Goal: Task Accomplishment & Management: Manage account settings

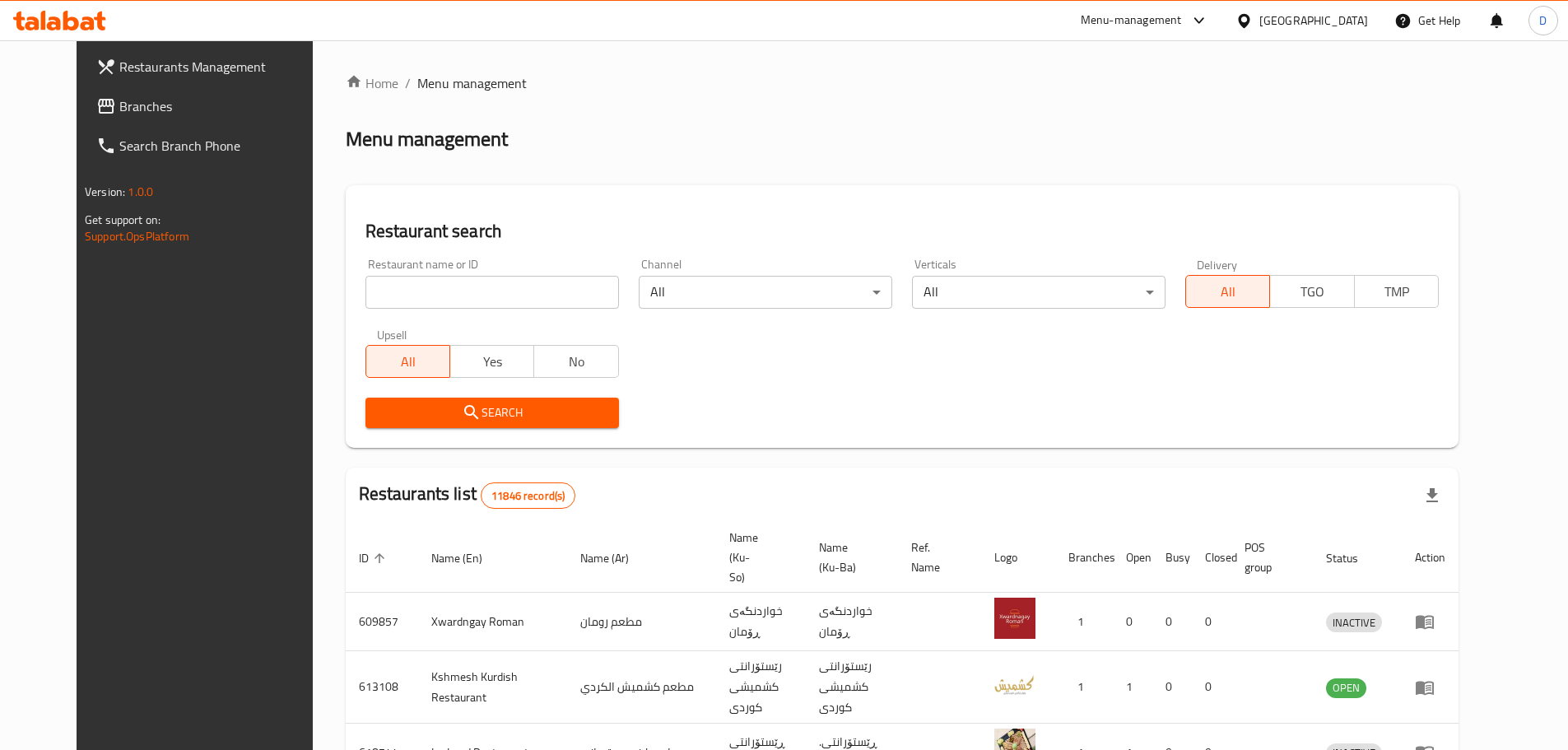
click at [537, 301] on input "search" at bounding box center [492, 292] width 254 height 33
type input "meat up"
click at [462, 403] on icon "submit" at bounding box center [472, 413] width 20 height 20
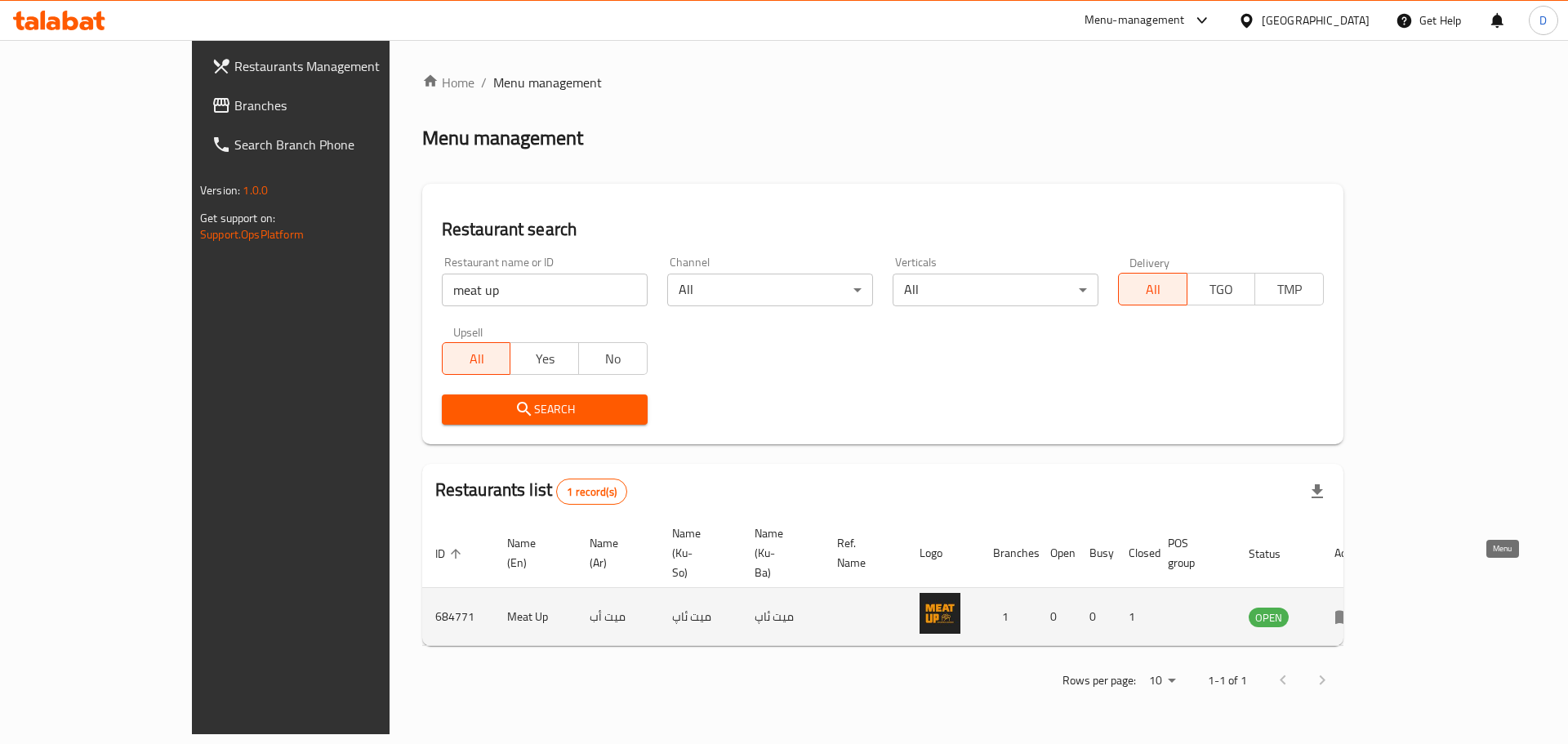
click at [1354, 606] on icon "enhanced table" at bounding box center [1344, 616] width 20 height 20
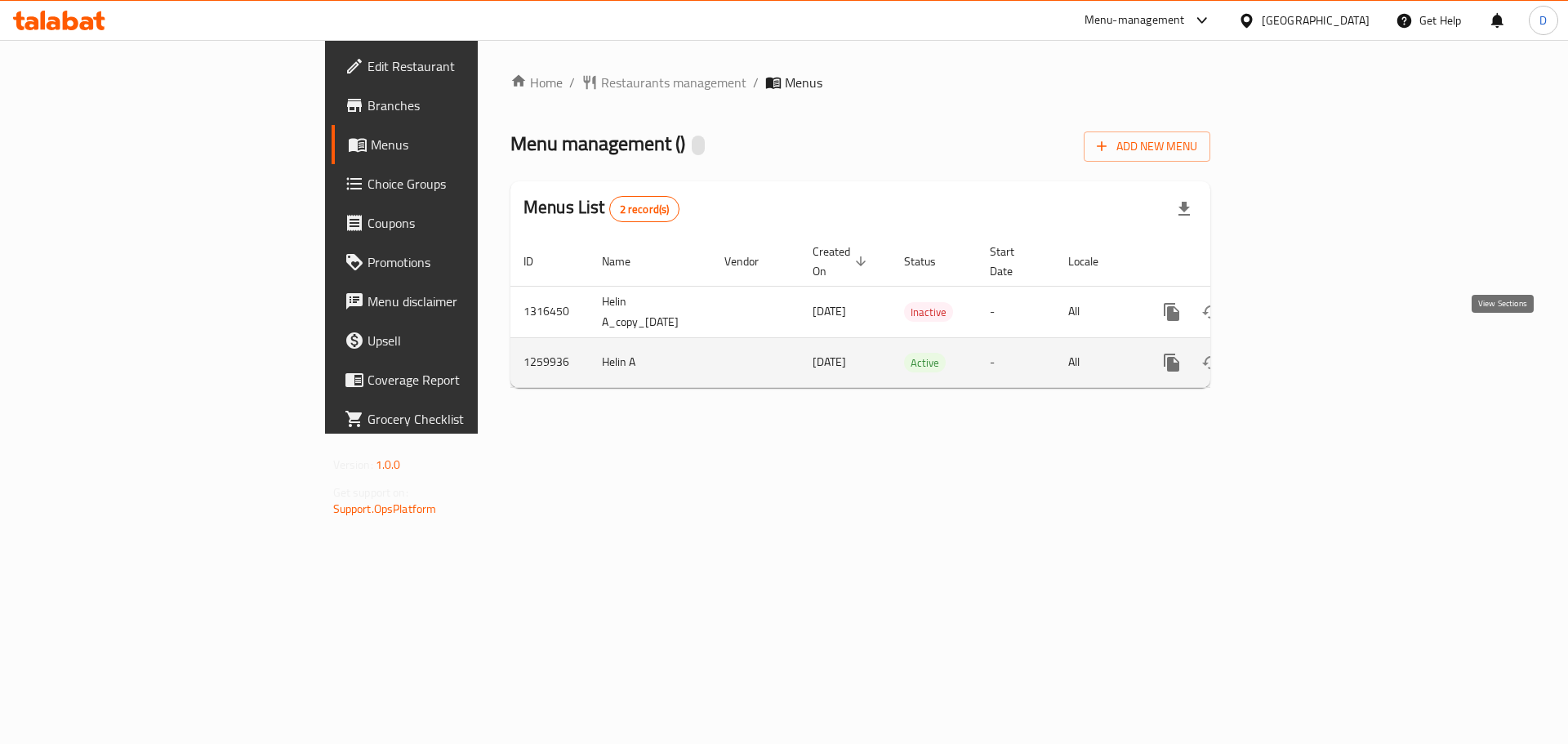
click at [1299, 353] on icon "enhanced table" at bounding box center [1289, 363] width 20 height 20
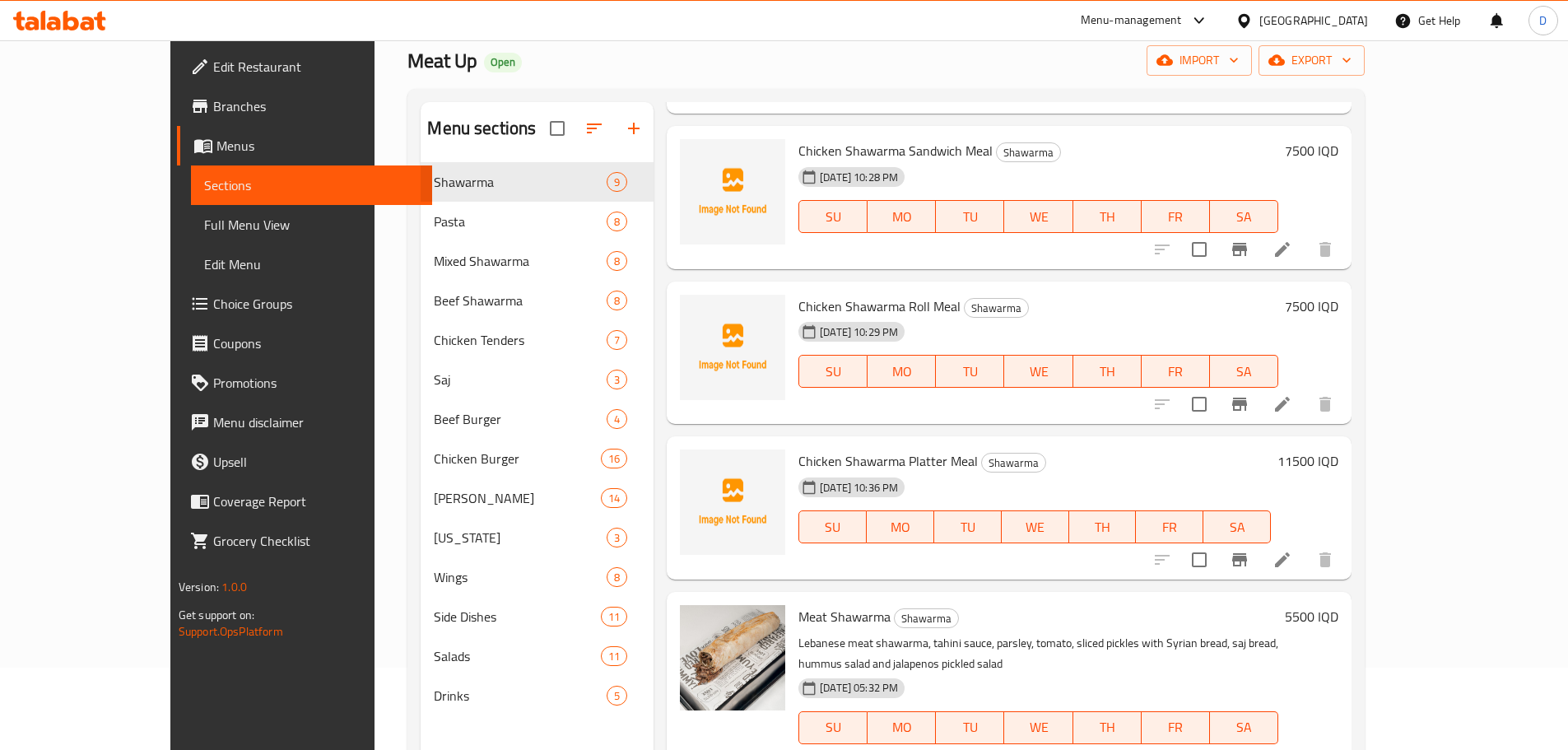
scroll to position [329, 0]
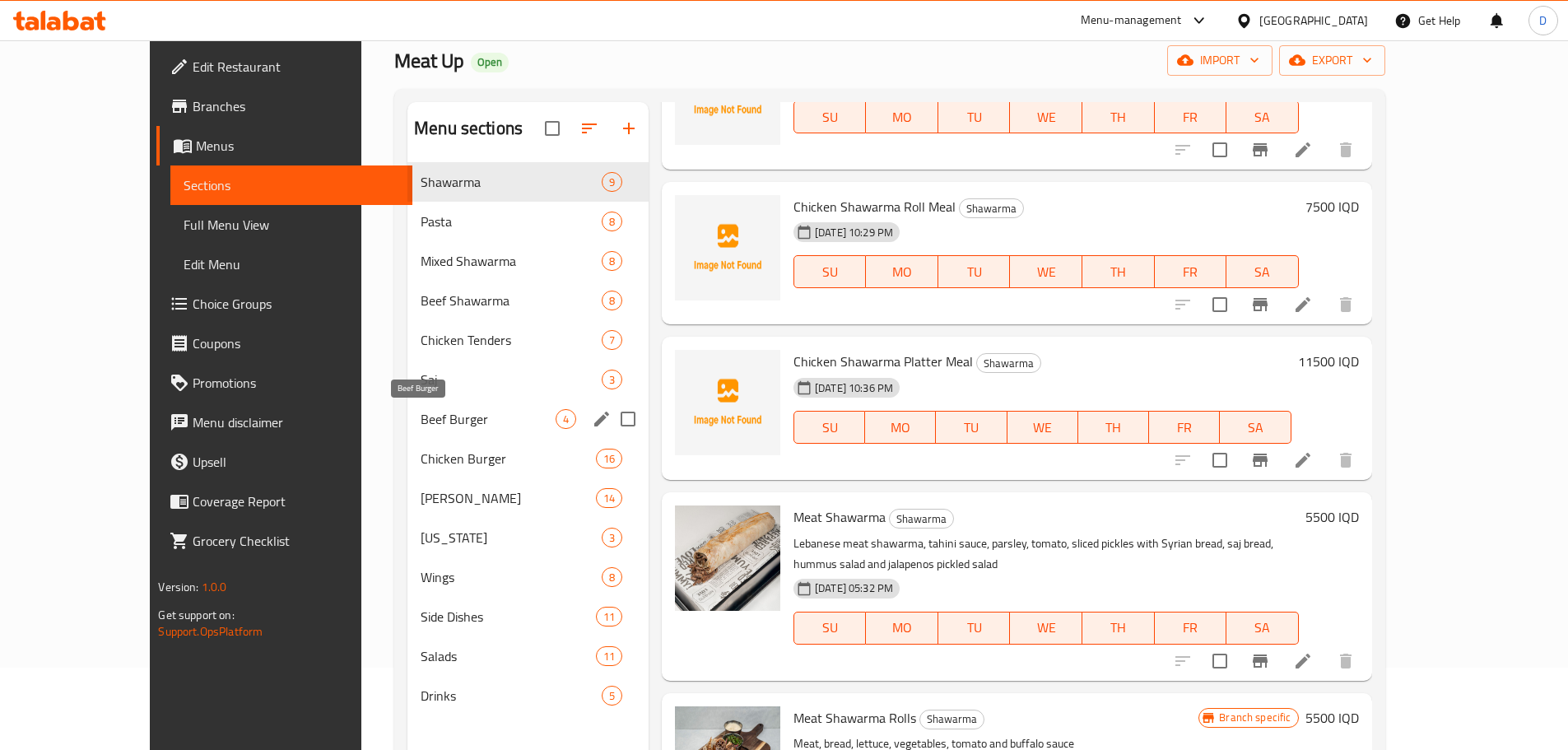
click at [421, 417] on span "Beef Burger" at bounding box center [488, 419] width 135 height 20
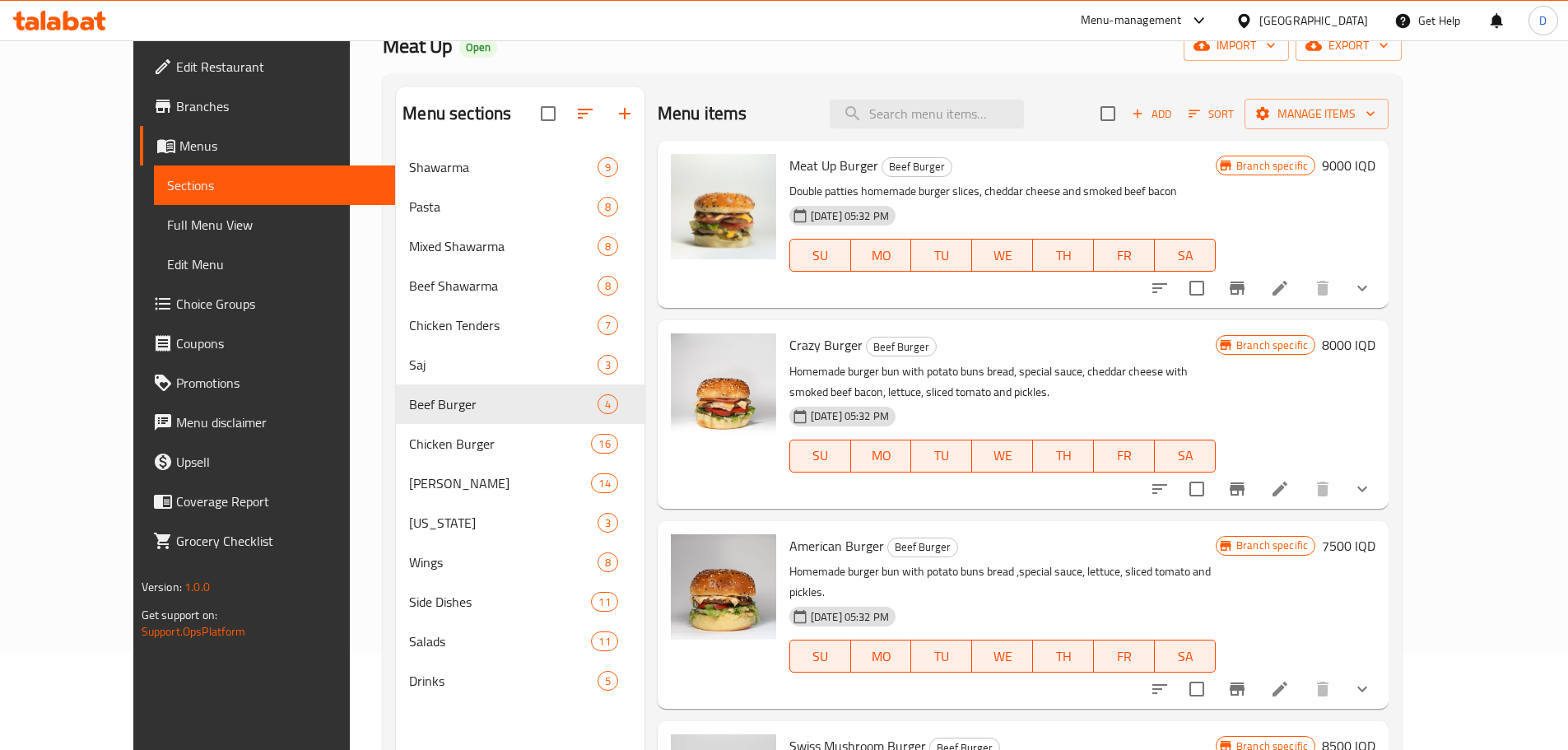
scroll to position [66, 0]
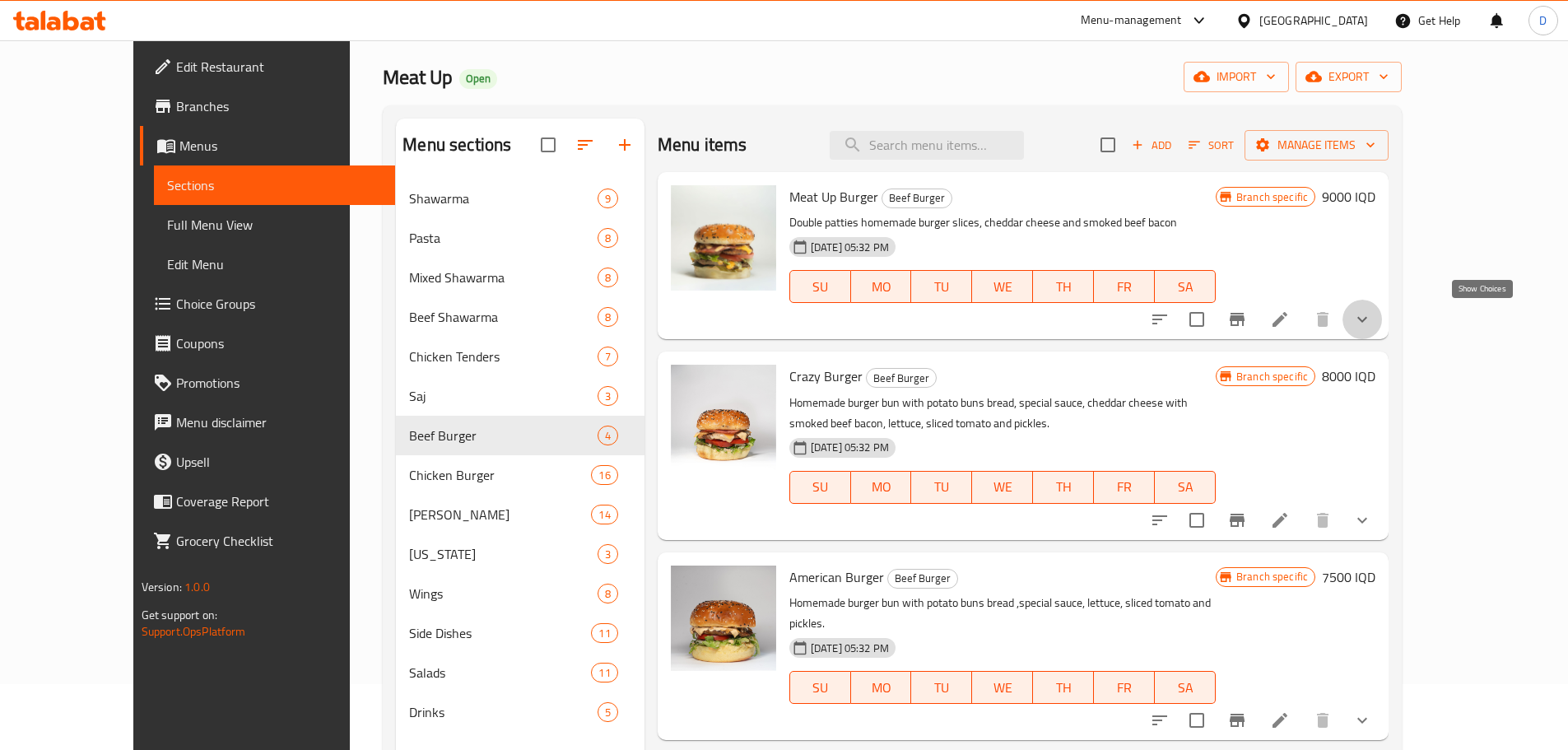
click at [1372, 315] on icon "show more" at bounding box center [1362, 319] width 20 height 20
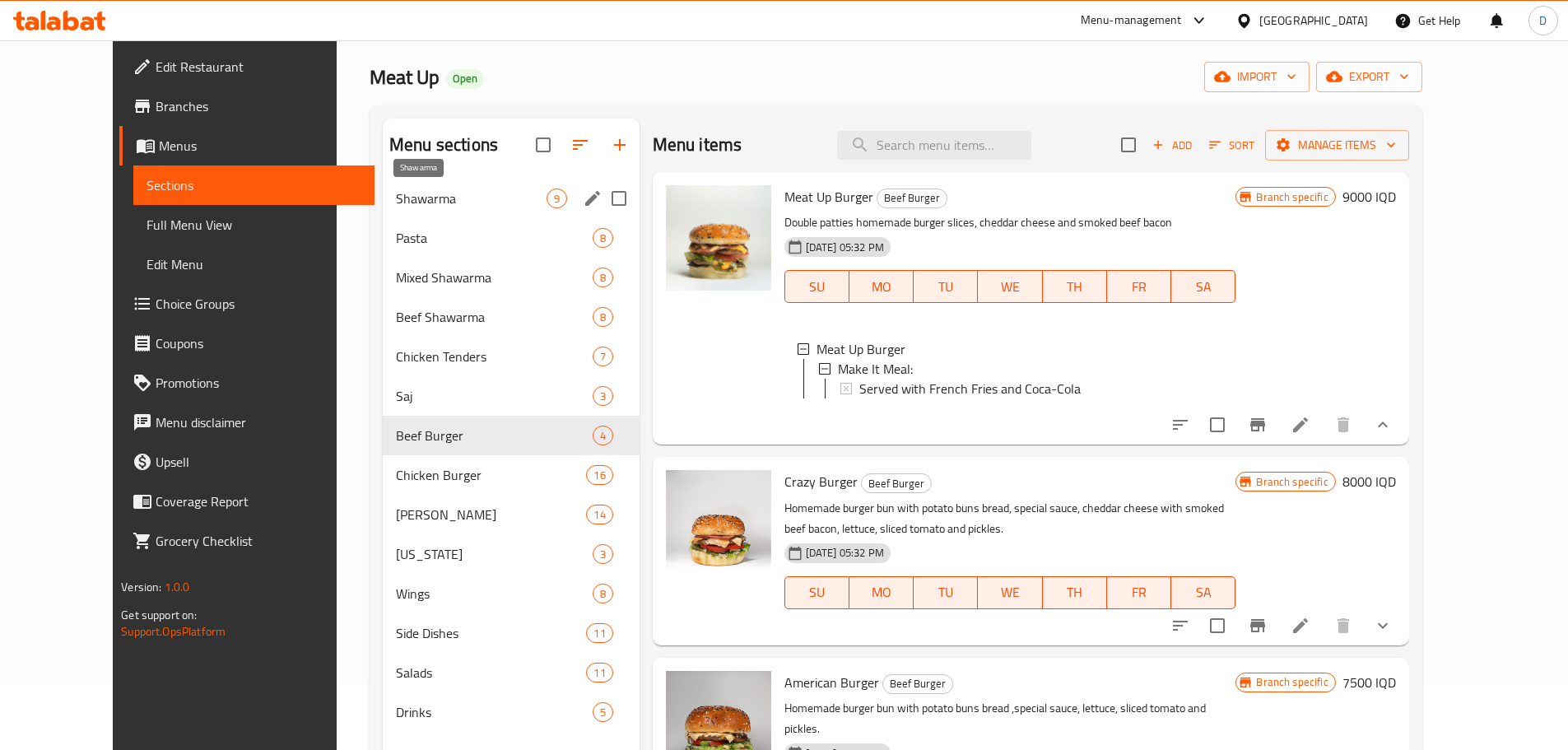
click at [396, 205] on span "Shawarma" at bounding box center [472, 199] width 151 height 20
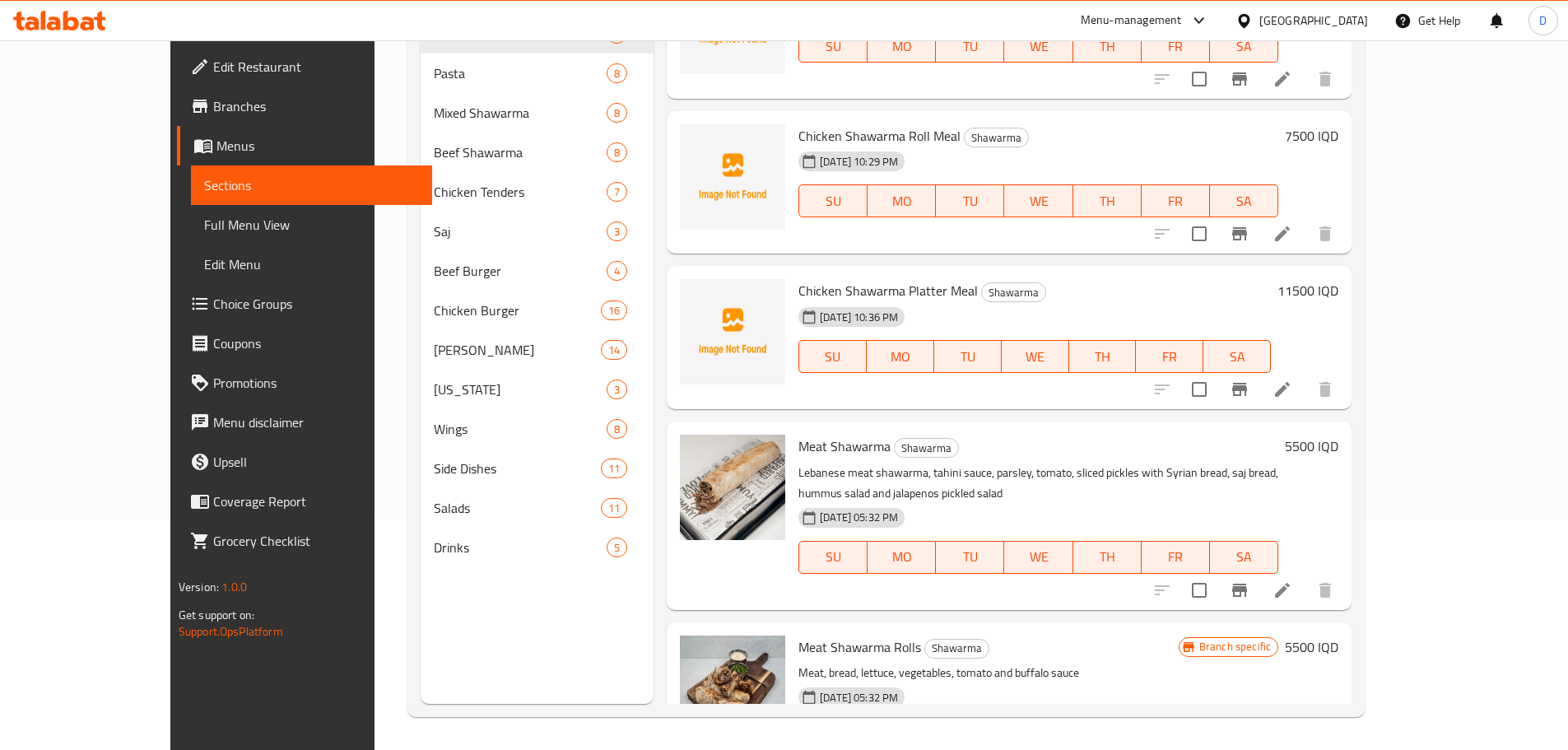
scroll to position [856, 0]
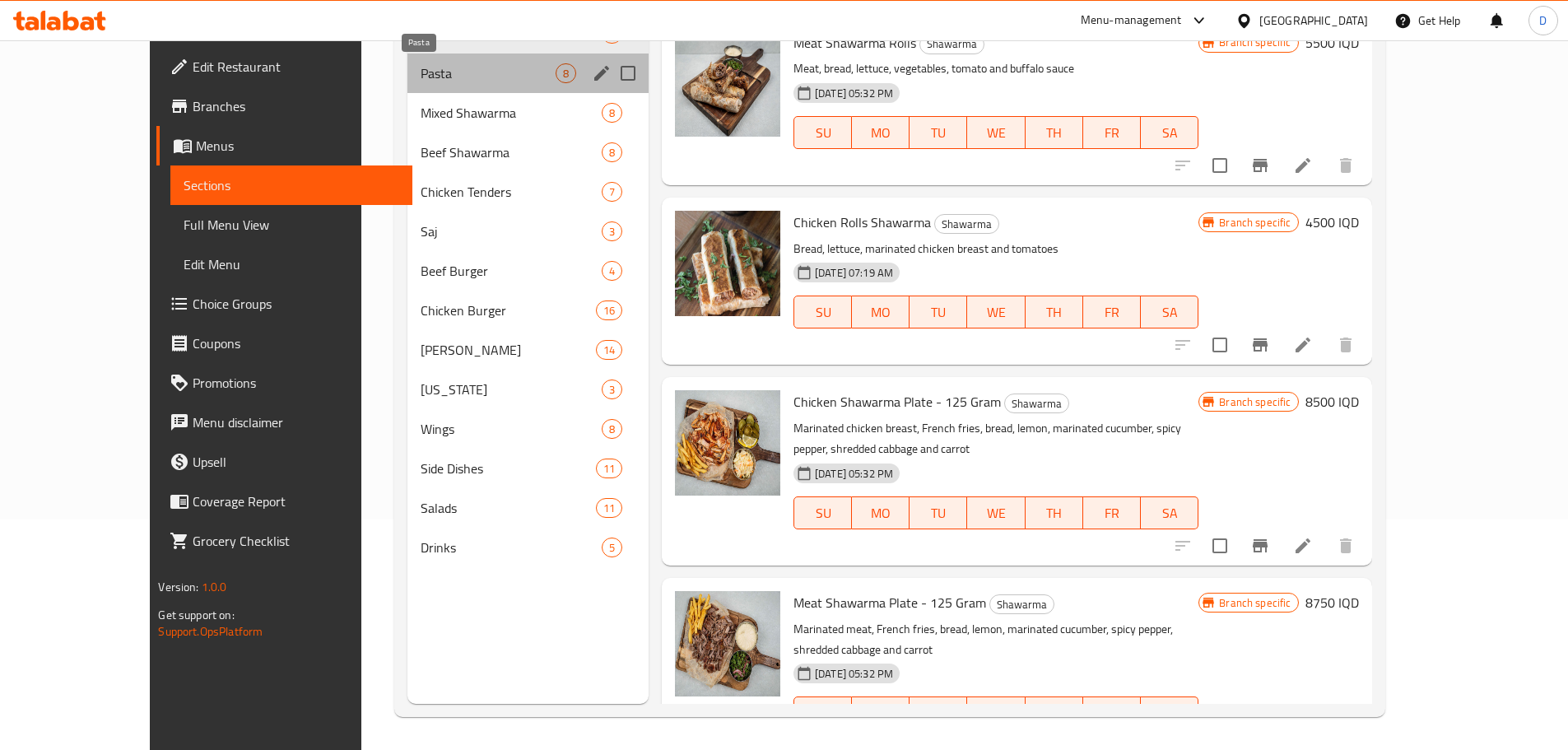
click at [421, 83] on span "Pasta" at bounding box center [488, 73] width 135 height 20
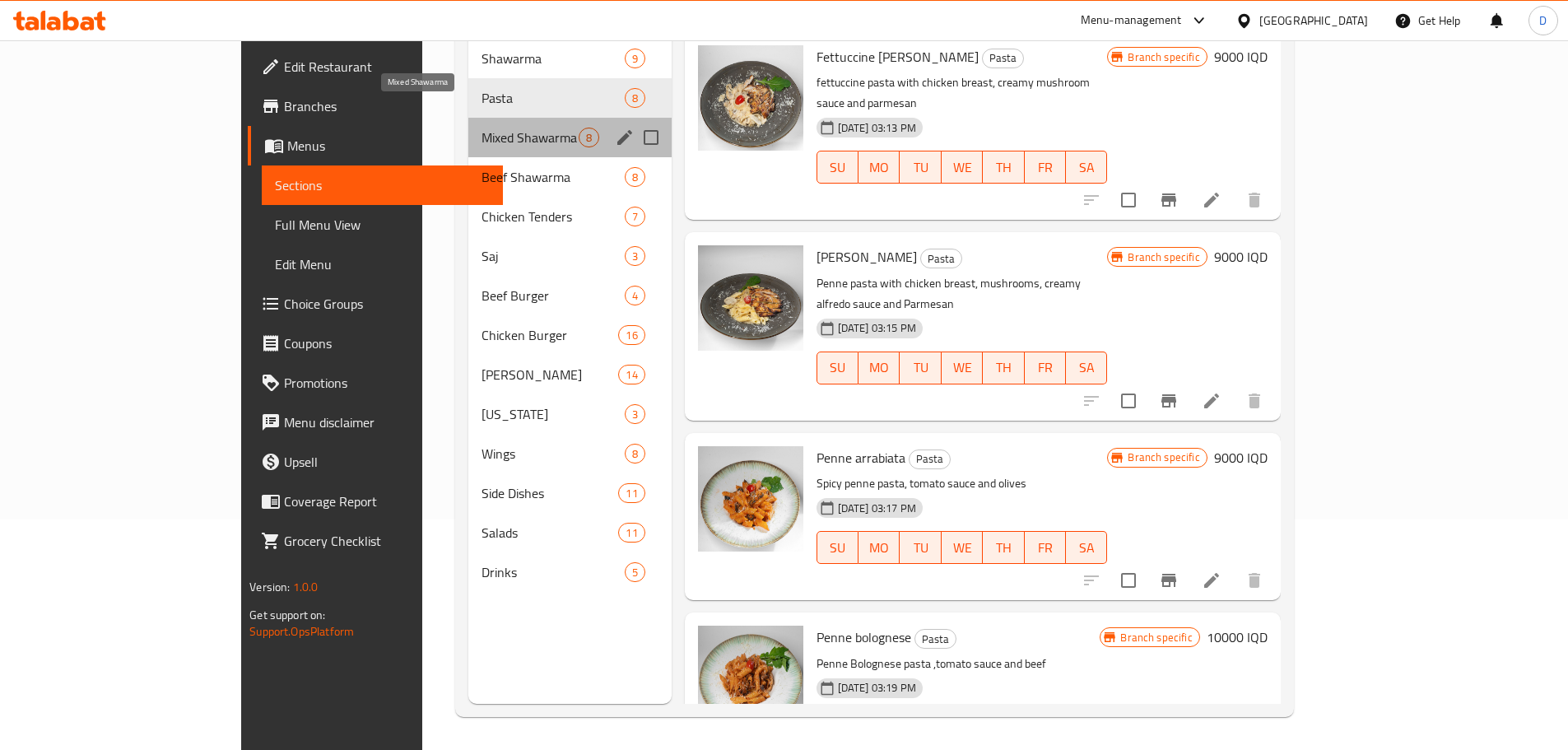
click at [482, 128] on span "Mixed Shawarma" at bounding box center [530, 138] width 97 height 20
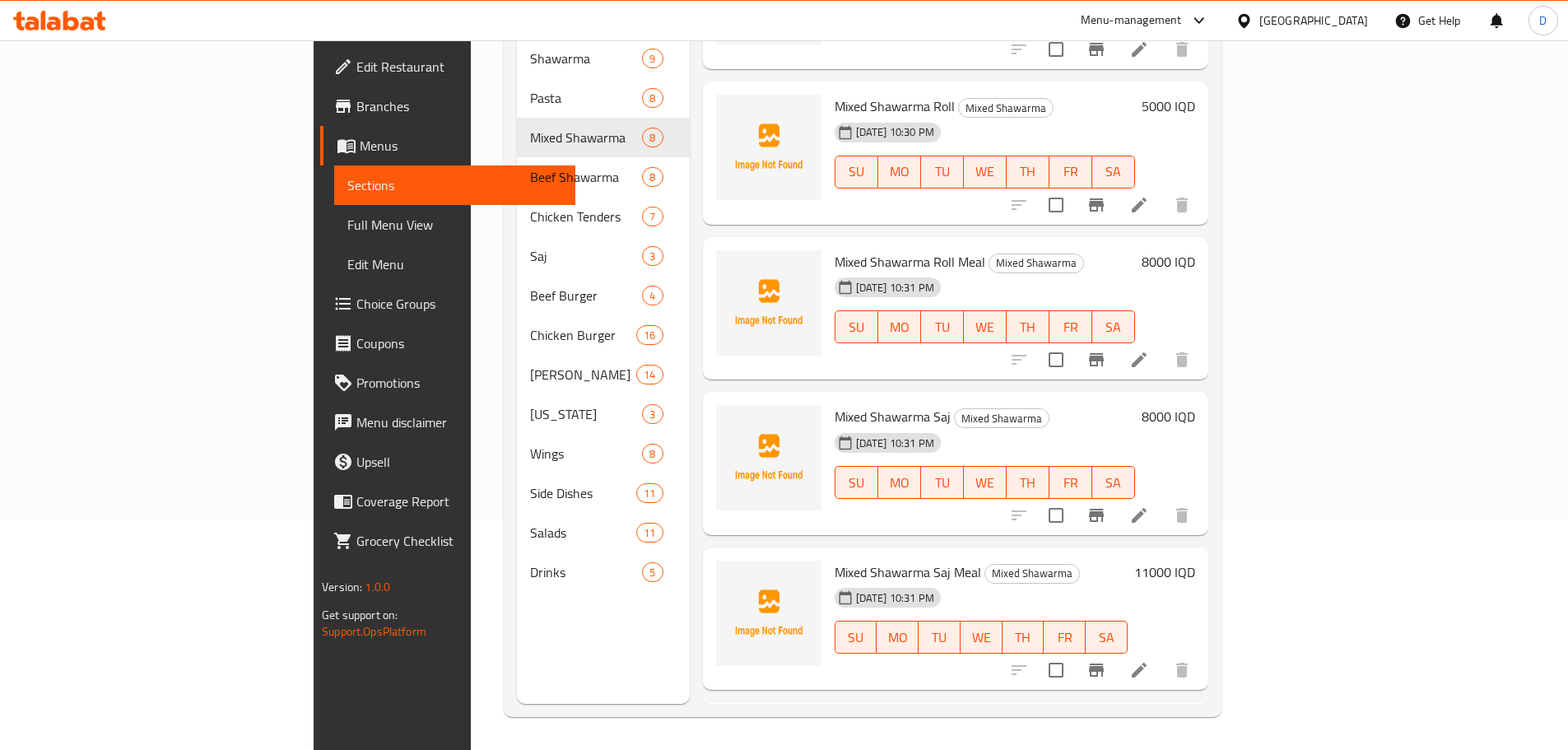
scroll to position [204, 0]
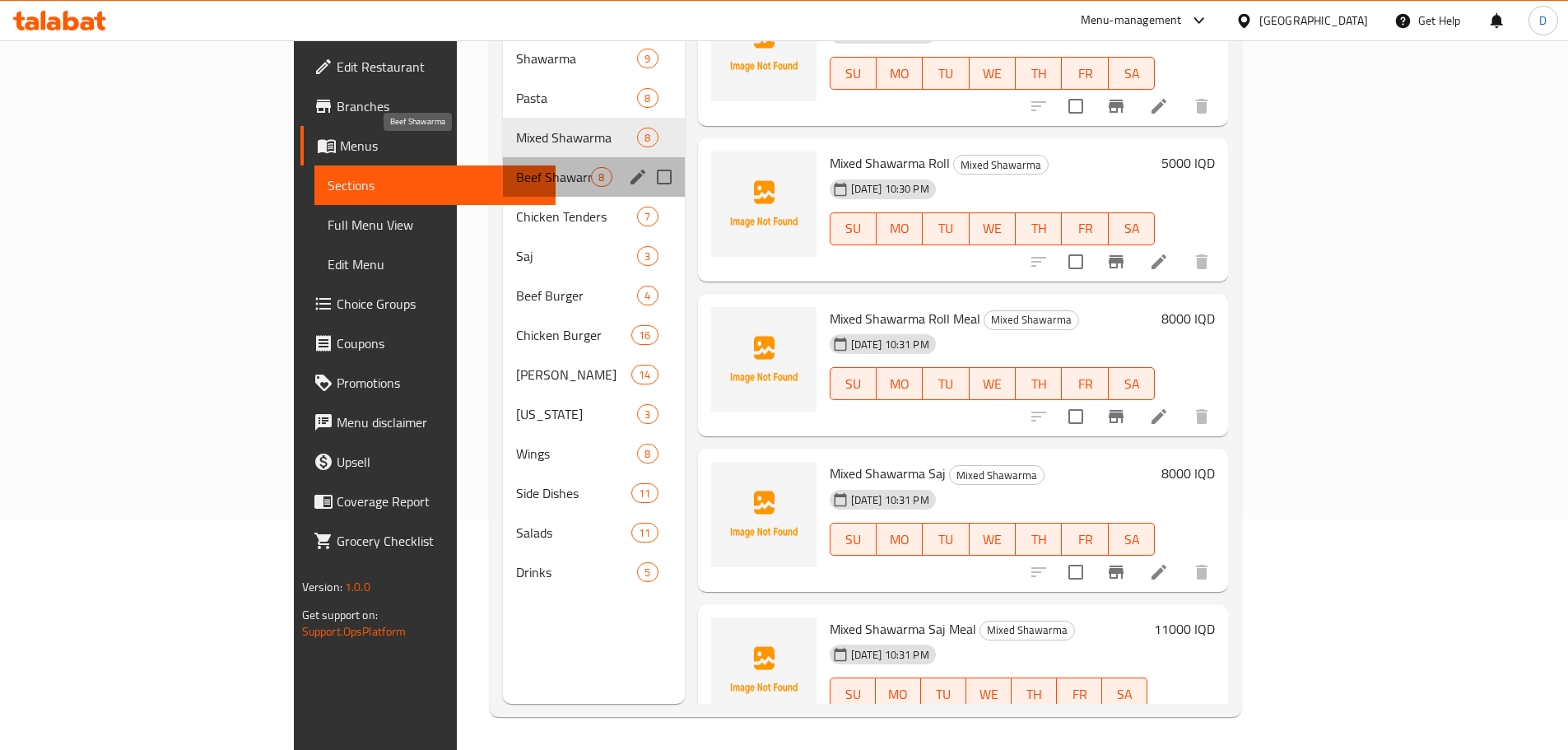
click at [516, 167] on span "Beef Shawarma" at bounding box center [553, 177] width 75 height 20
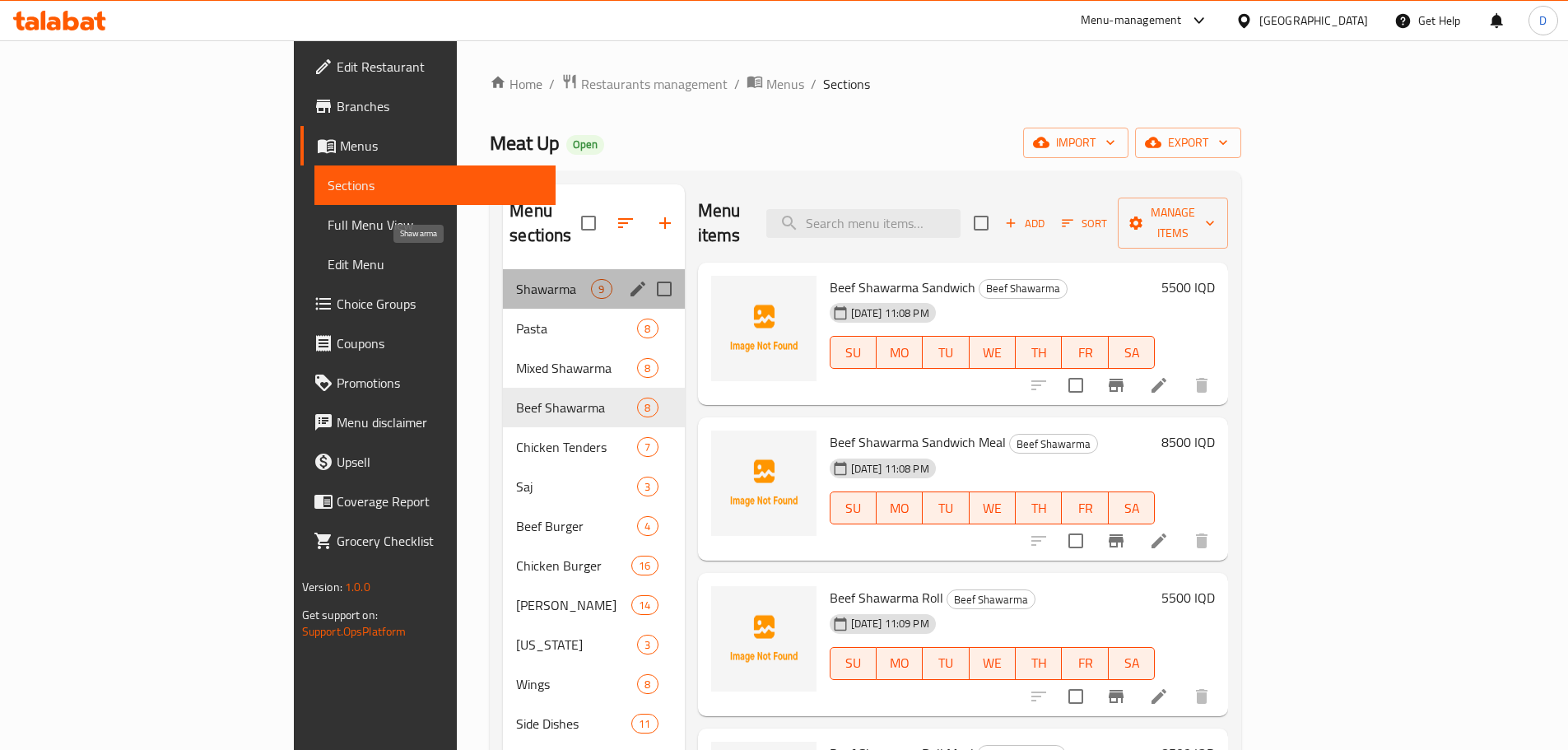
click at [516, 279] on span "Shawarma" at bounding box center [553, 289] width 75 height 20
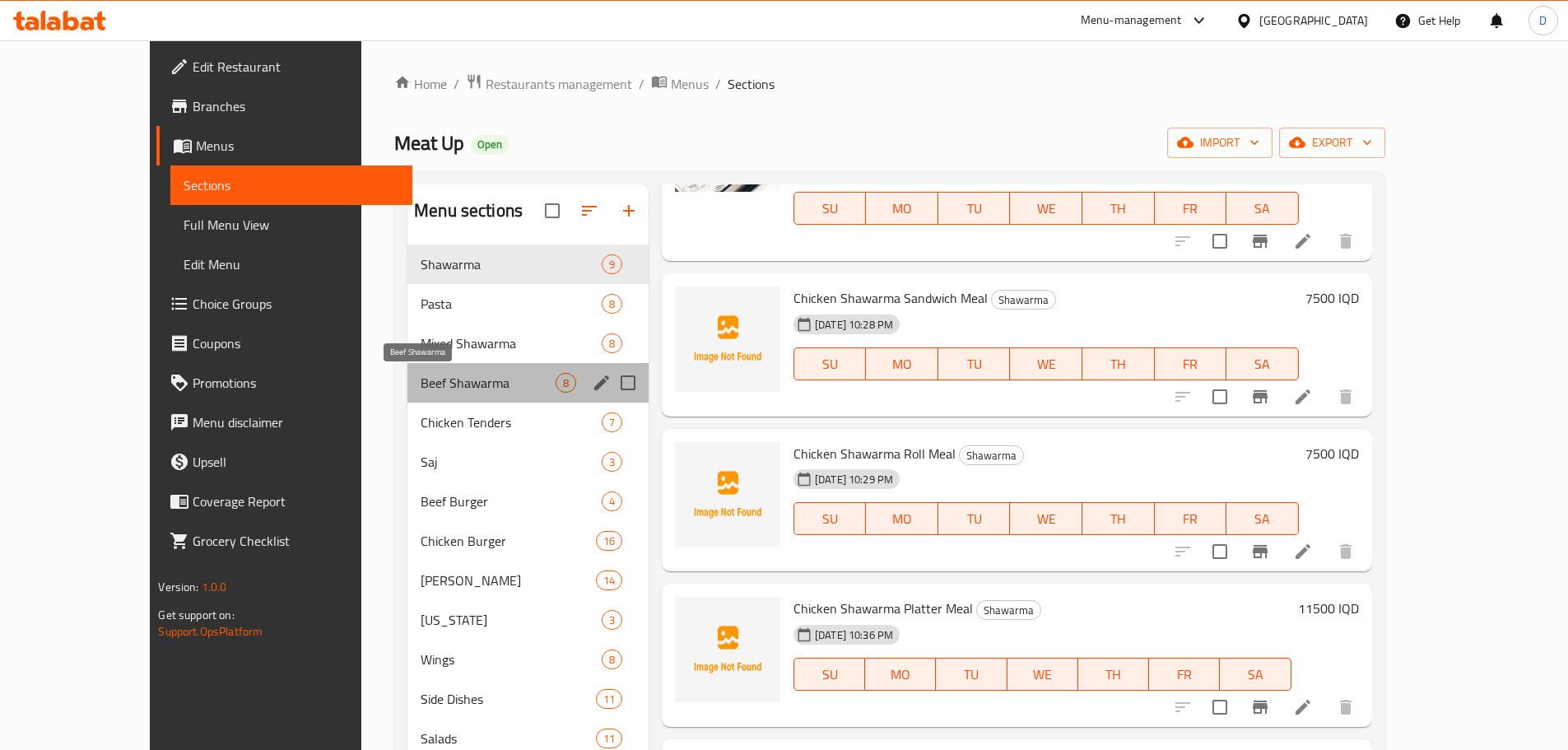
click at [425, 373] on span "Beef Shawarma" at bounding box center [488, 383] width 135 height 20
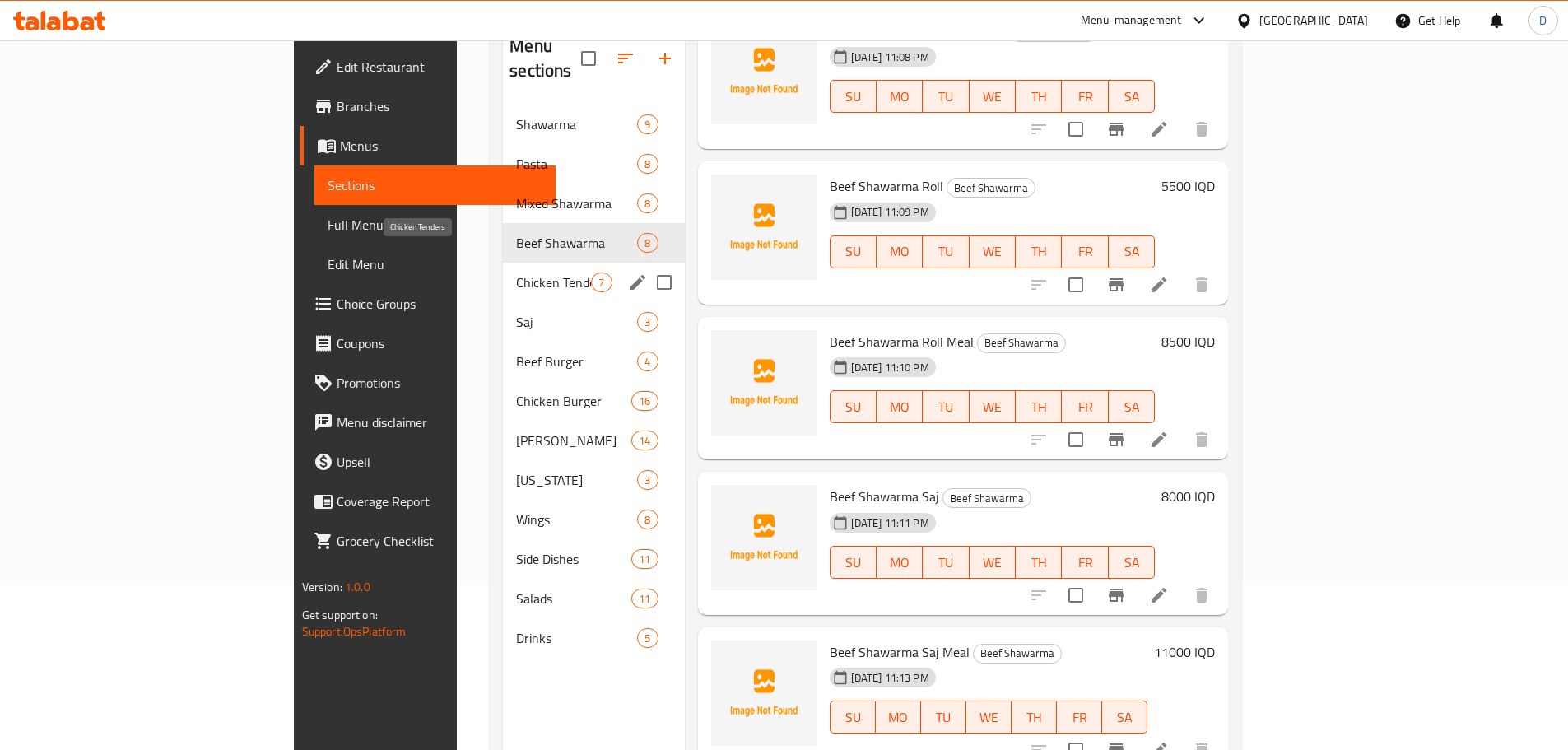
click at [516, 272] on span "Chicken Tenders" at bounding box center [553, 282] width 75 height 20
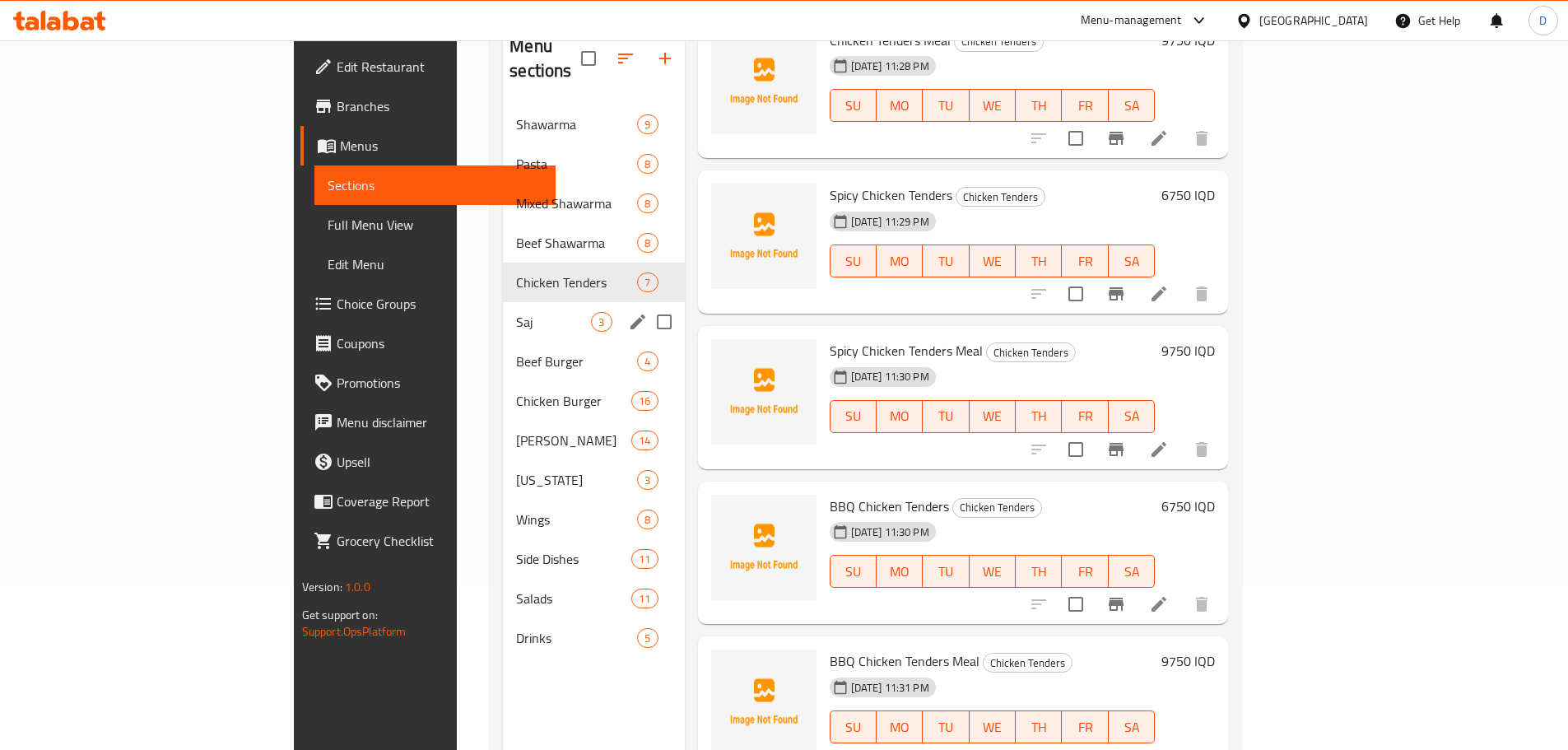
click at [503, 316] on div "Saj 3" at bounding box center [594, 322] width 181 height 40
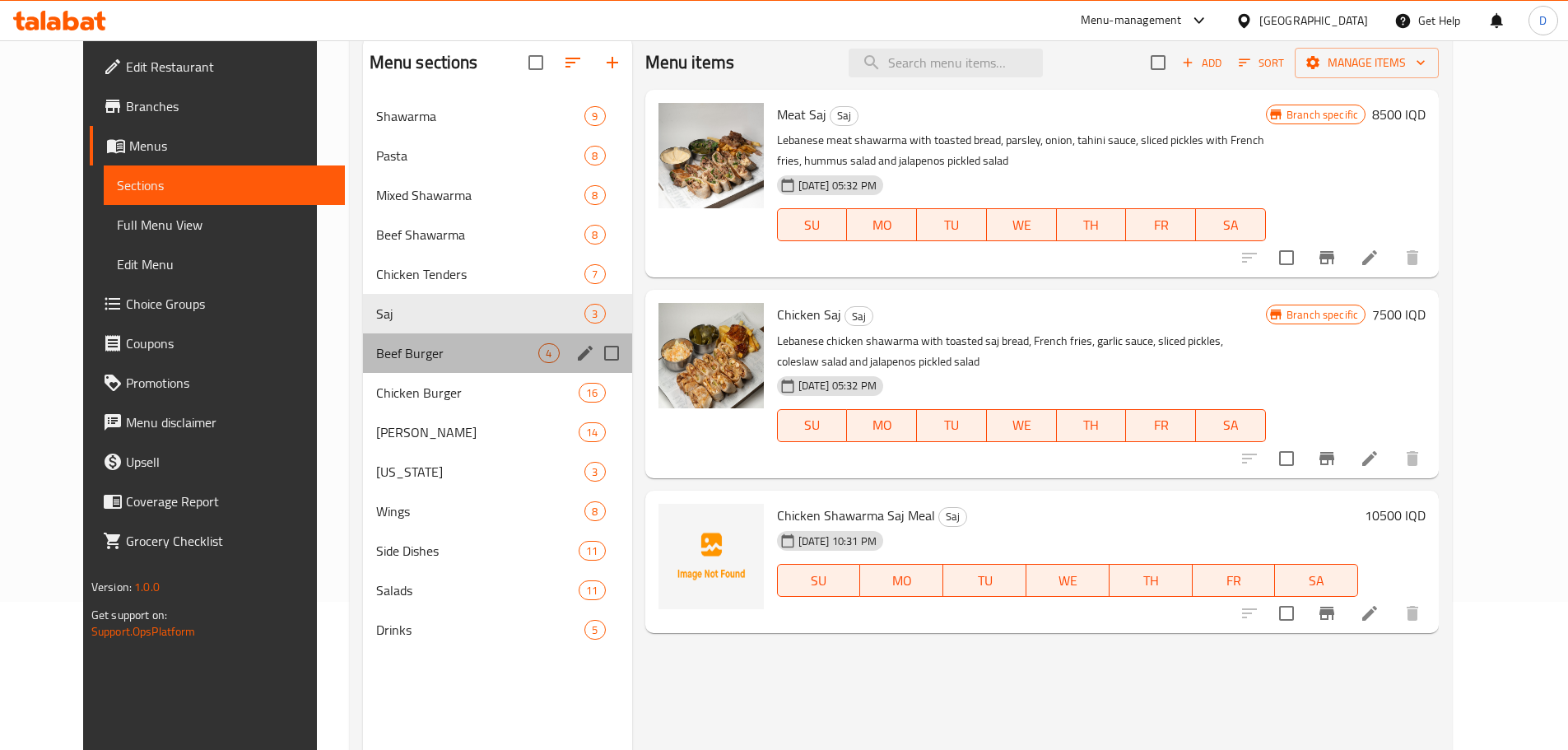
click at [491, 341] on div "Beef Burger 4" at bounding box center [497, 354] width 269 height 40
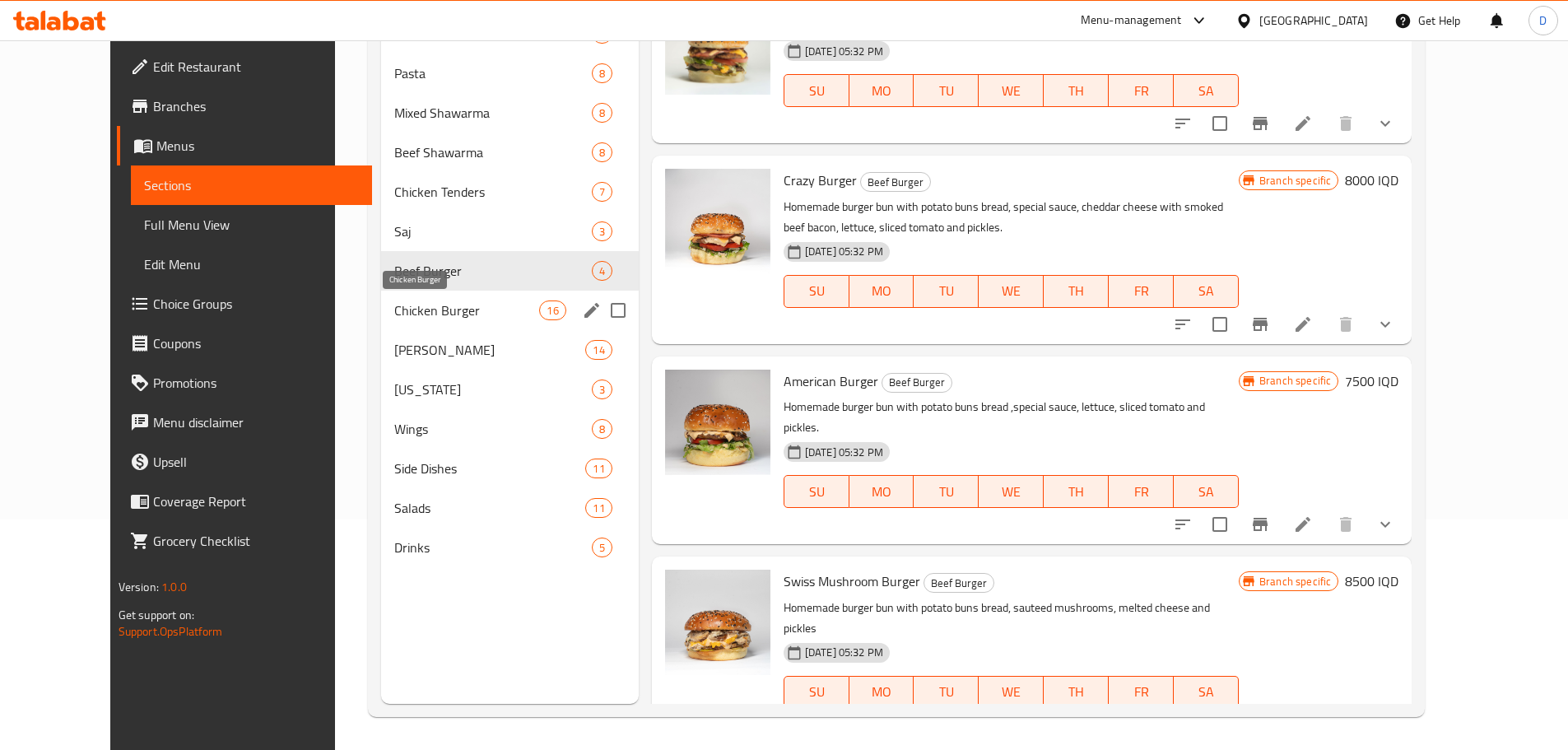
click at [394, 319] on span "Chicken Burger" at bounding box center [467, 310] width 146 height 20
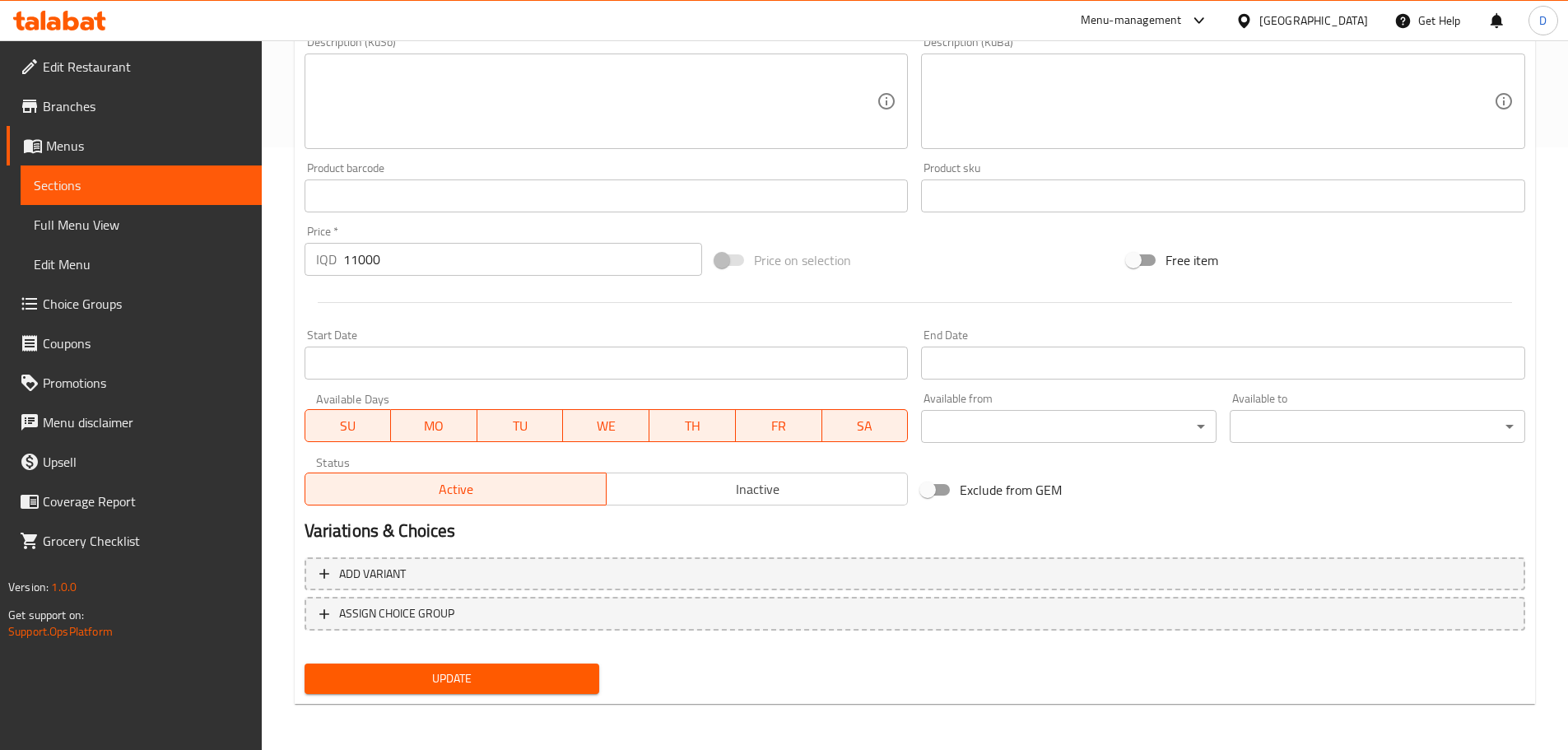
click at [750, 494] on span "Inactive" at bounding box center [757, 489] width 288 height 24
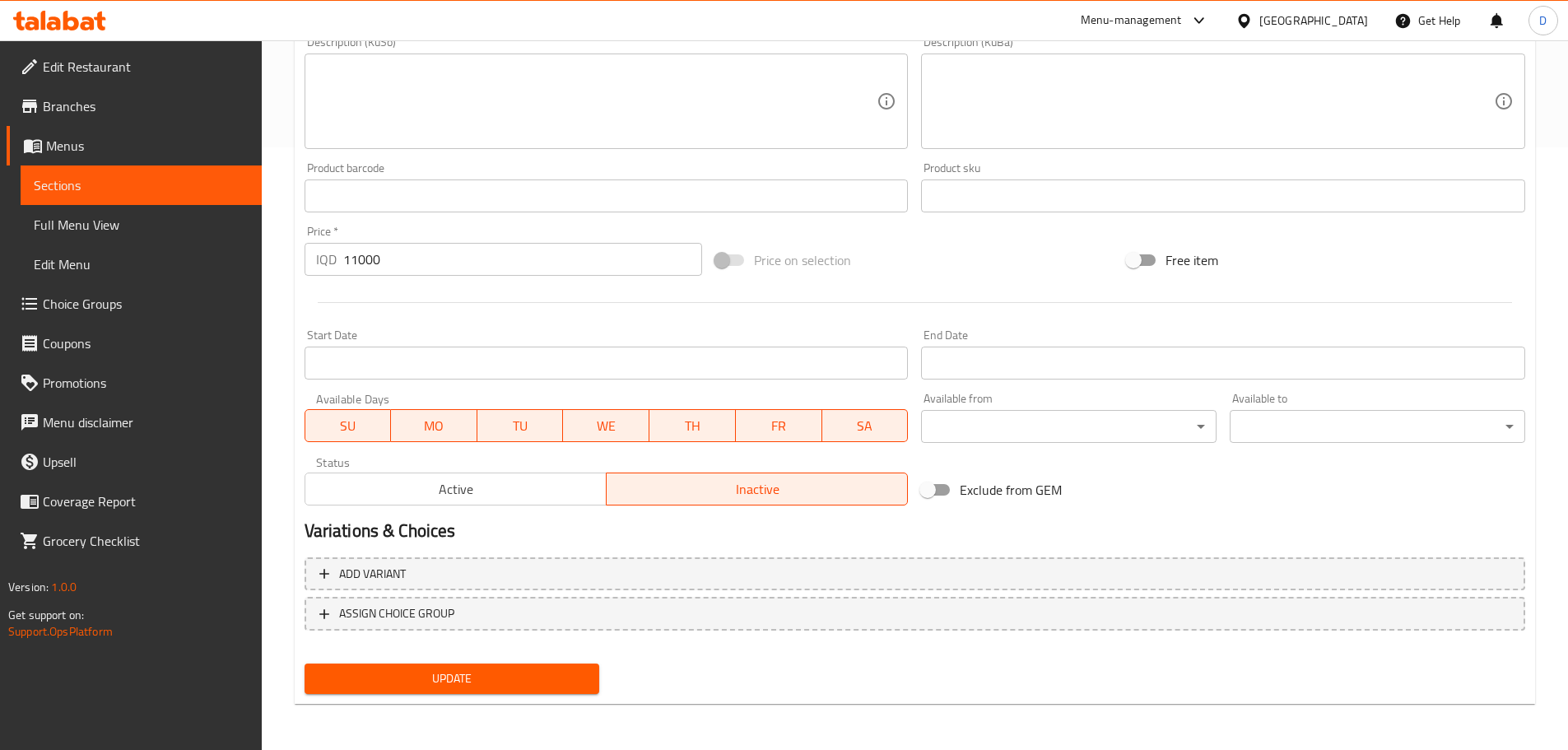
click at [468, 681] on span "Update" at bounding box center [452, 678] width 269 height 21
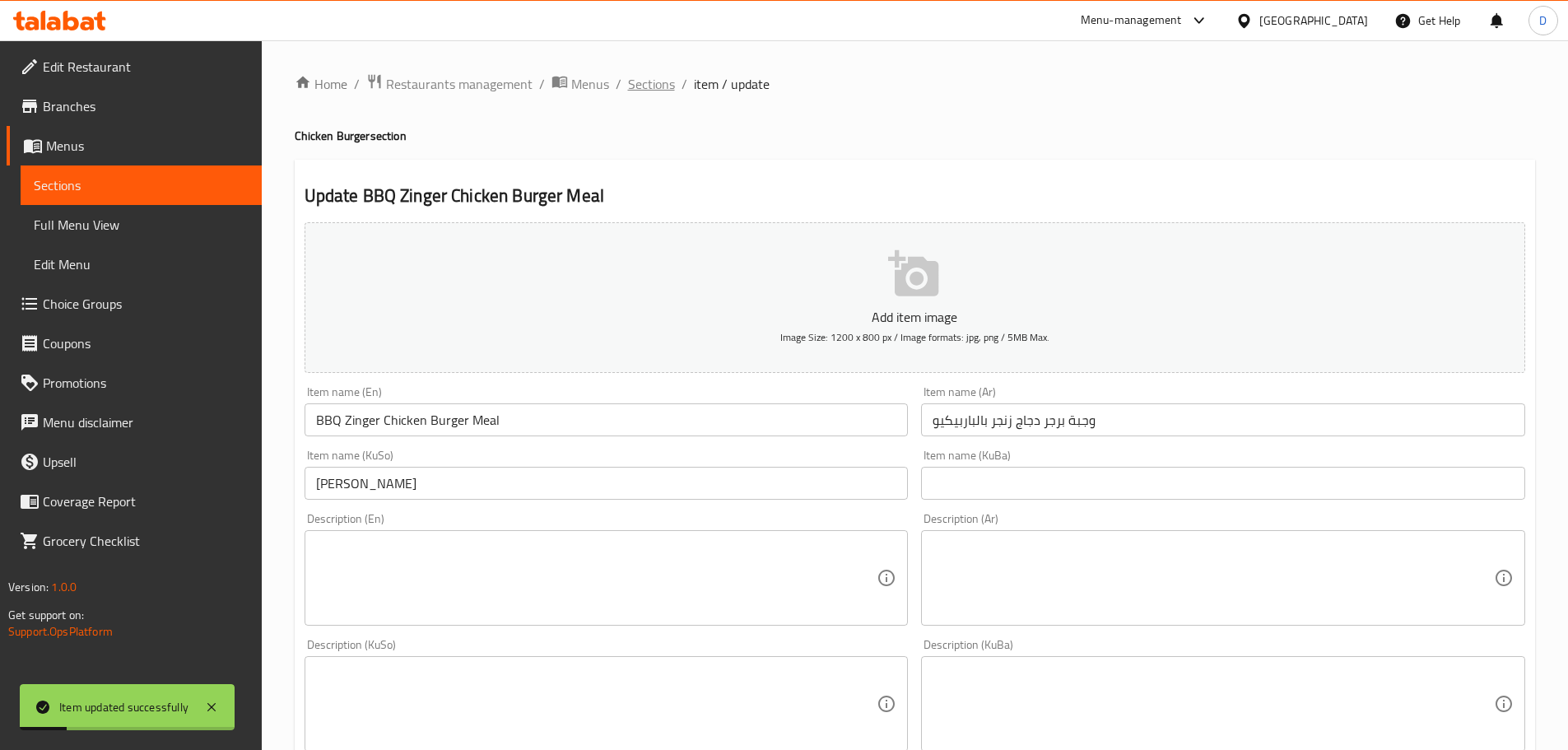
click at [664, 84] on span "Sections" at bounding box center [652, 84] width 47 height 20
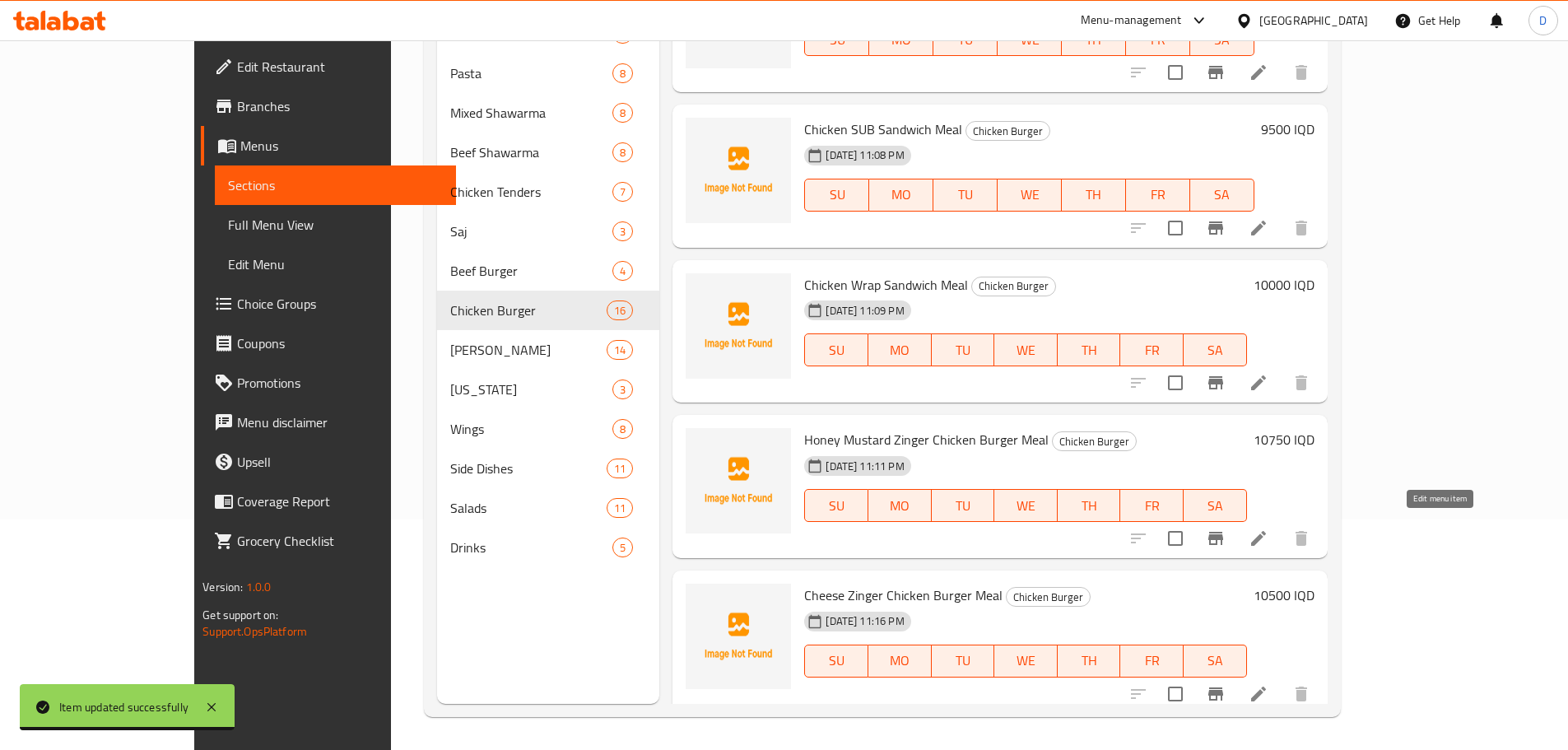
click at [1269, 684] on icon at bounding box center [1259, 694] width 20 height 20
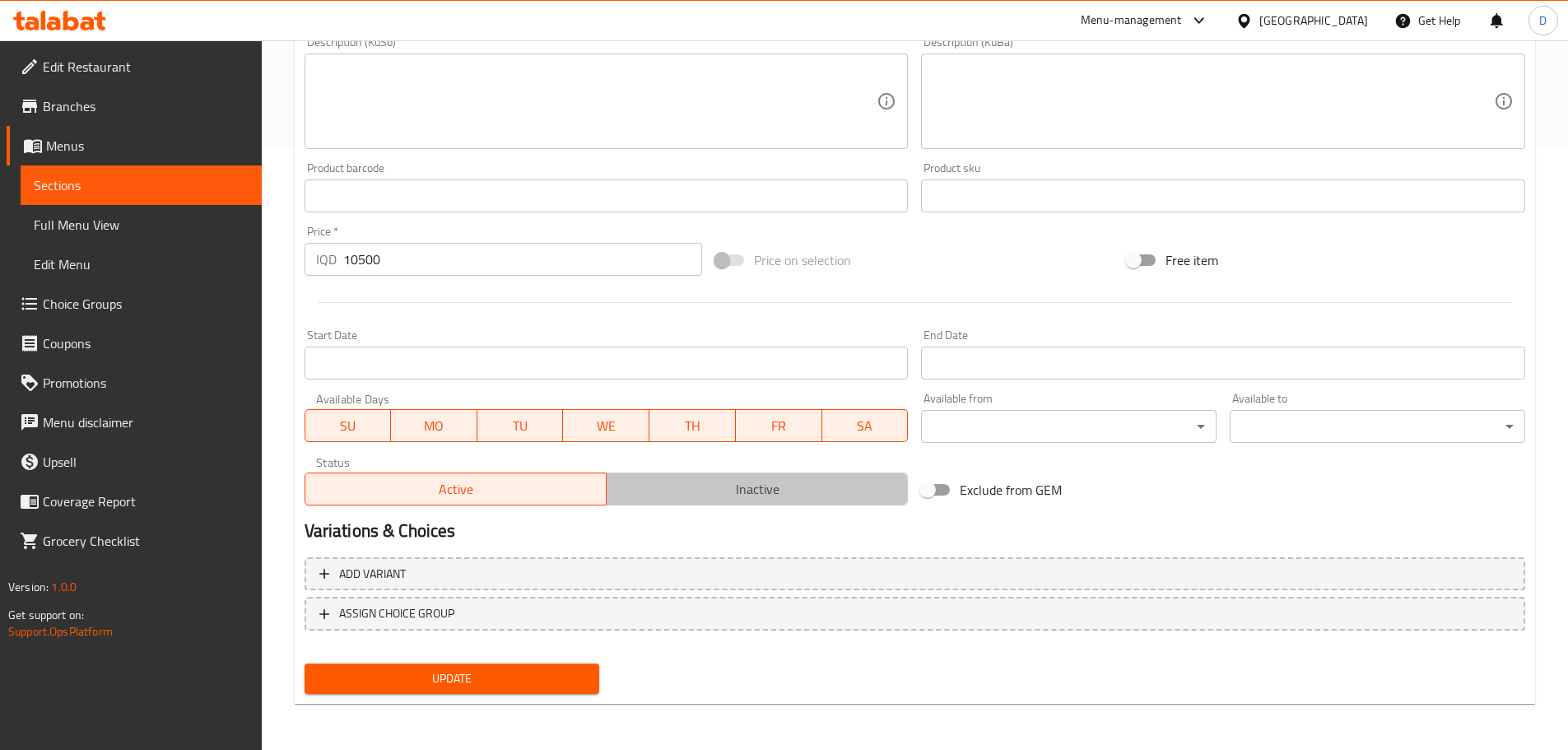
click at [749, 492] on span "Inactive" at bounding box center [757, 489] width 288 height 24
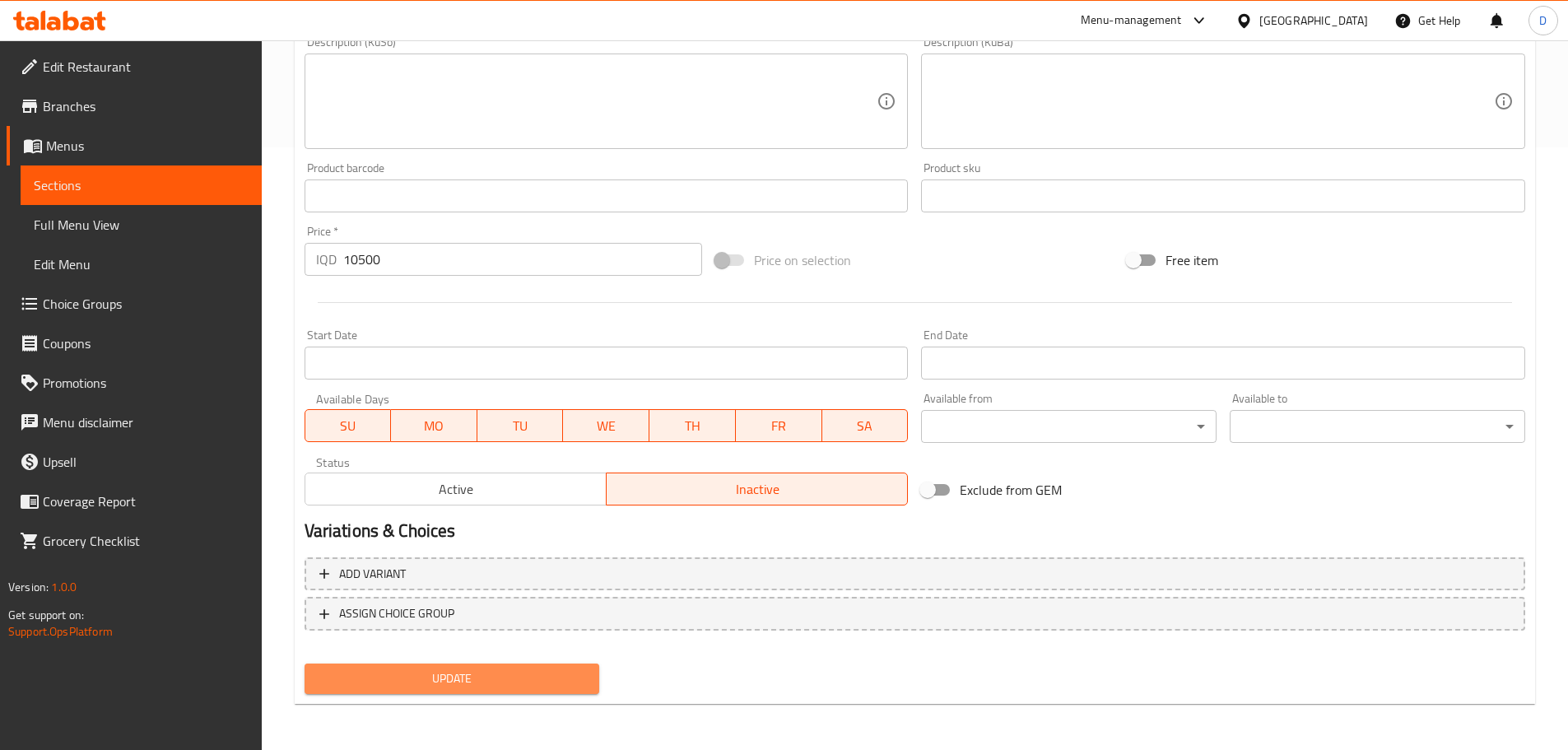
click at [525, 674] on span "Update" at bounding box center [452, 678] width 269 height 21
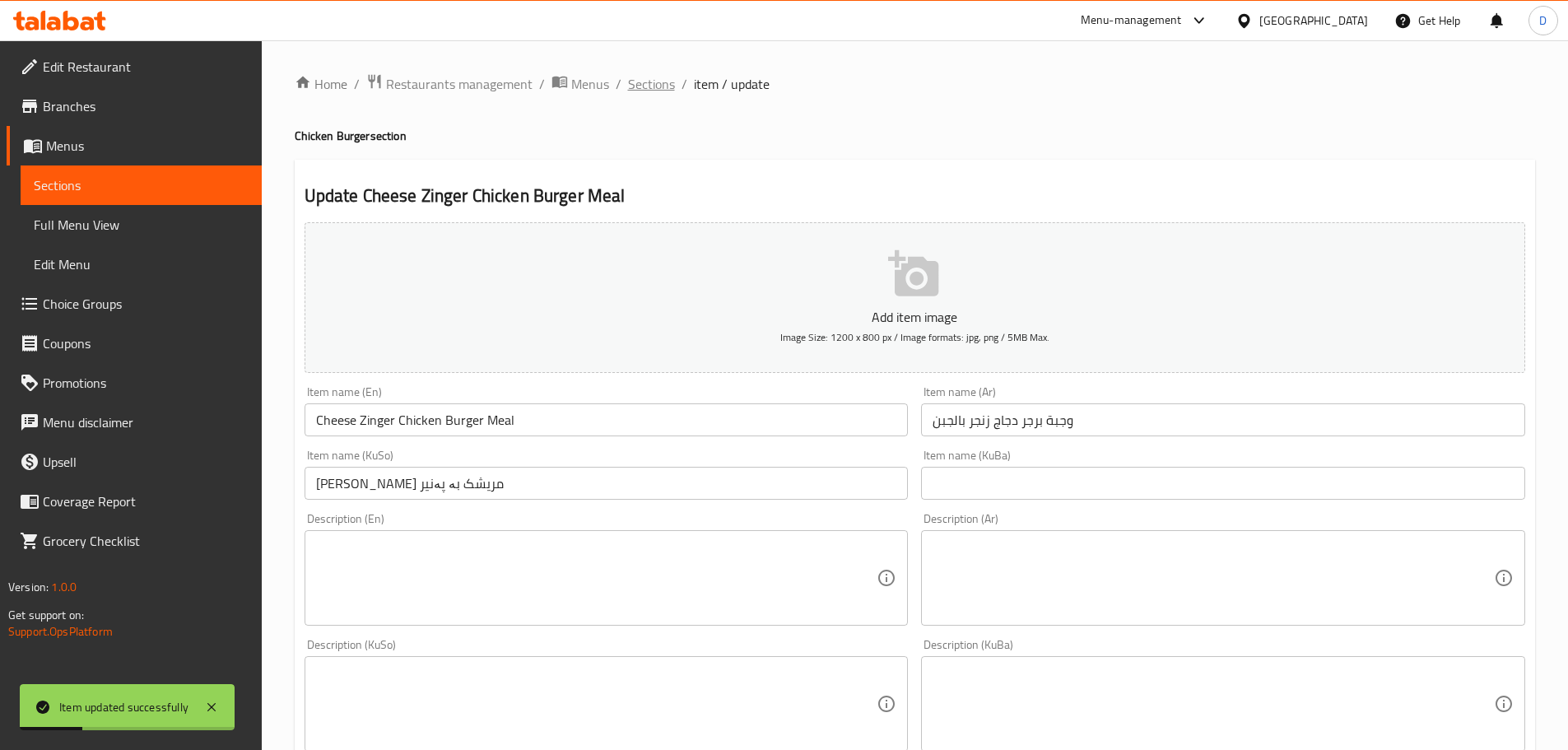
click at [654, 83] on span "Sections" at bounding box center [652, 84] width 47 height 20
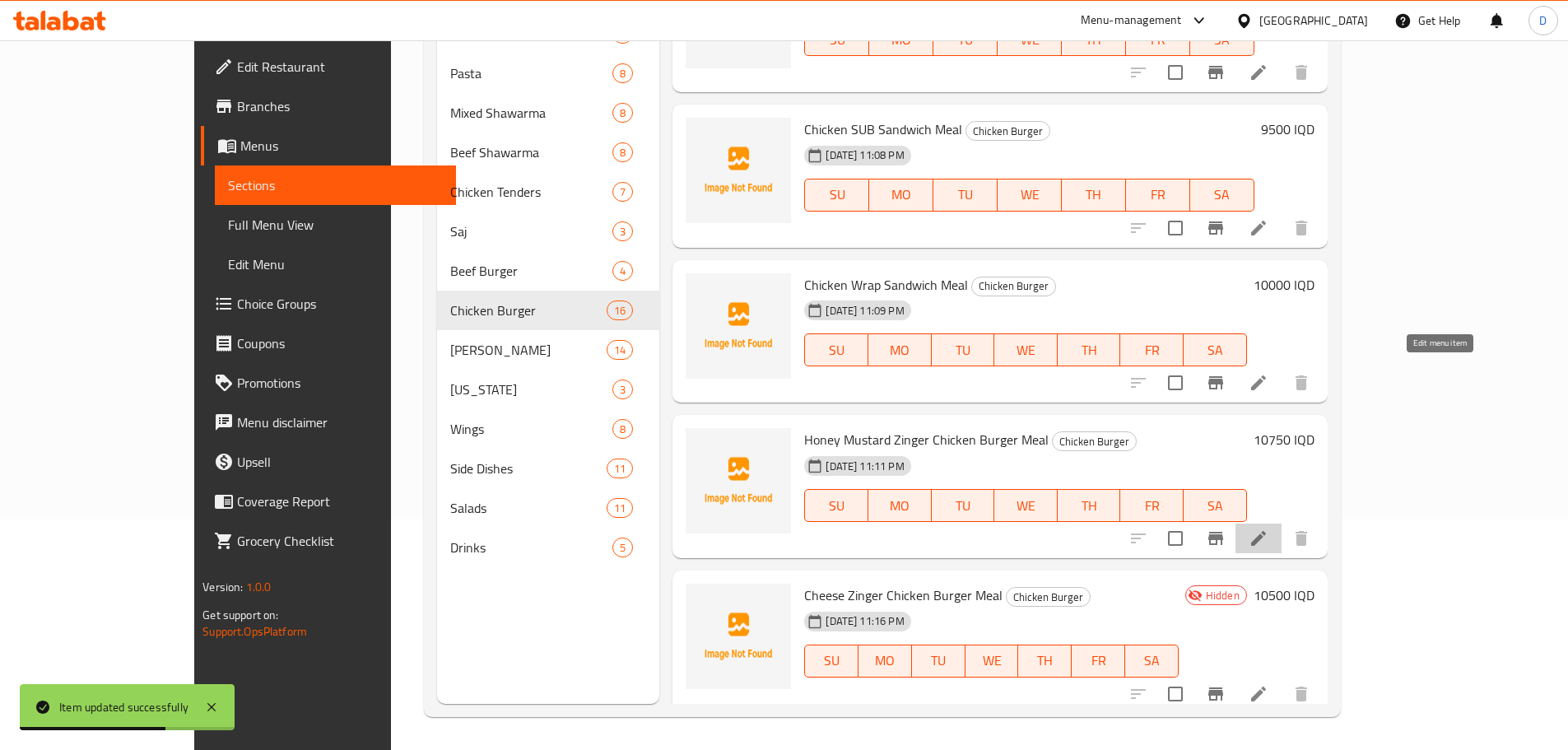
click at [1266, 531] on icon at bounding box center [1259, 538] width 15 height 15
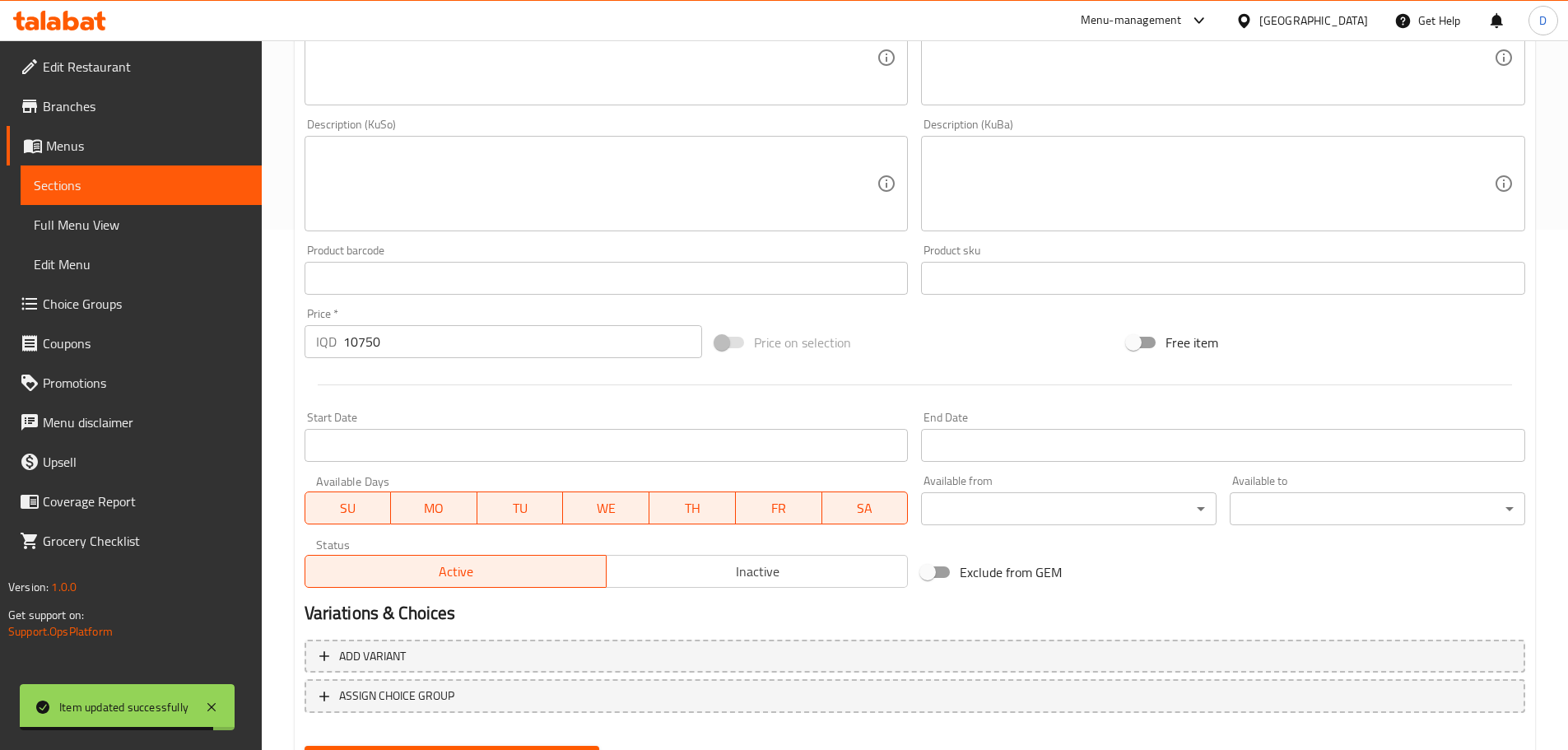
click at [771, 580] on span "Inactive" at bounding box center [757, 571] width 288 height 24
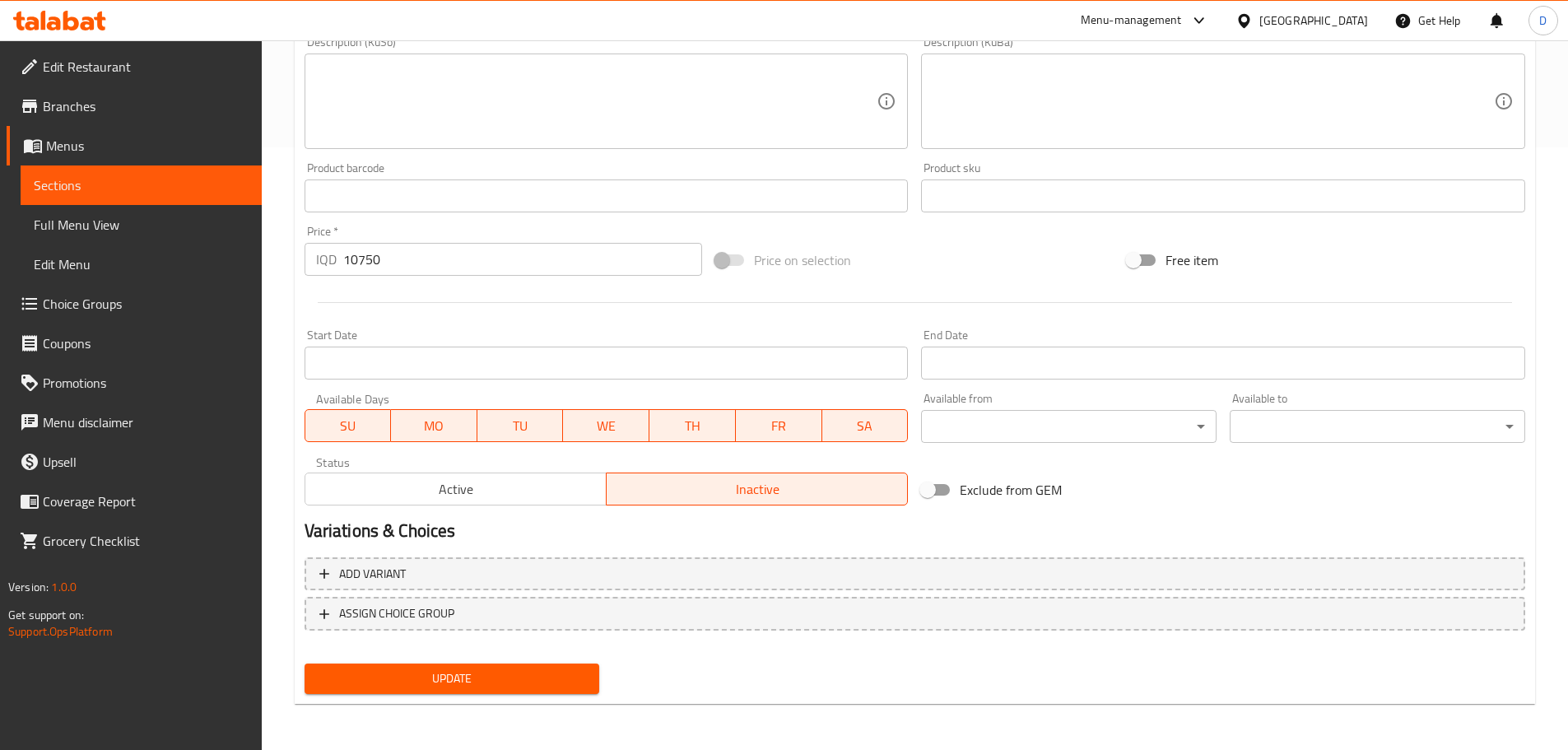
click at [531, 692] on button "Update" at bounding box center [453, 679] width 296 height 31
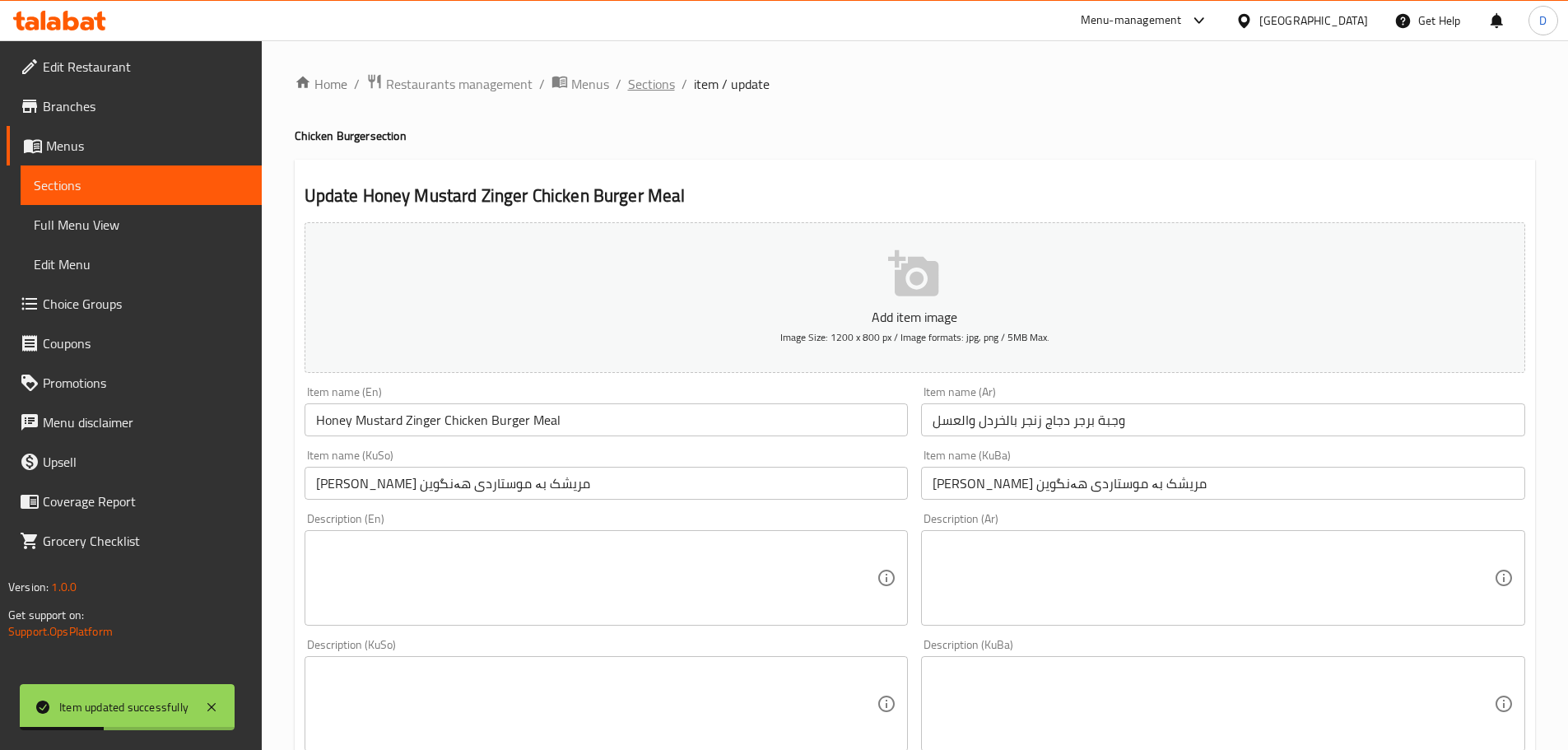
click at [652, 83] on span "Sections" at bounding box center [652, 84] width 47 height 20
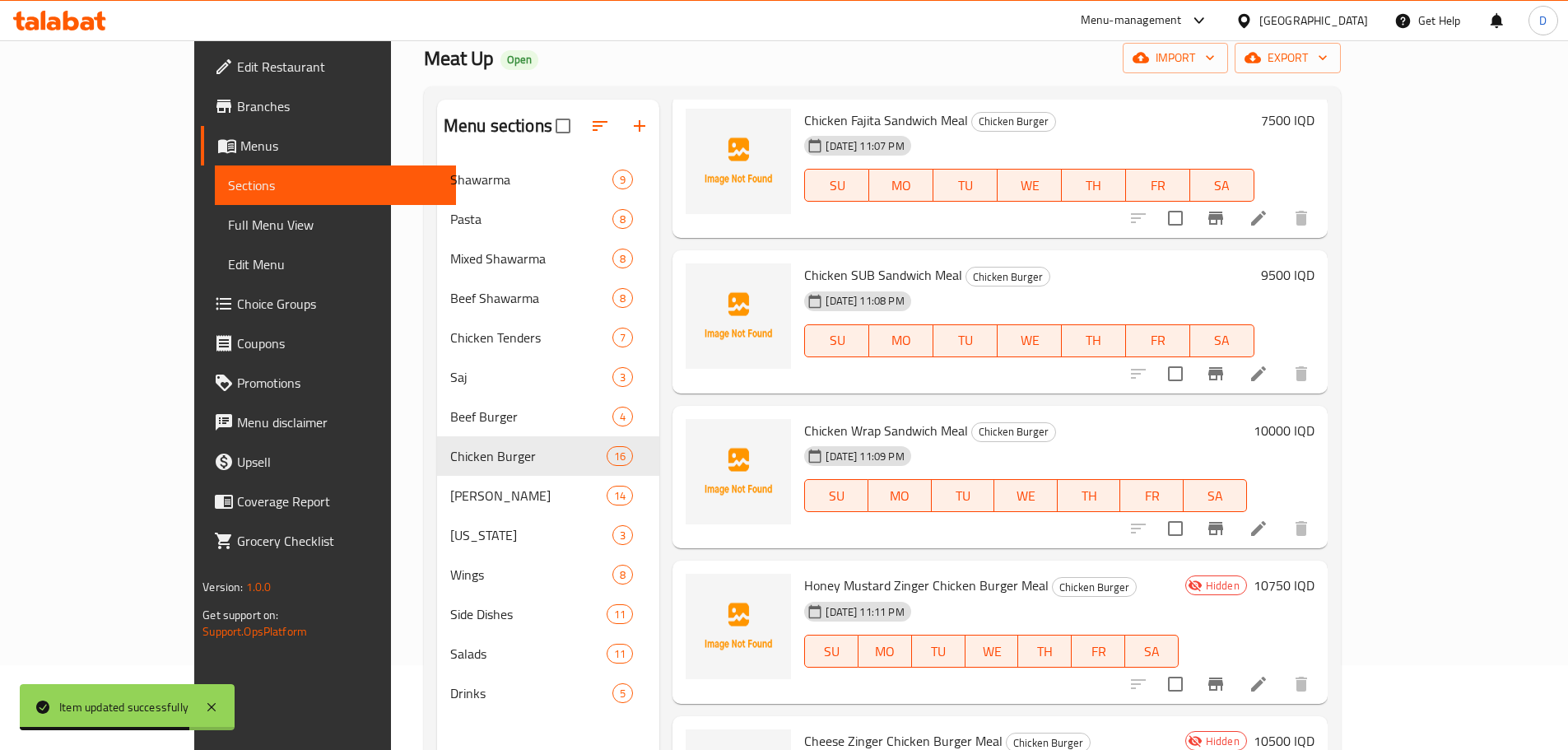
scroll to position [230, 0]
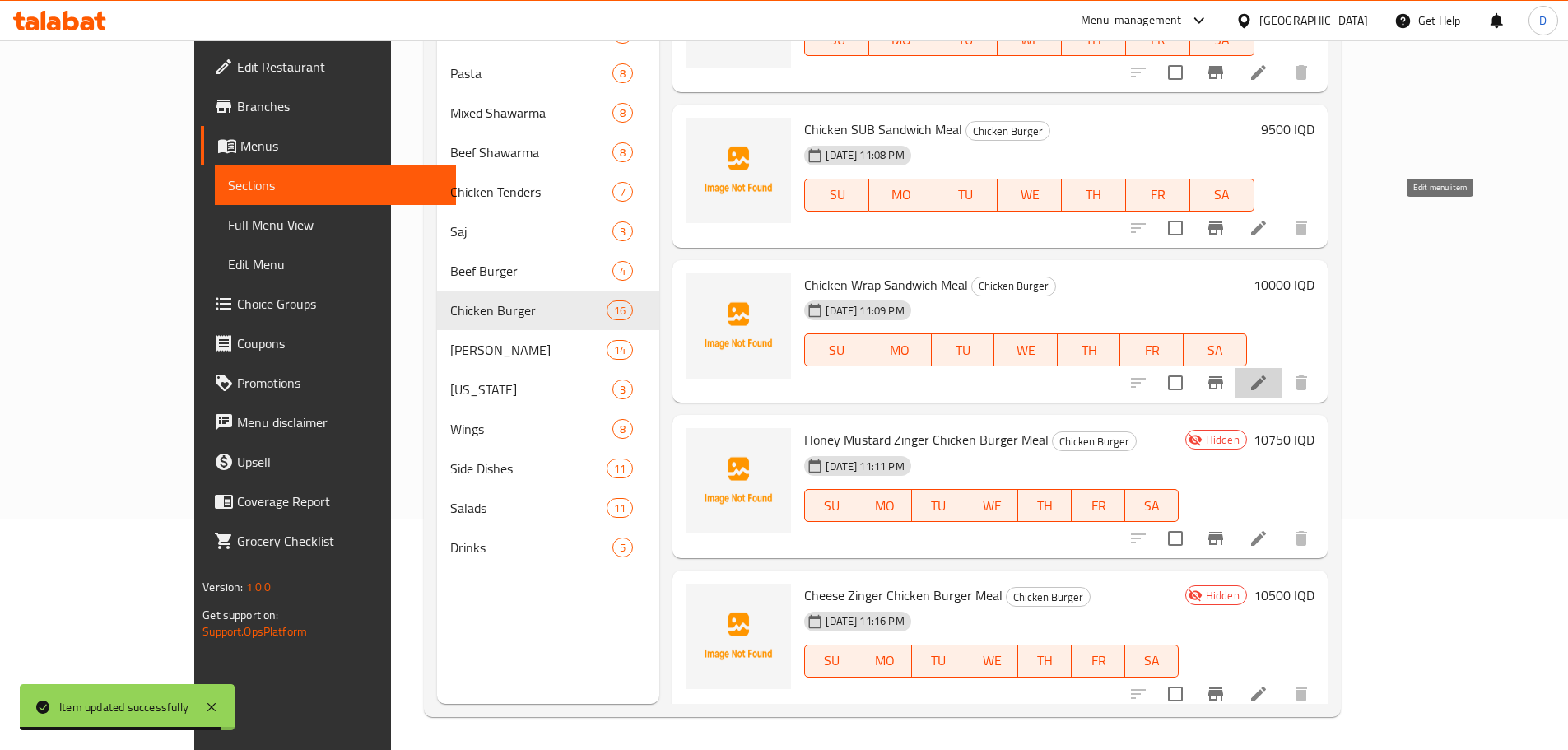
click at [1269, 373] on icon at bounding box center [1259, 383] width 20 height 20
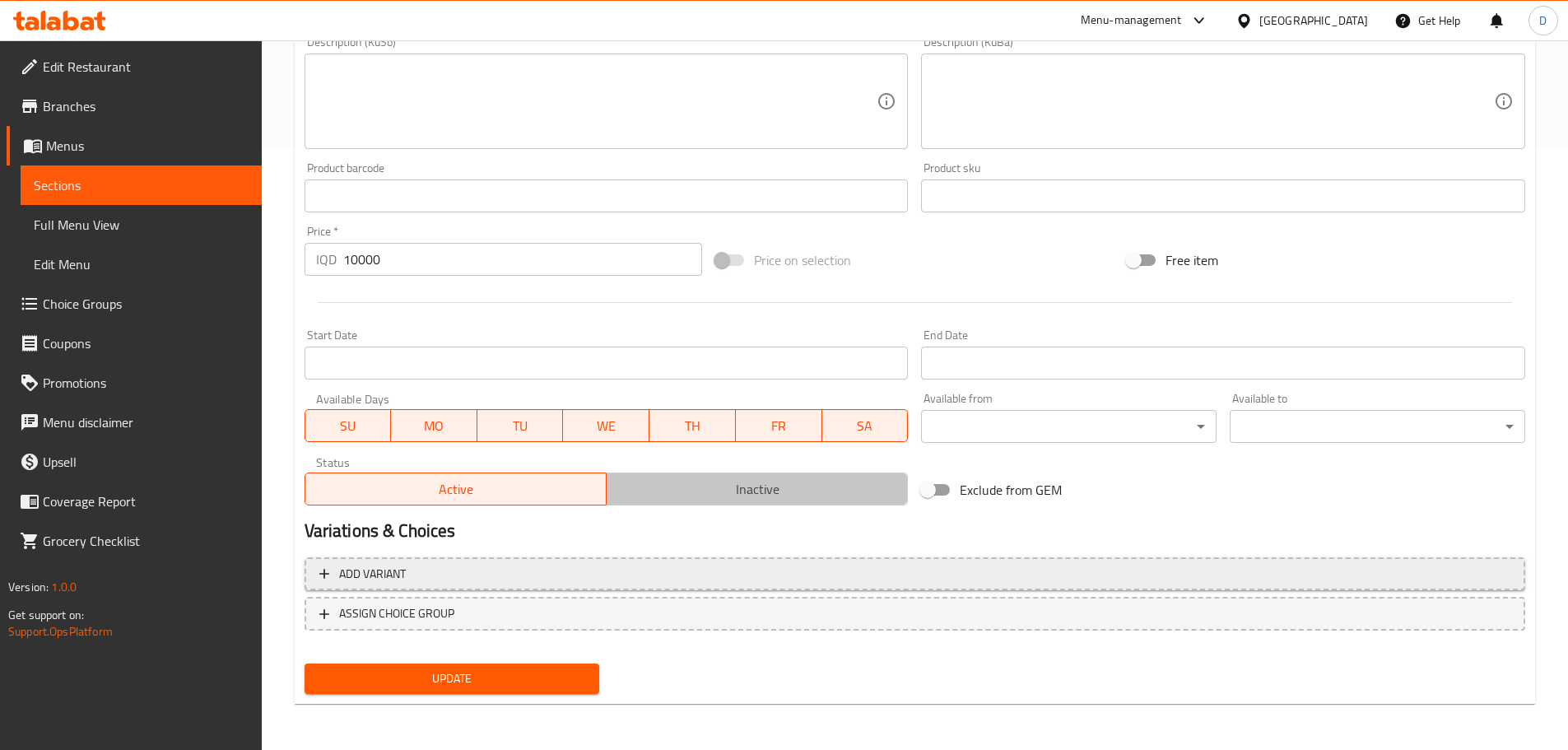
drag, startPoint x: 727, startPoint y: 483, endPoint x: 660, endPoint y: 573, distance: 112.2
click at [724, 484] on span "Inactive" at bounding box center [757, 489] width 288 height 24
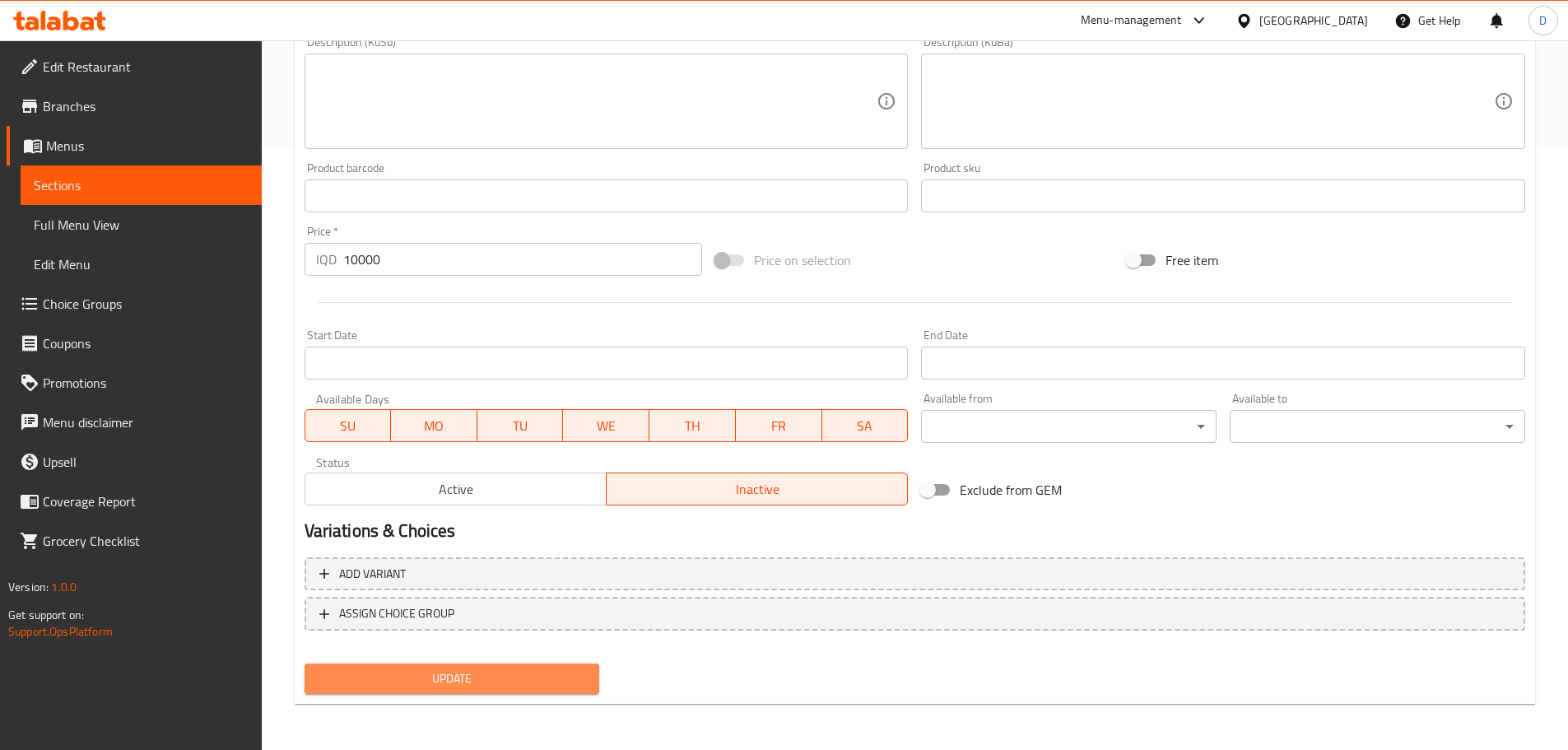
click at [533, 678] on span "Update" at bounding box center [452, 678] width 269 height 21
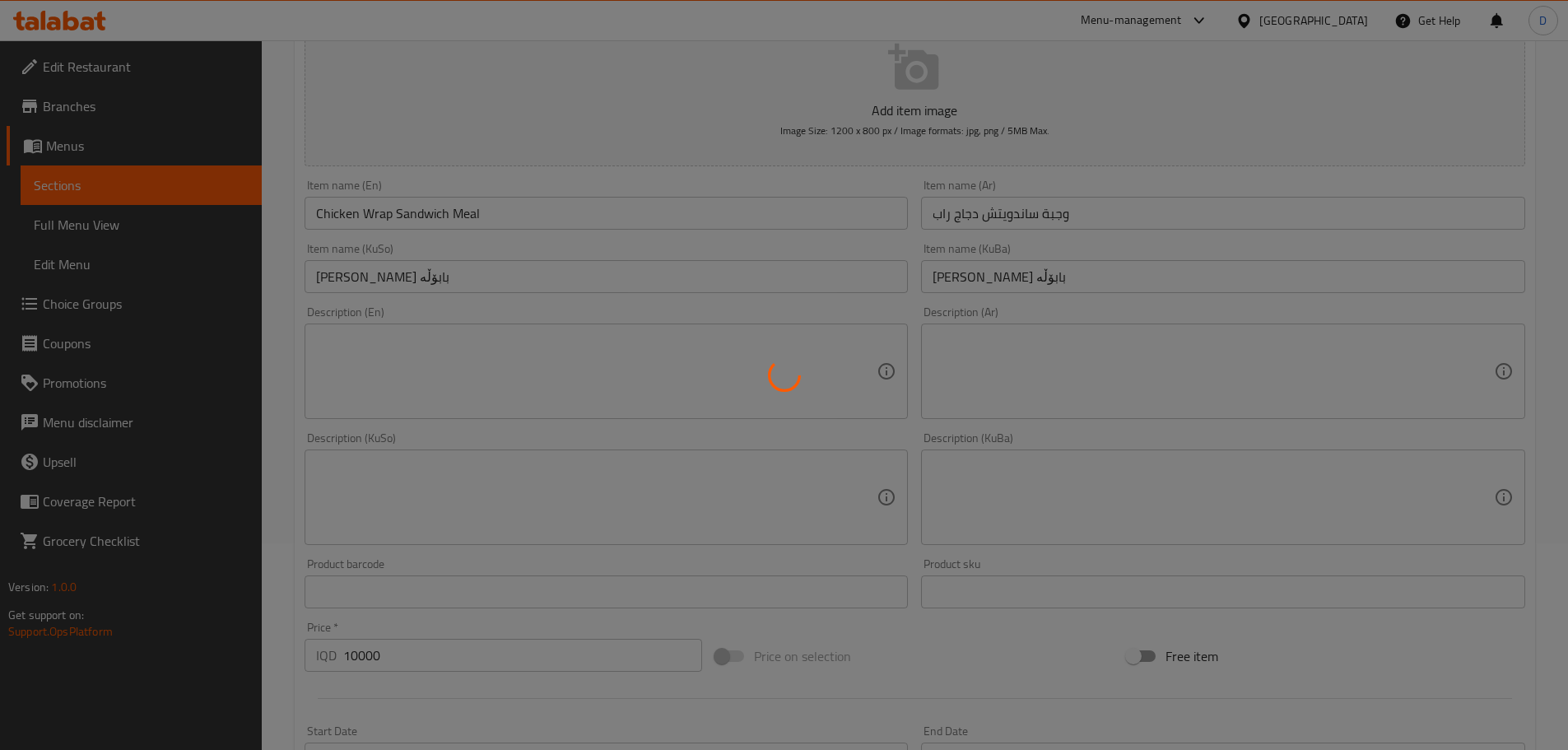
scroll to position [3, 0]
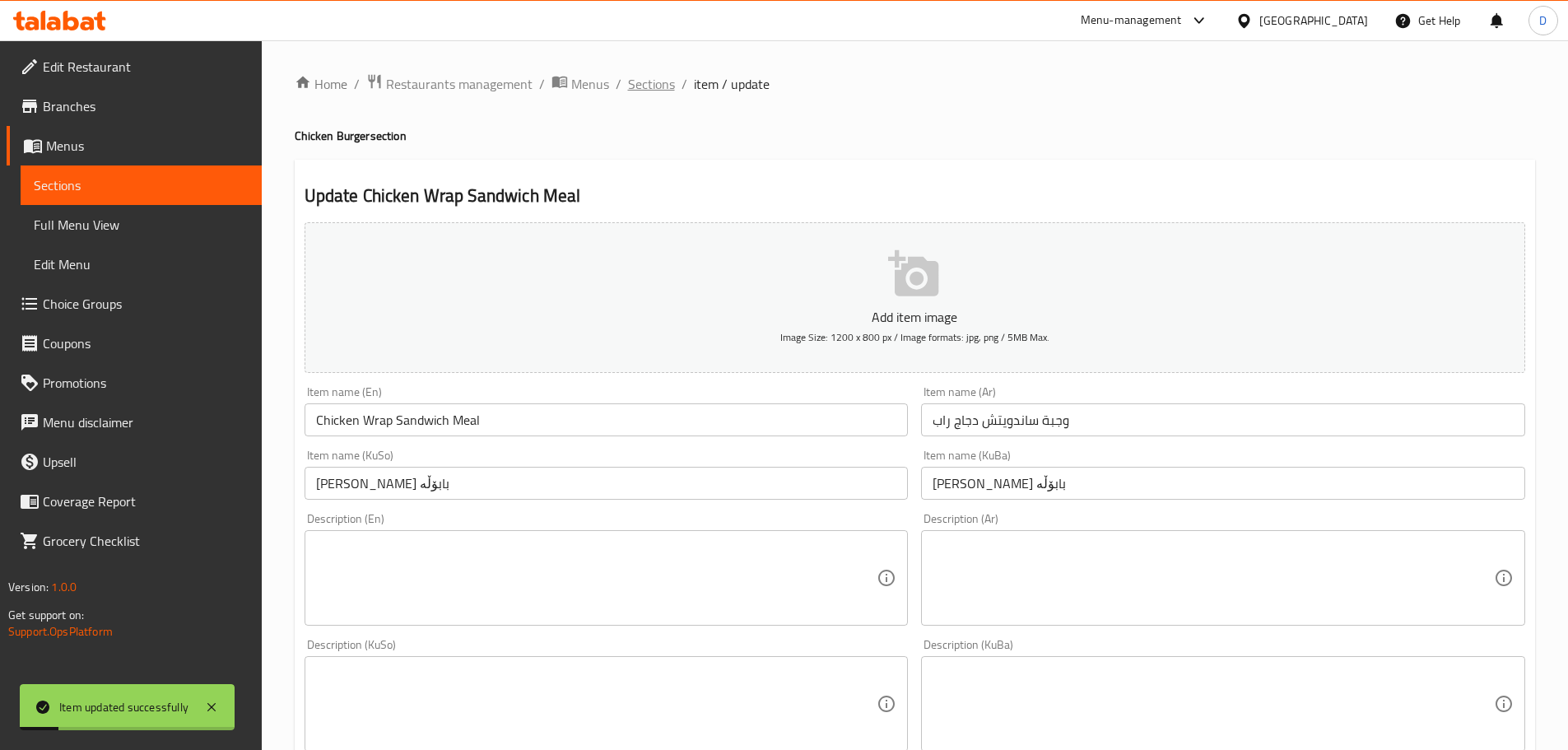
click at [638, 89] on span "Sections" at bounding box center [652, 84] width 47 height 20
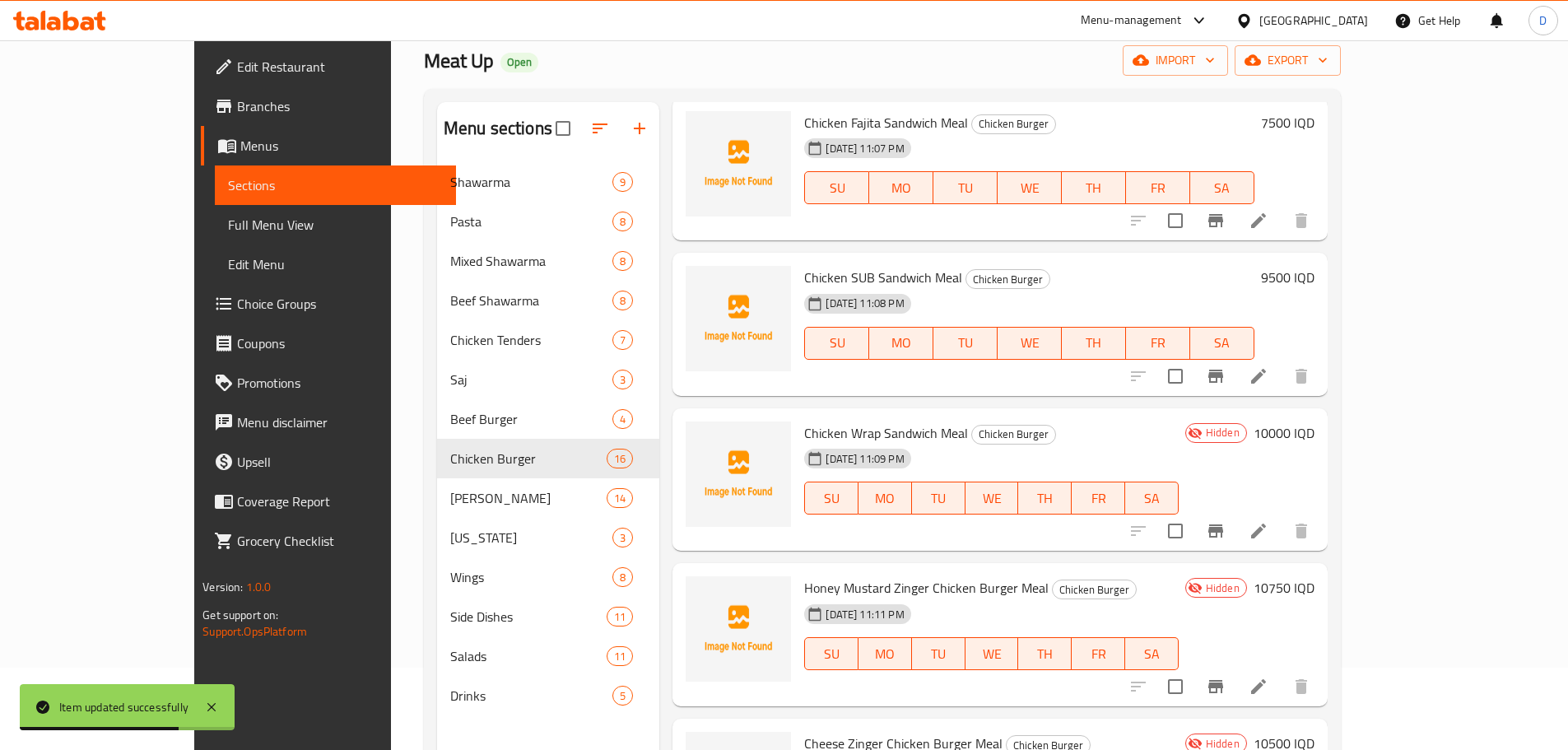
scroll to position [1914, 0]
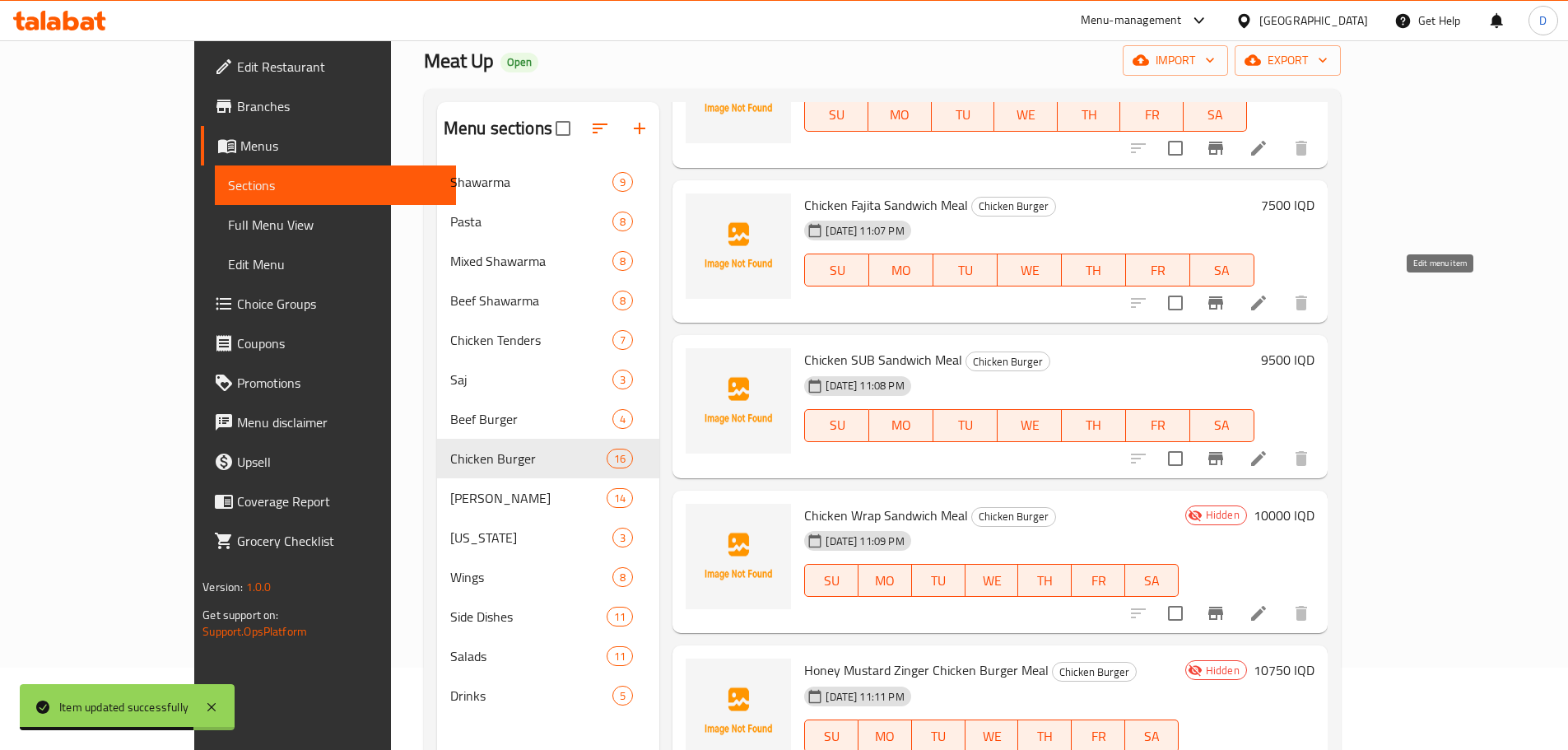
click at [1266, 451] on icon at bounding box center [1259, 458] width 15 height 15
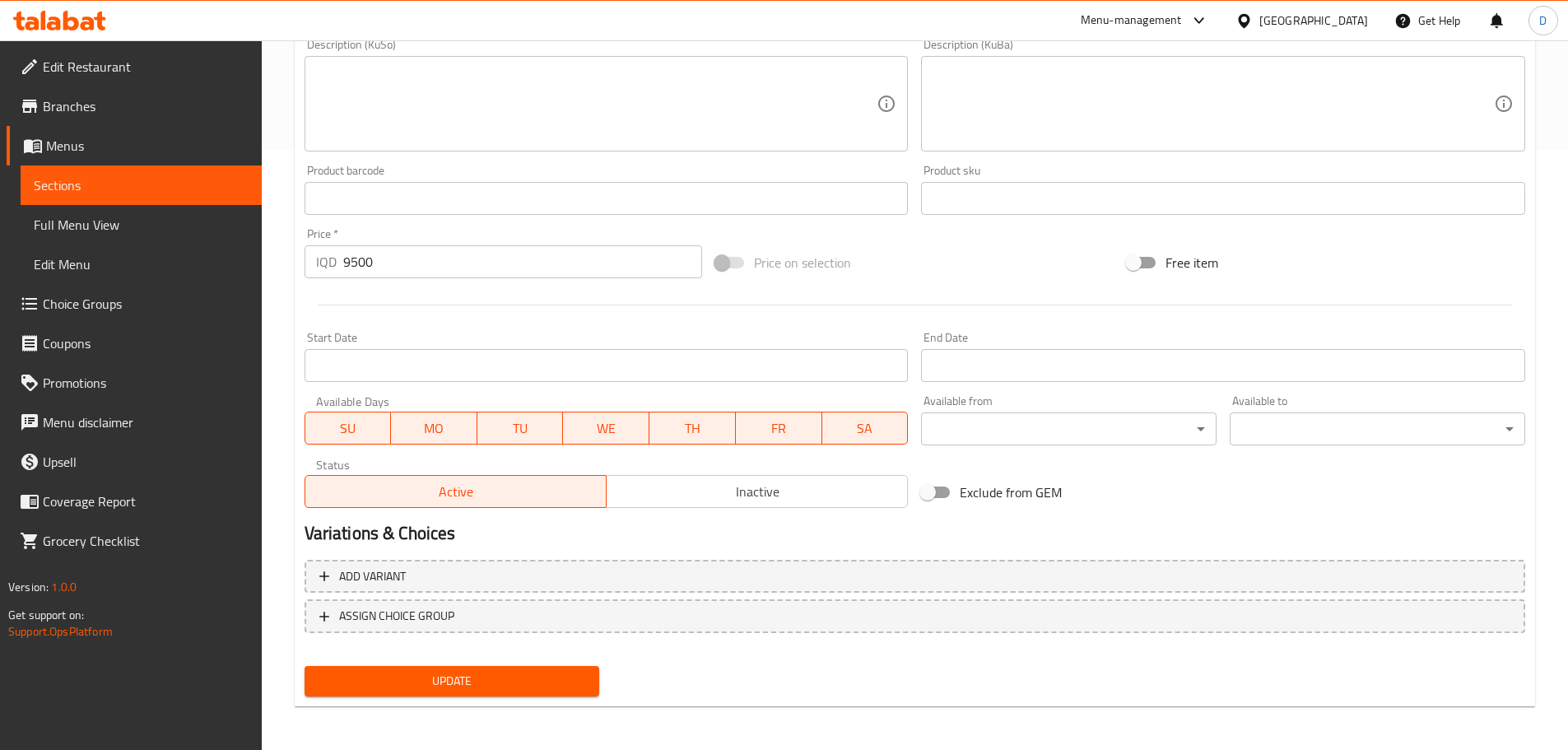
scroll to position [602, 0]
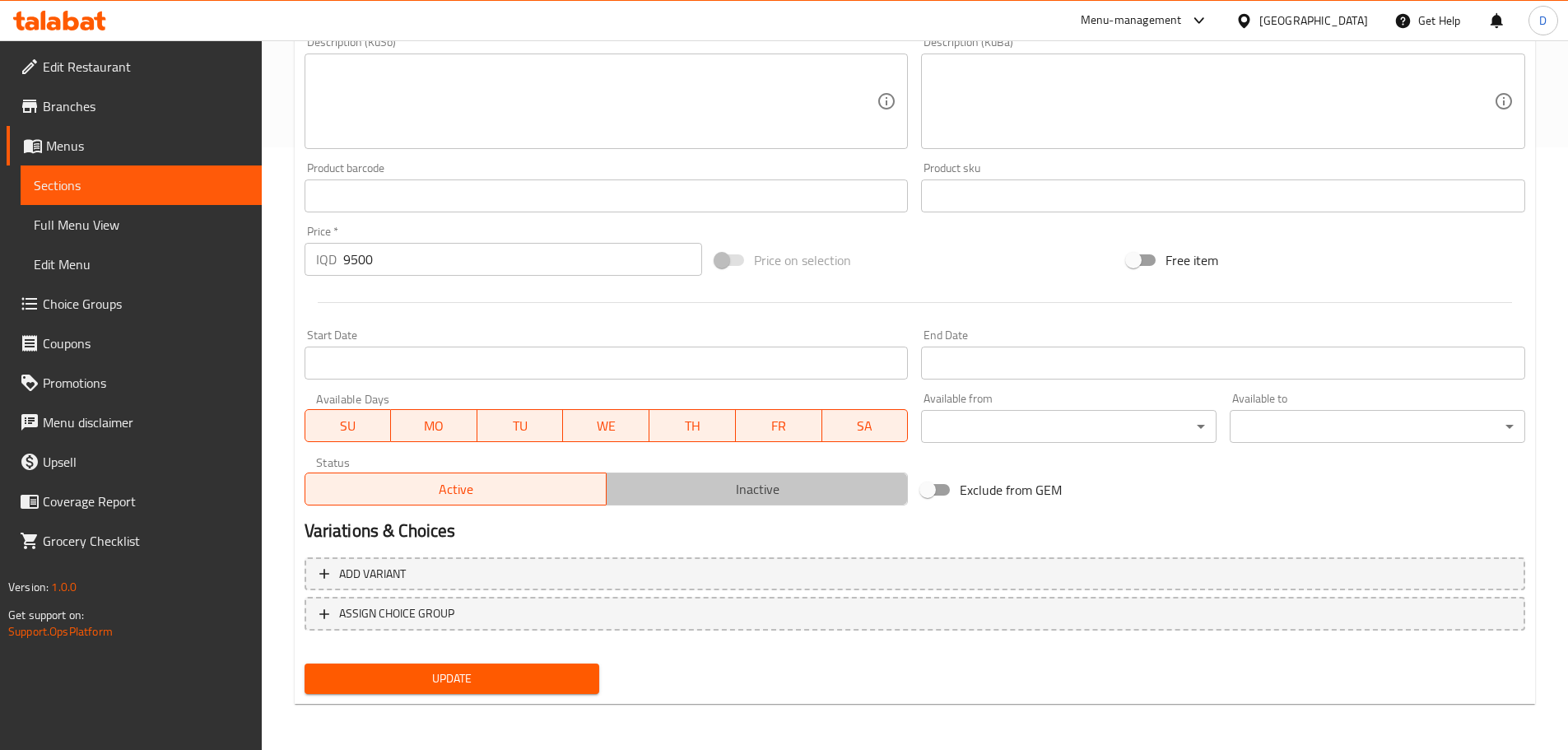
click at [704, 494] on span "Inactive" at bounding box center [757, 489] width 288 height 24
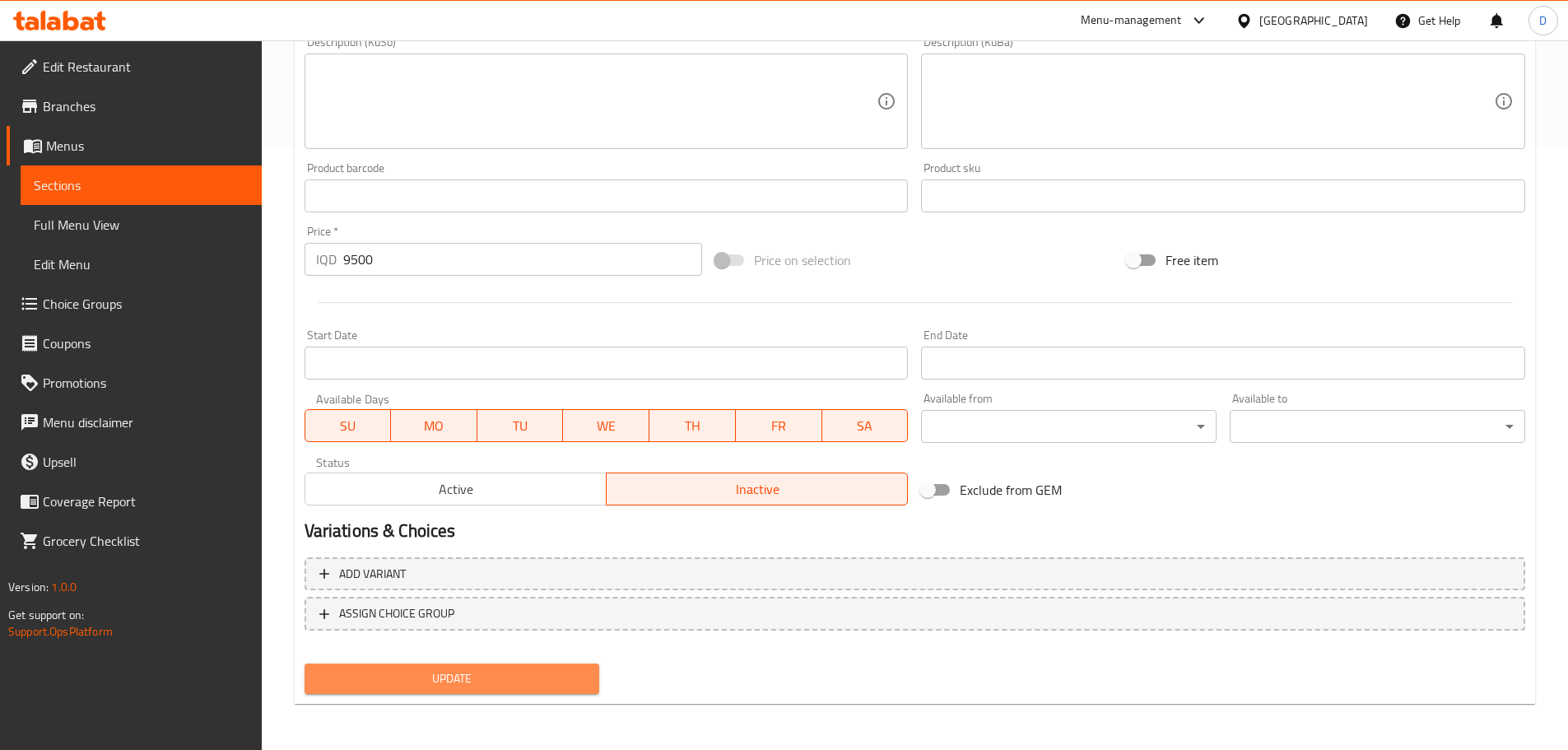
click at [527, 692] on button "Update" at bounding box center [453, 679] width 296 height 31
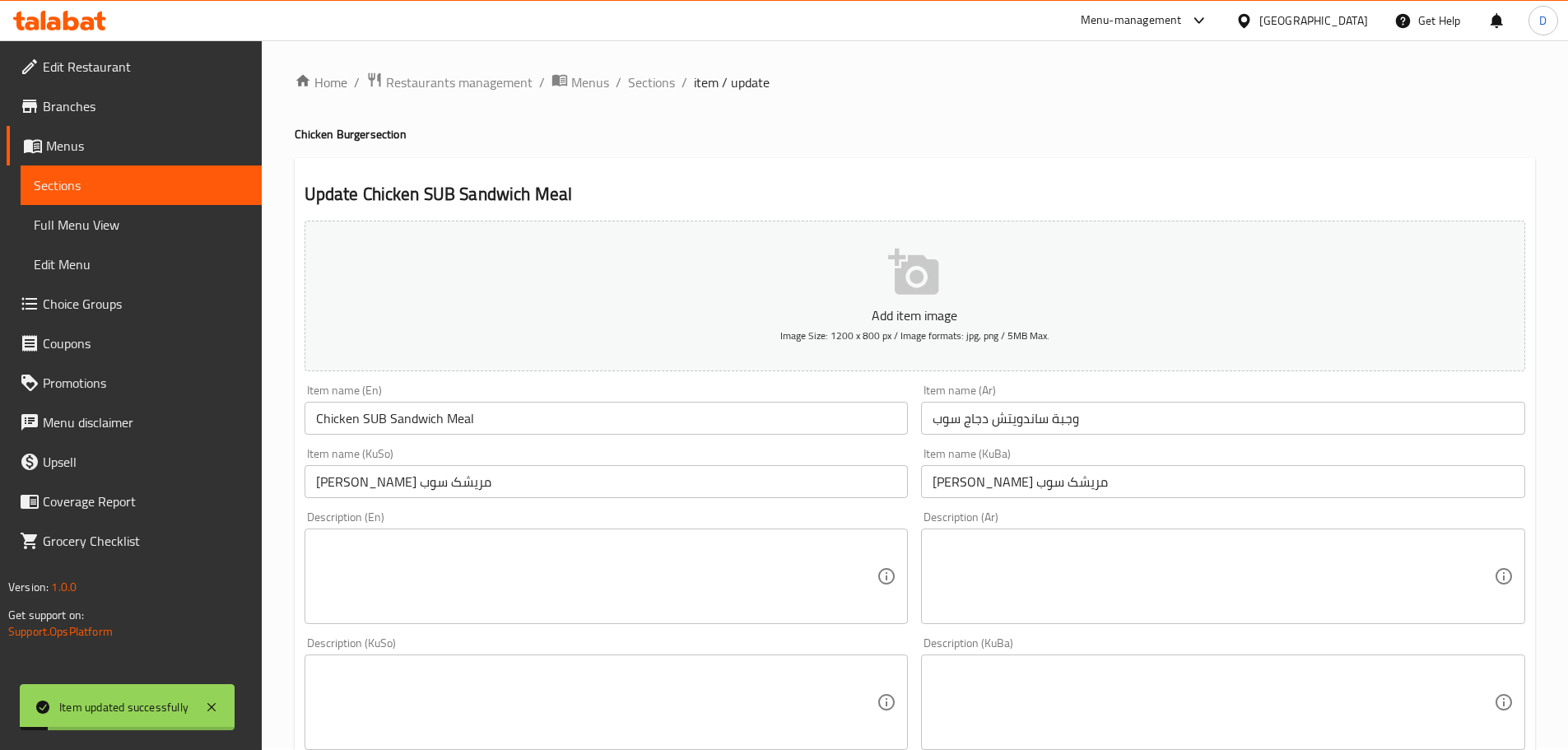
scroll to position [0, 0]
click at [641, 93] on span "Sections" at bounding box center [652, 84] width 47 height 20
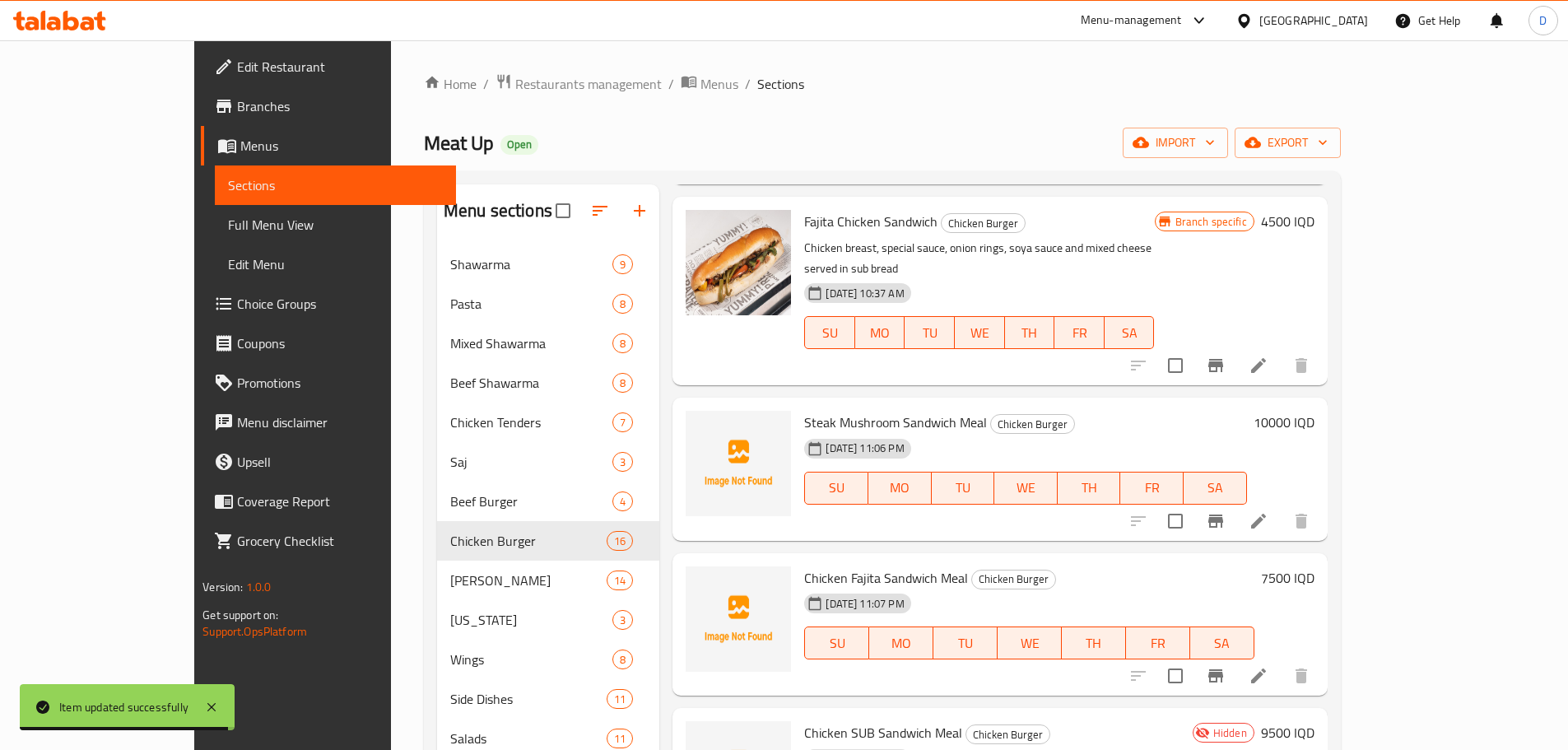
scroll to position [1667, 0]
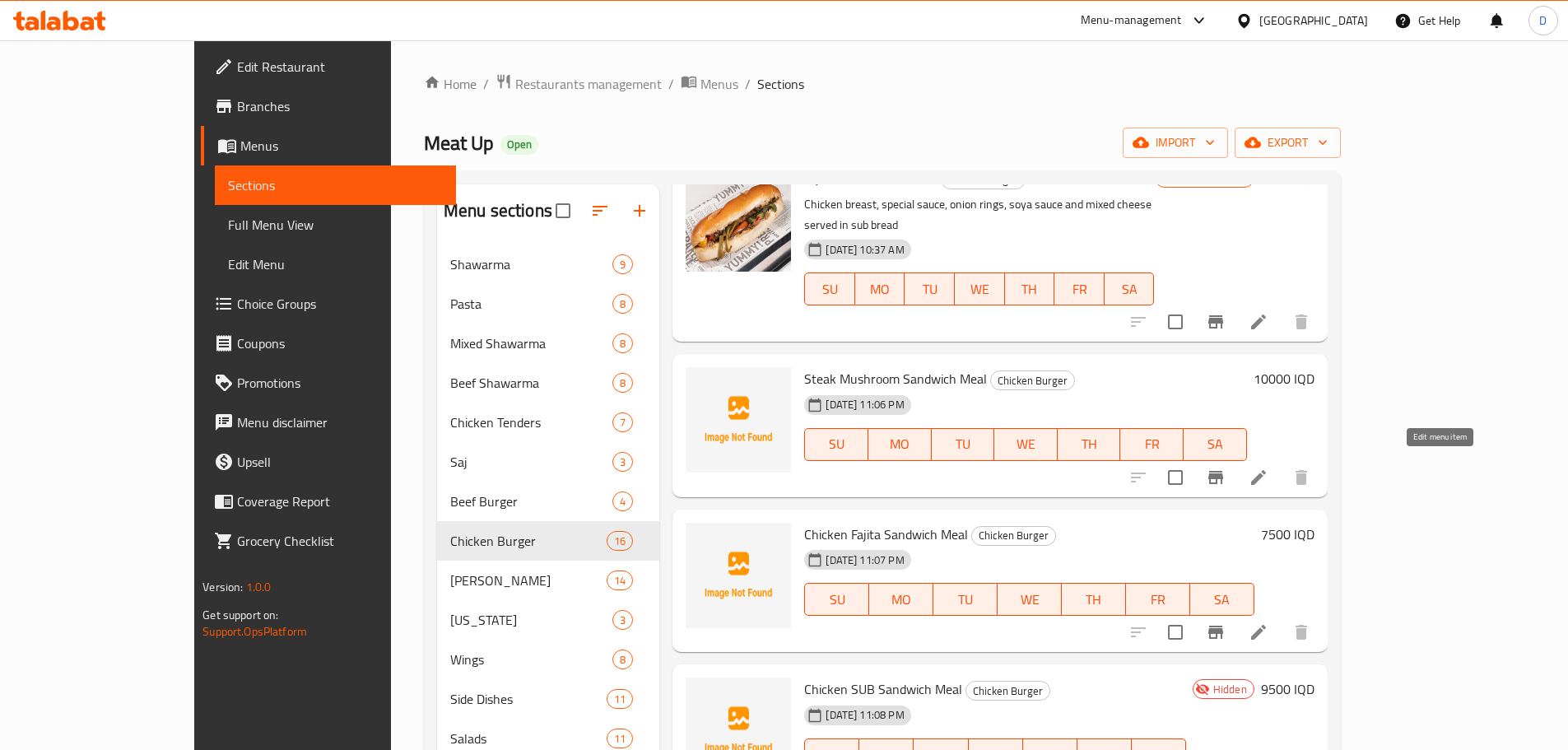
click at [1266, 625] on icon at bounding box center [1259, 632] width 15 height 15
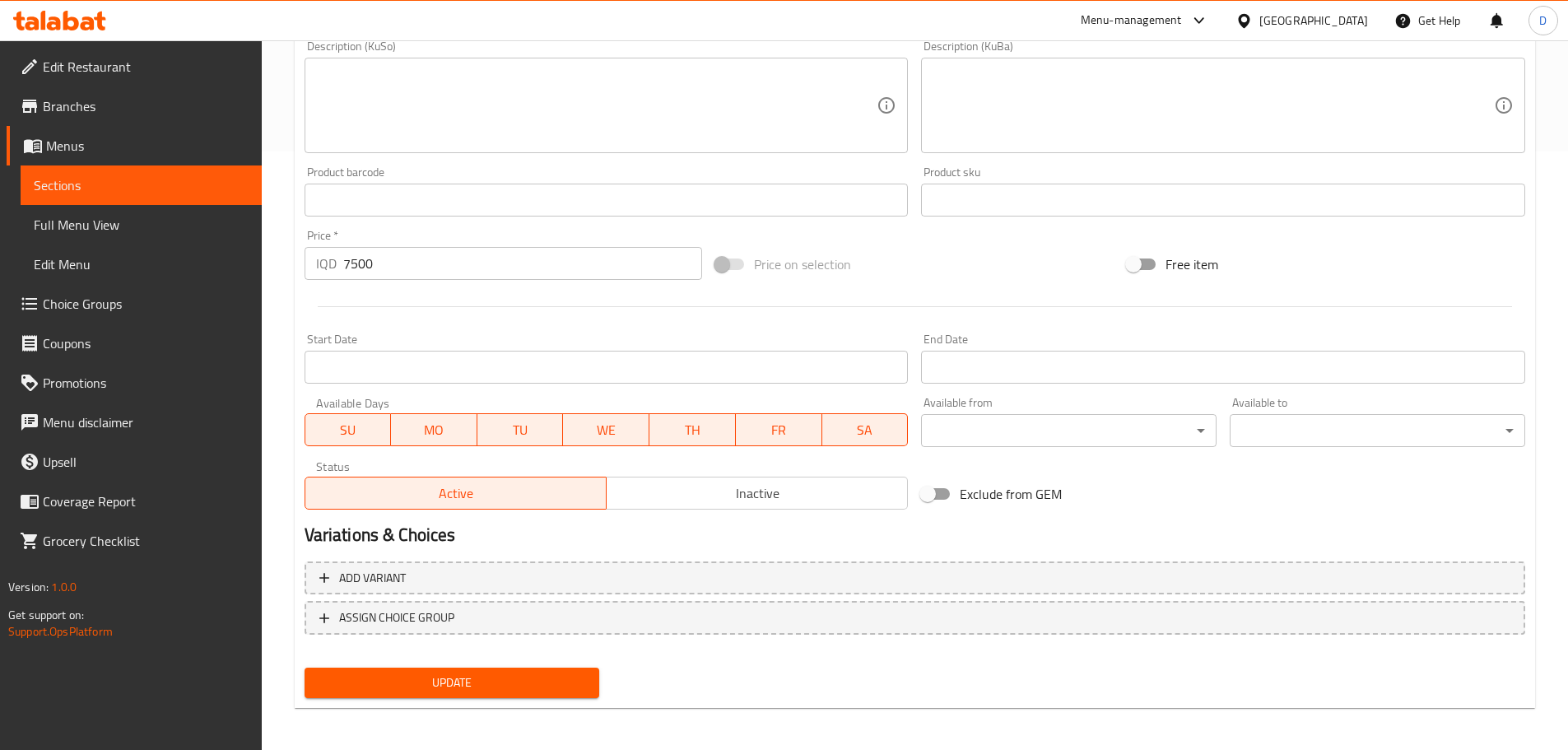
scroll to position [602, 0]
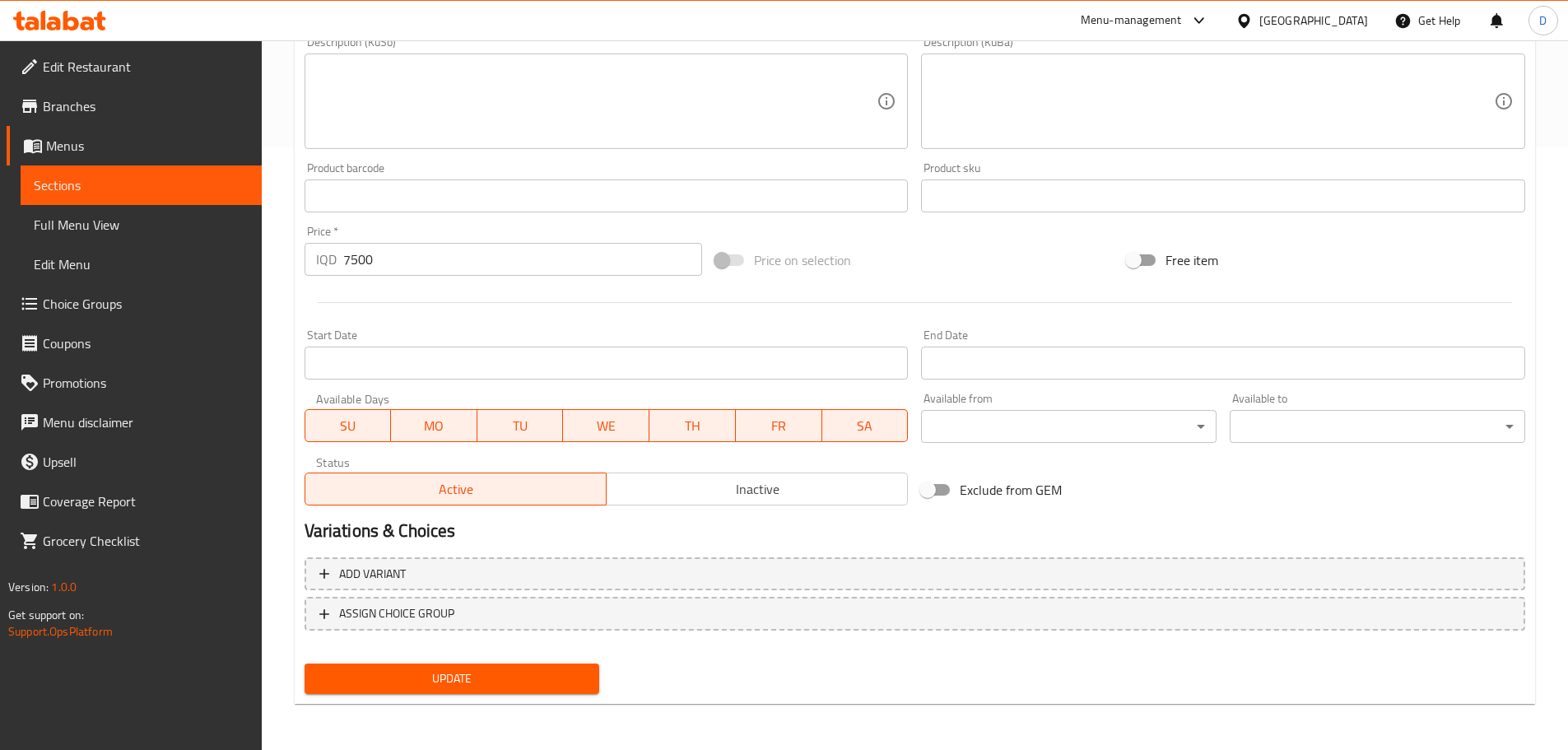
click at [647, 482] on span "Inactive" at bounding box center [757, 489] width 288 height 24
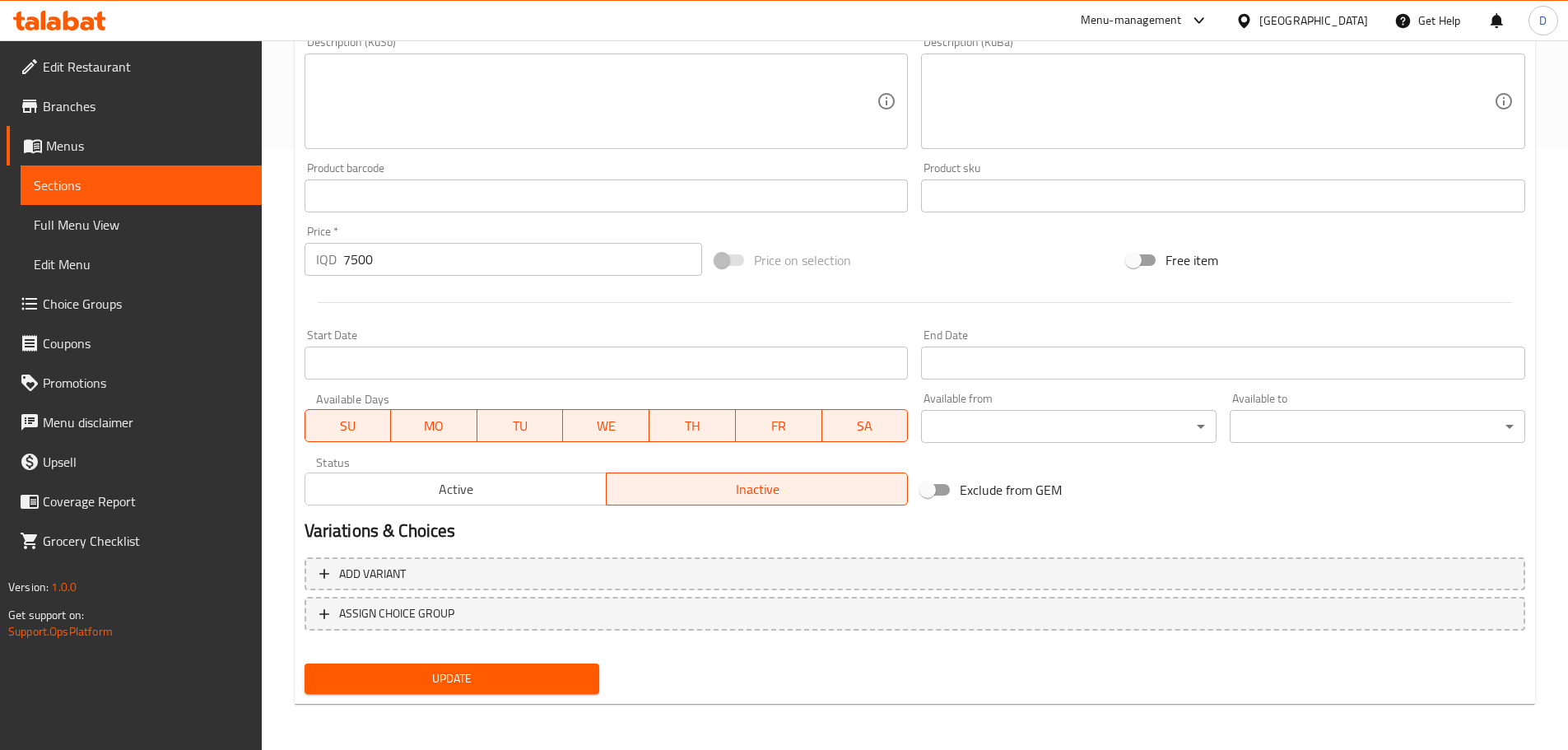
click at [521, 689] on span "Update" at bounding box center [452, 678] width 269 height 21
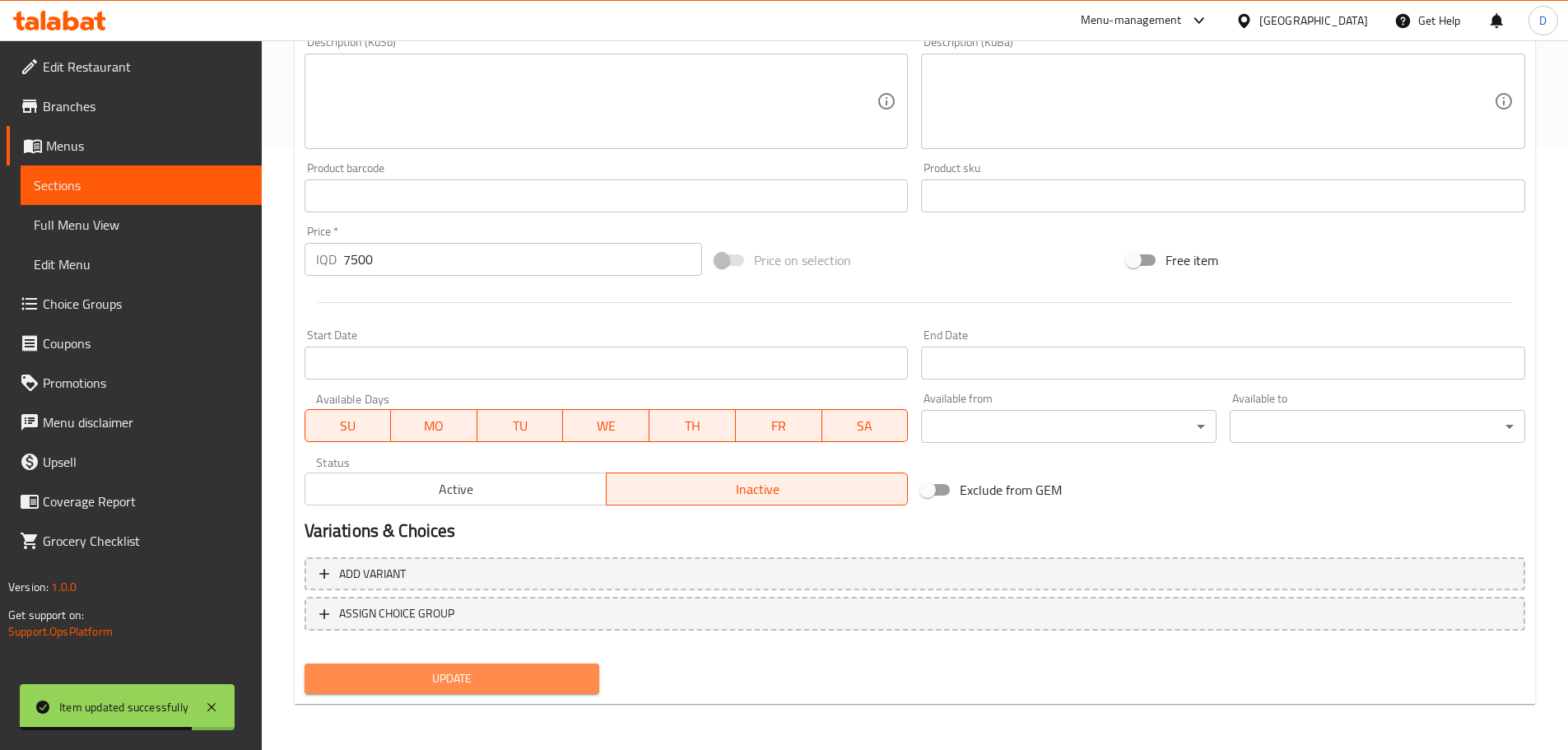
click at [539, 677] on span "Update" at bounding box center [452, 678] width 269 height 21
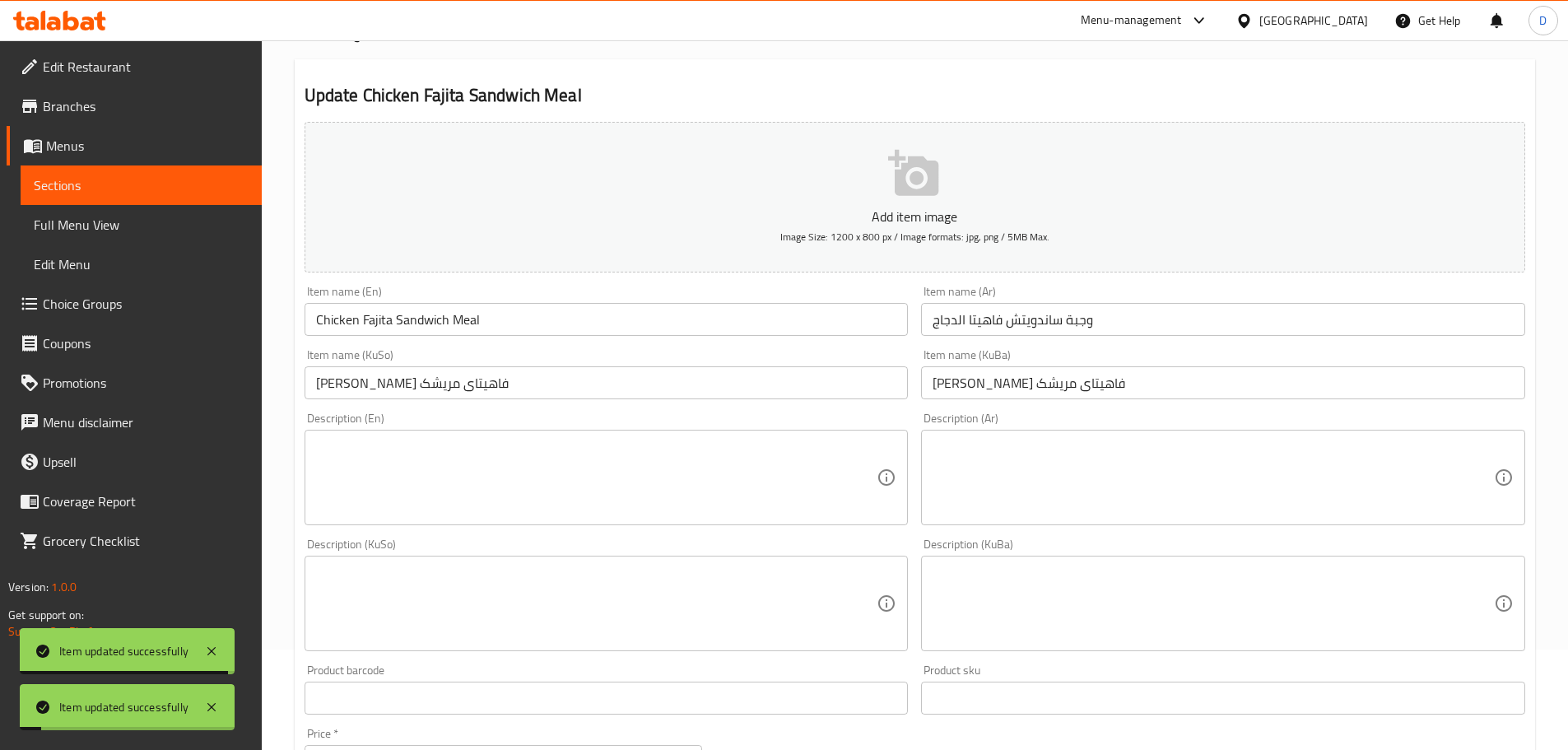
scroll to position [0, 0]
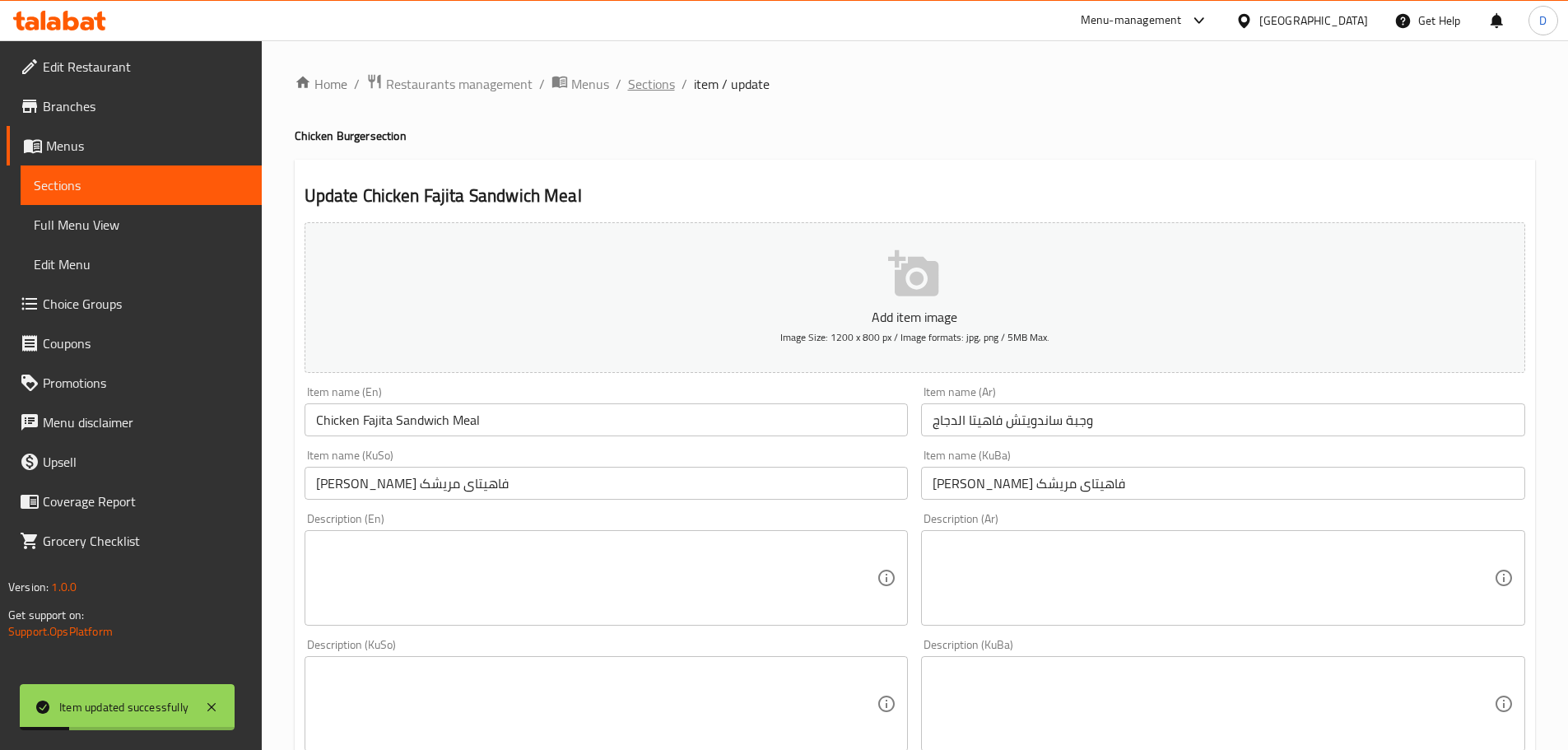
click at [629, 84] on span "Sections" at bounding box center [652, 84] width 47 height 20
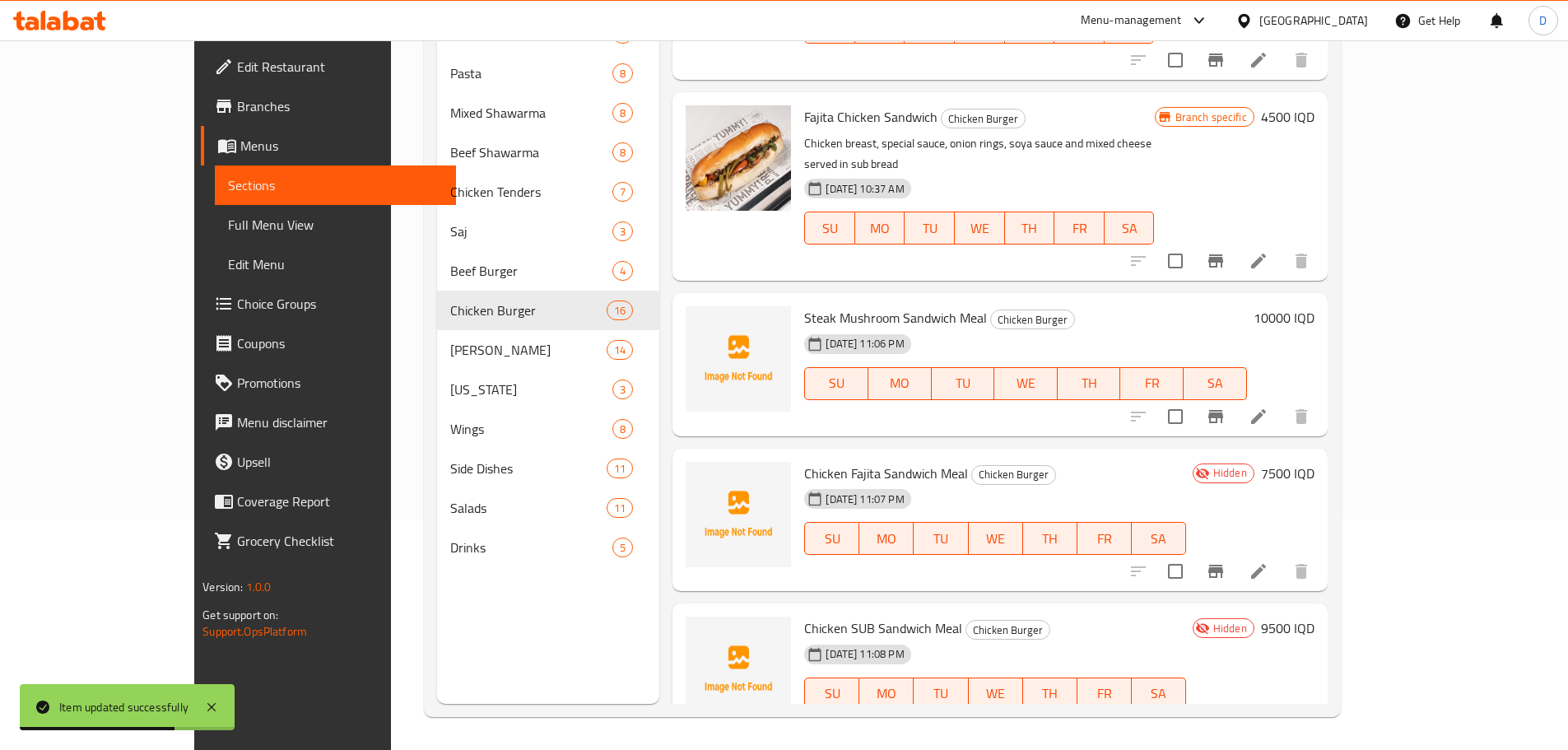
scroll to position [1504, 0]
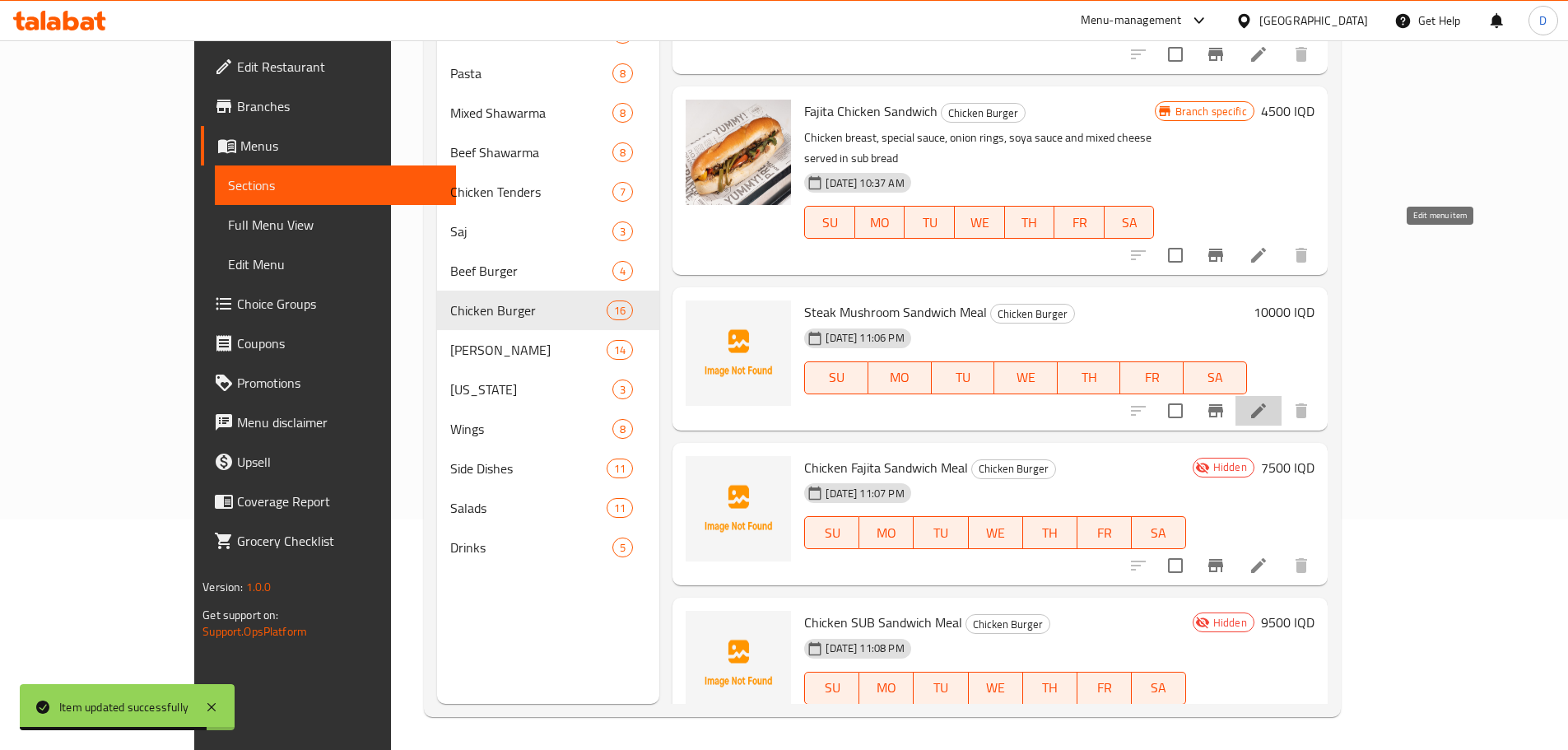
click at [1269, 401] on icon at bounding box center [1259, 411] width 20 height 20
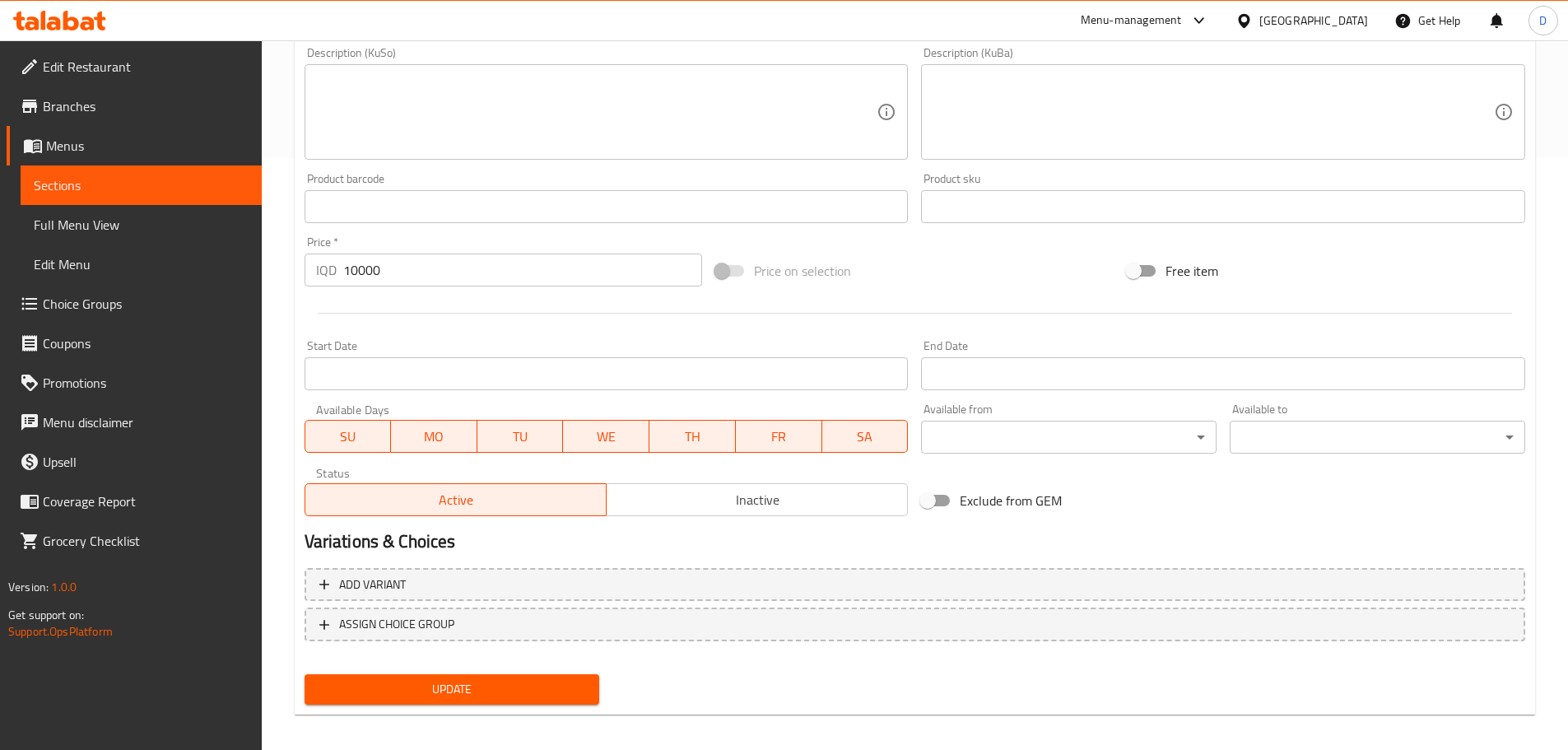
scroll to position [602, 0]
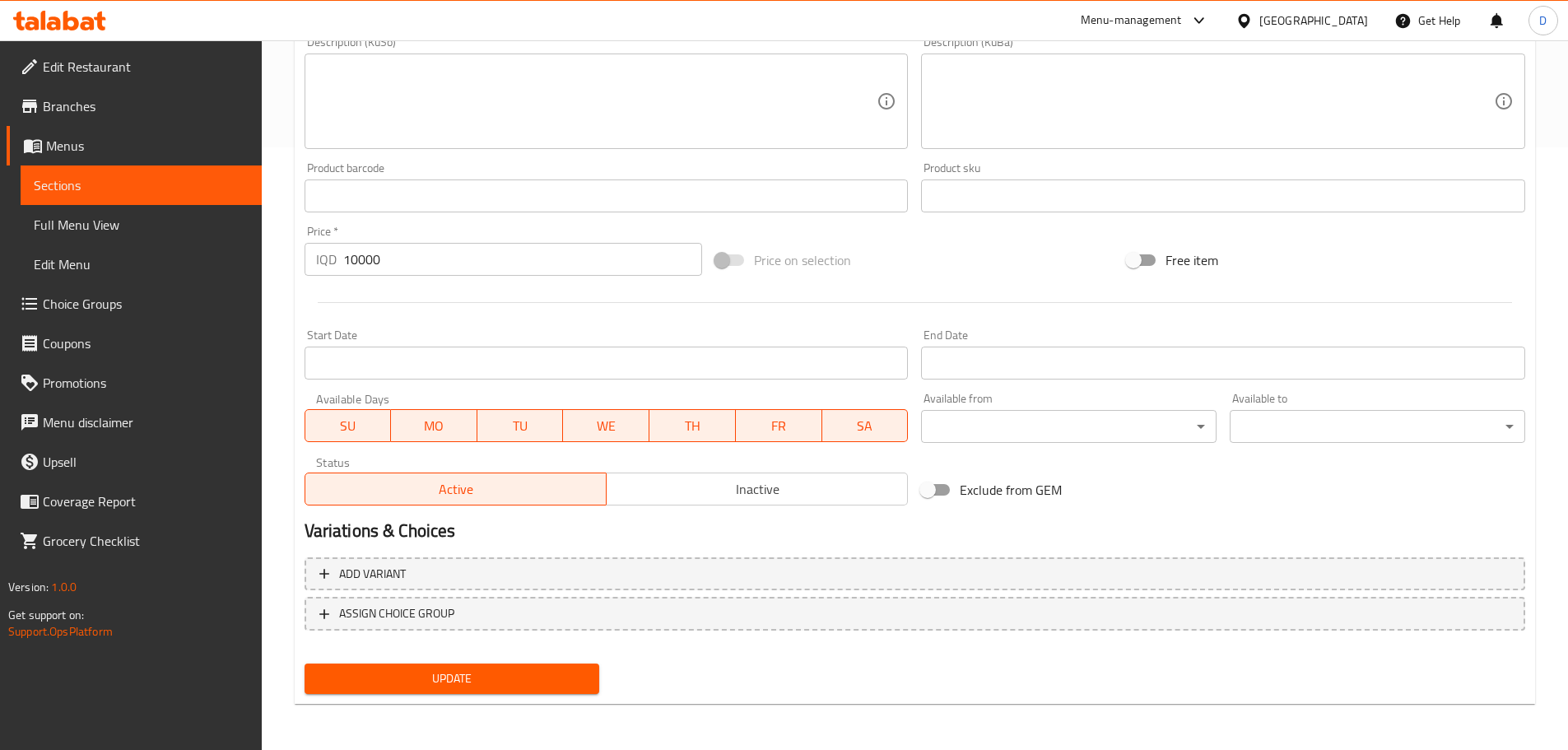
click at [775, 497] on span "Inactive" at bounding box center [757, 489] width 288 height 24
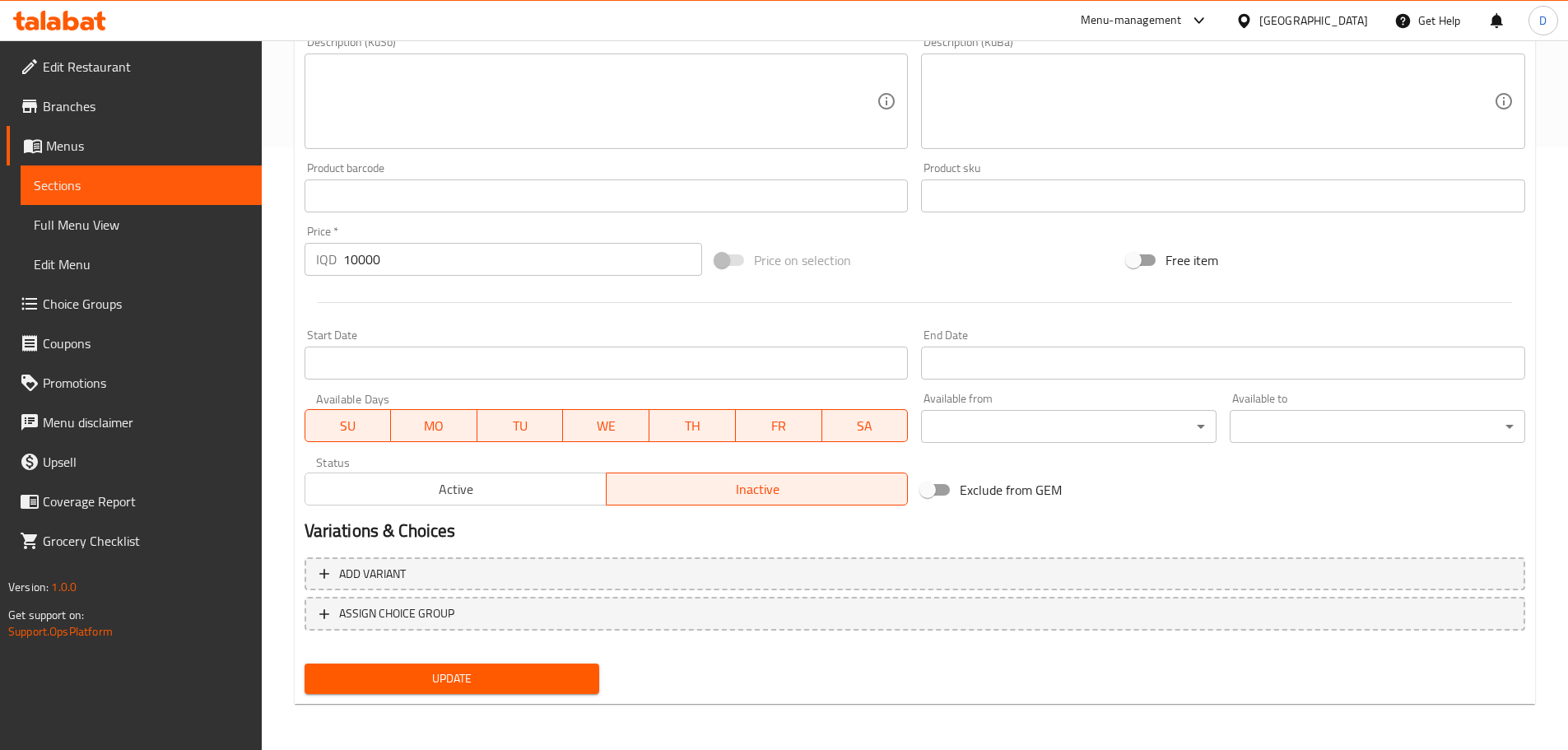
click at [501, 673] on span "Update" at bounding box center [452, 678] width 269 height 21
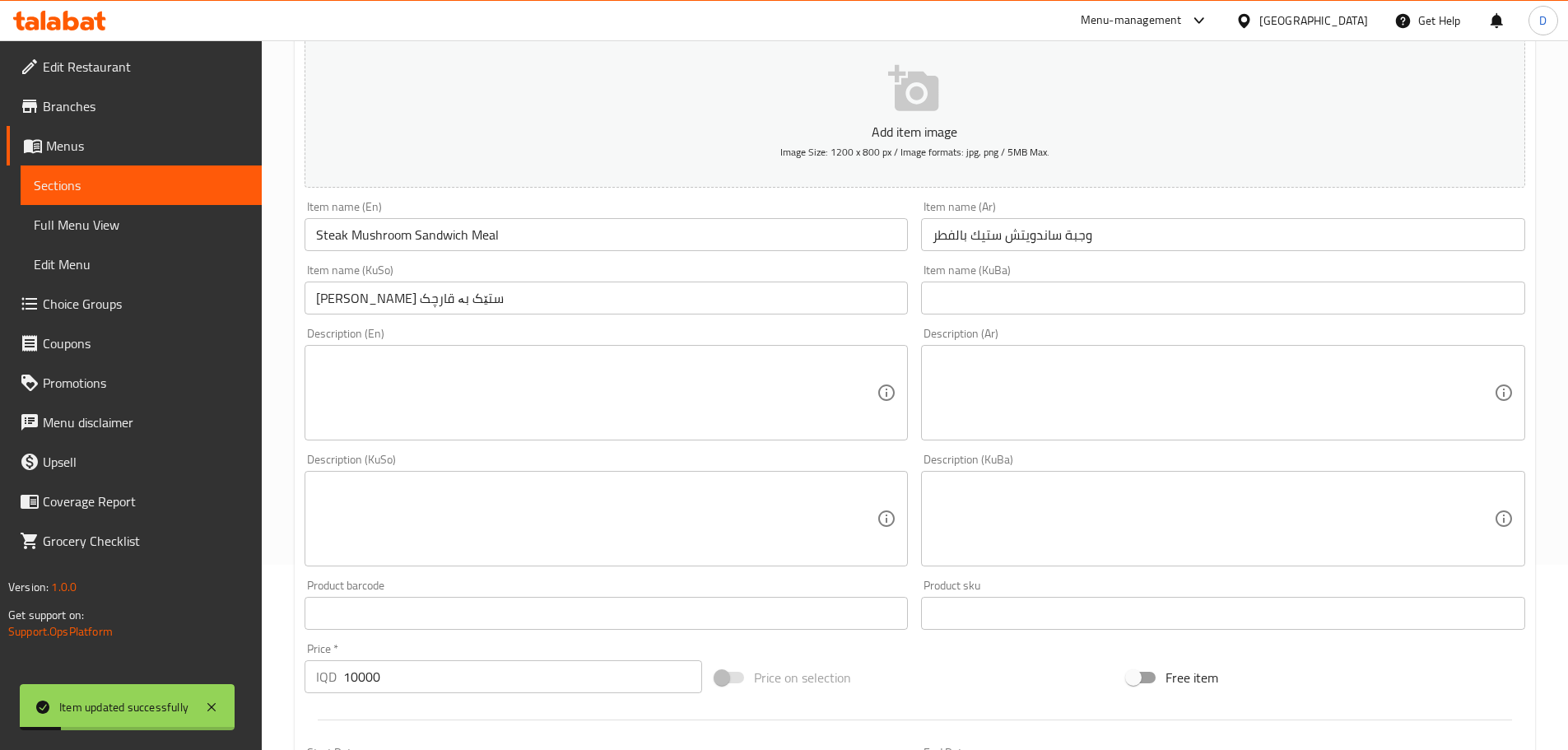
scroll to position [0, 0]
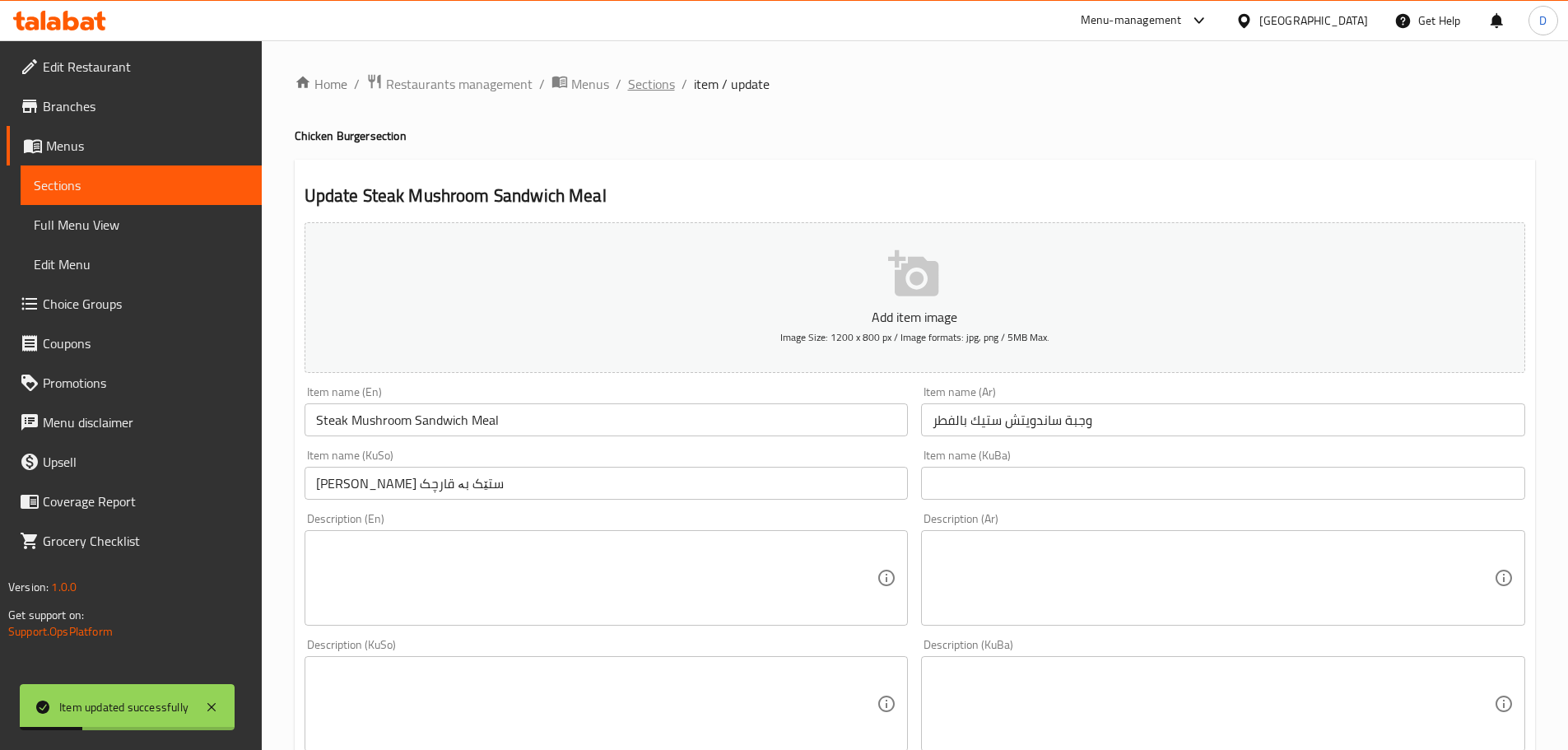
click at [648, 75] on span "Sections" at bounding box center [652, 84] width 47 height 20
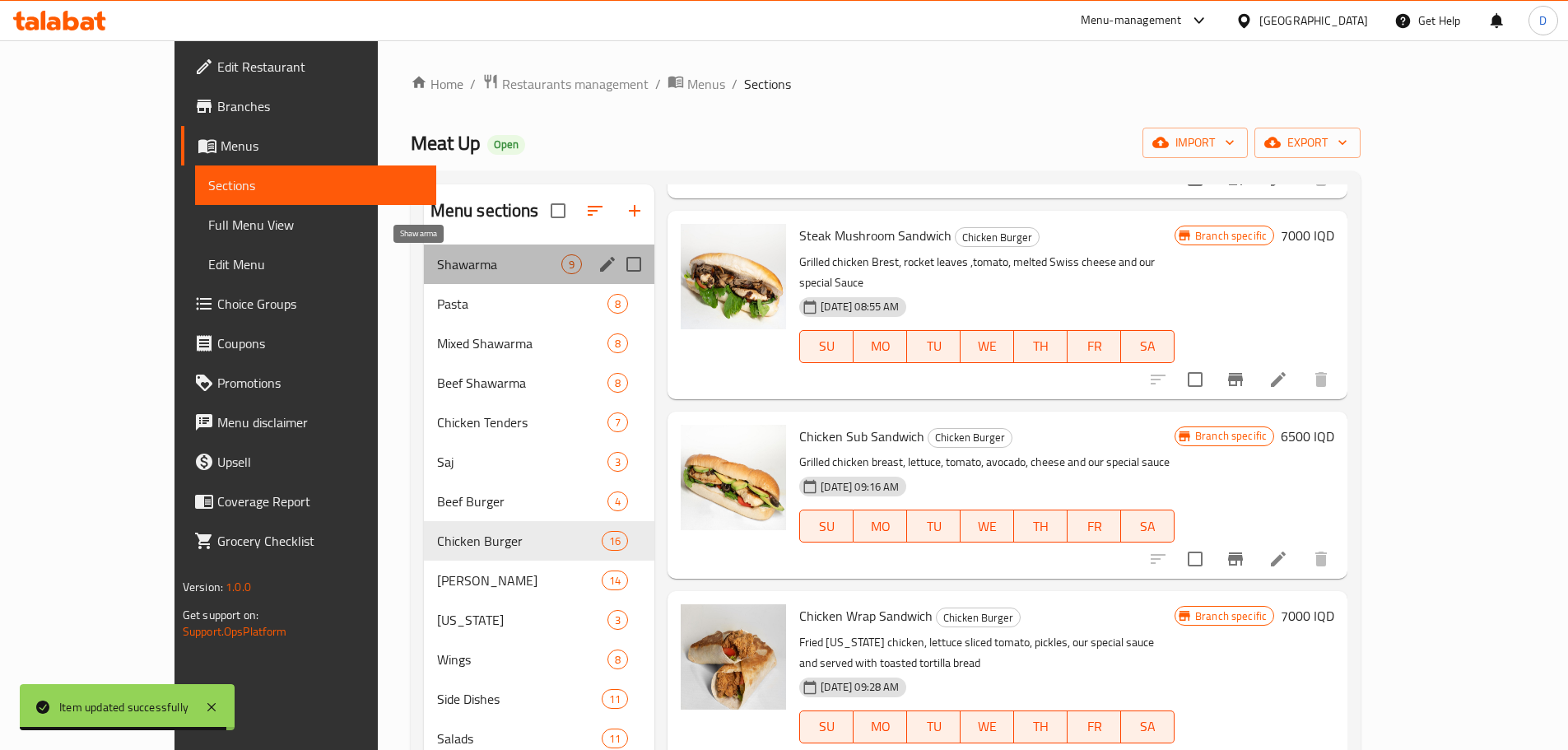
click at [437, 271] on span "Shawarma" at bounding box center [499, 264] width 124 height 20
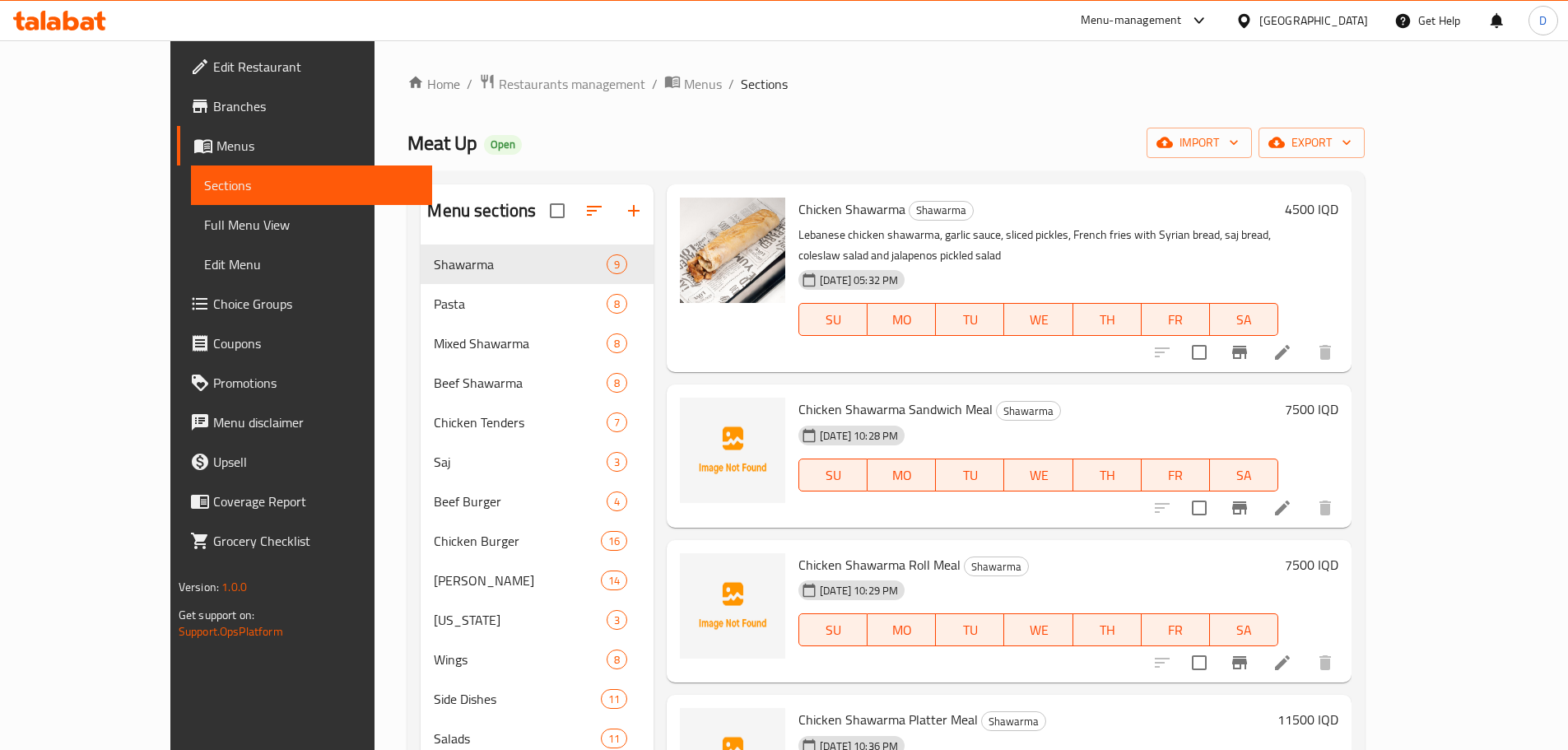
scroll to position [83, 0]
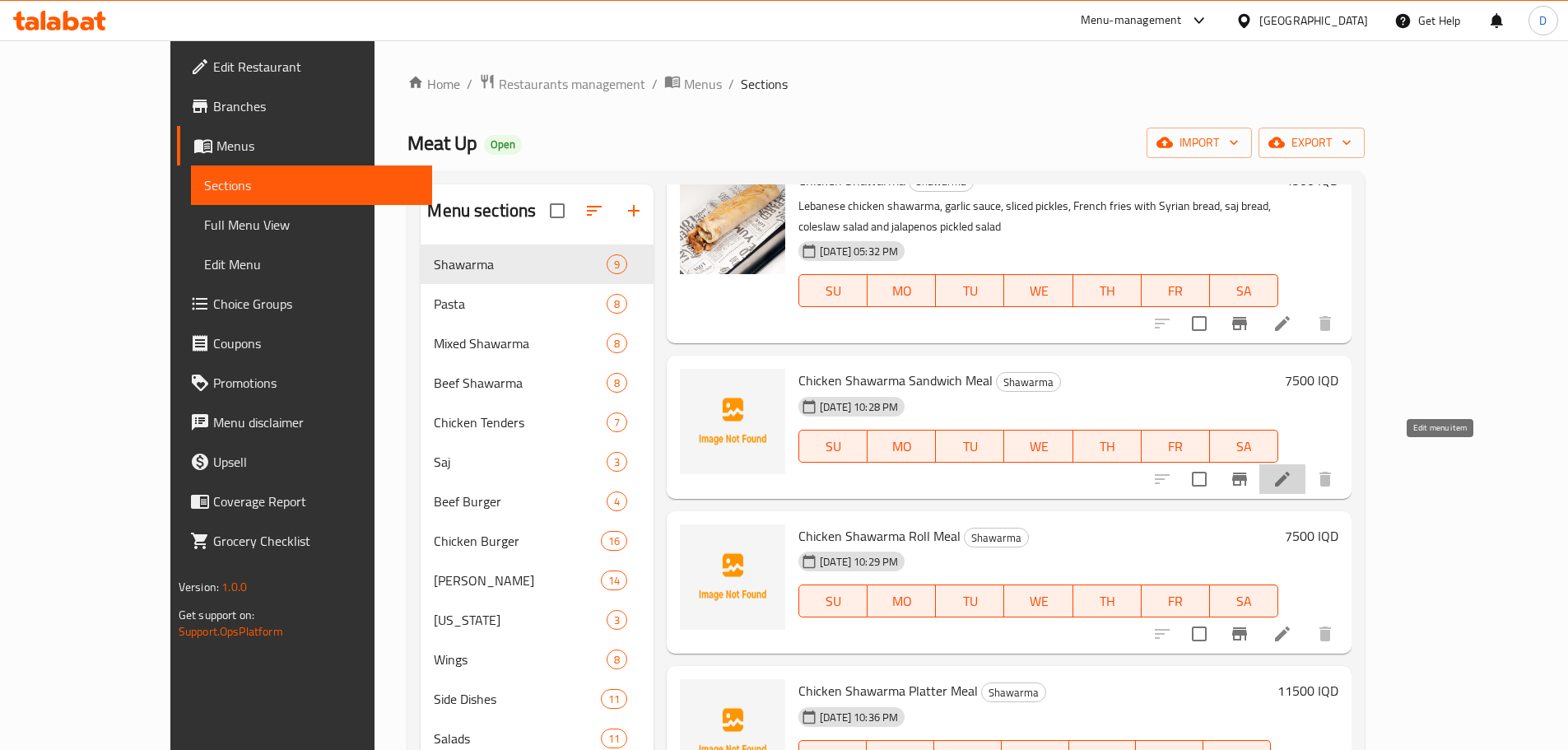
click at [1290, 472] on icon at bounding box center [1282, 479] width 15 height 15
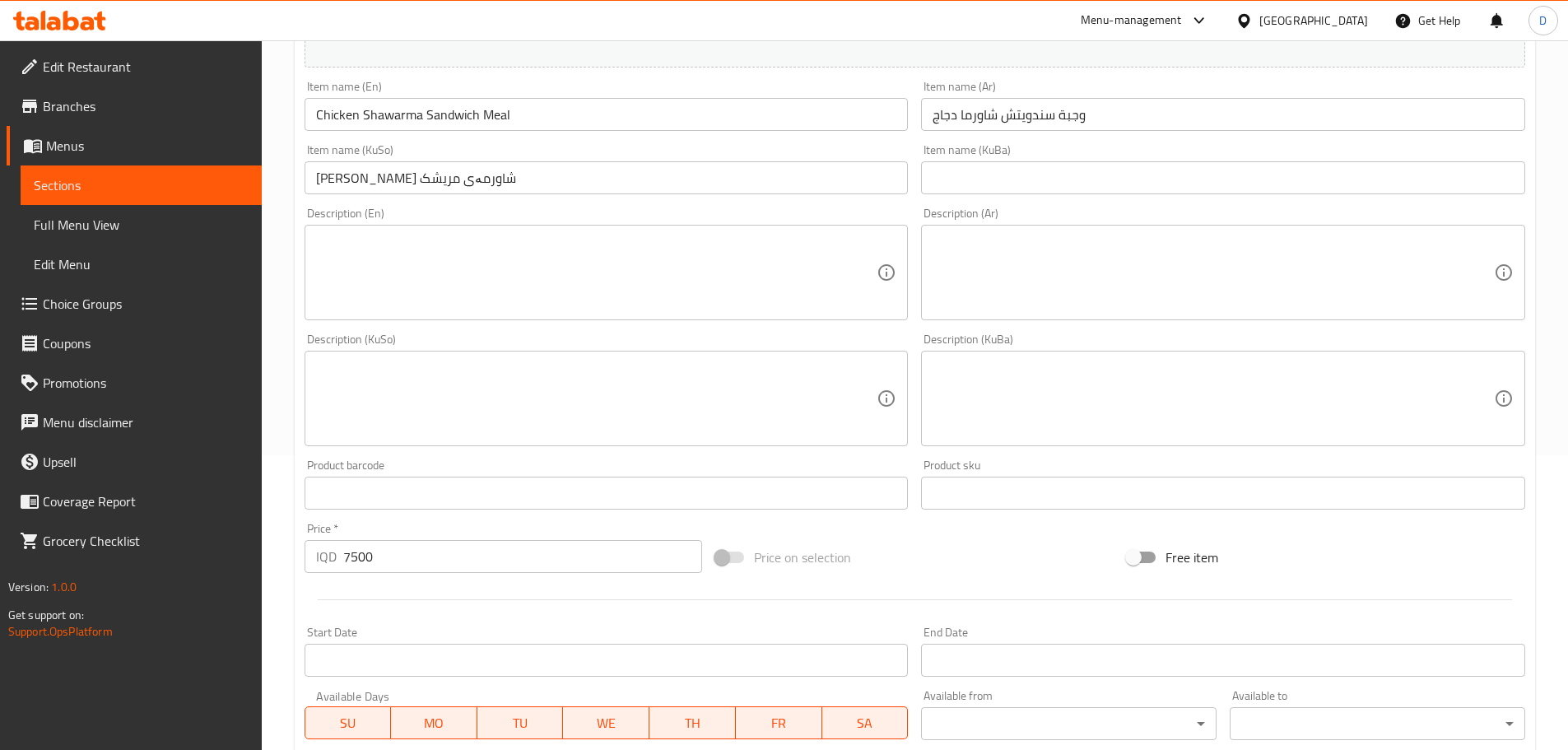
scroll to position [494, 0]
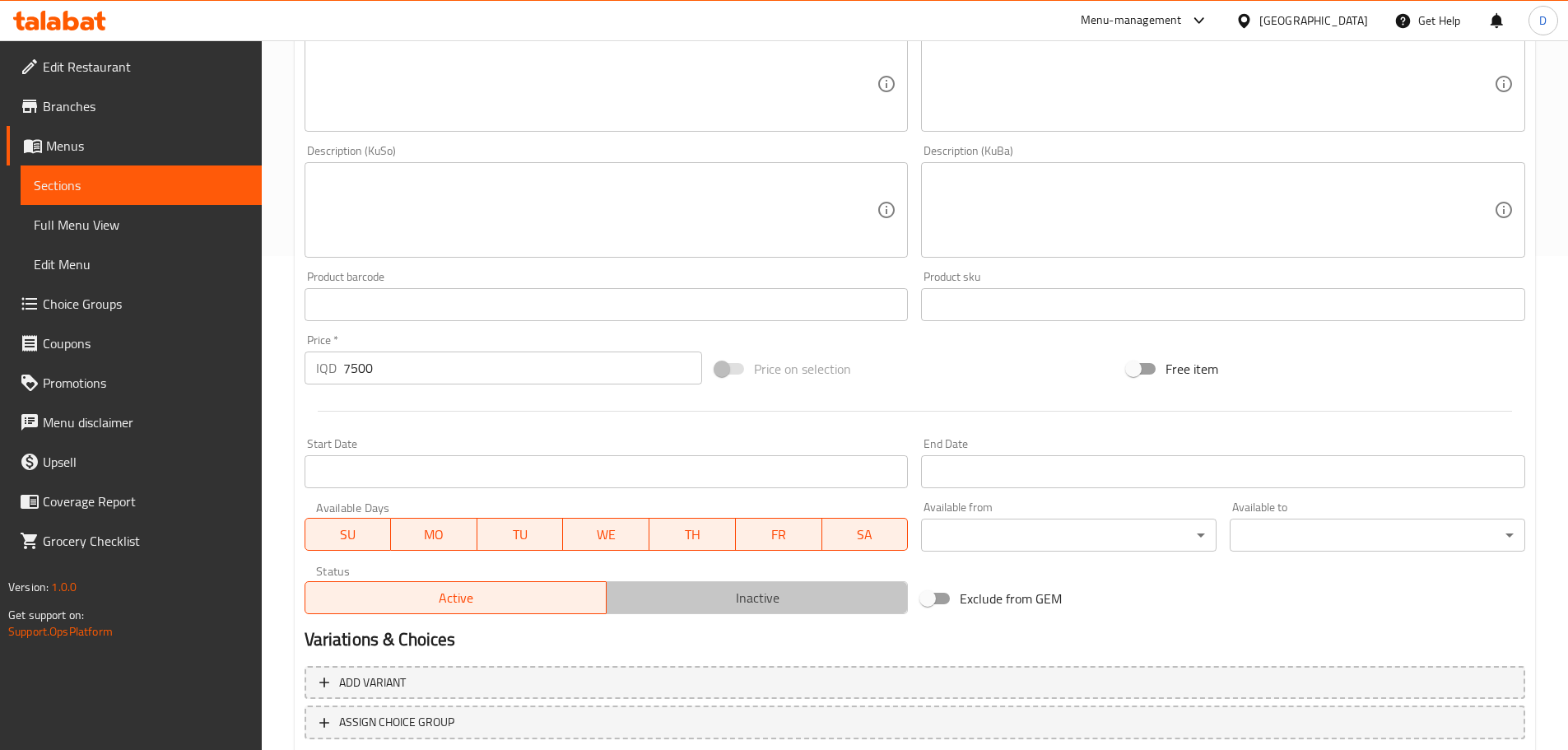
click at [722, 606] on span "Inactive" at bounding box center [757, 598] width 288 height 24
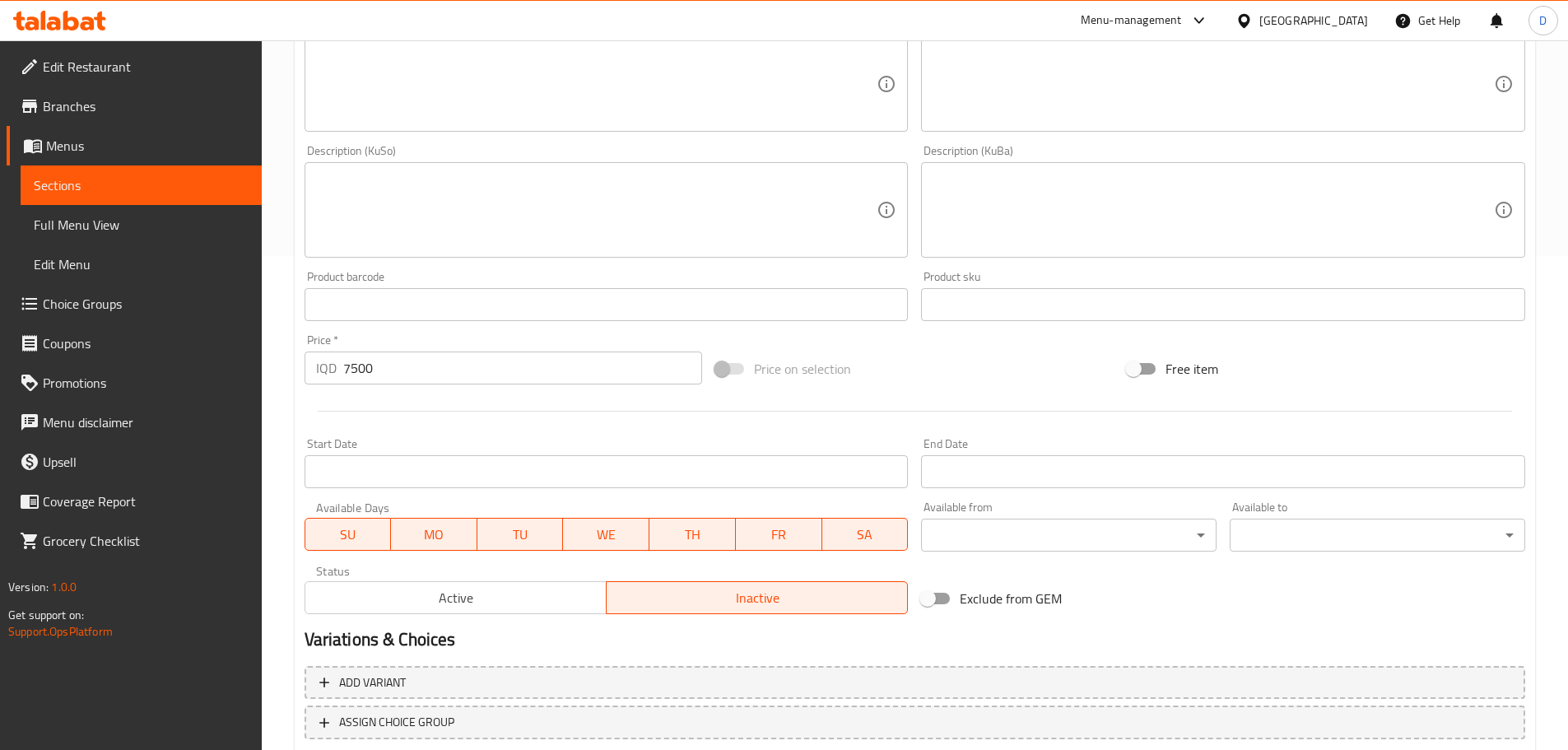
scroll to position [602, 0]
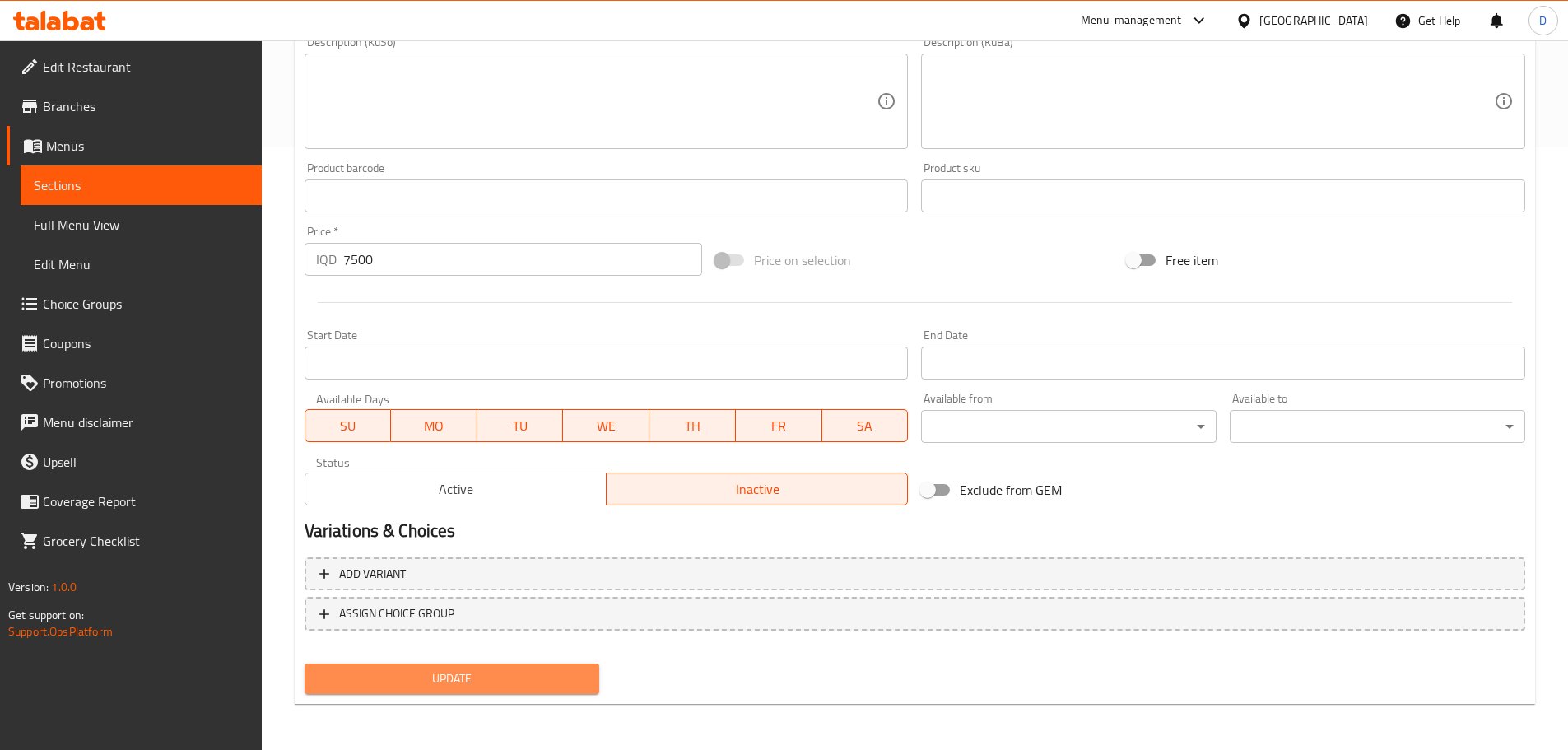
click at [546, 683] on span "Update" at bounding box center [452, 678] width 269 height 21
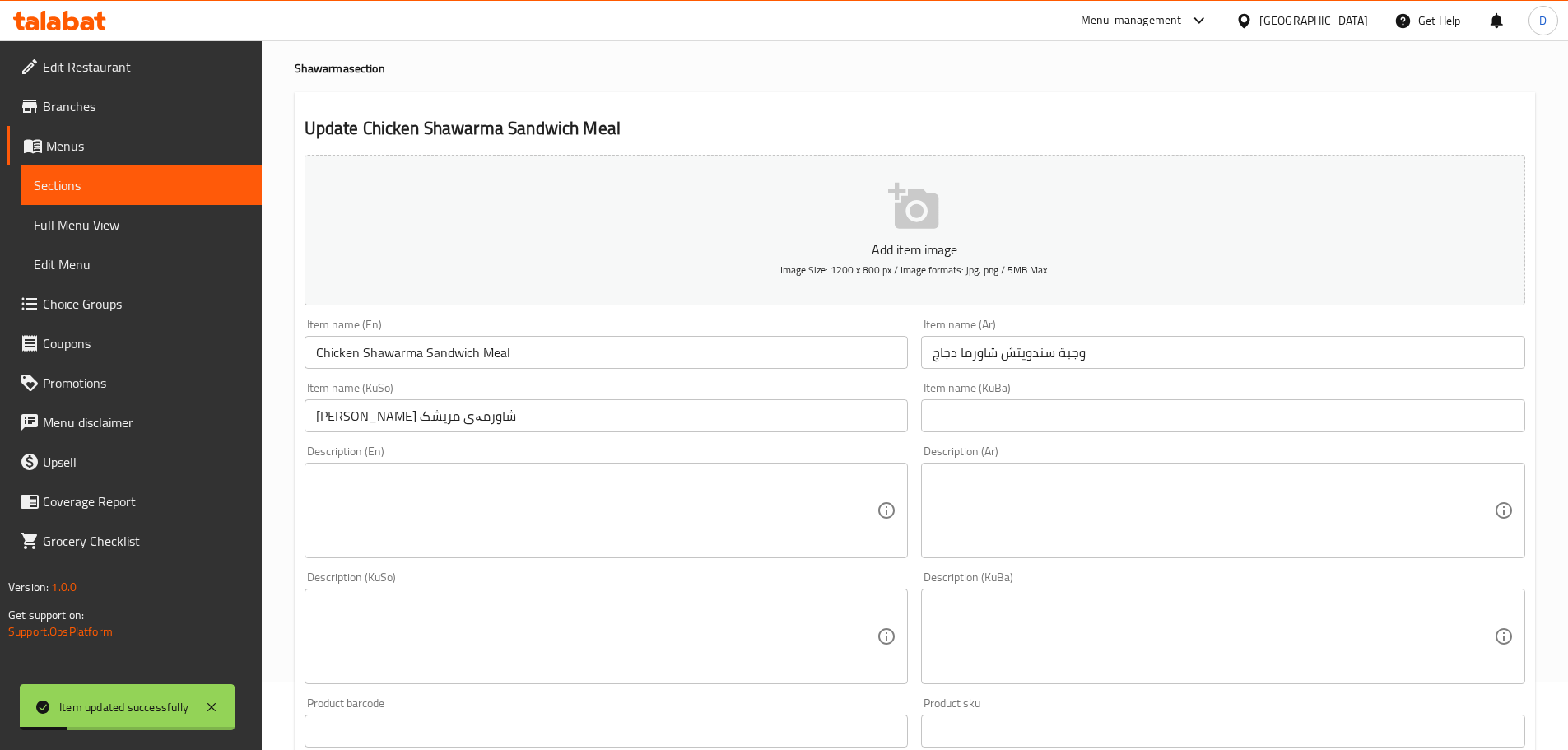
scroll to position [0, 0]
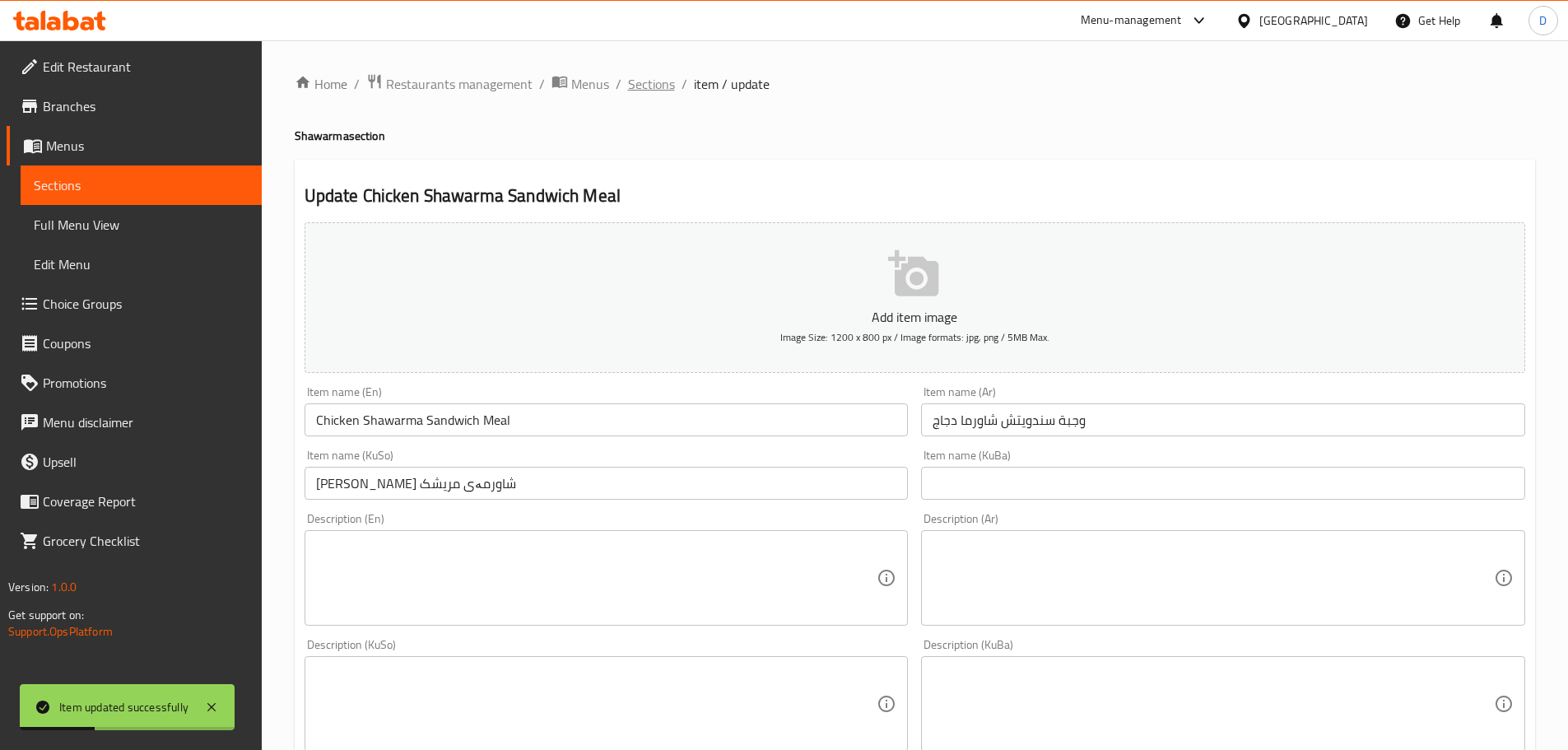
click at [632, 82] on span "Sections" at bounding box center [652, 84] width 47 height 20
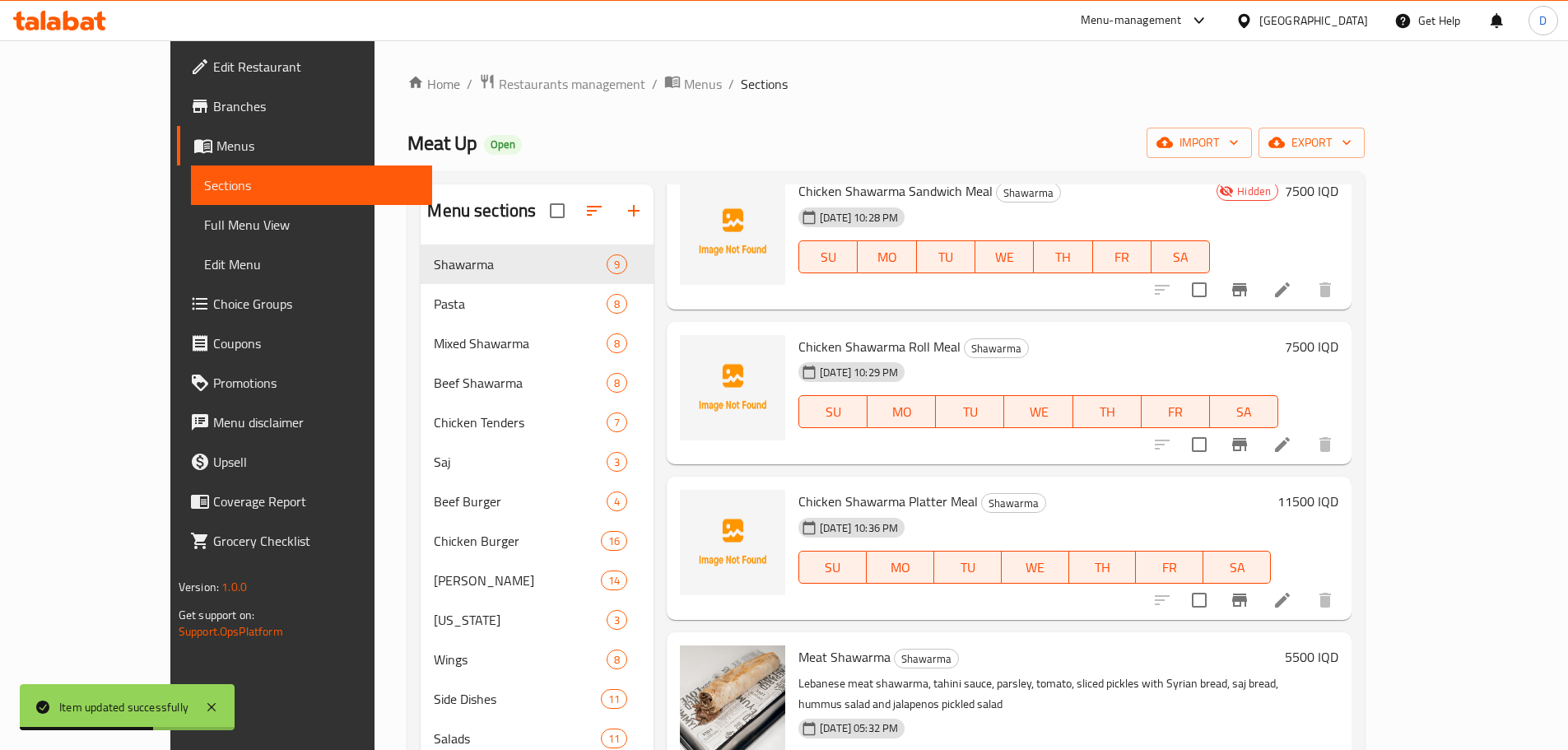
scroll to position [285, 0]
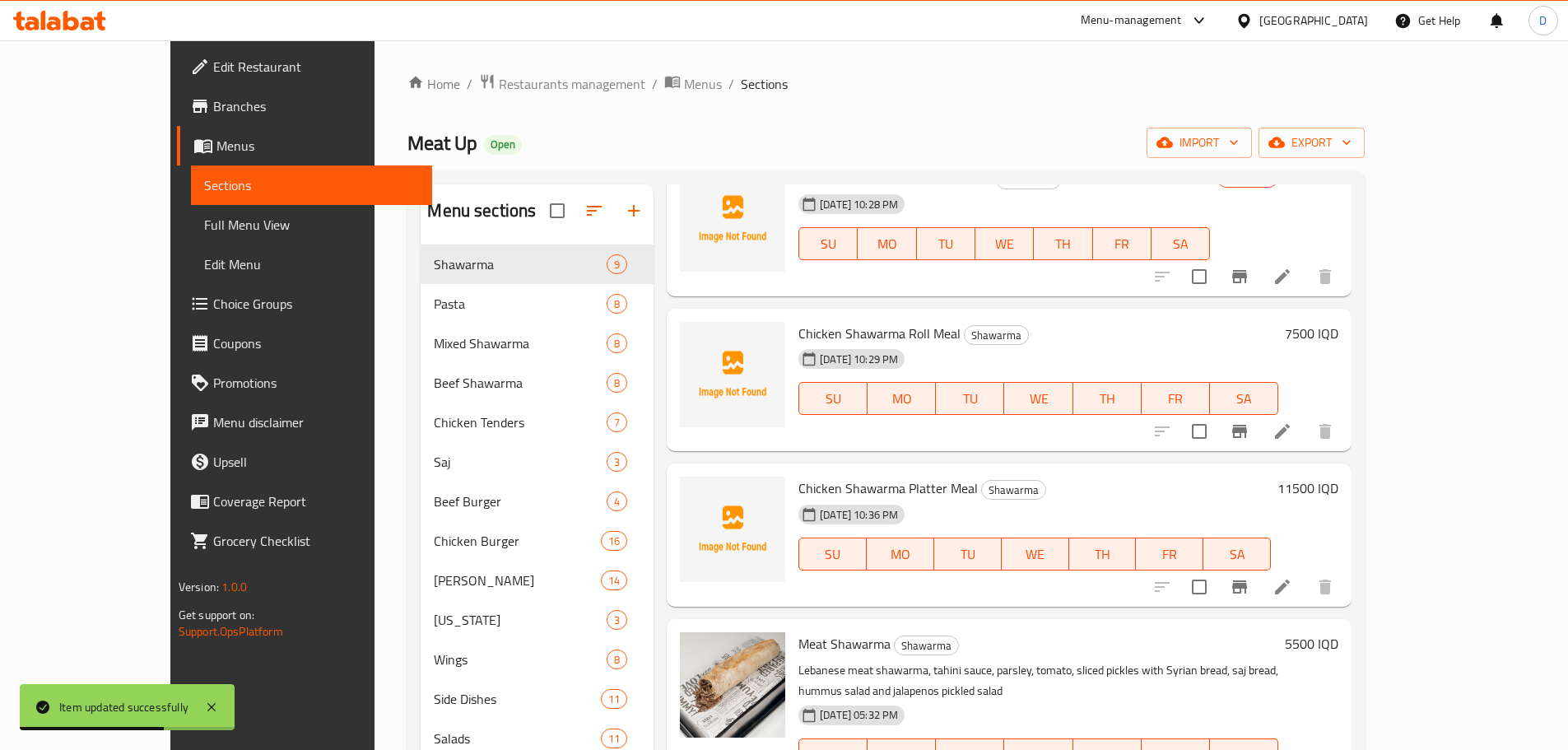
click at [1306, 424] on li at bounding box center [1282, 431] width 46 height 30
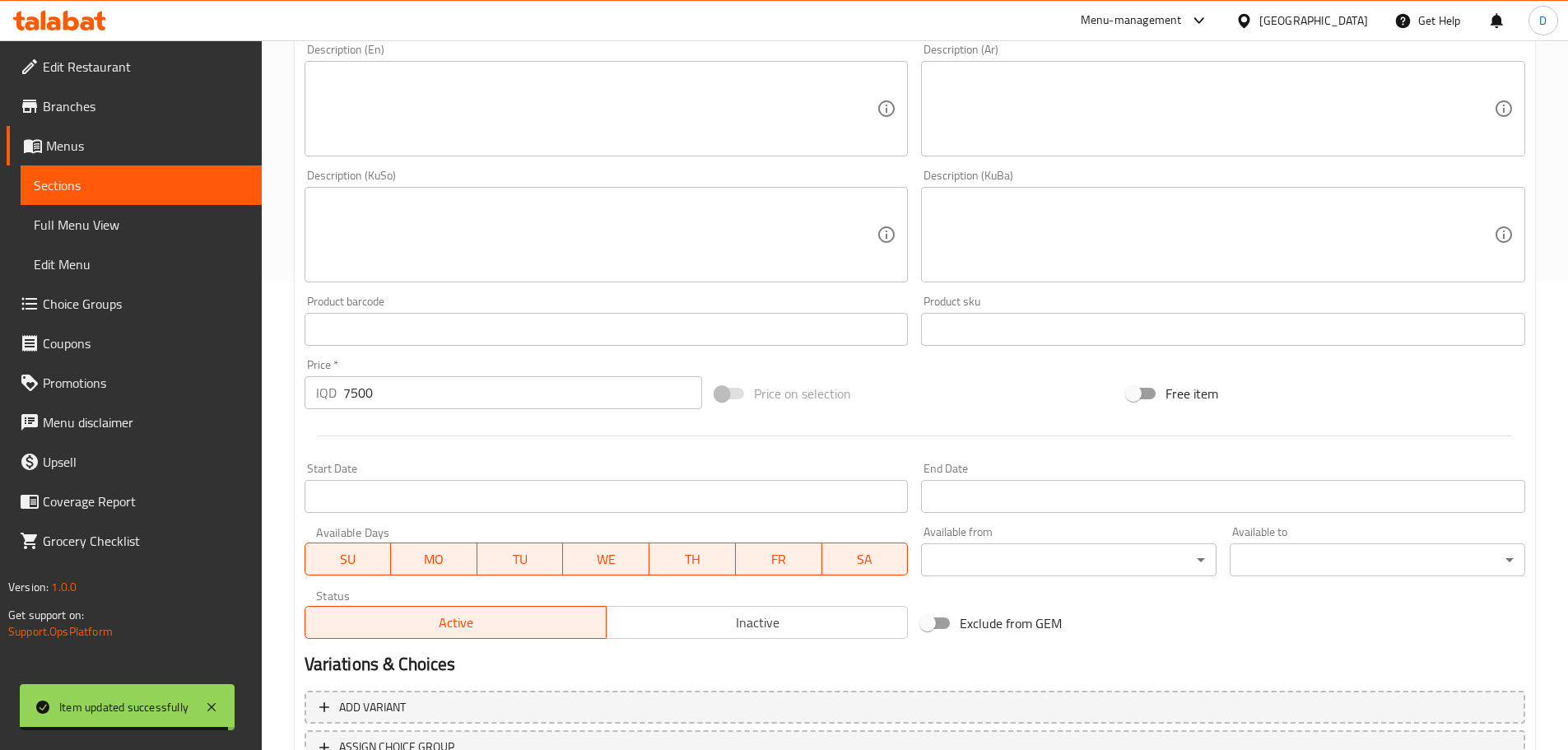
scroll to position [494, 0]
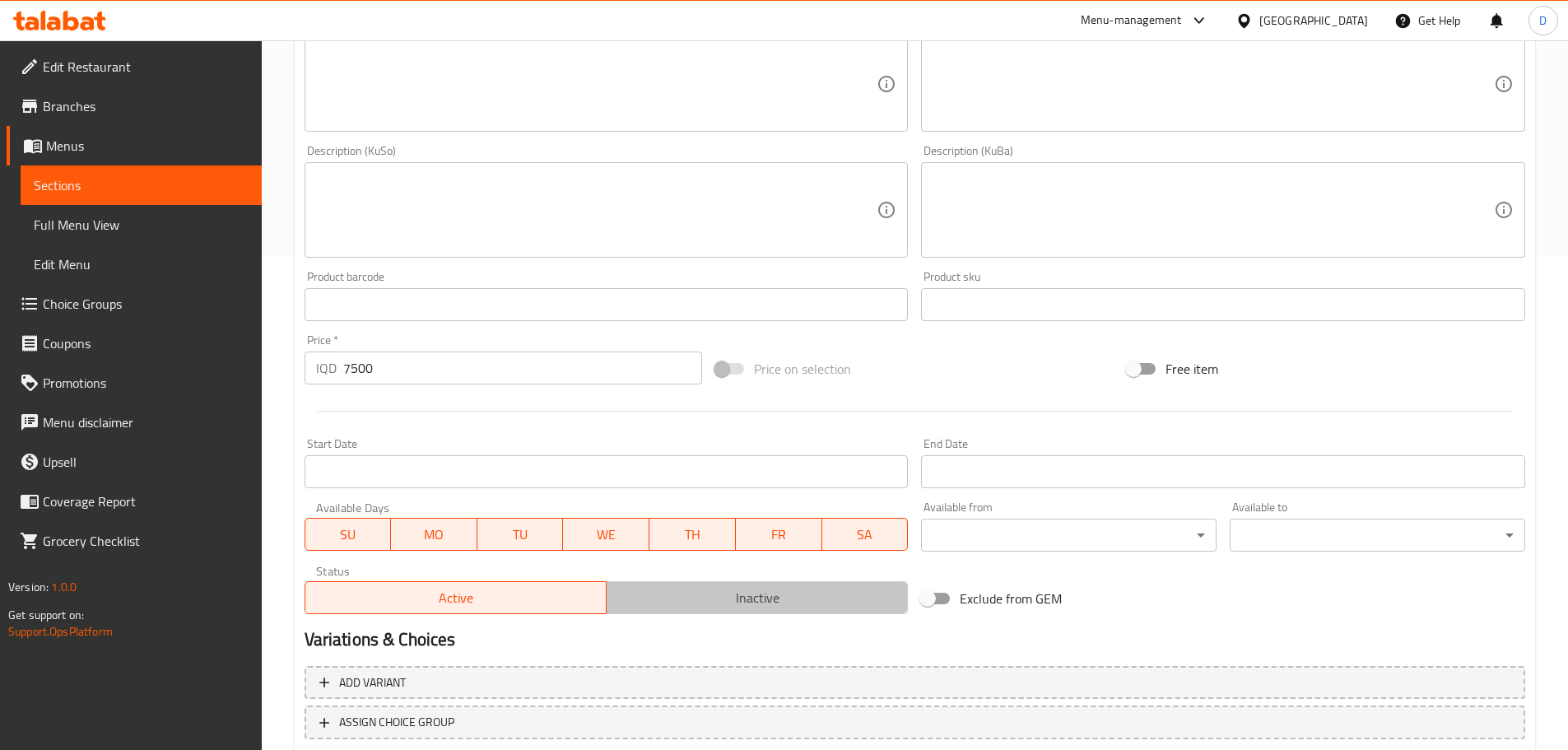
click at [763, 584] on button "Inactive" at bounding box center [756, 598] width 302 height 33
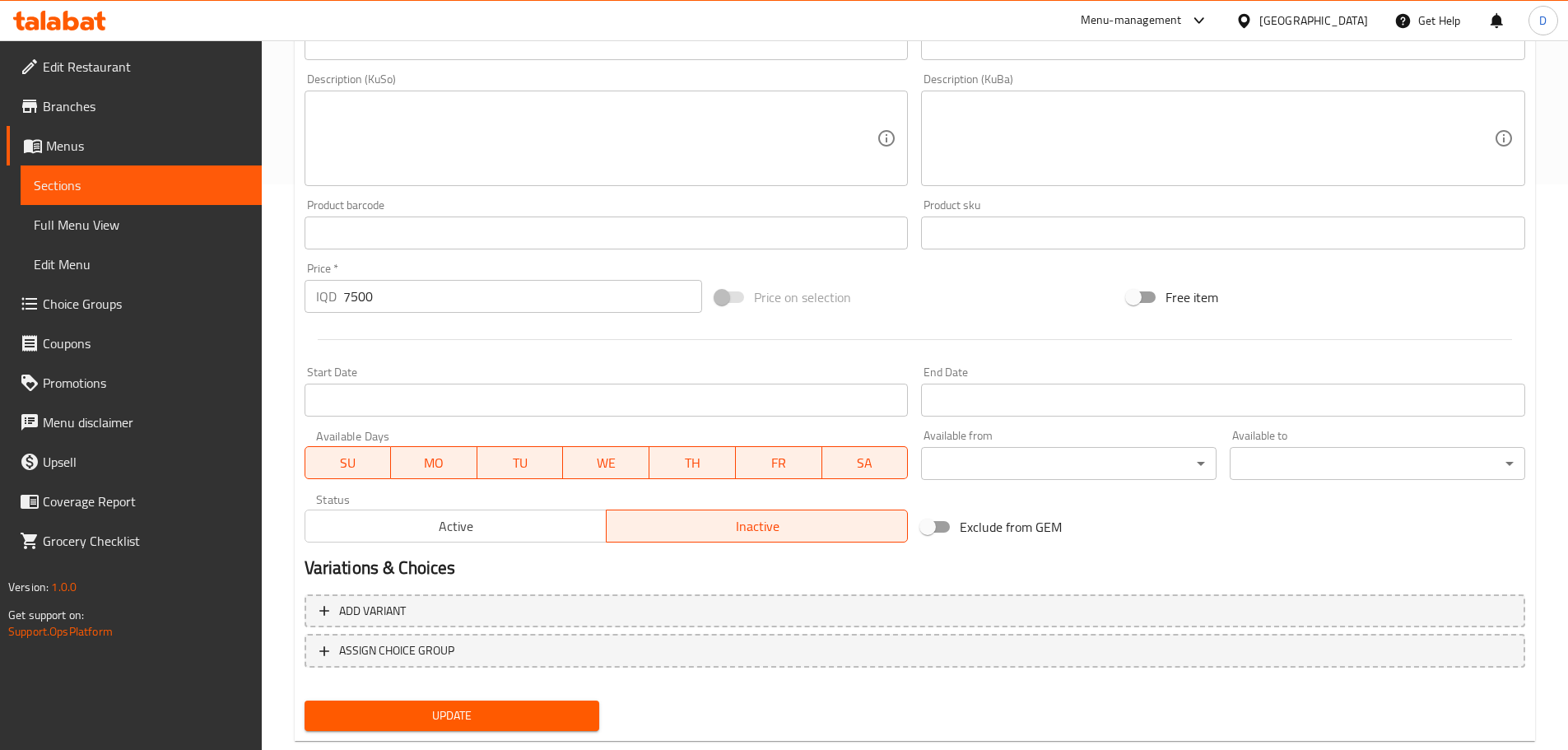
scroll to position [602, 0]
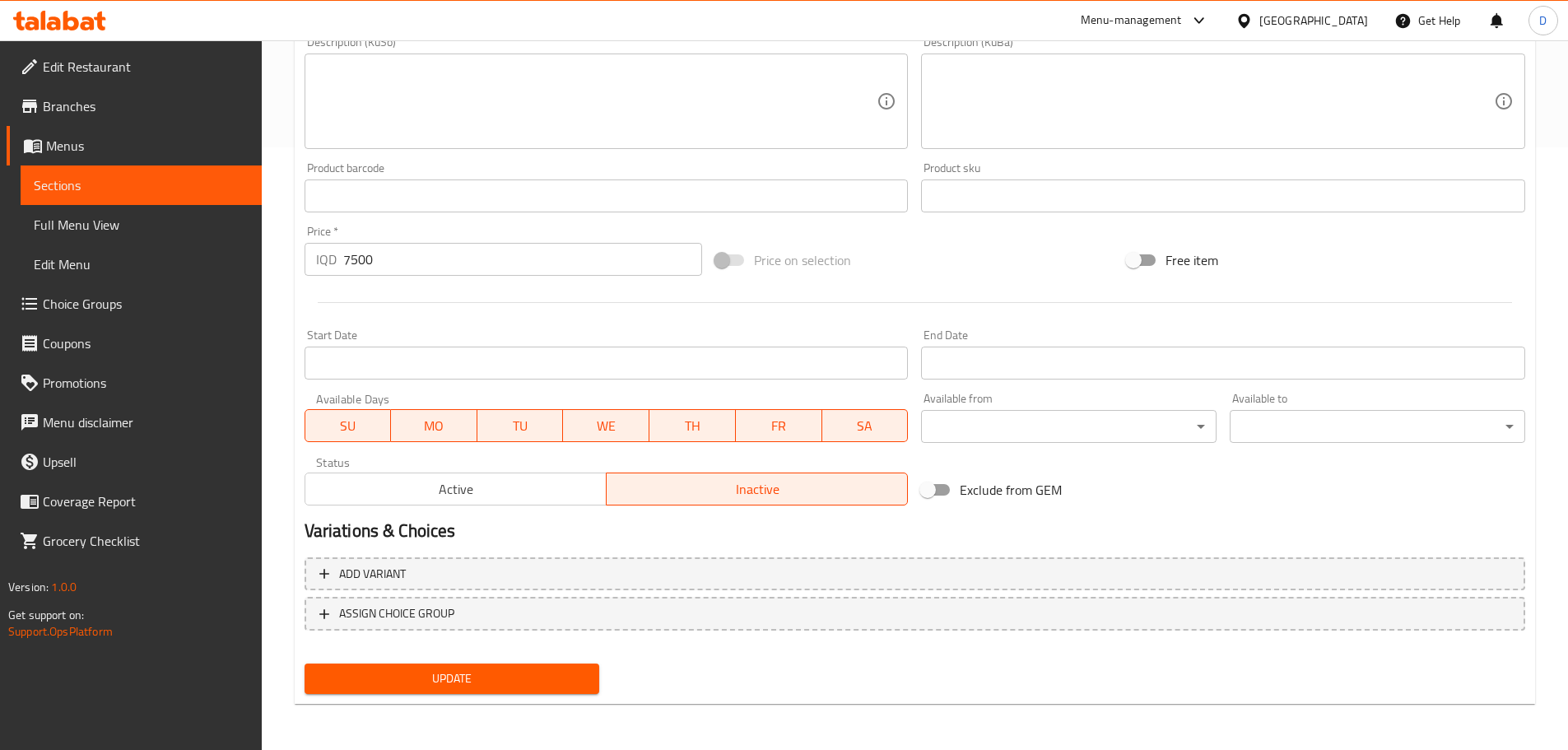
click at [541, 687] on span "Update" at bounding box center [452, 678] width 269 height 21
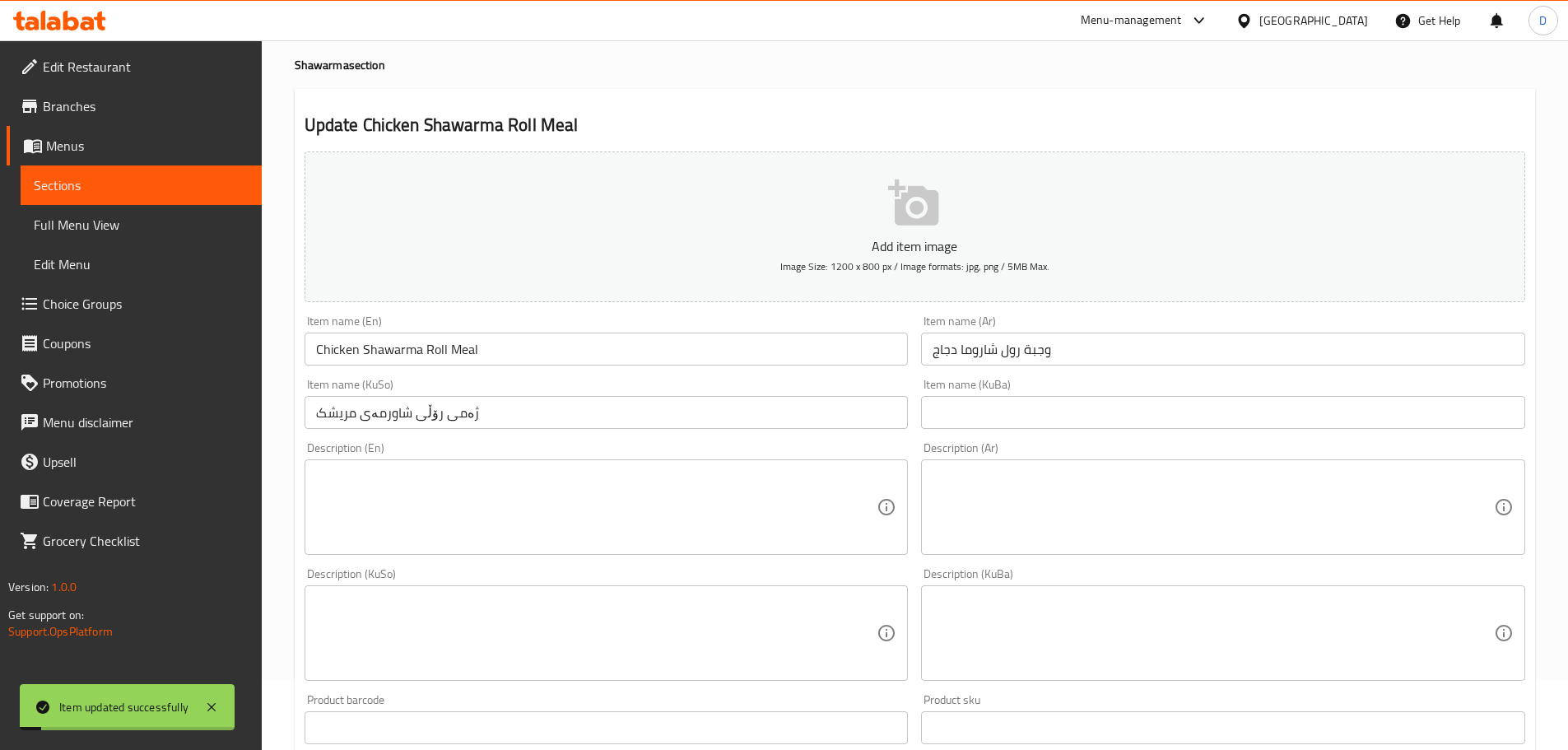
scroll to position [0, 0]
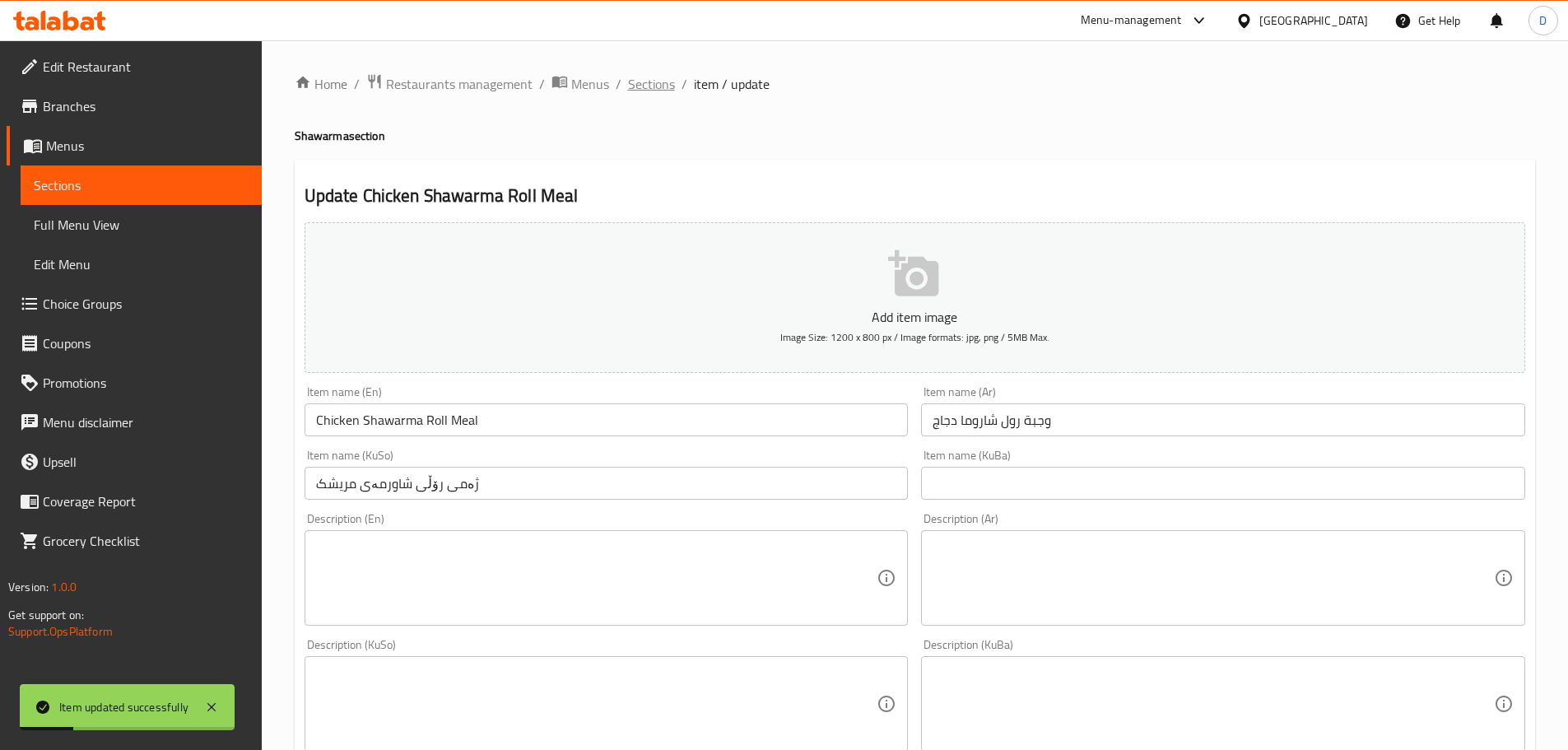
click at [638, 90] on span "Sections" at bounding box center [652, 84] width 47 height 20
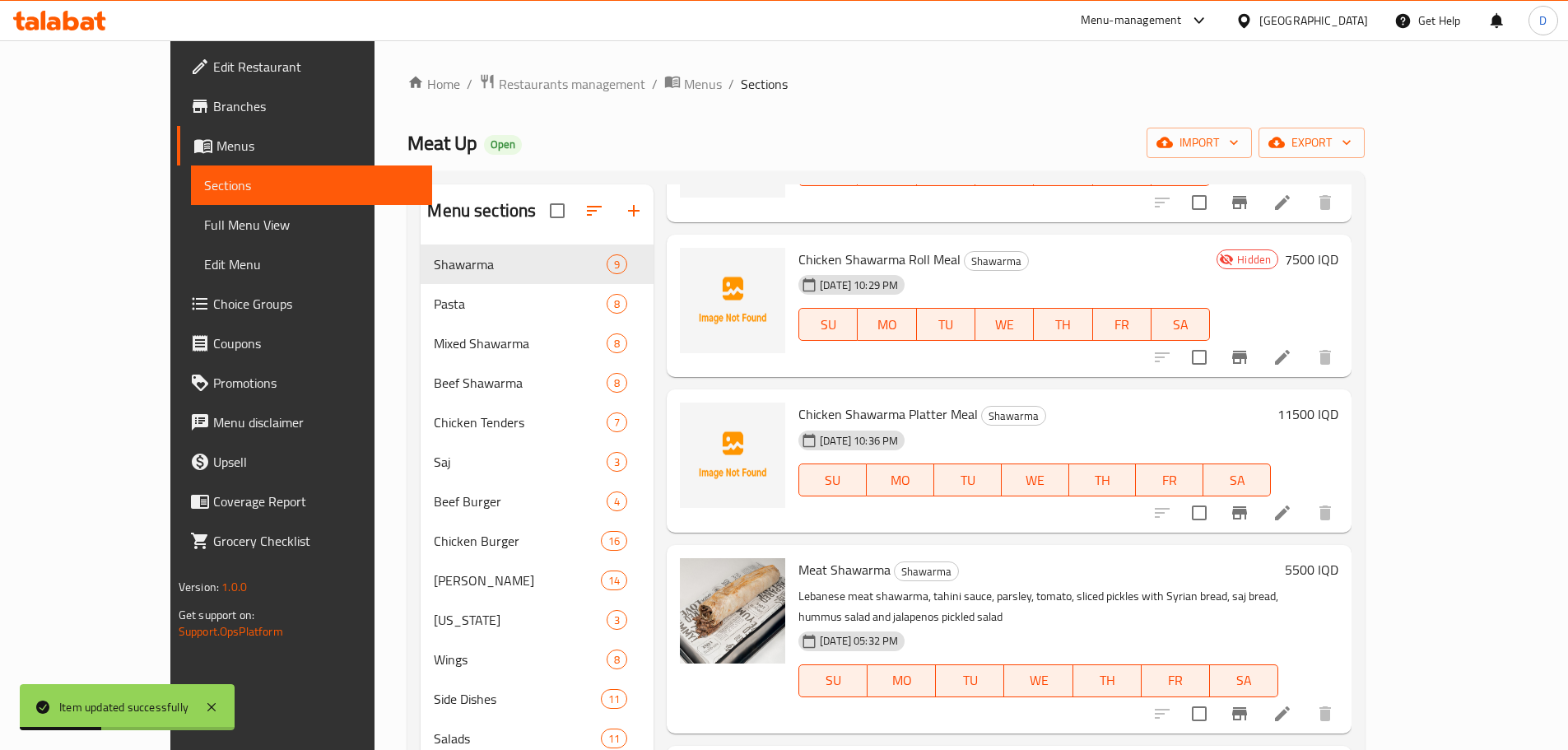
scroll to position [412, 0]
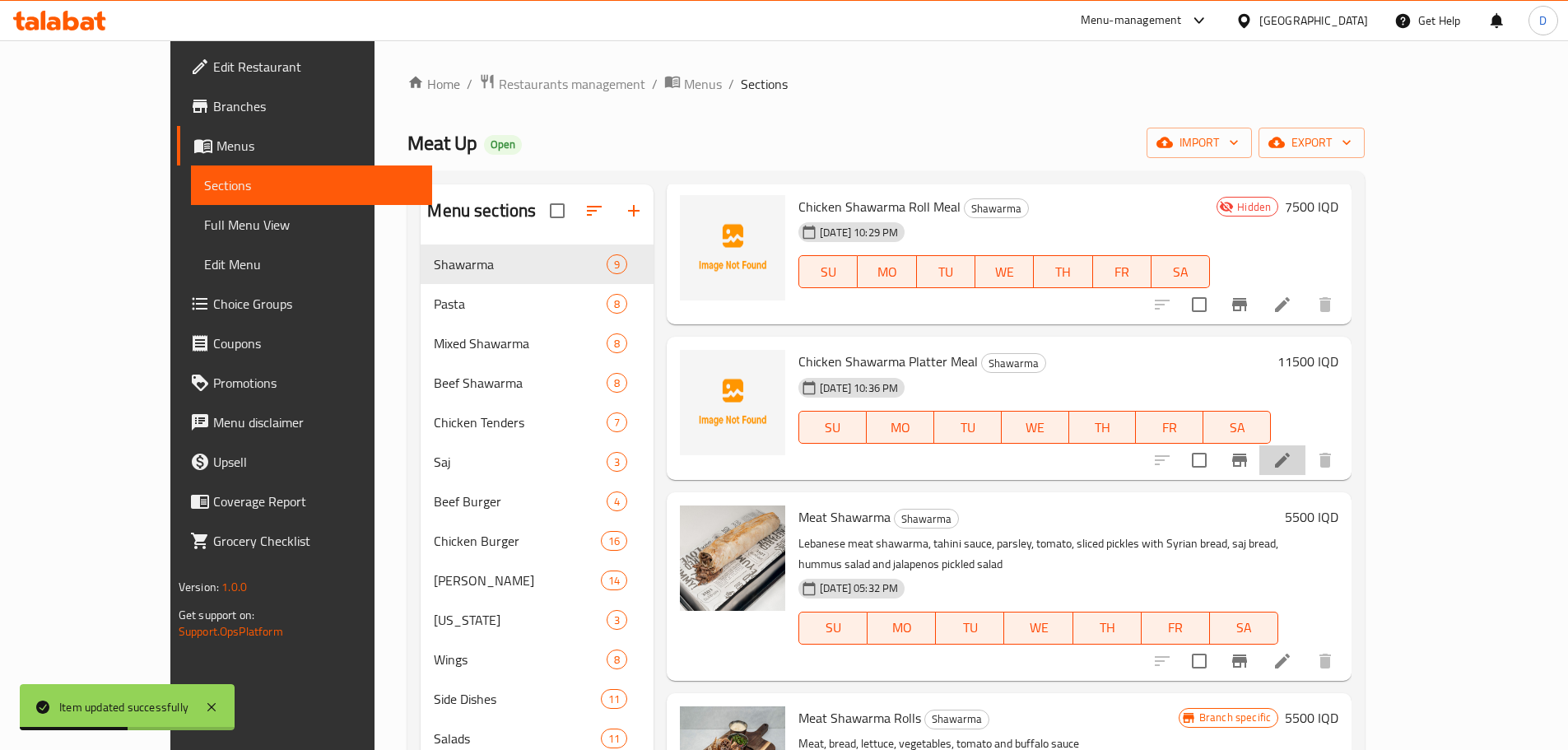
click at [1306, 451] on li at bounding box center [1282, 460] width 46 height 30
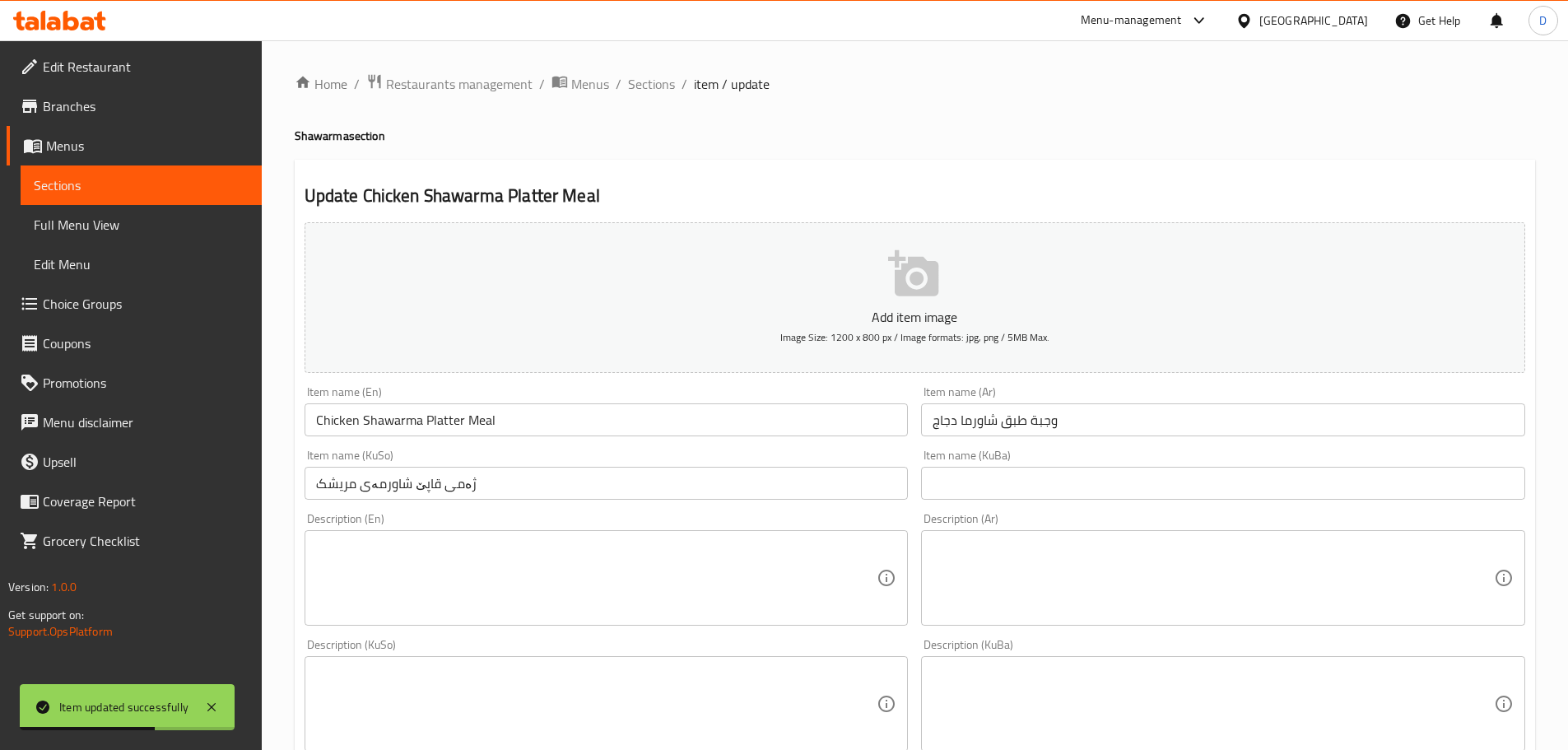
scroll to position [602, 0]
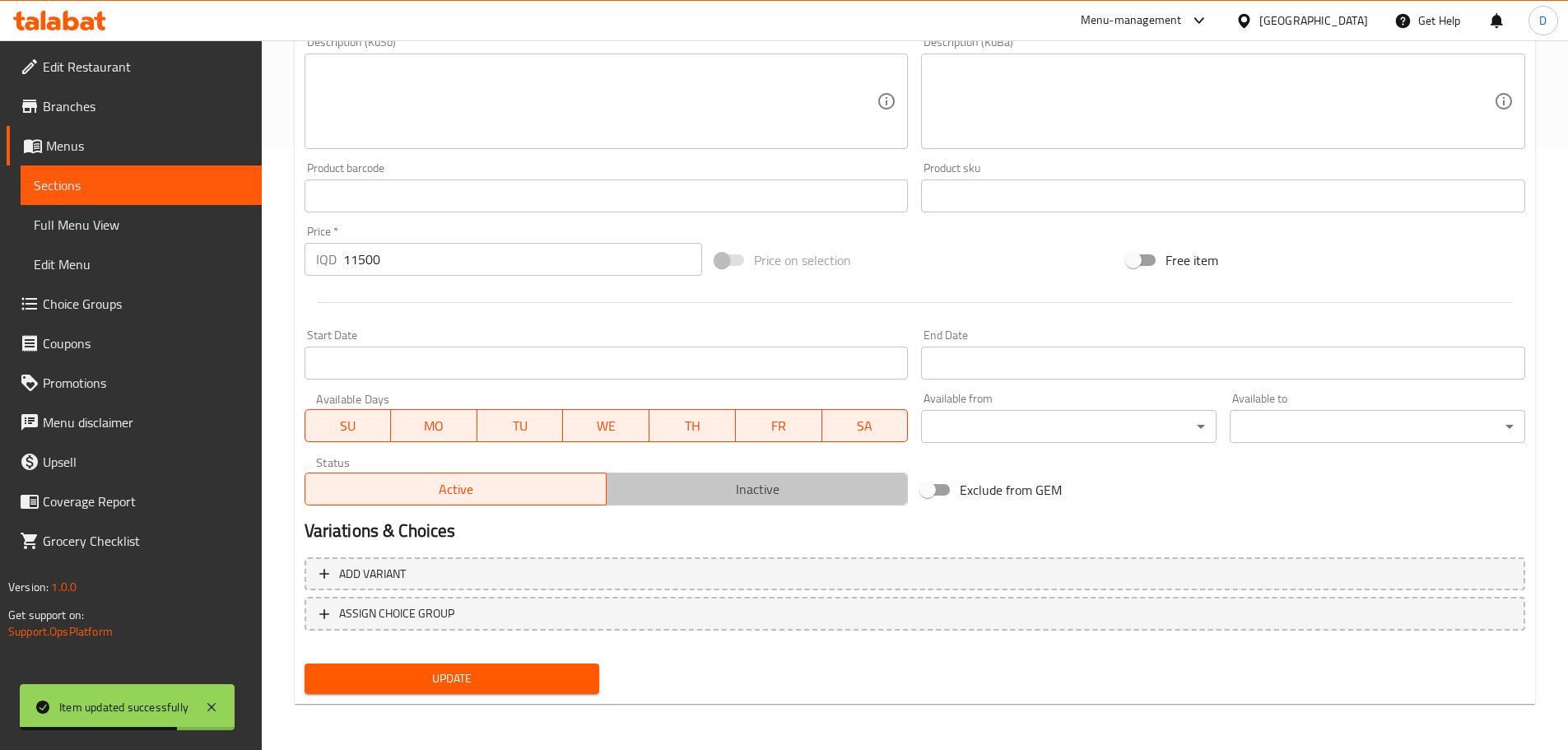
click at [710, 505] on button "Inactive" at bounding box center [756, 489] width 302 height 33
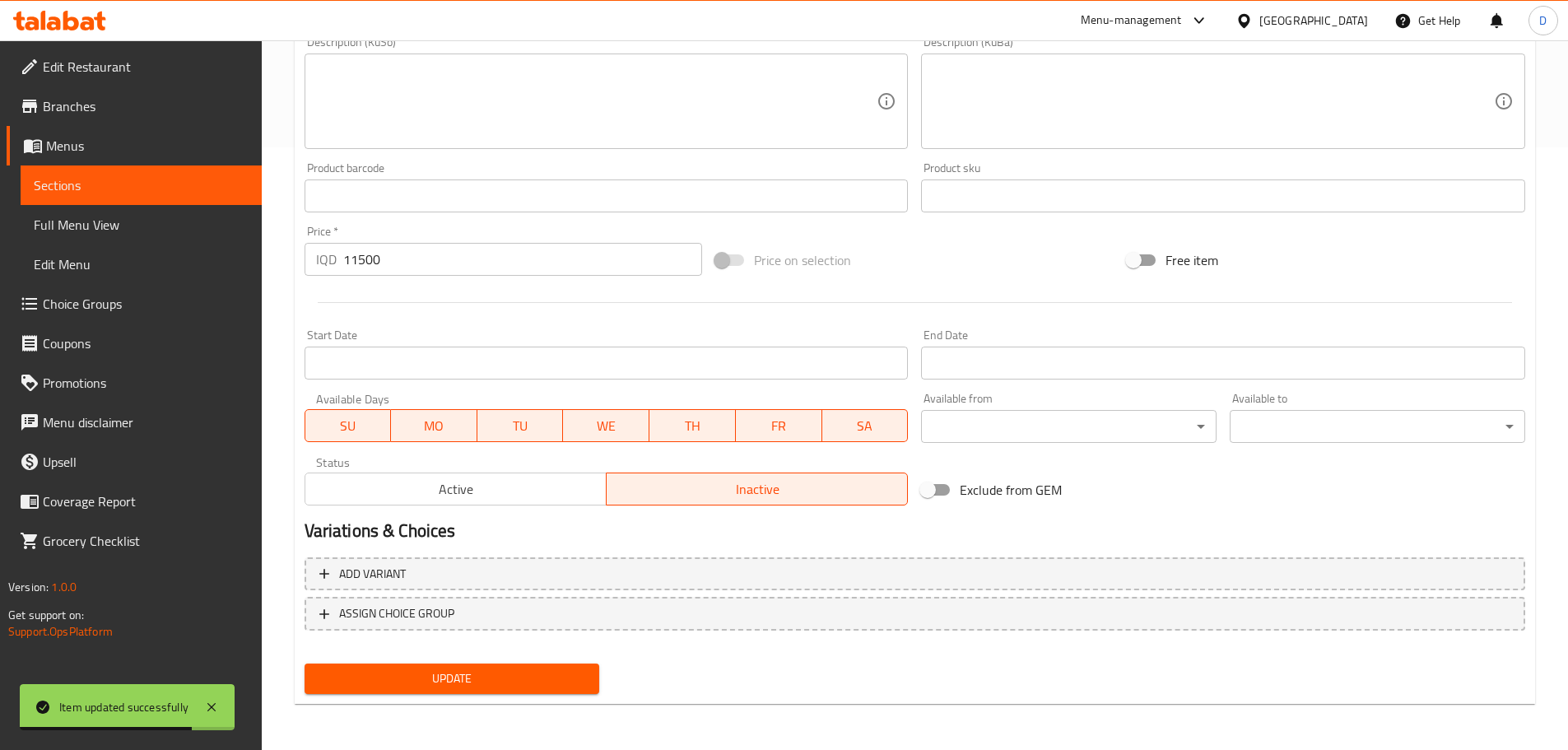
click at [525, 690] on button "Update" at bounding box center [453, 679] width 296 height 31
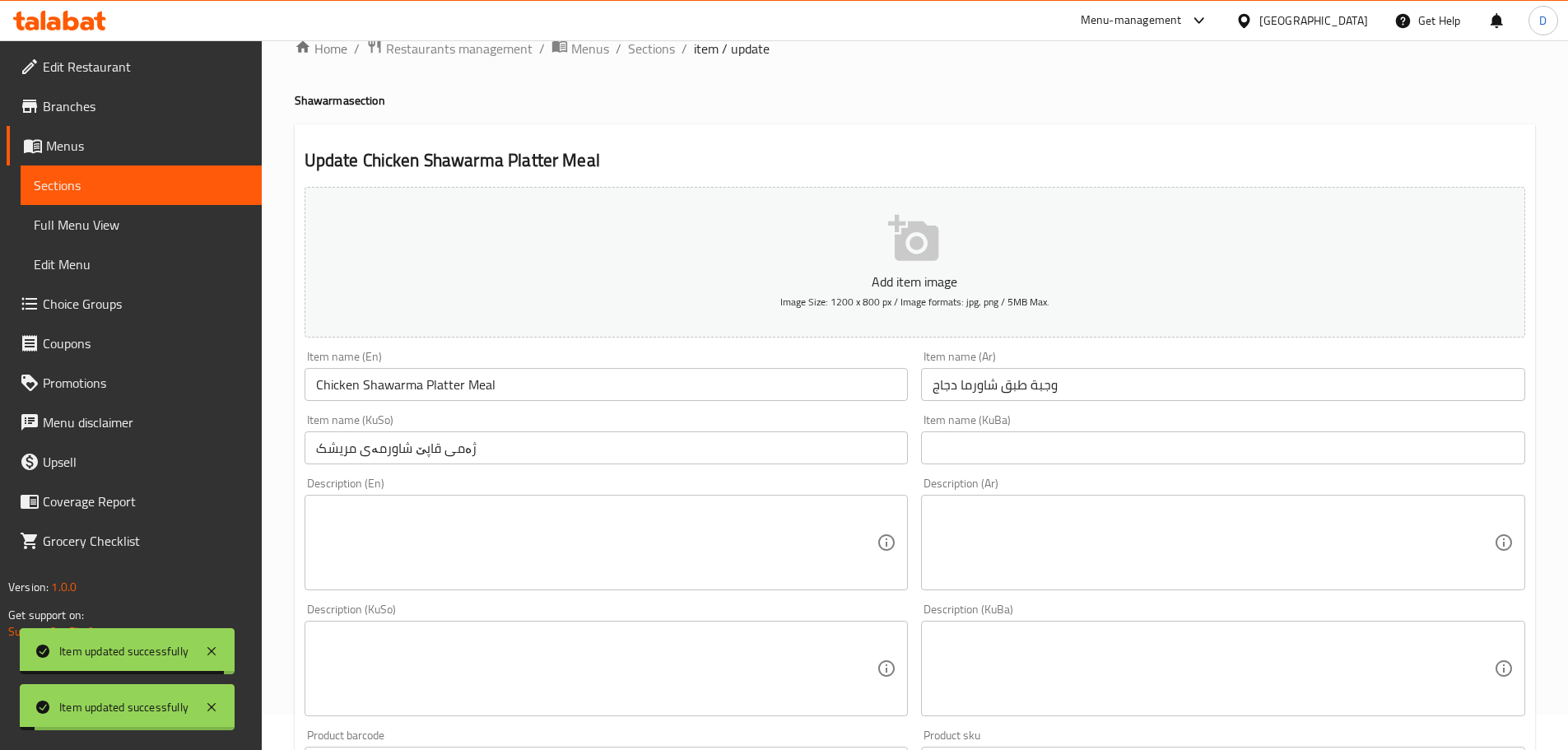
scroll to position [0, 0]
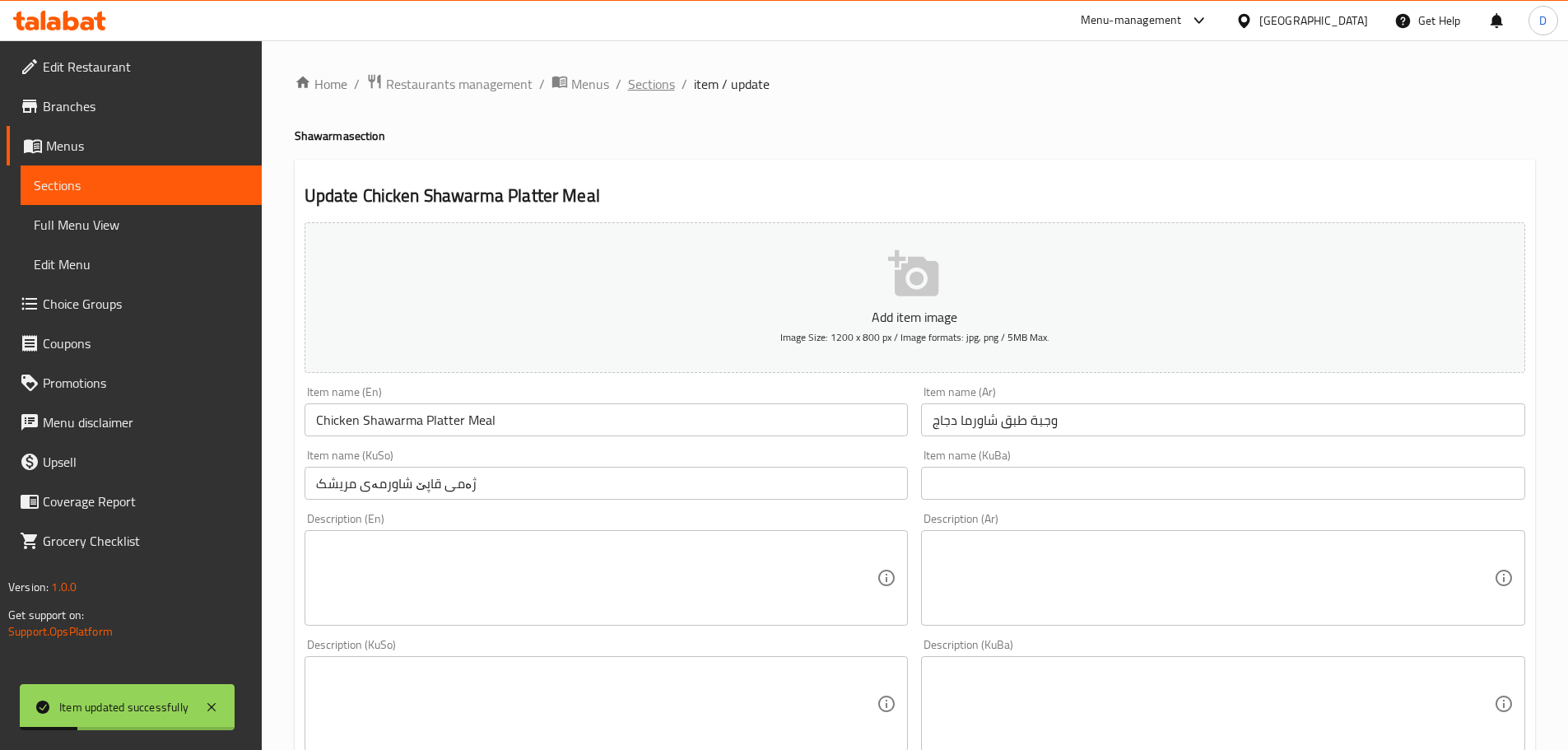
click at [638, 93] on span "Sections" at bounding box center [652, 84] width 47 height 20
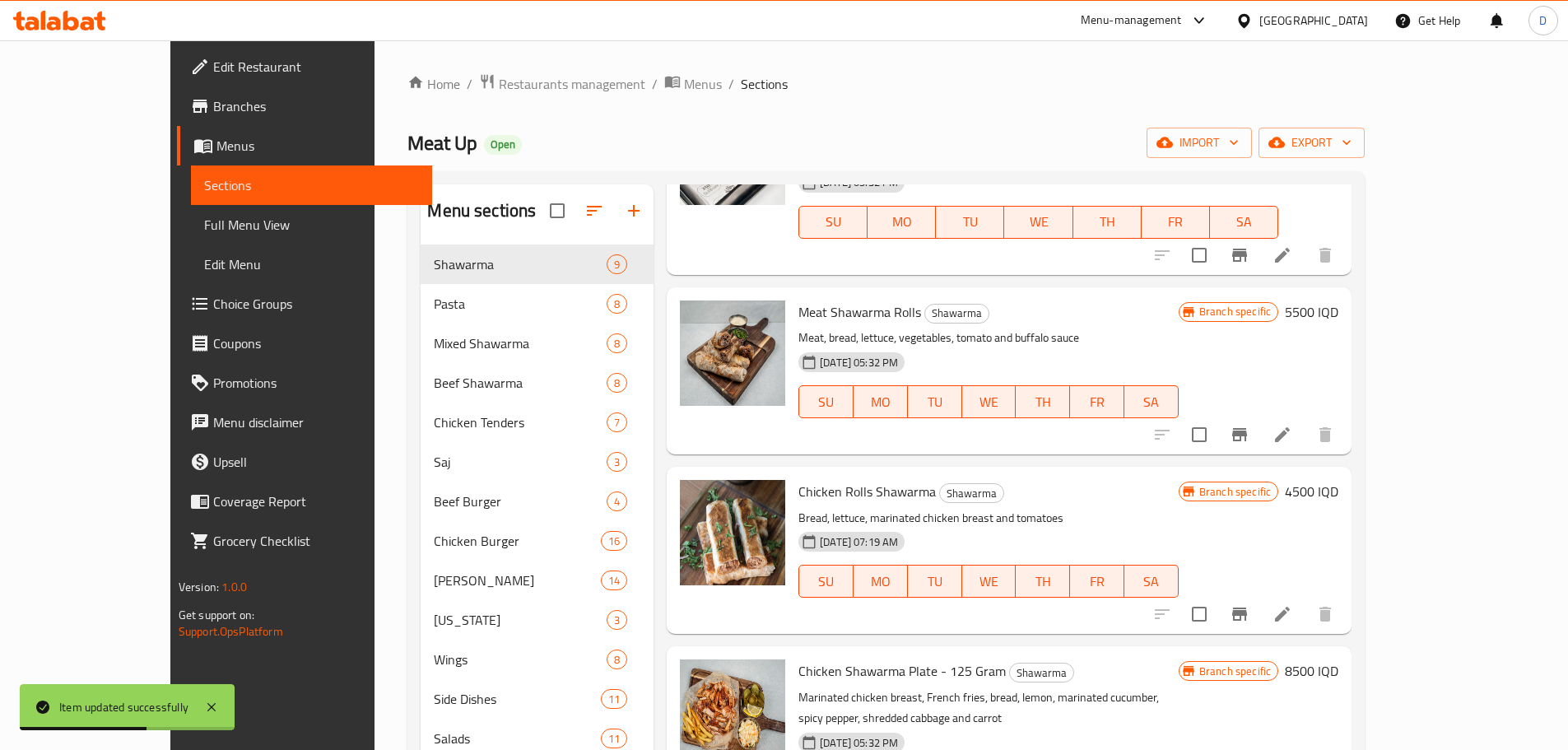
scroll to position [856, 0]
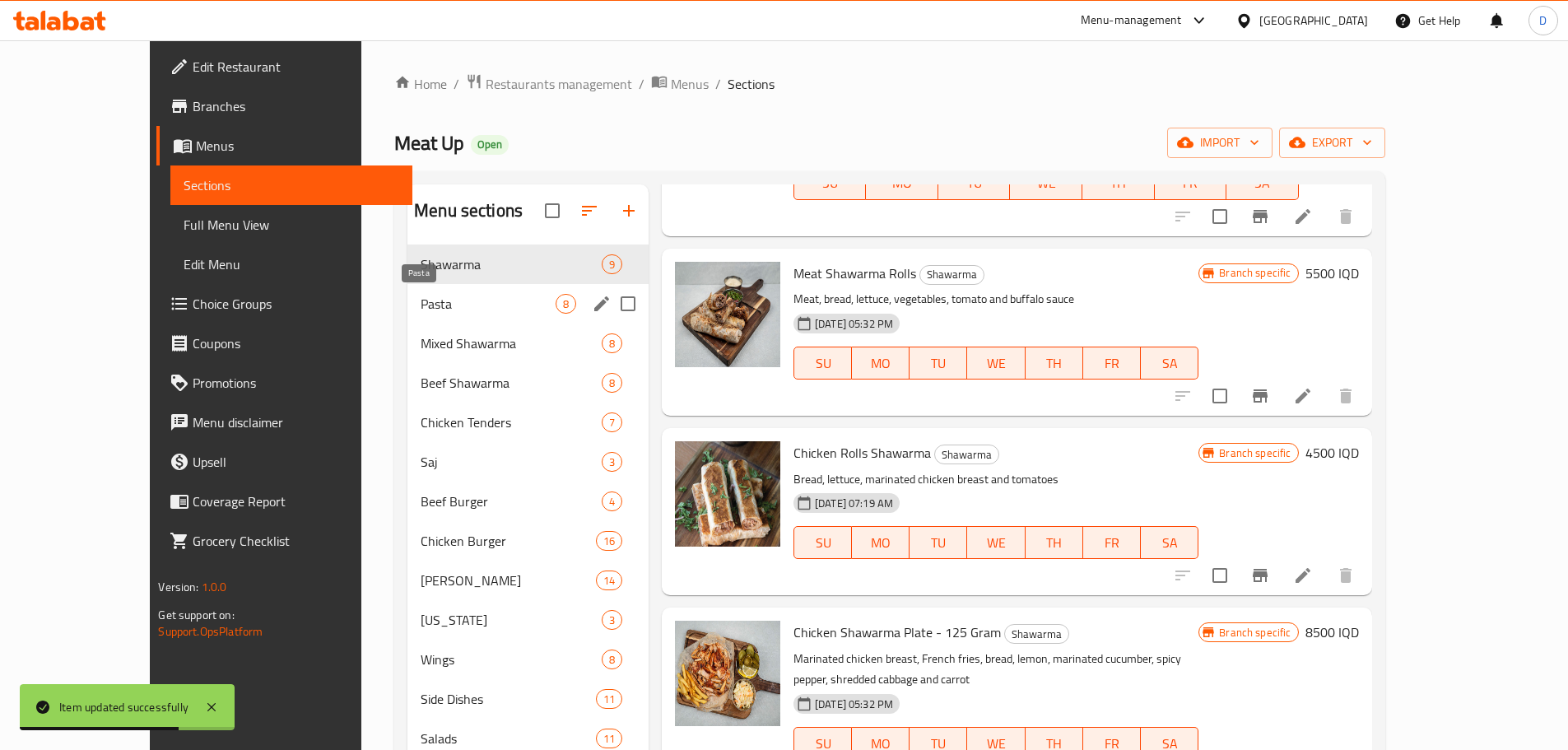
click at [421, 313] on span "Pasta" at bounding box center [488, 304] width 135 height 20
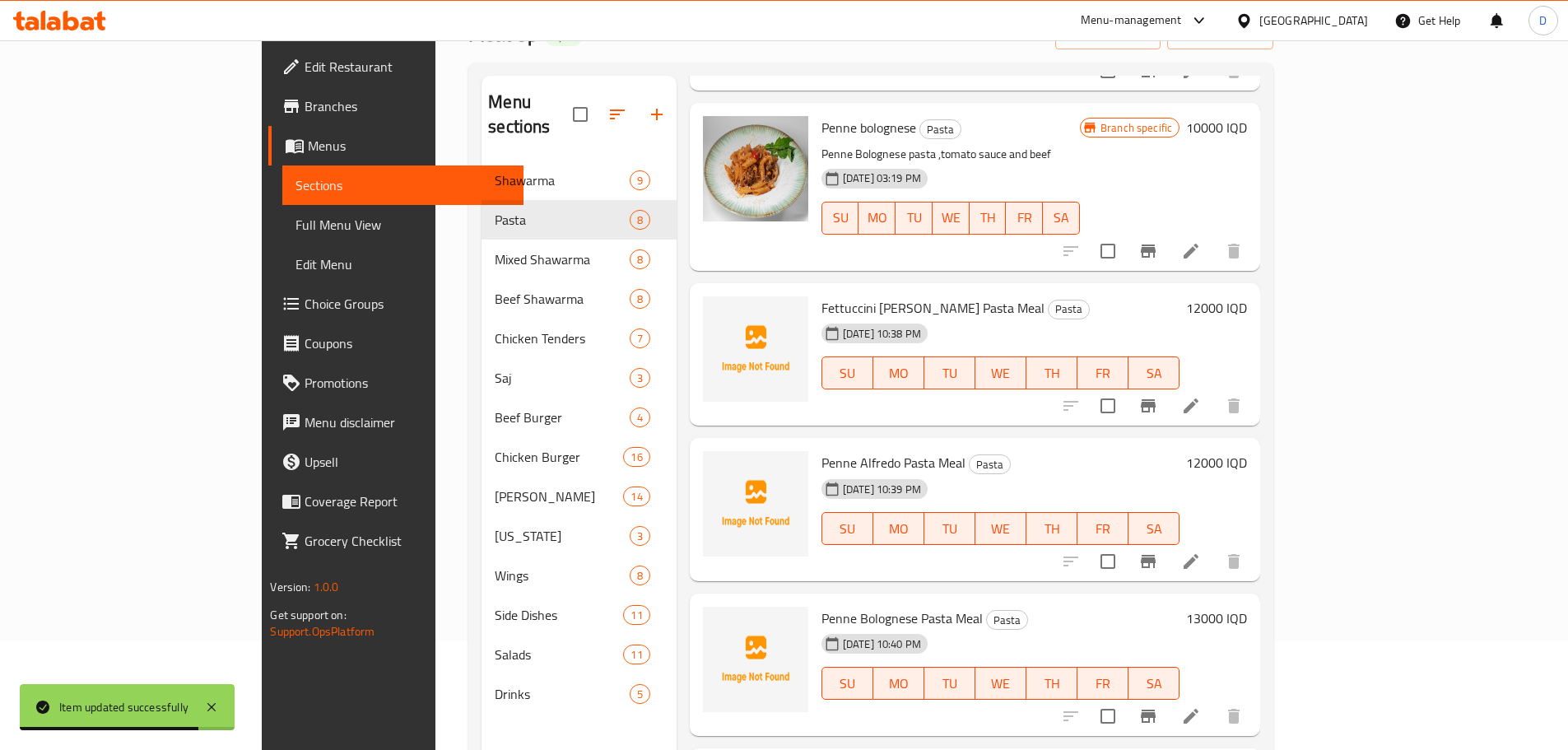
scroll to position [165, 0]
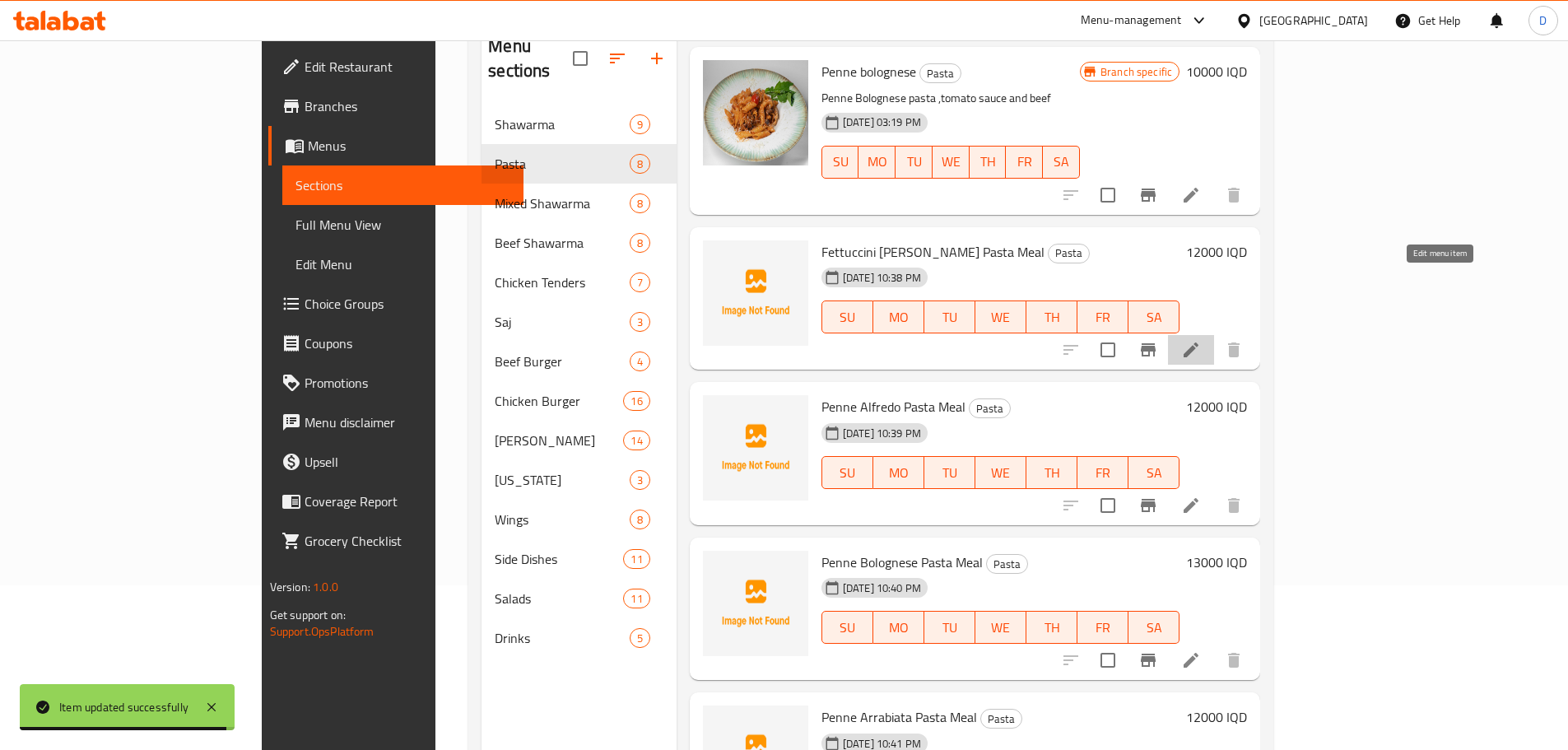
click at [1201, 340] on icon at bounding box center [1192, 350] width 20 height 20
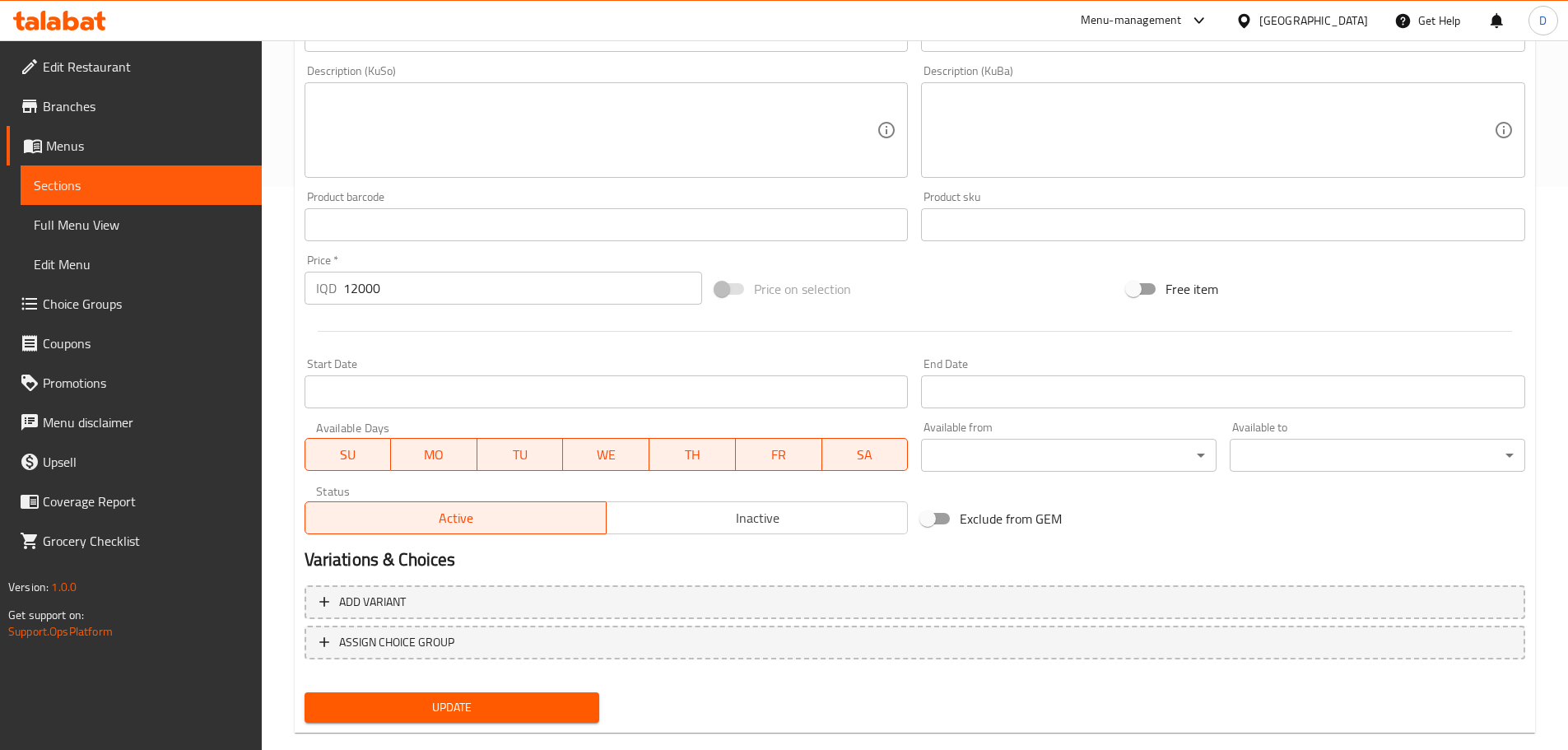
scroll to position [592, 0]
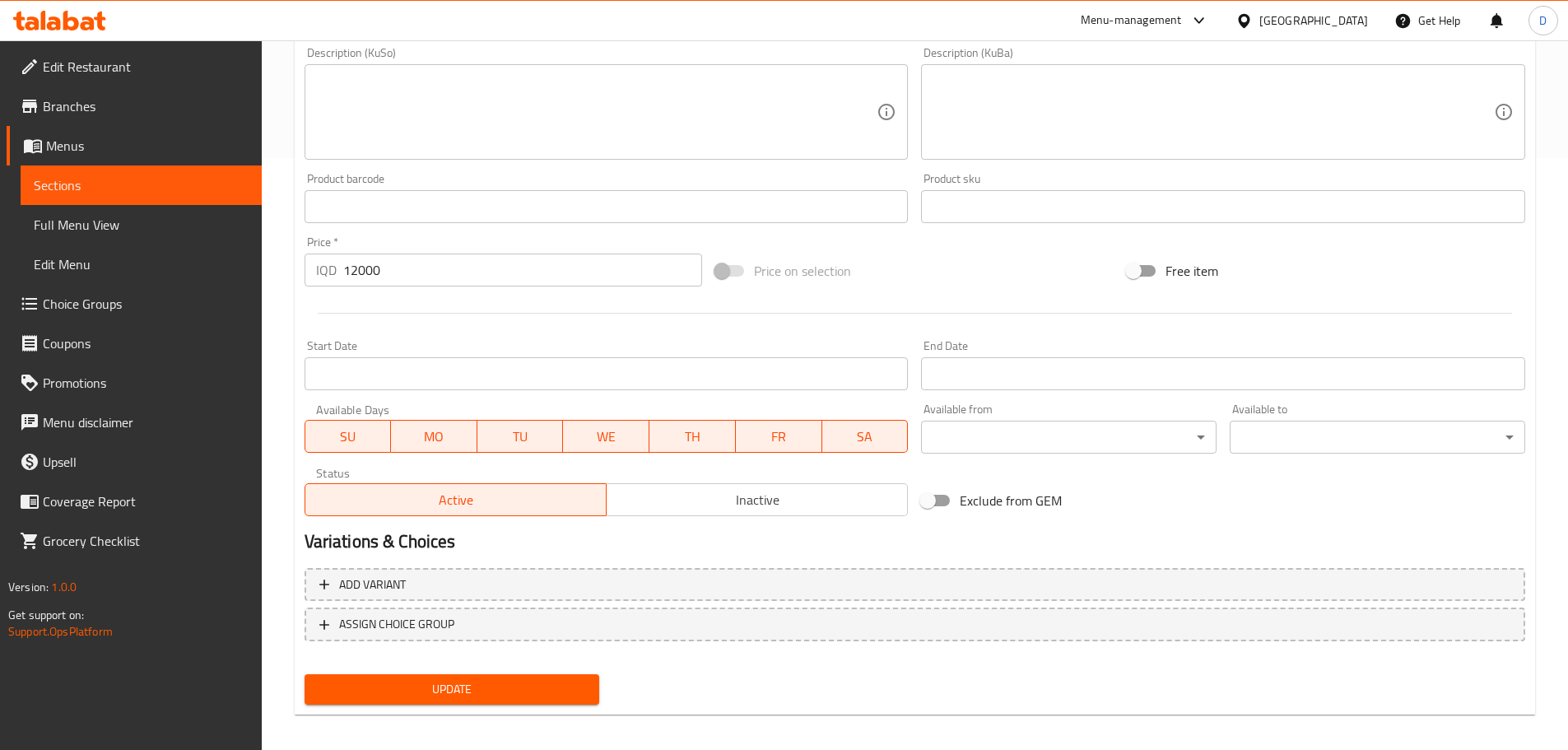
click at [757, 490] on span "Inactive" at bounding box center [757, 500] width 288 height 24
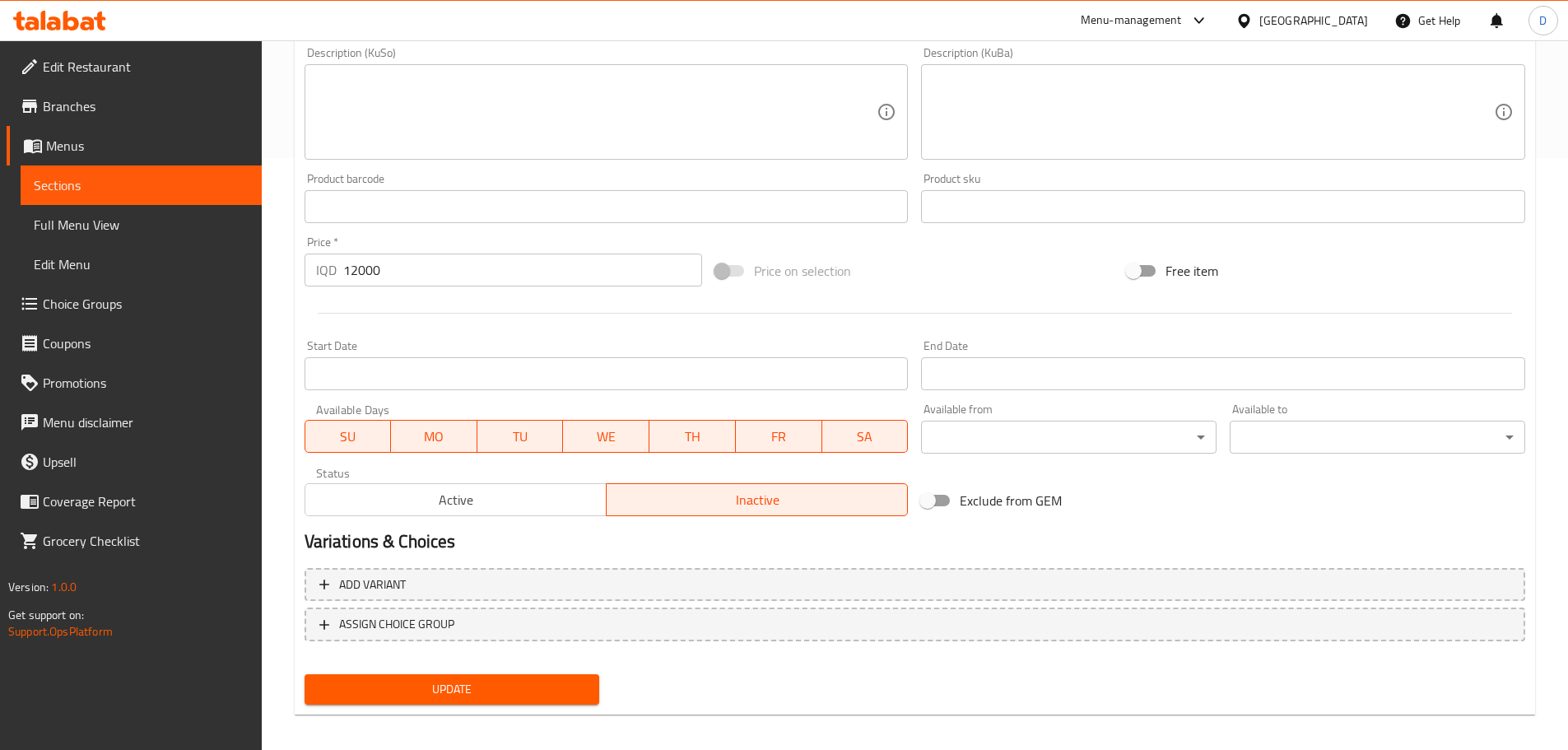
click at [550, 696] on span "Update" at bounding box center [452, 689] width 269 height 21
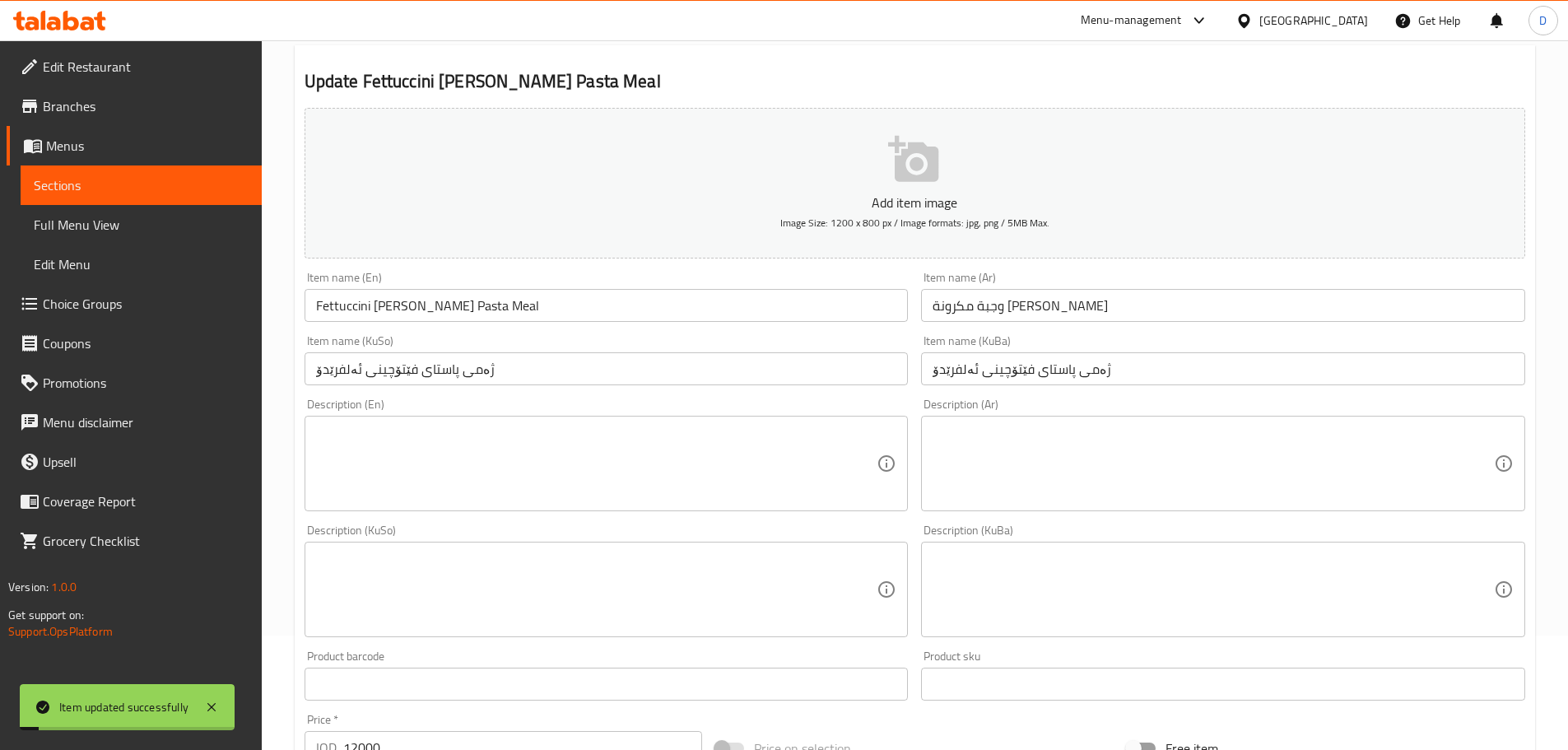
scroll to position [0, 0]
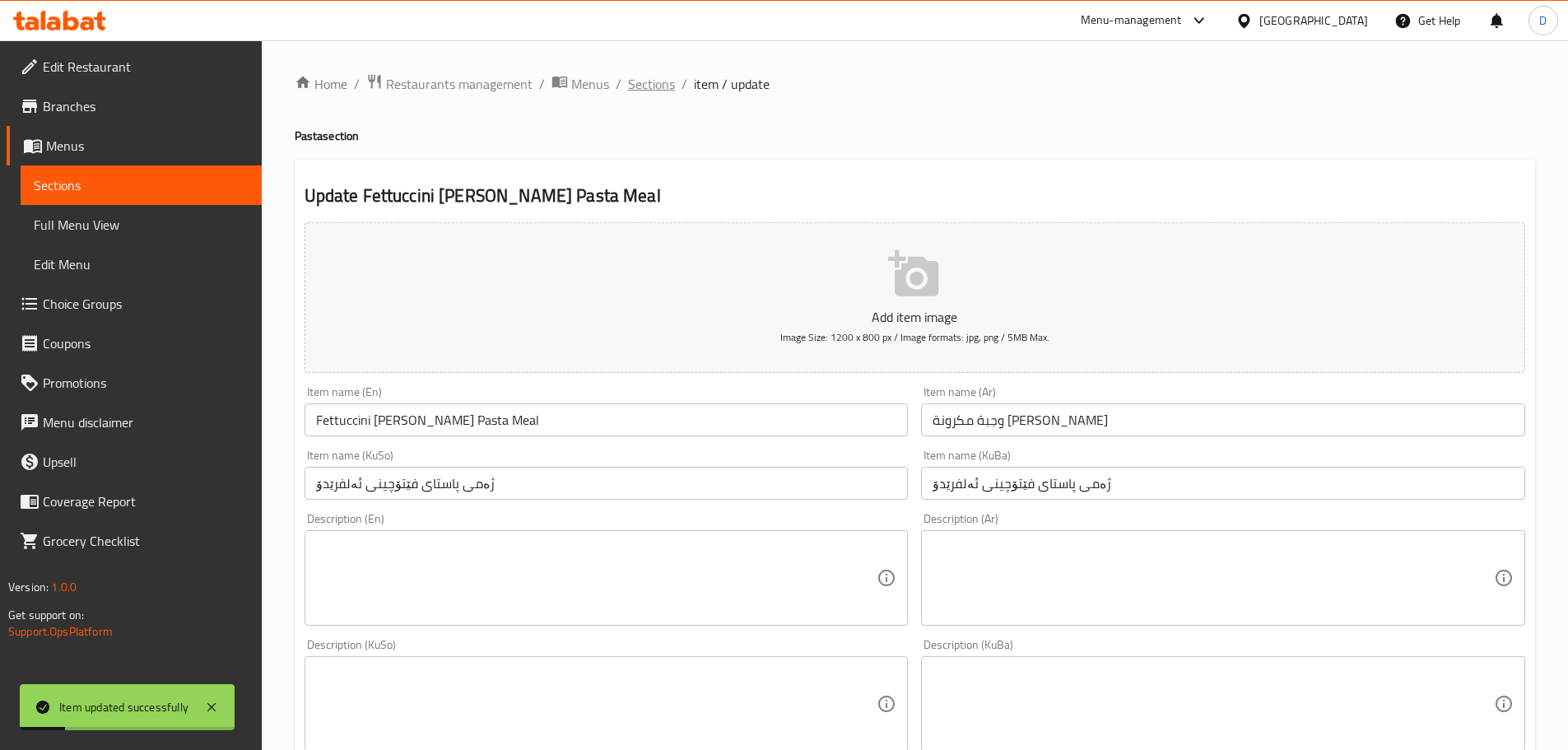
click at [658, 78] on span "Sections" at bounding box center [652, 84] width 47 height 20
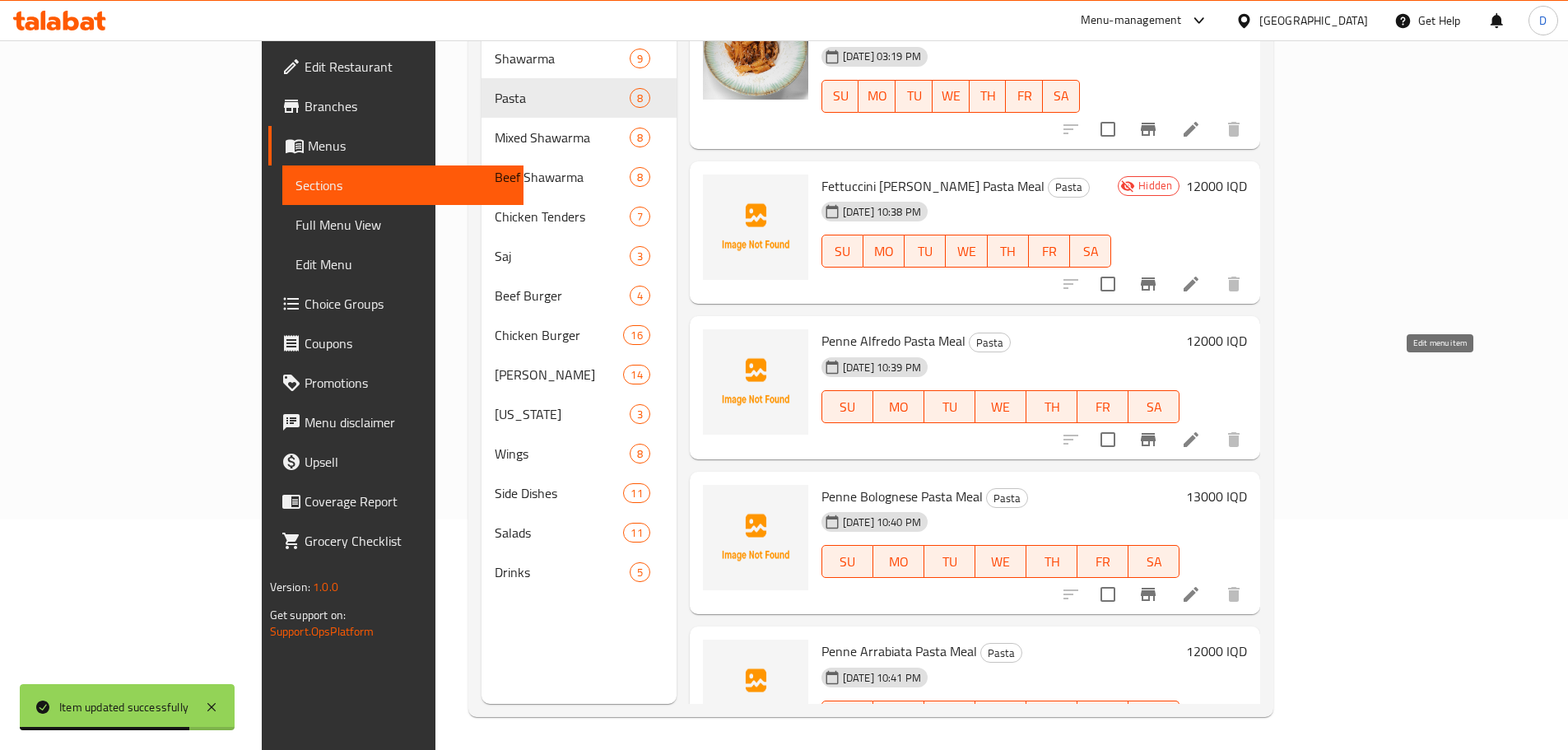
click at [1201, 430] on icon at bounding box center [1192, 440] width 20 height 20
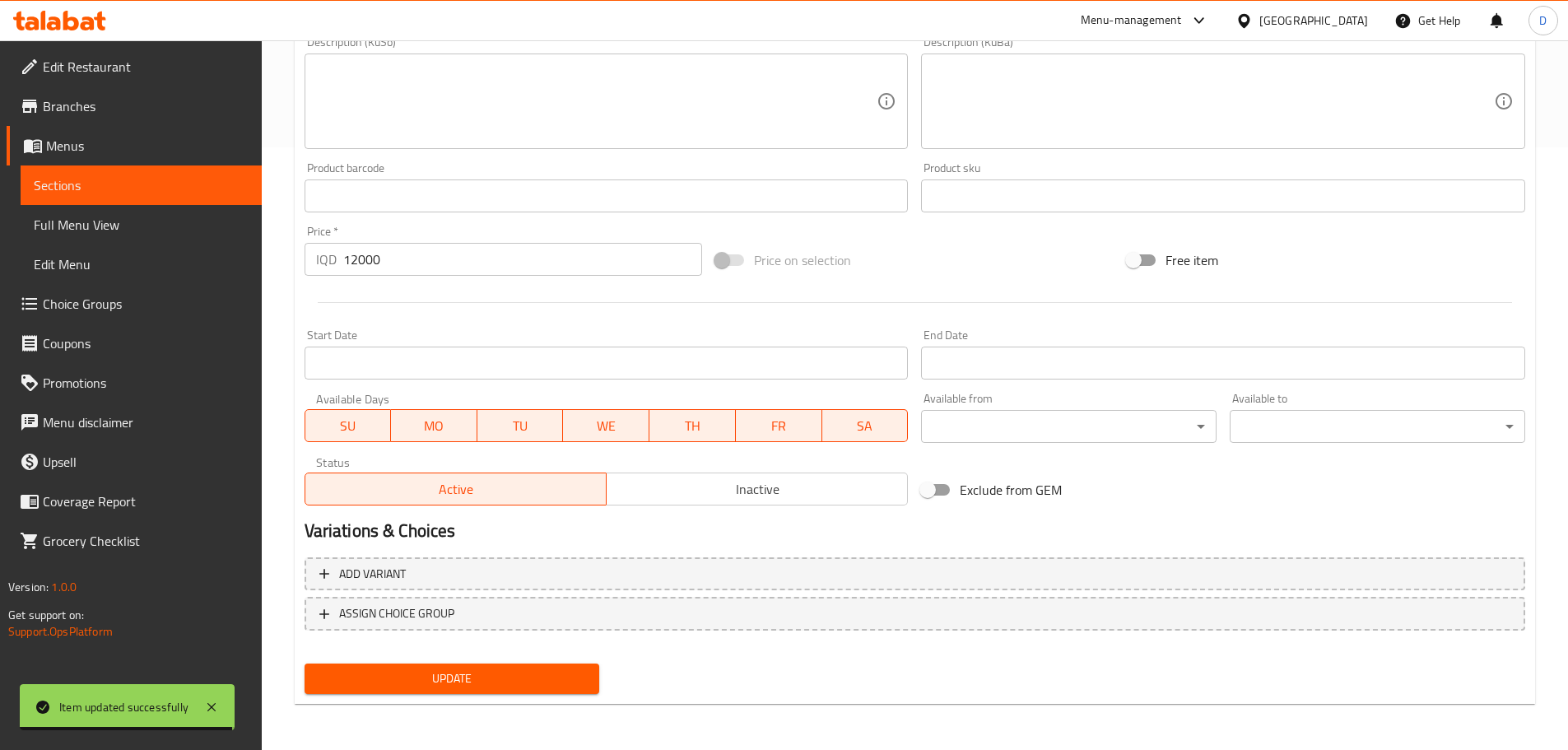
click at [697, 495] on span "Inactive" at bounding box center [757, 489] width 288 height 24
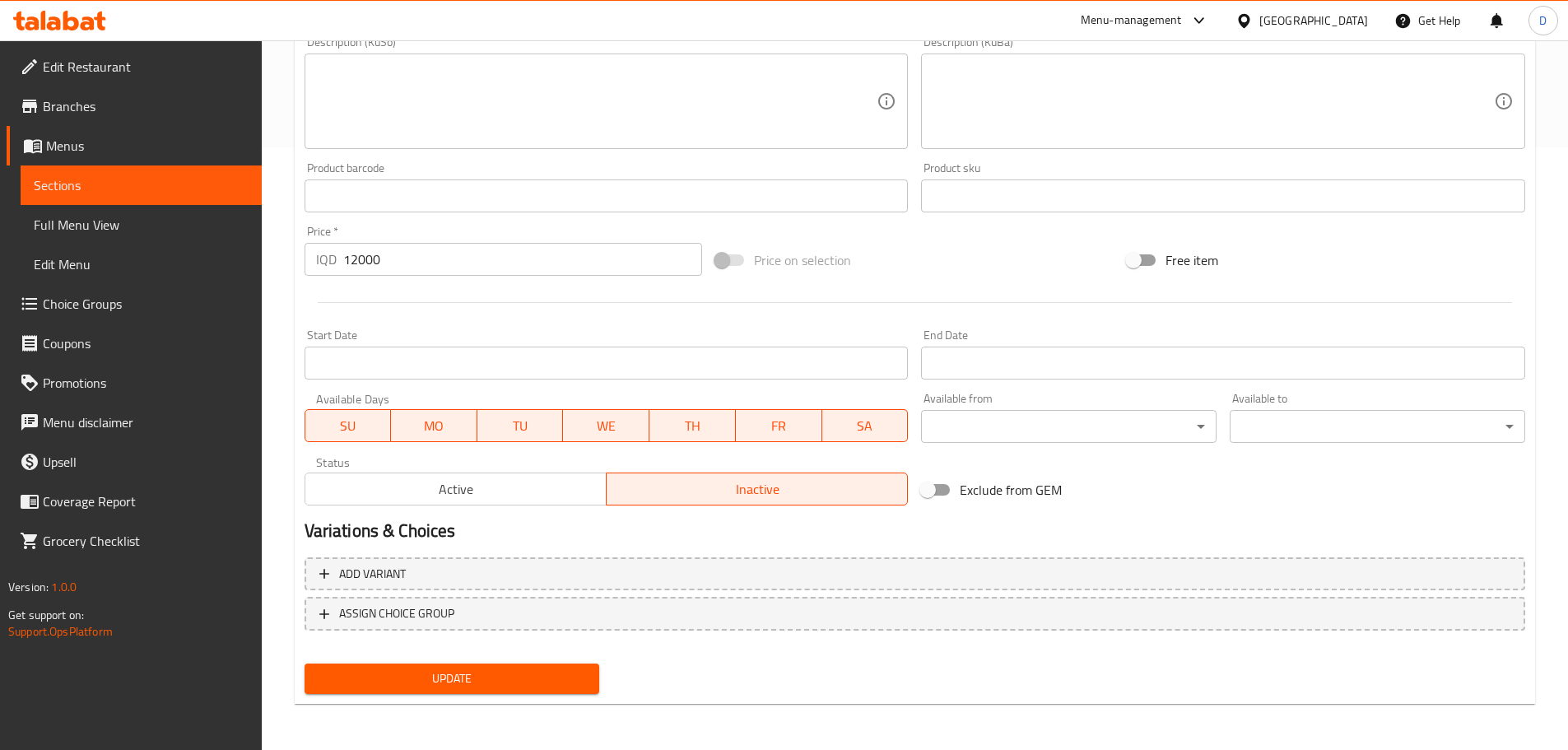
click at [543, 684] on span "Update" at bounding box center [452, 678] width 269 height 21
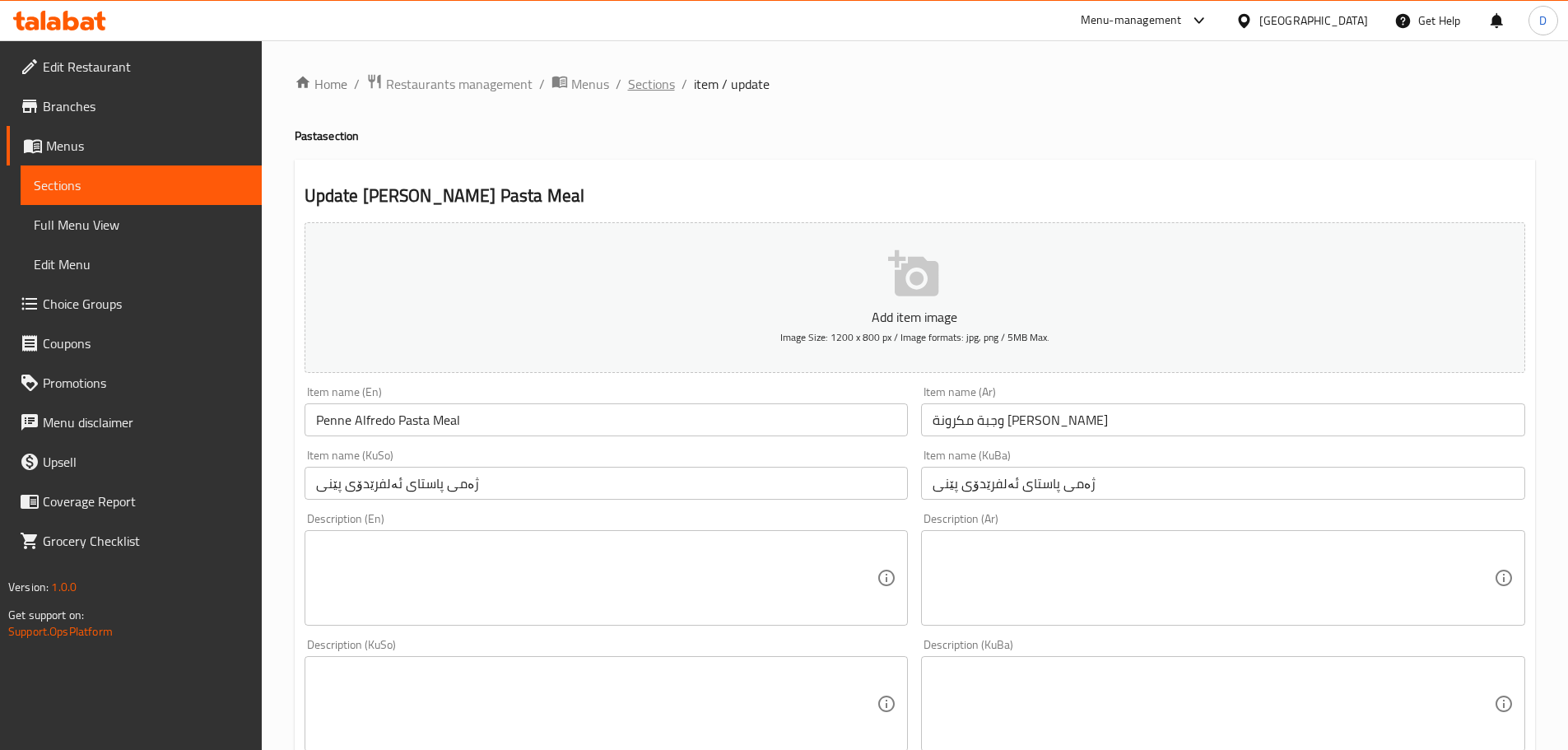
click at [640, 80] on span "Sections" at bounding box center [652, 84] width 47 height 20
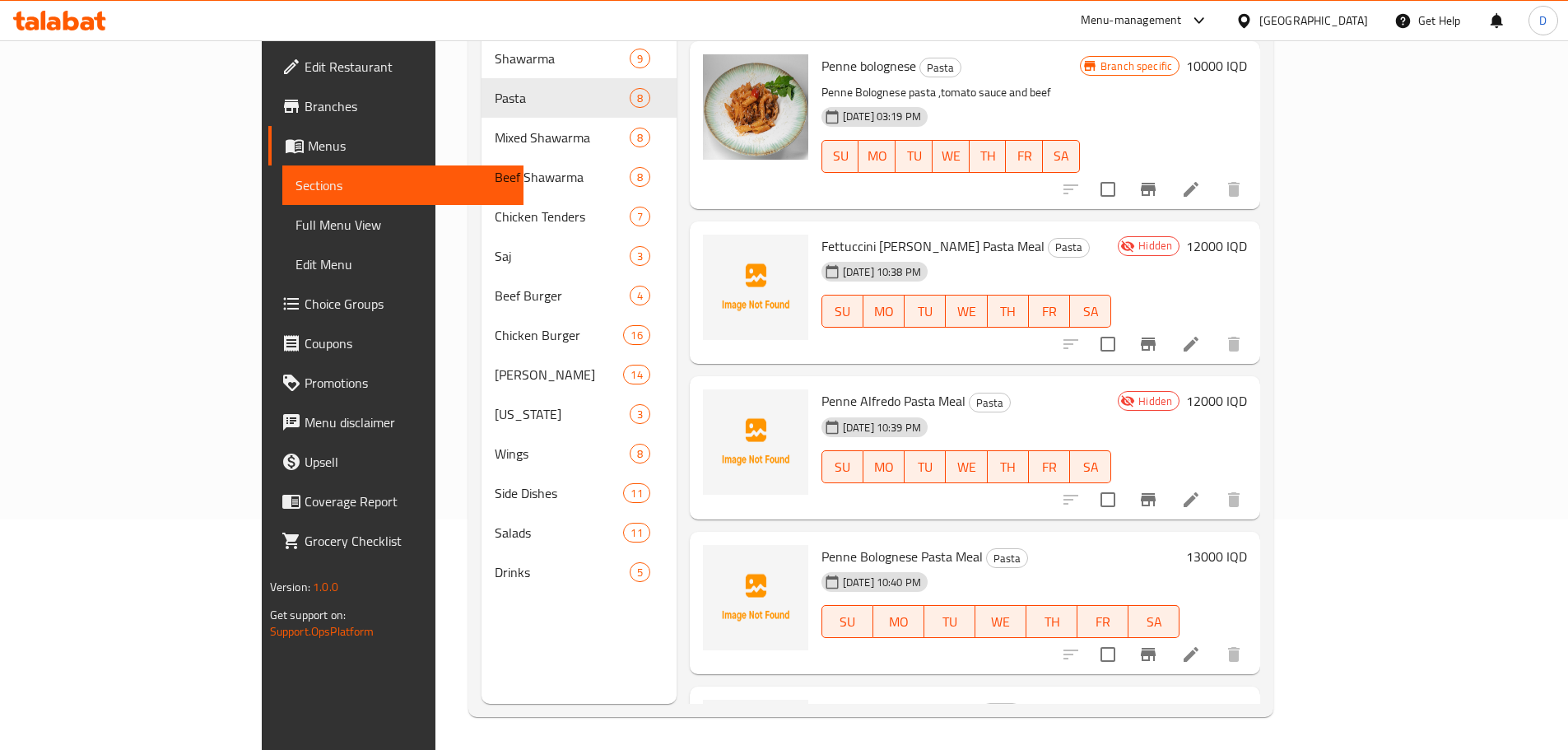
scroll to position [631, 0]
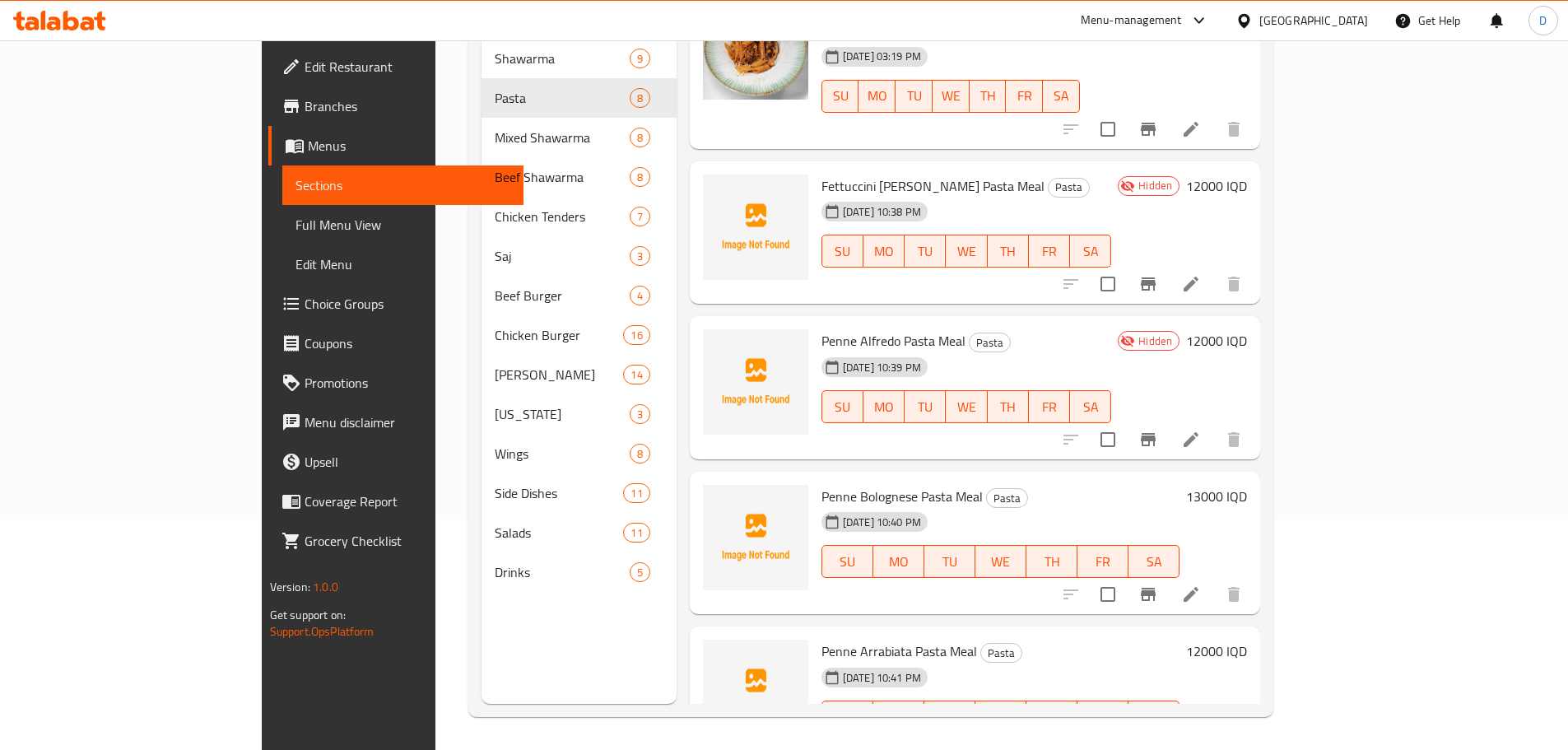
click at [1201, 585] on icon at bounding box center [1192, 595] width 20 height 20
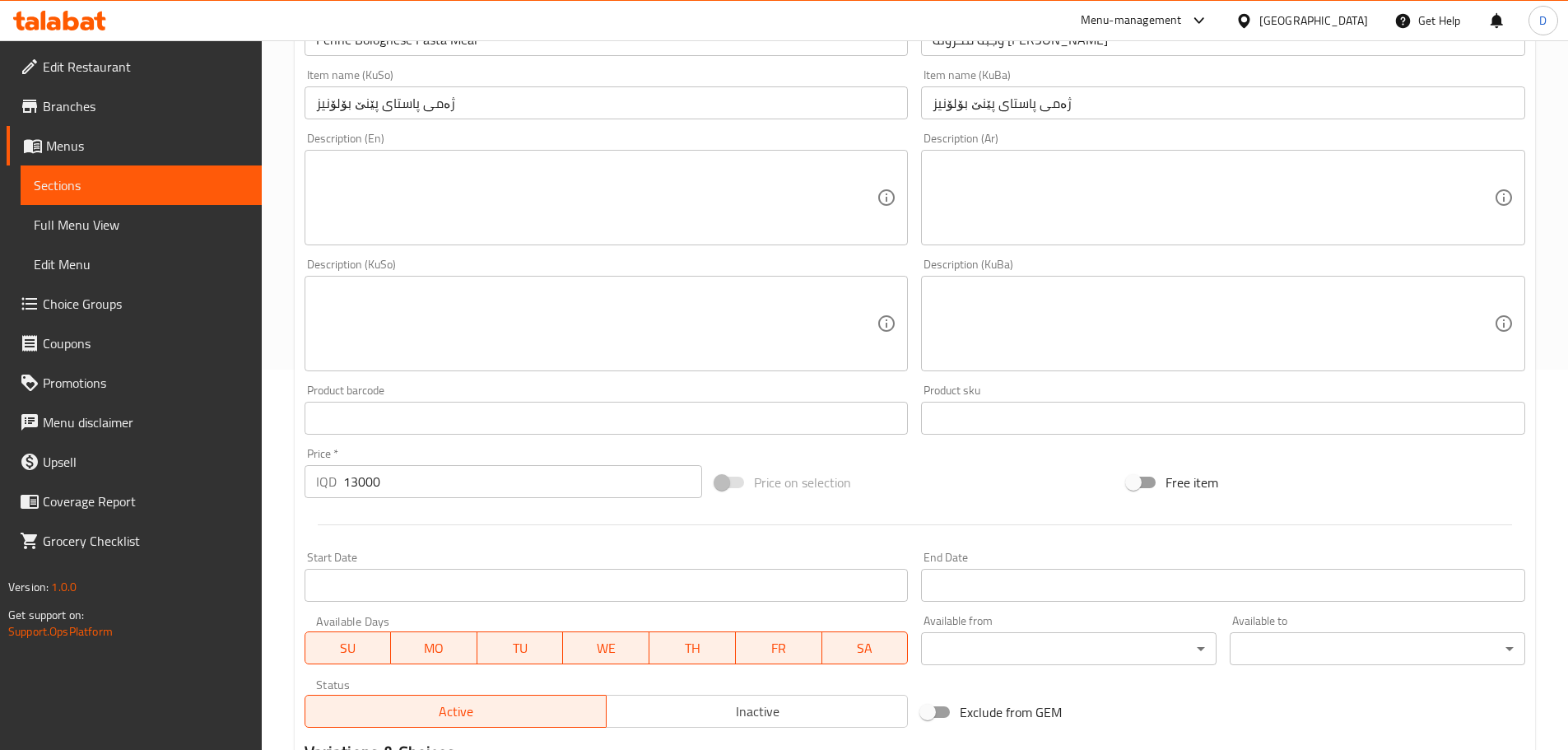
scroll to position [602, 0]
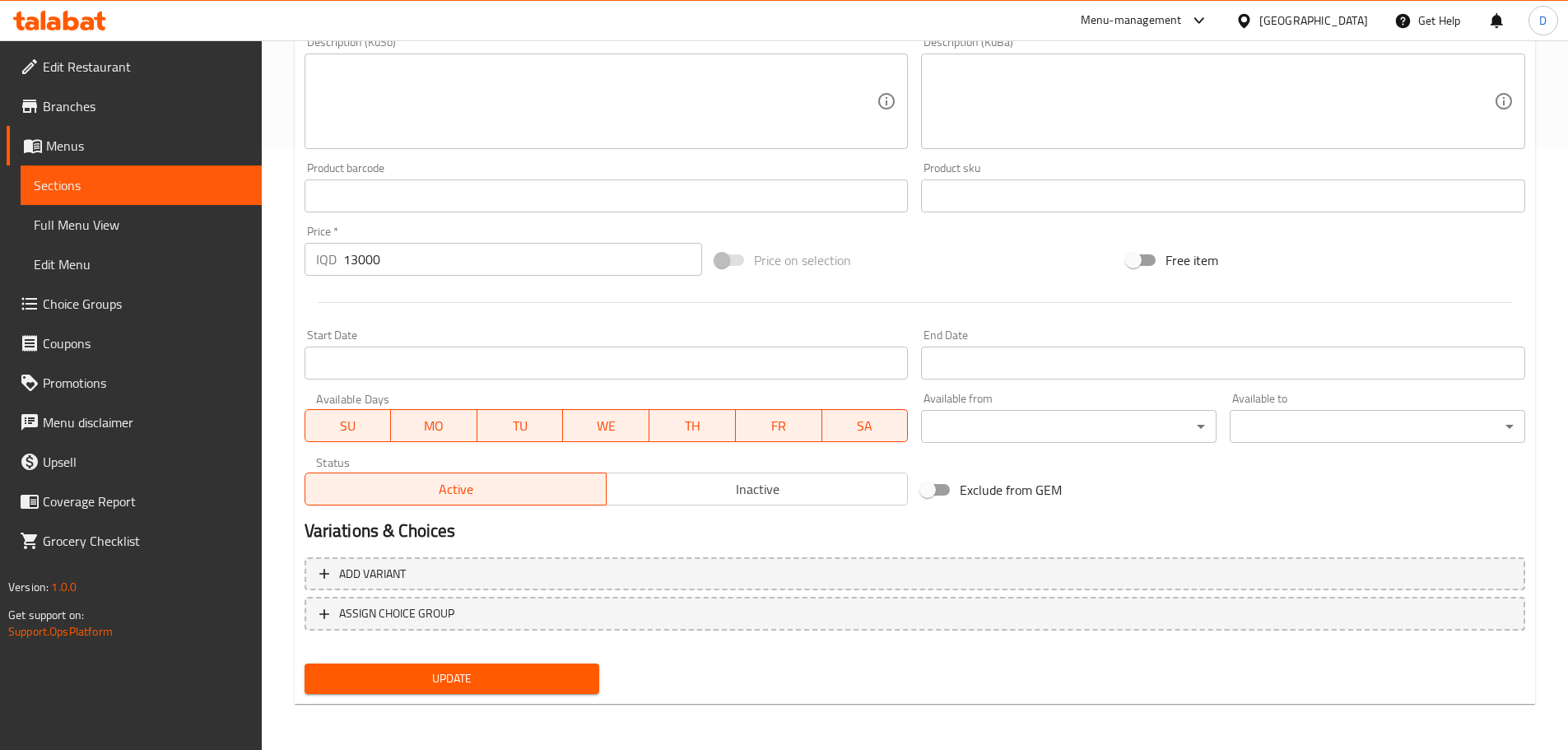
click at [638, 466] on div "Active Inactive" at bounding box center [607, 481] width 604 height 49
click at [649, 495] on span "Inactive" at bounding box center [757, 489] width 288 height 24
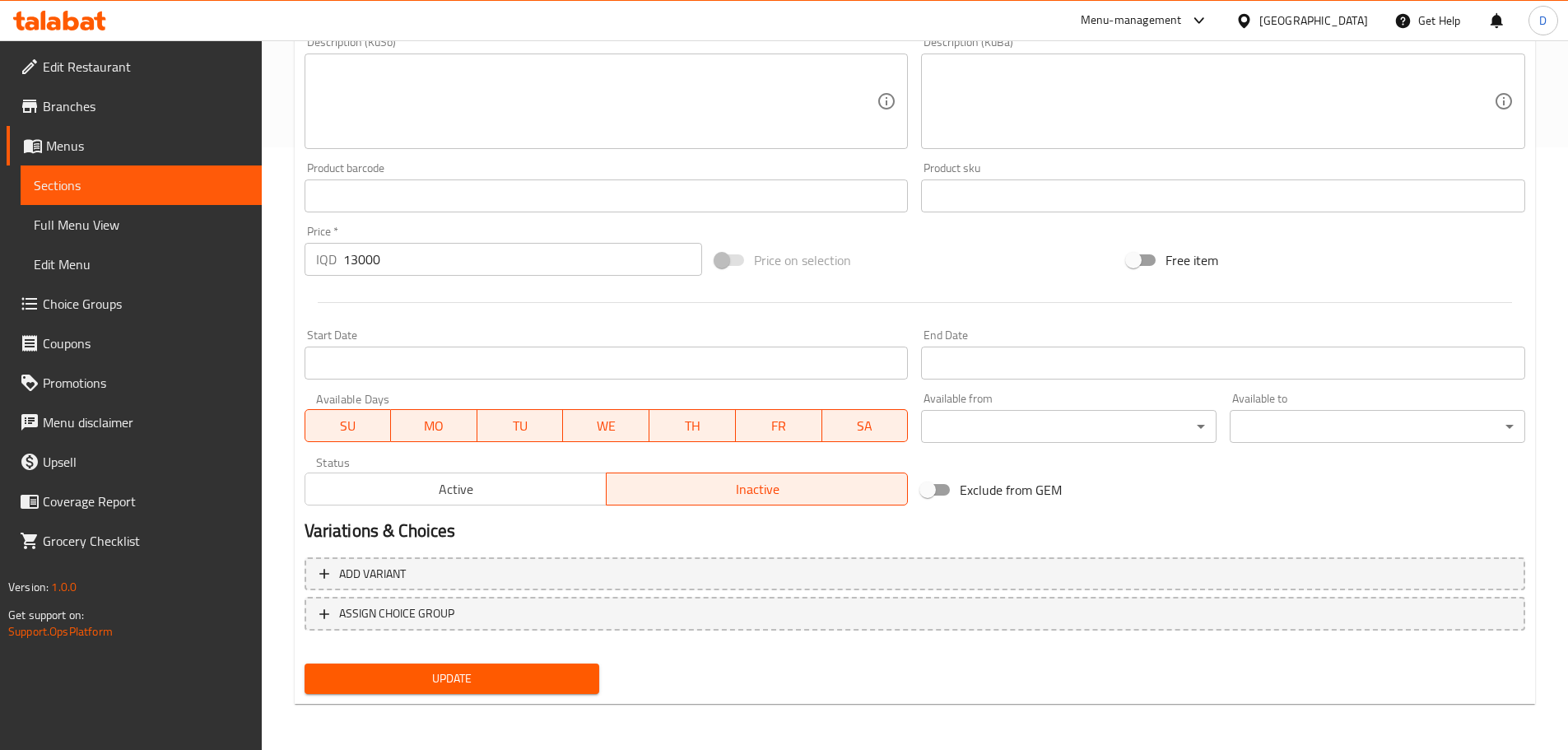
click at [539, 674] on span "Update" at bounding box center [452, 678] width 269 height 21
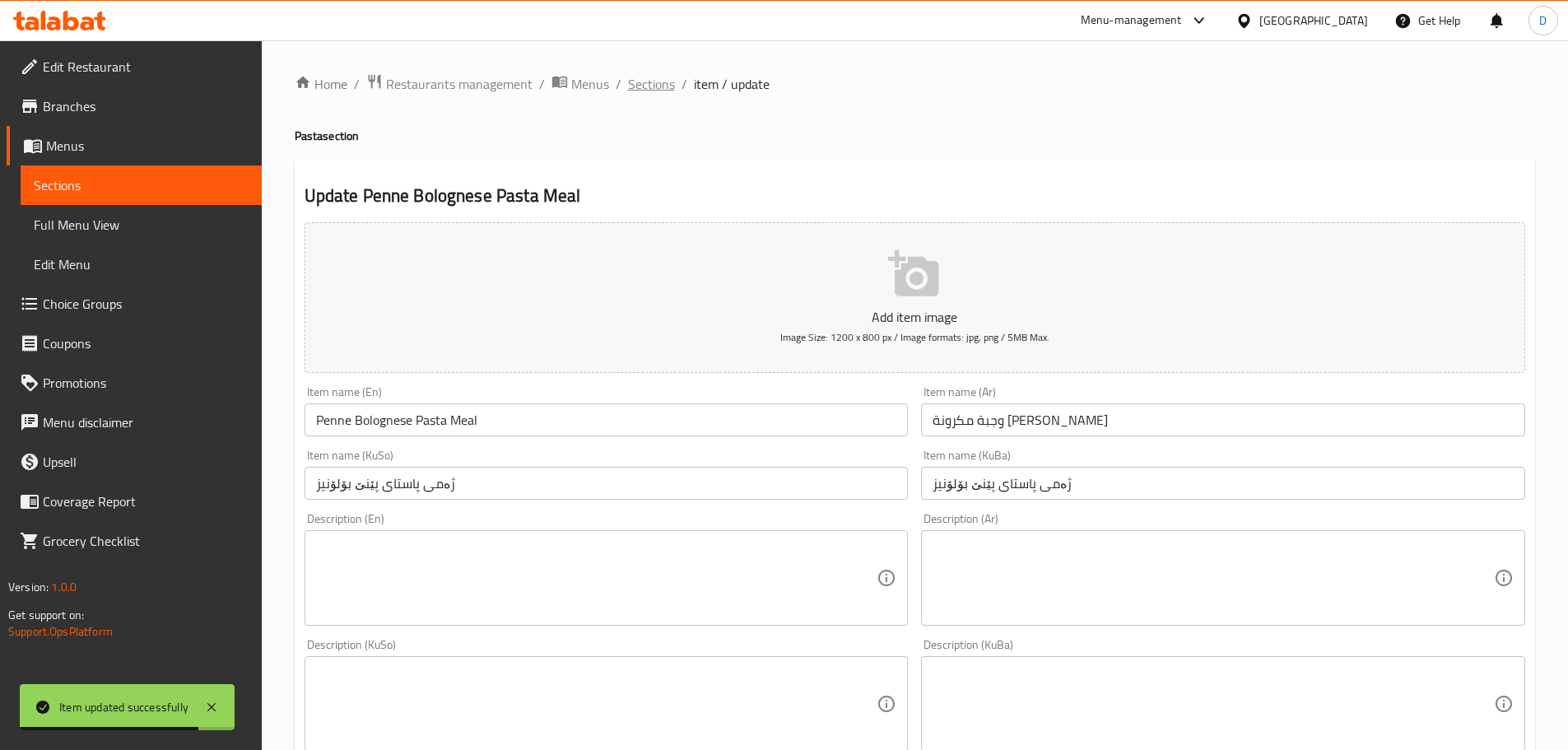
click at [628, 90] on span "Sections" at bounding box center [652, 84] width 47 height 20
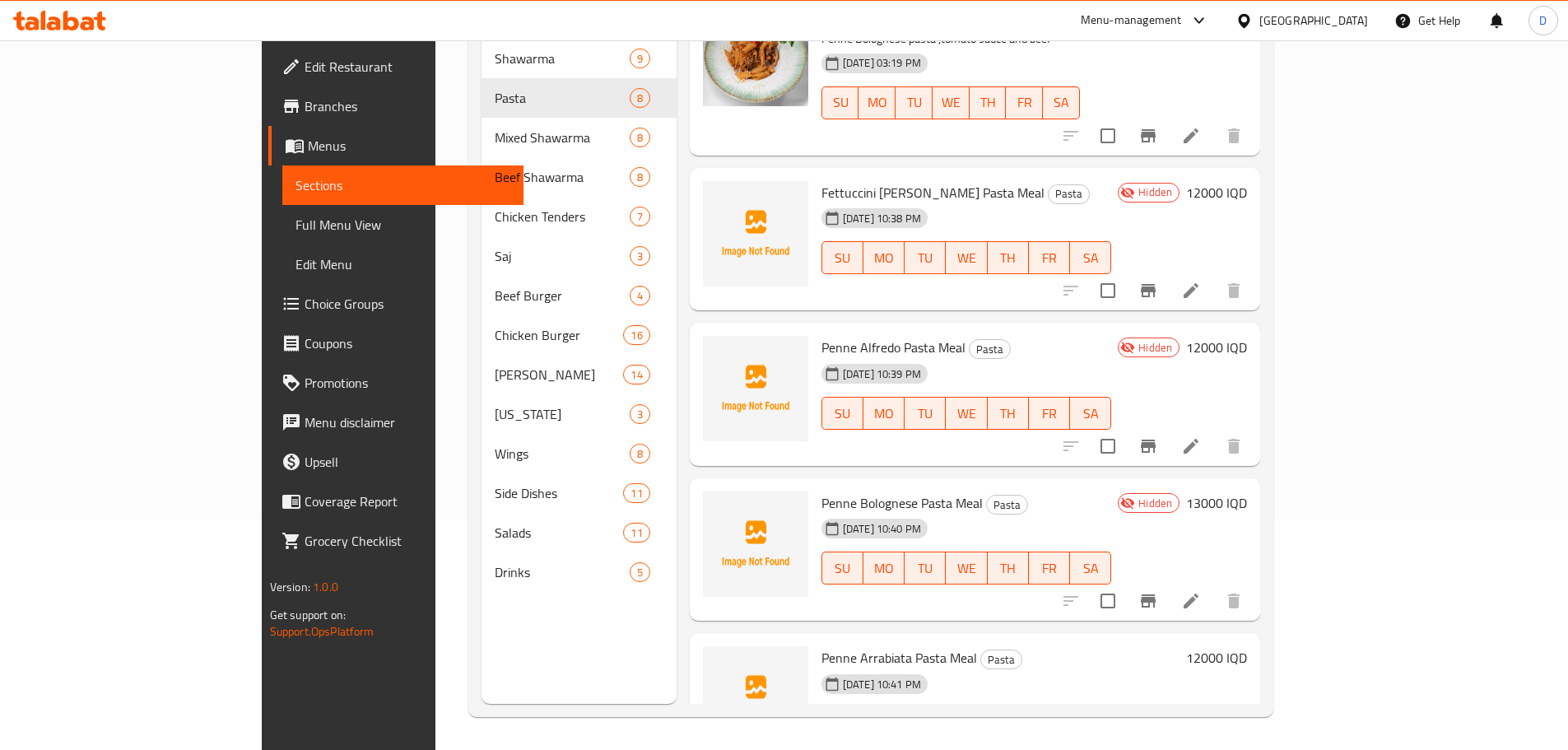
scroll to position [631, 0]
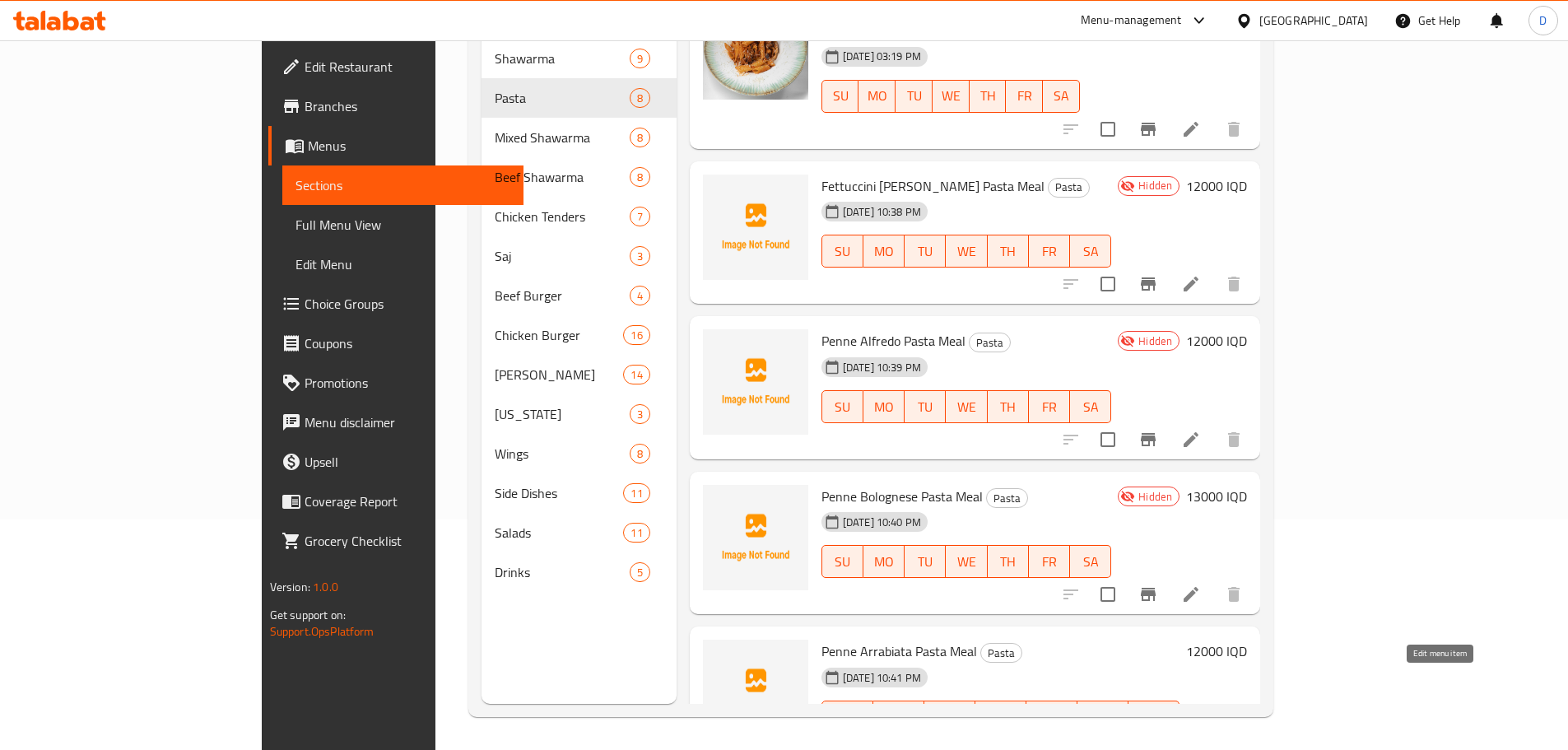
click at [1201, 740] on icon at bounding box center [1192, 750] width 20 height 20
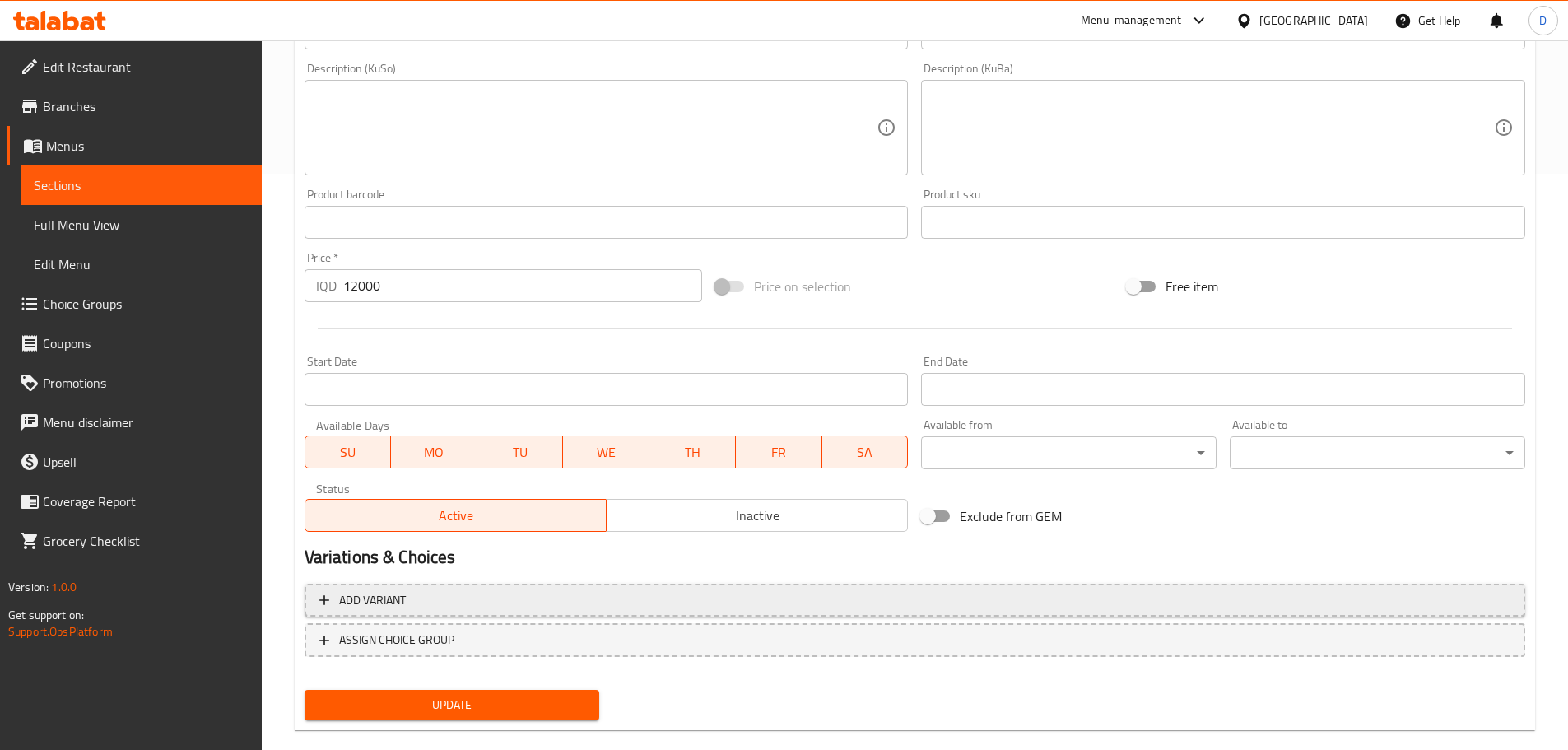
scroll to position [602, 0]
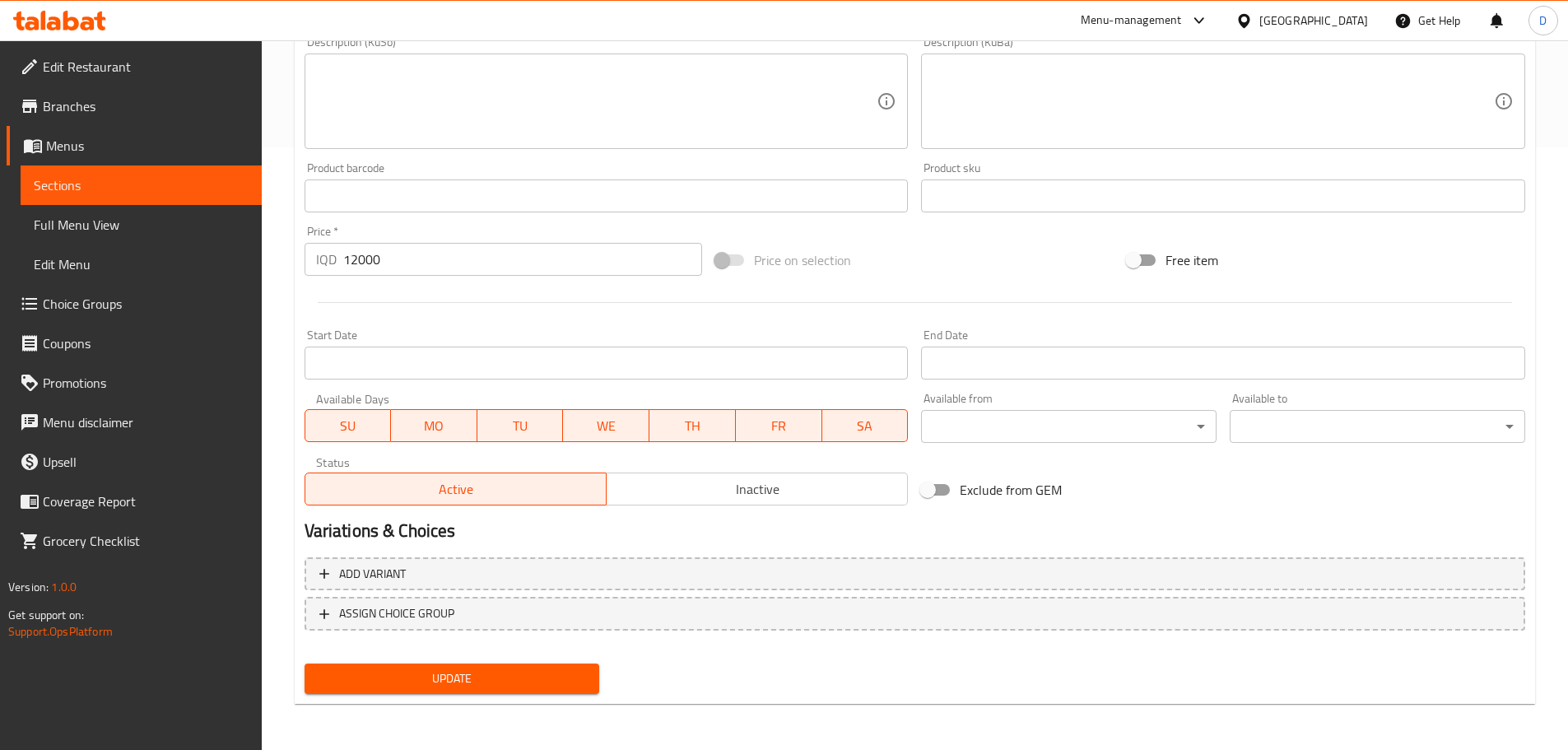
click at [755, 498] on span "Inactive" at bounding box center [757, 489] width 288 height 24
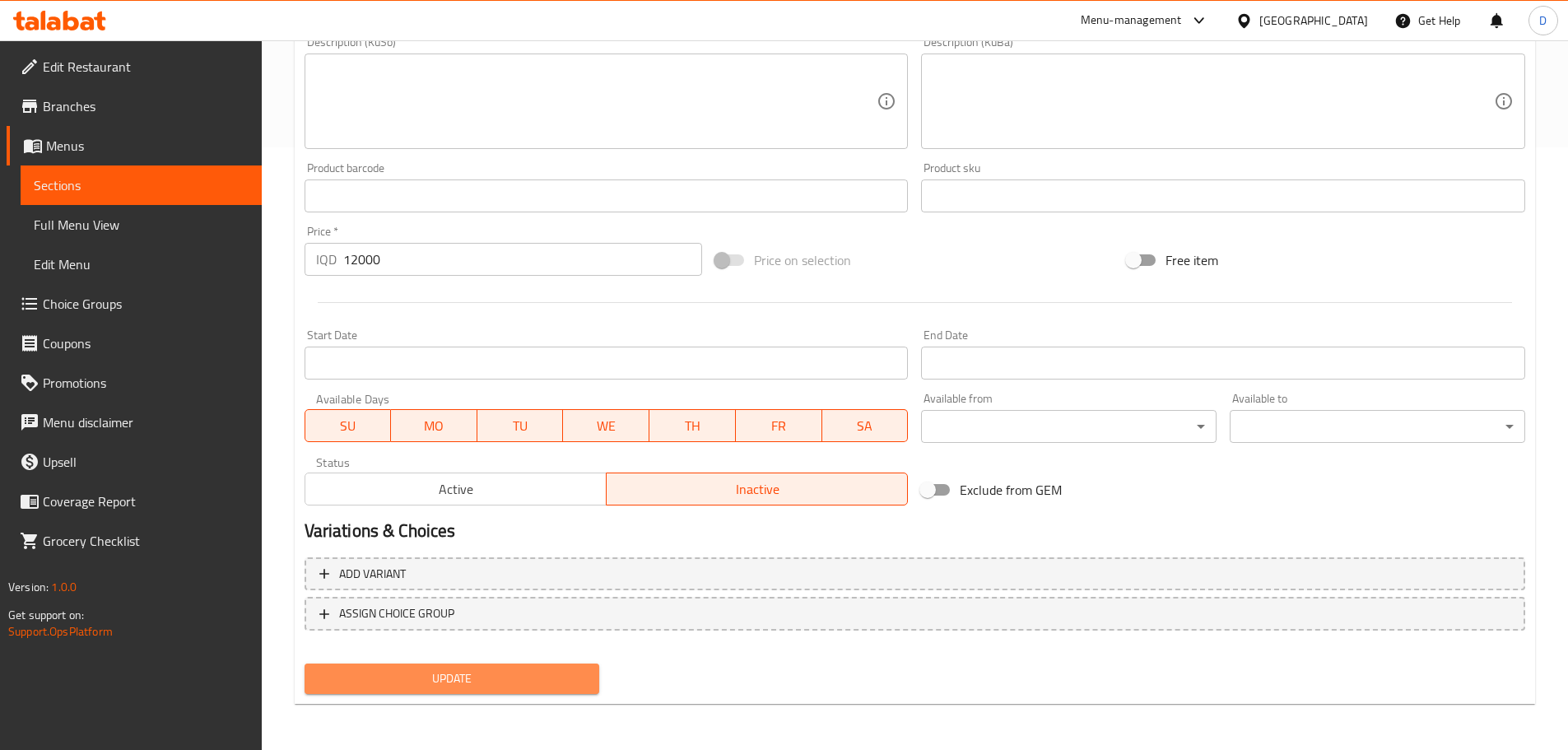
click at [543, 683] on span "Update" at bounding box center [452, 678] width 269 height 21
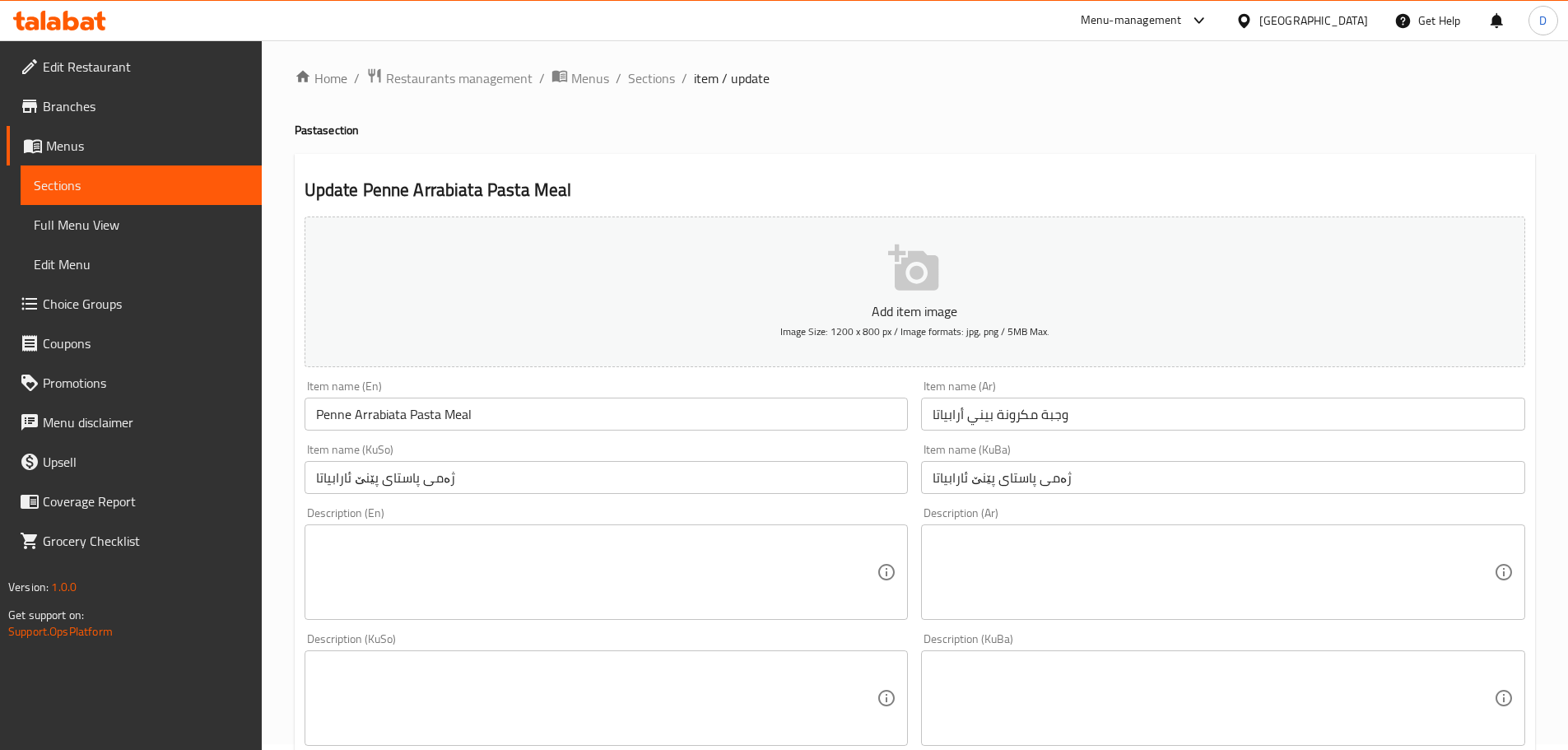
scroll to position [0, 0]
click at [641, 84] on span "Sections" at bounding box center [652, 84] width 47 height 20
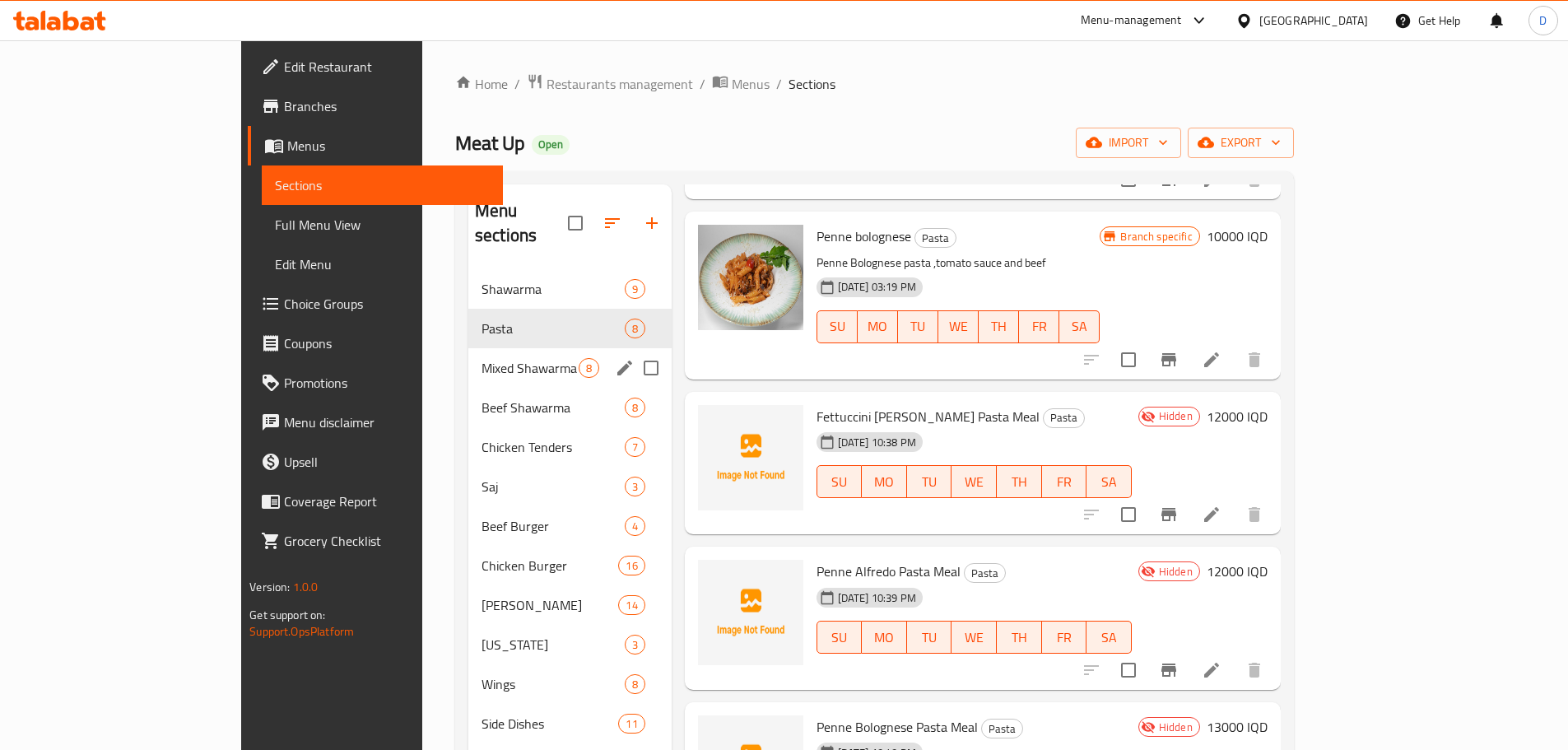
click at [469, 353] on div "Mixed Shawarma 8" at bounding box center [570, 368] width 203 height 40
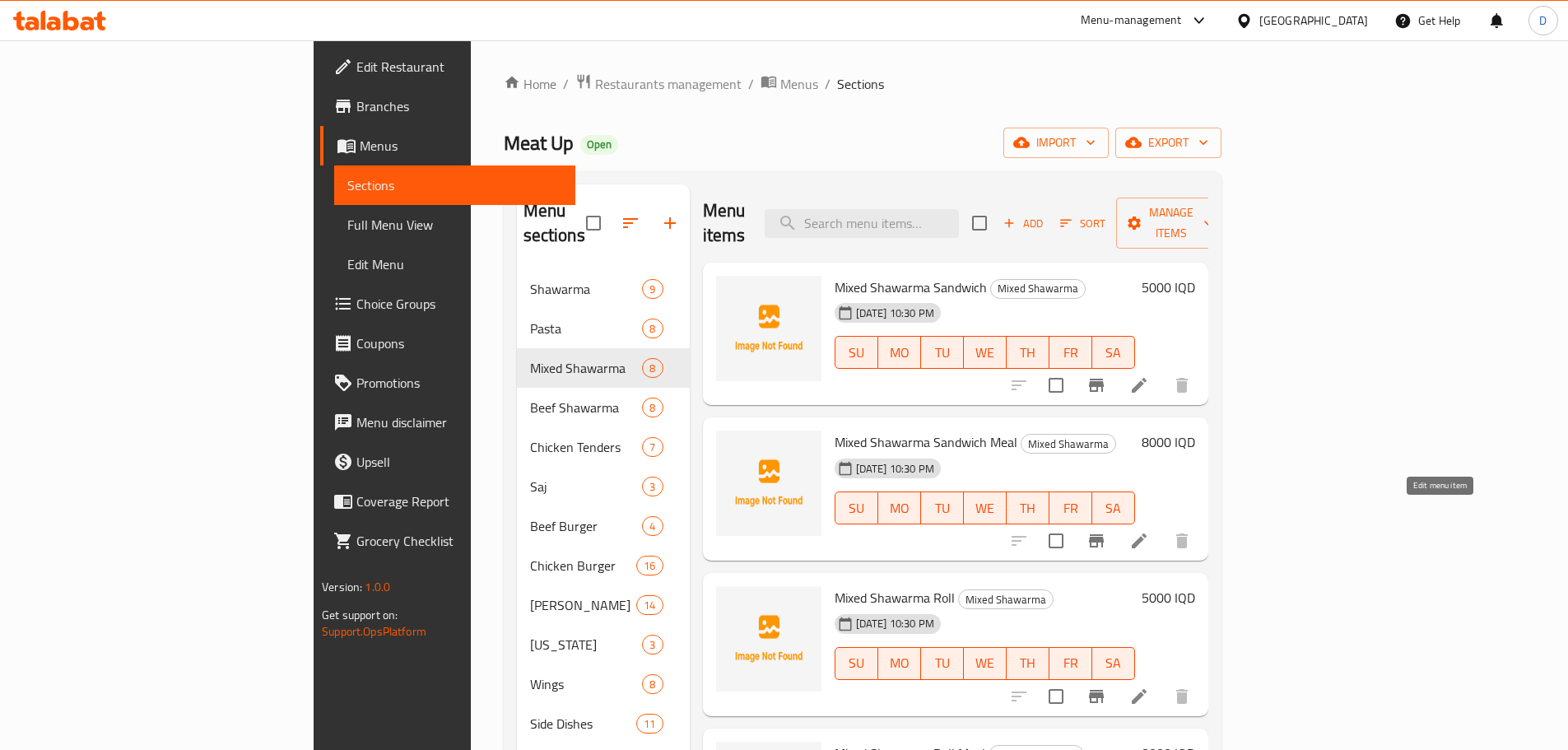
click at [1149, 531] on icon at bounding box center [1139, 541] width 20 height 20
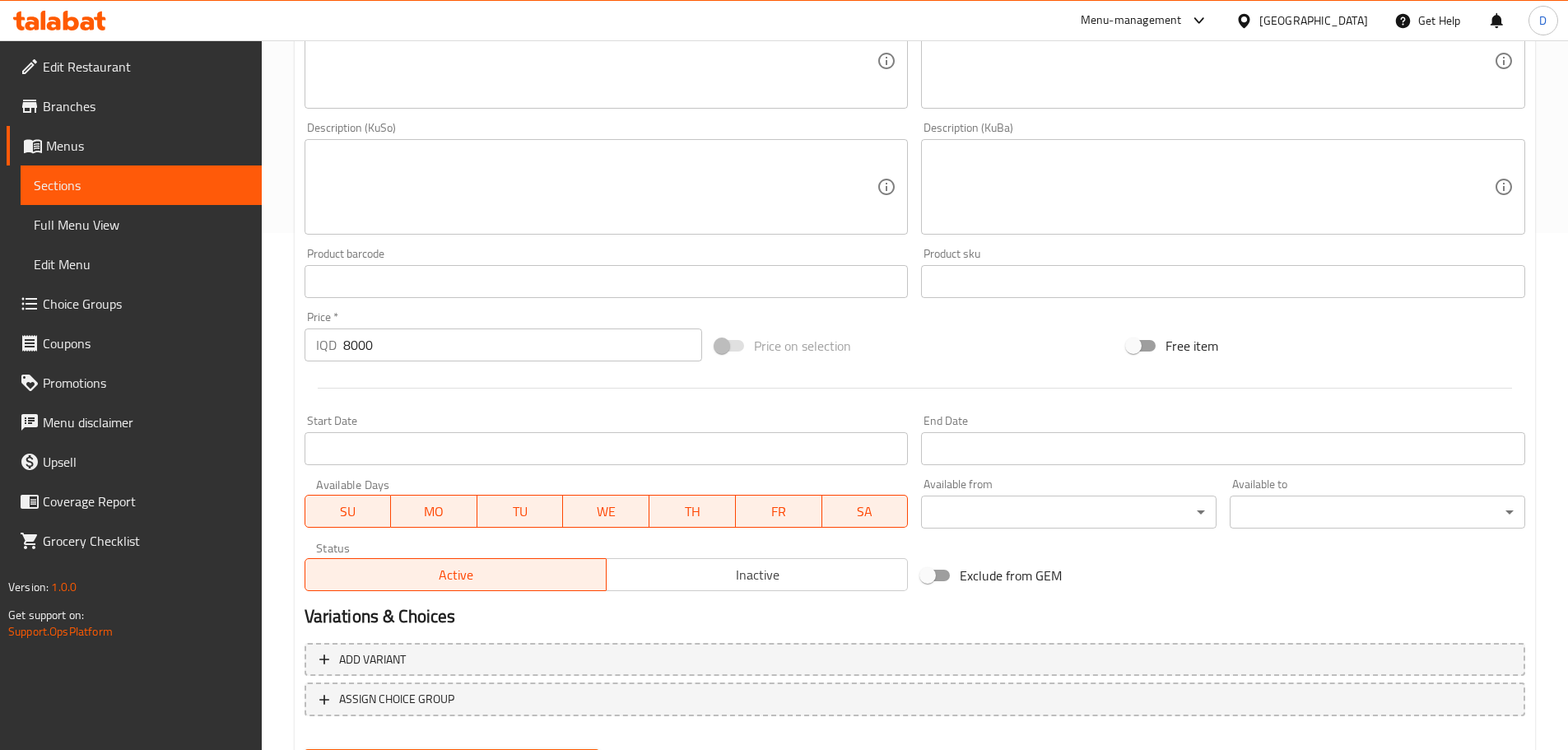
scroll to position [576, 0]
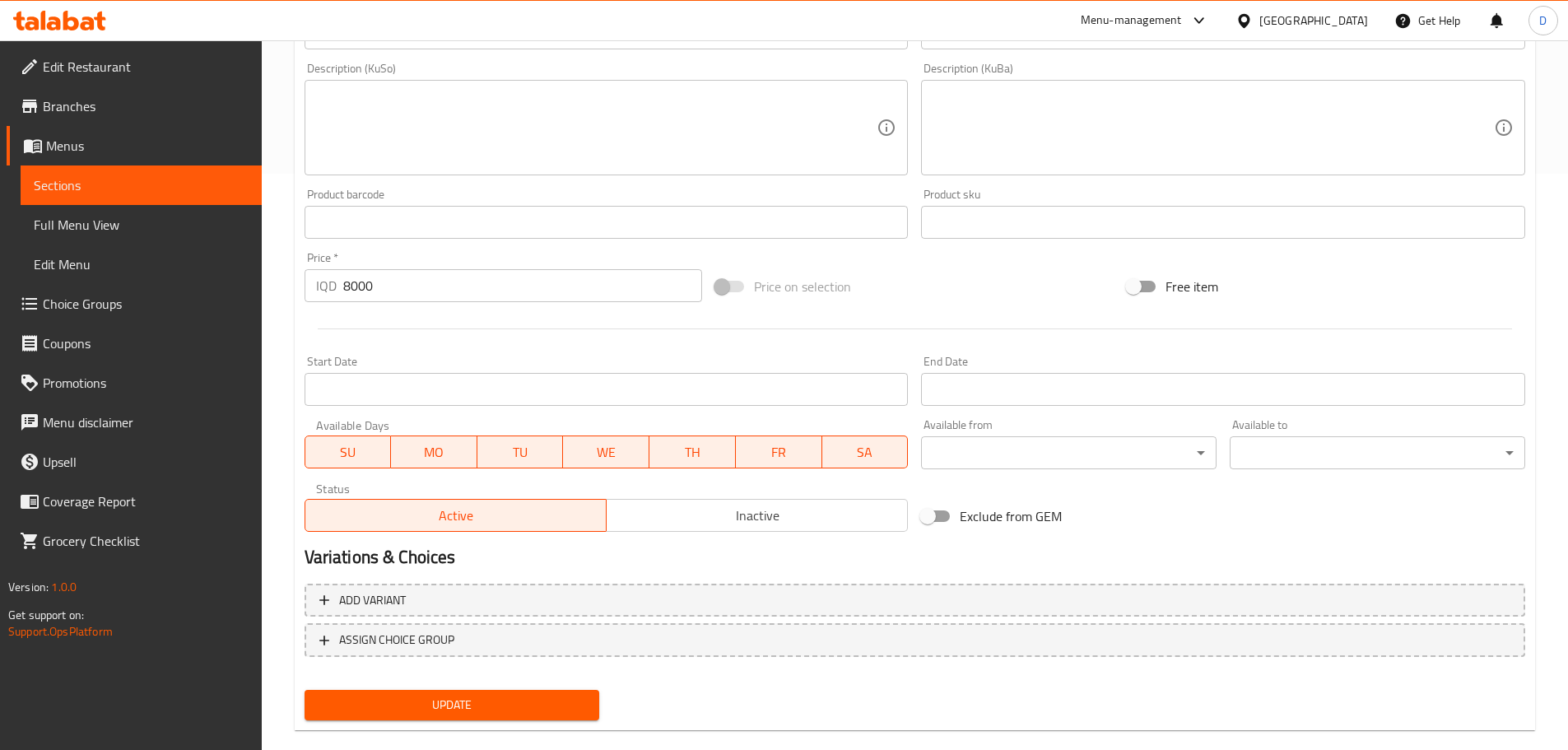
click at [825, 516] on span "Inactive" at bounding box center [757, 516] width 288 height 24
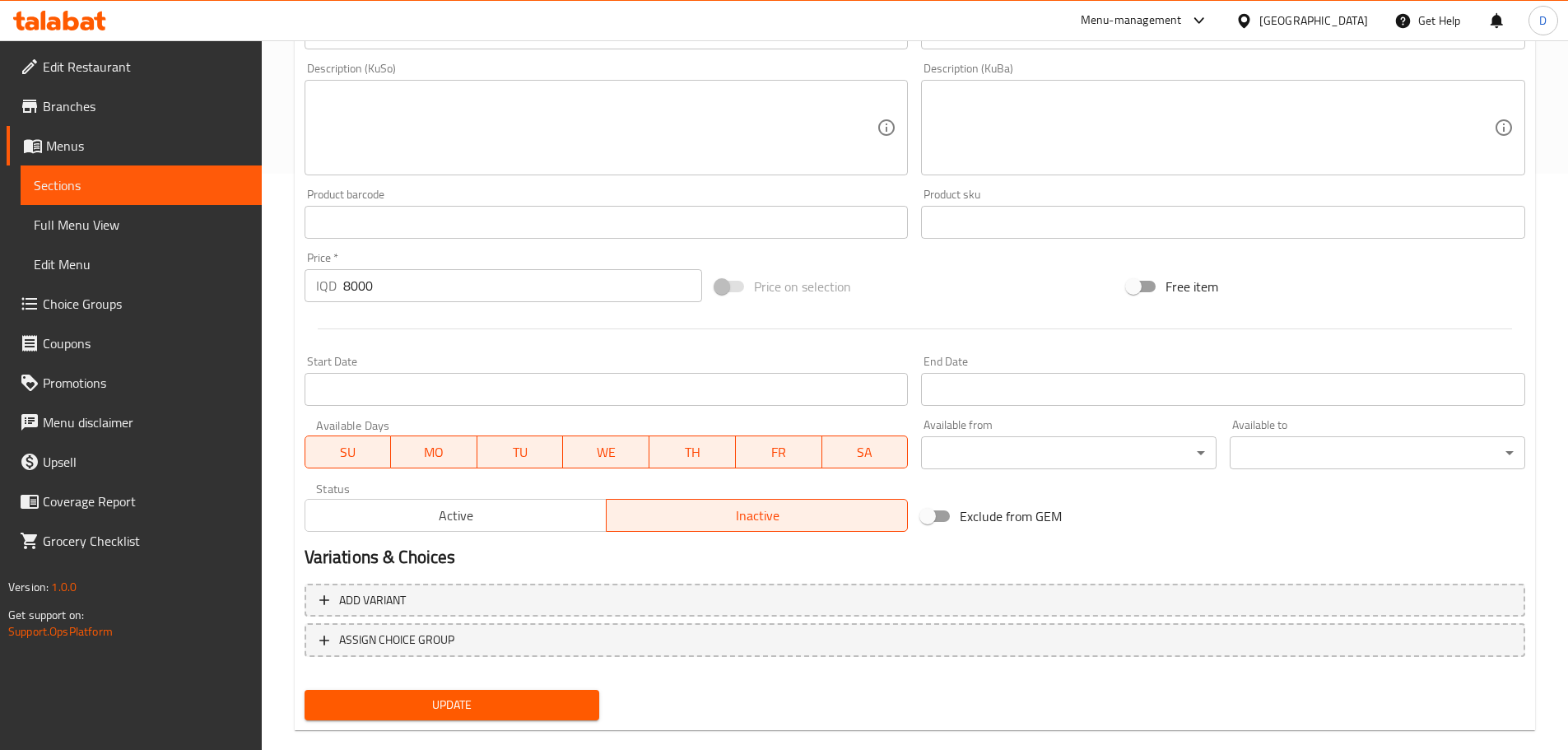
click at [572, 708] on span "Update" at bounding box center [452, 705] width 269 height 21
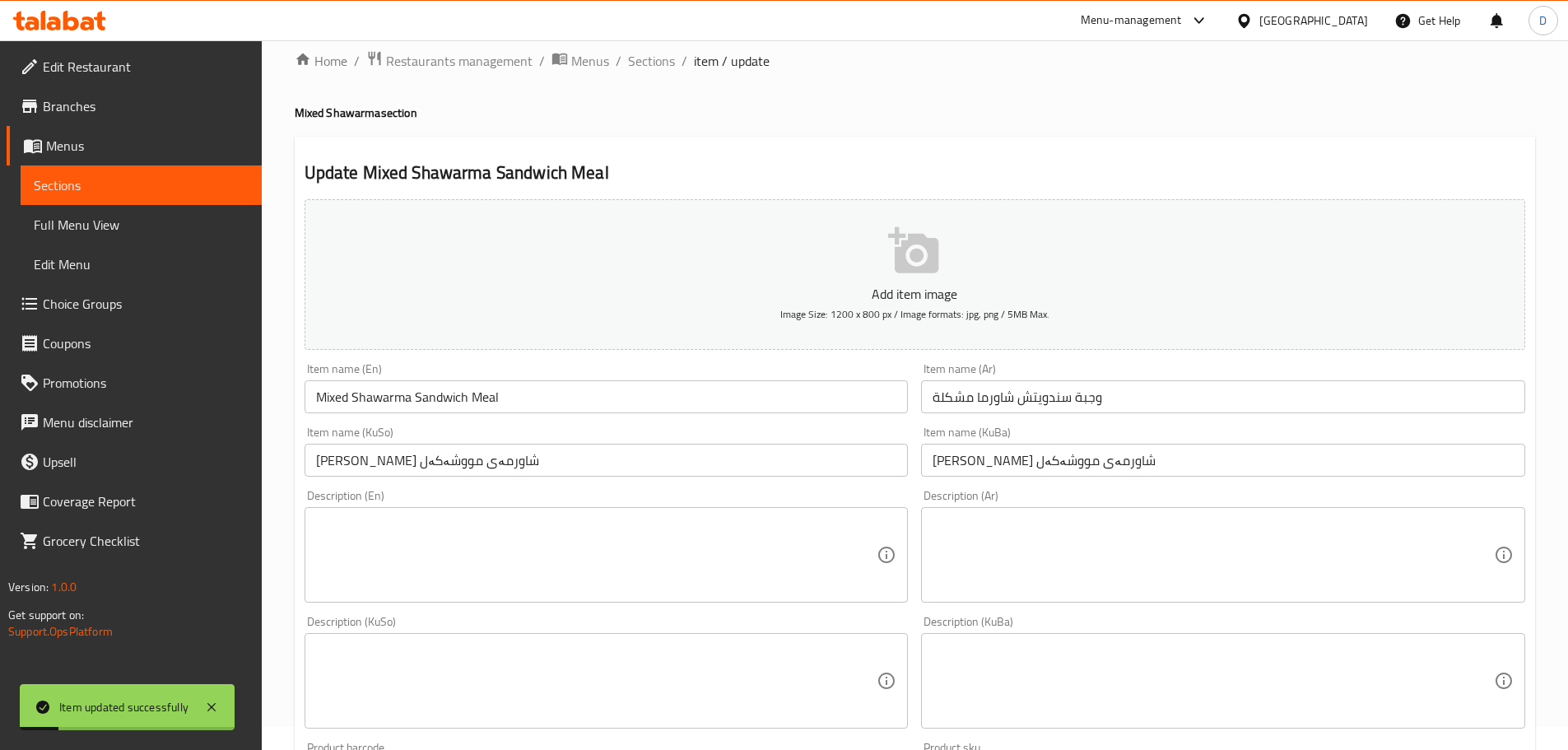
scroll to position [0, 0]
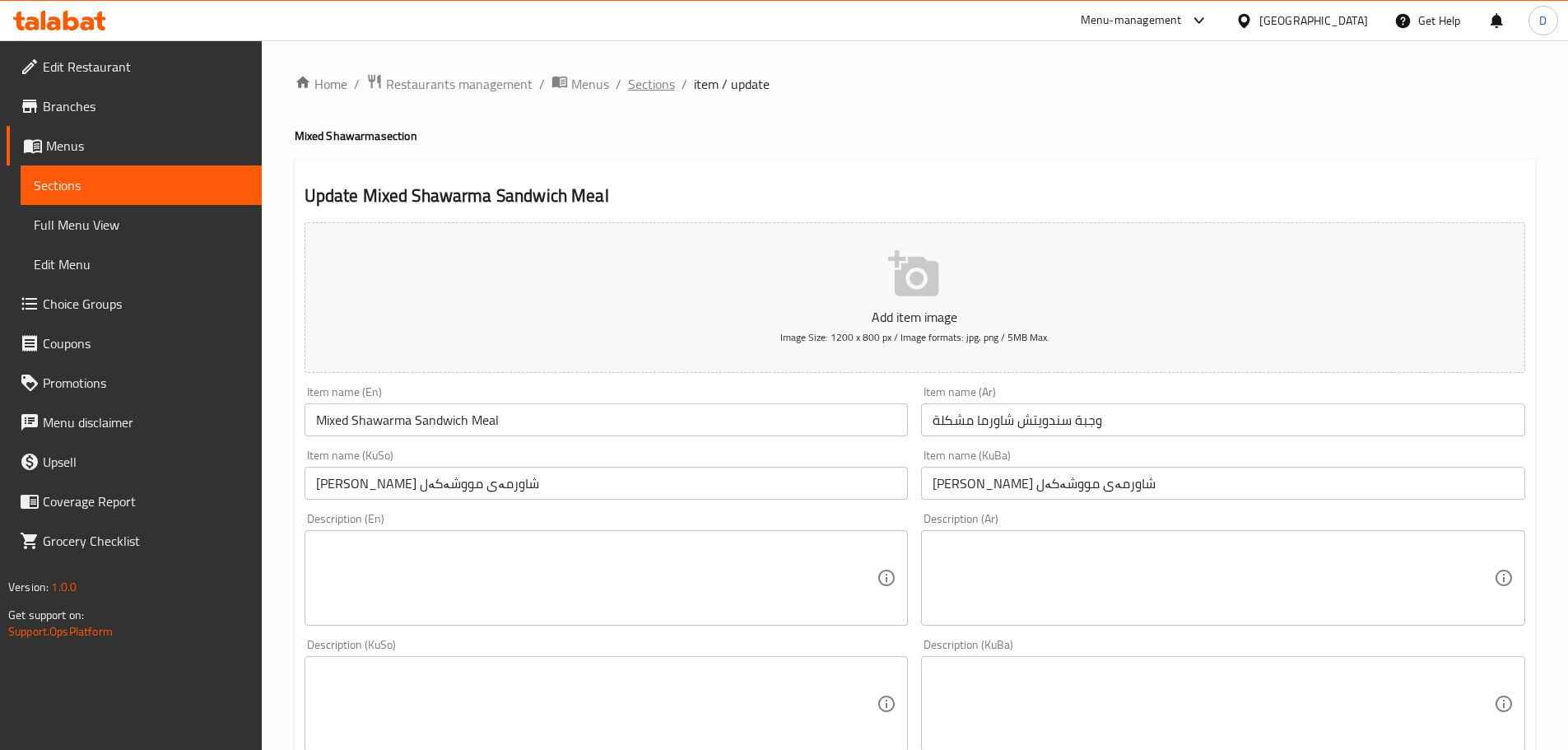
click at [633, 83] on span "Sections" at bounding box center [652, 84] width 47 height 20
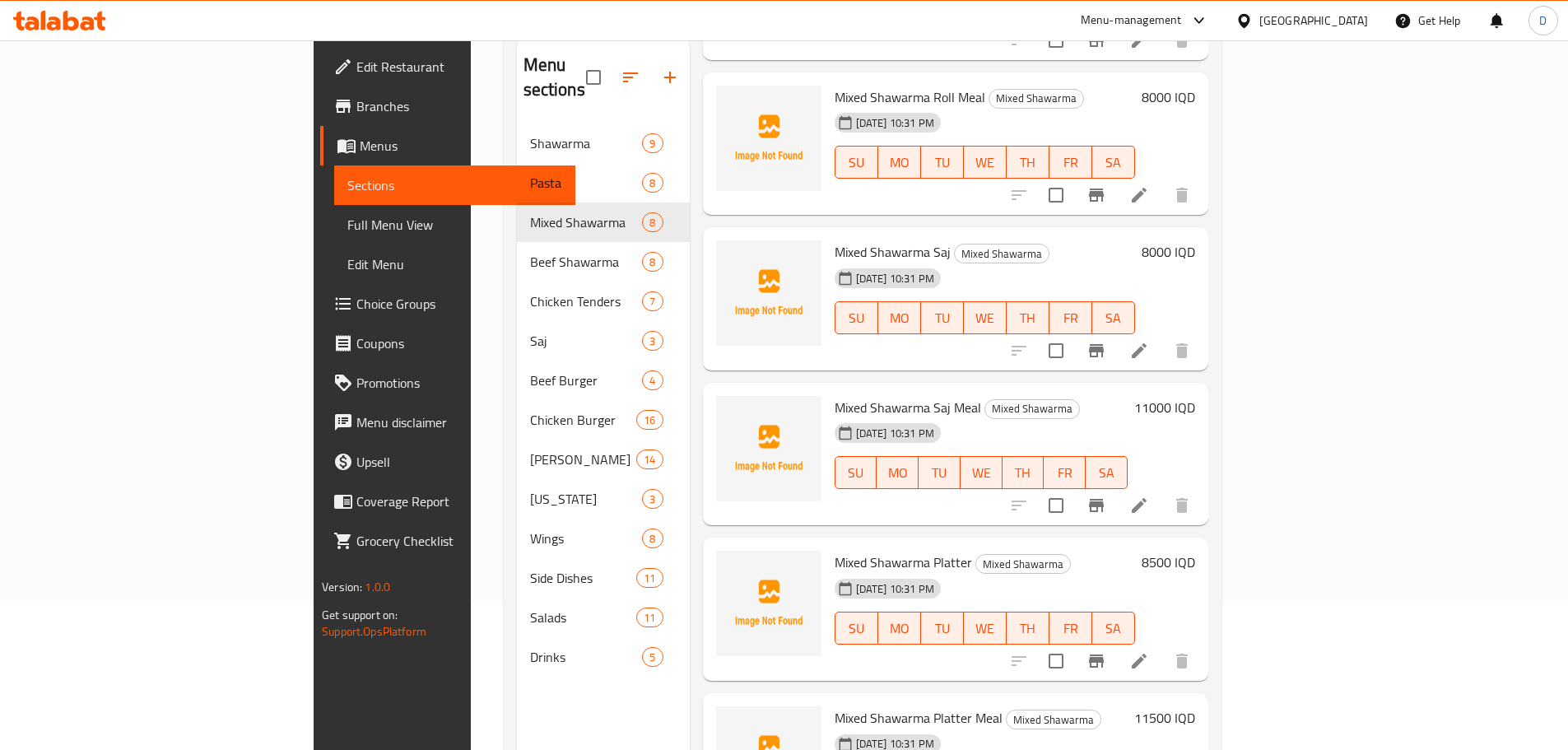
scroll to position [230, 0]
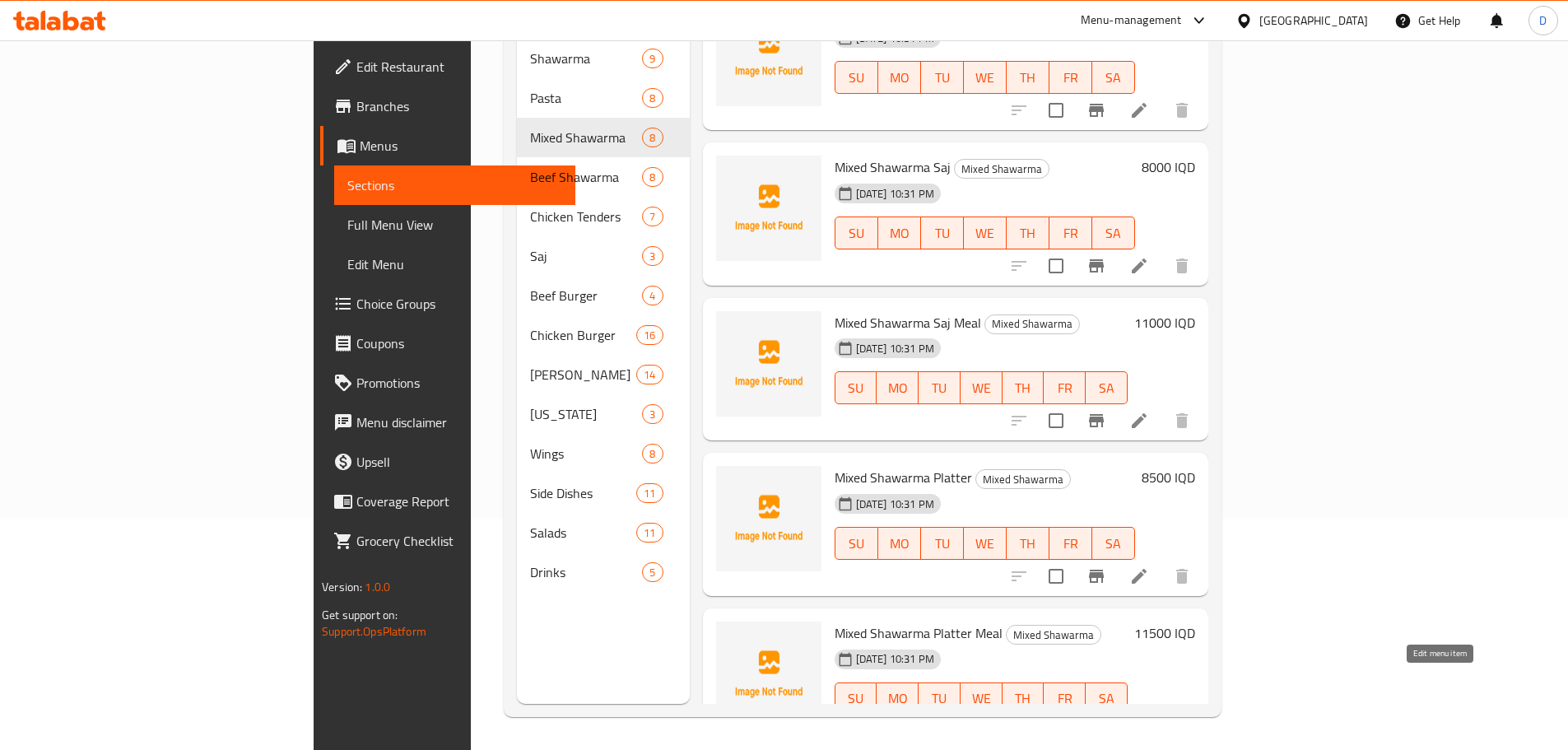
click at [1146, 725] on icon at bounding box center [1139, 732] width 15 height 15
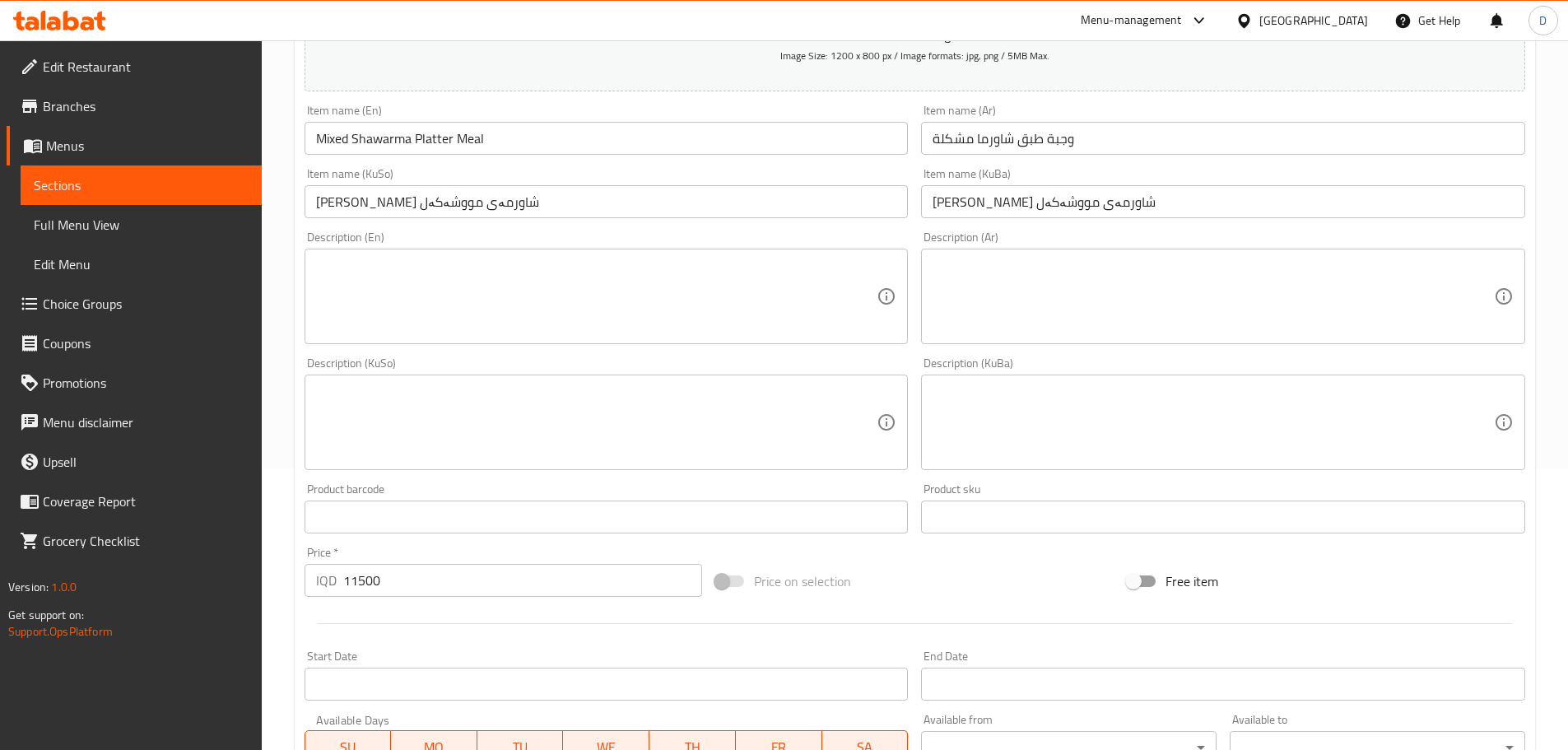
scroll to position [494, 0]
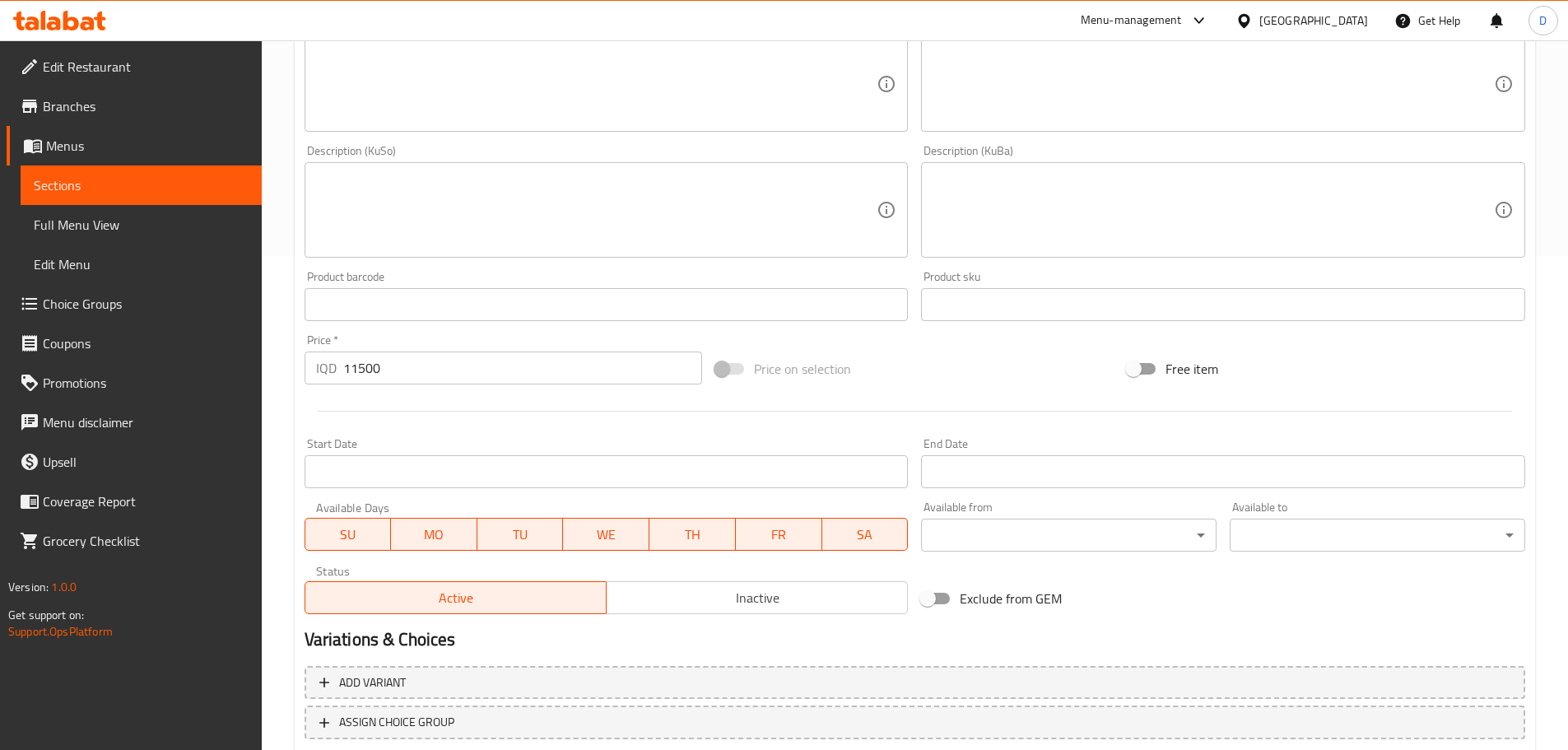
click at [838, 609] on span "Inactive" at bounding box center [757, 598] width 288 height 24
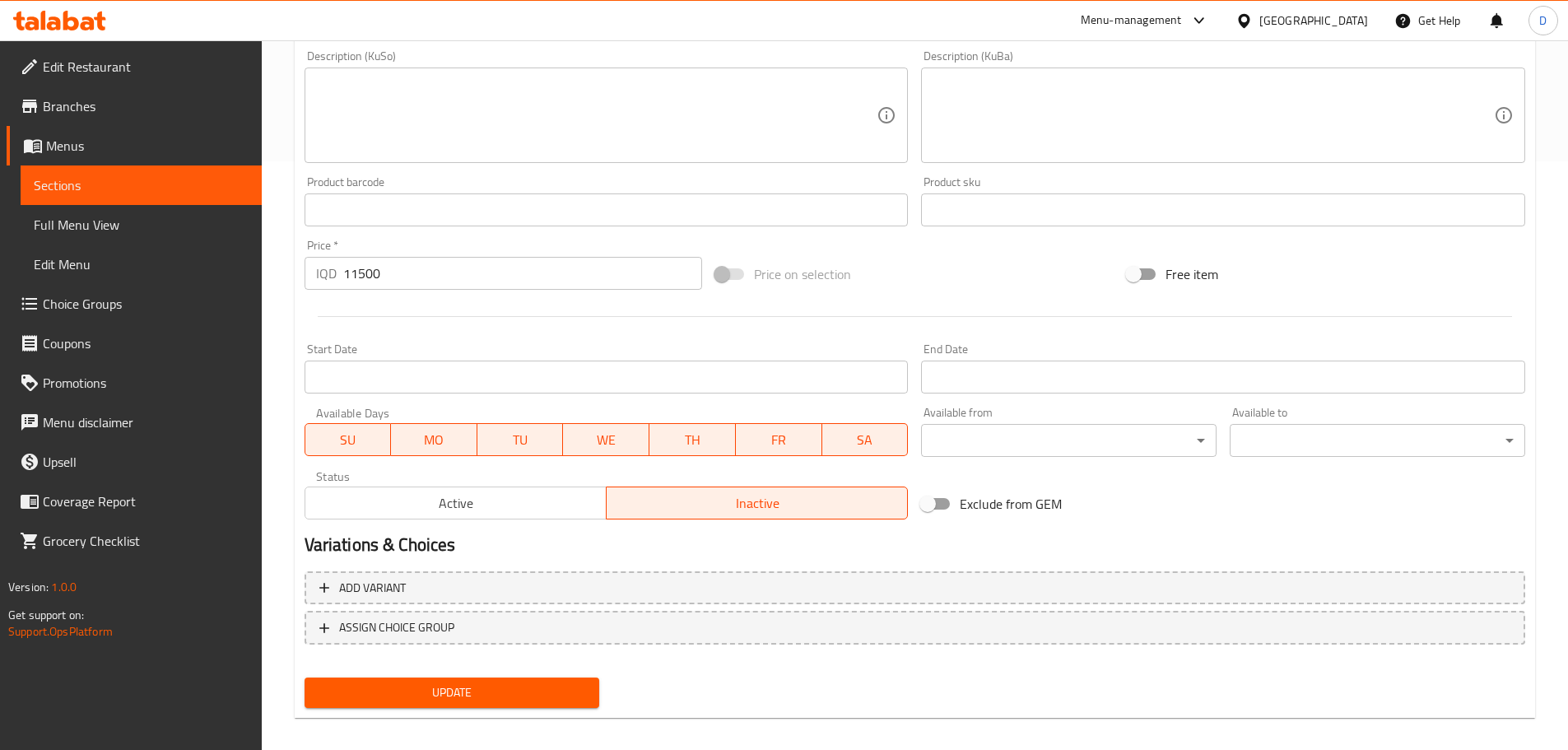
scroll to position [602, 0]
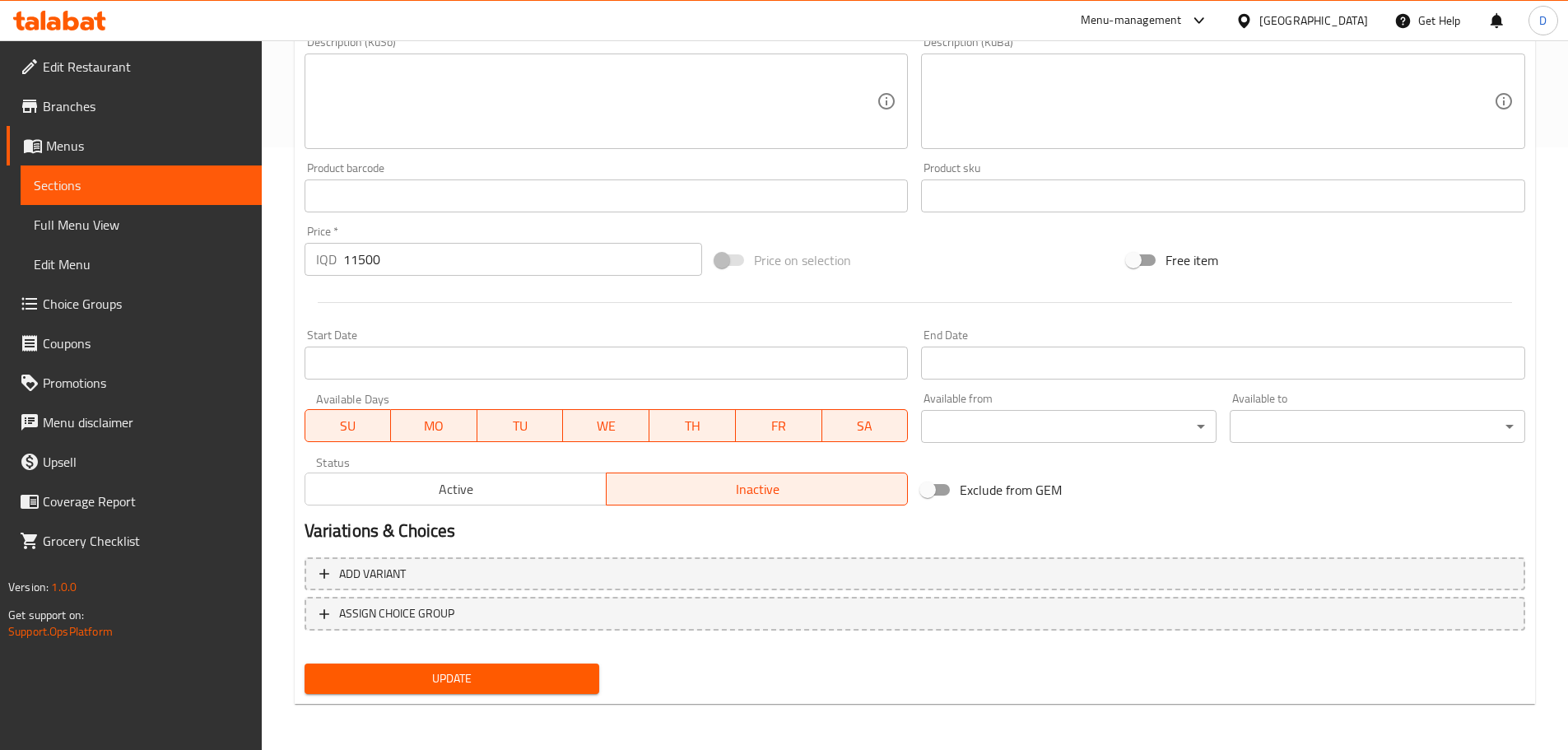
click at [433, 666] on button "Update" at bounding box center [453, 679] width 296 height 31
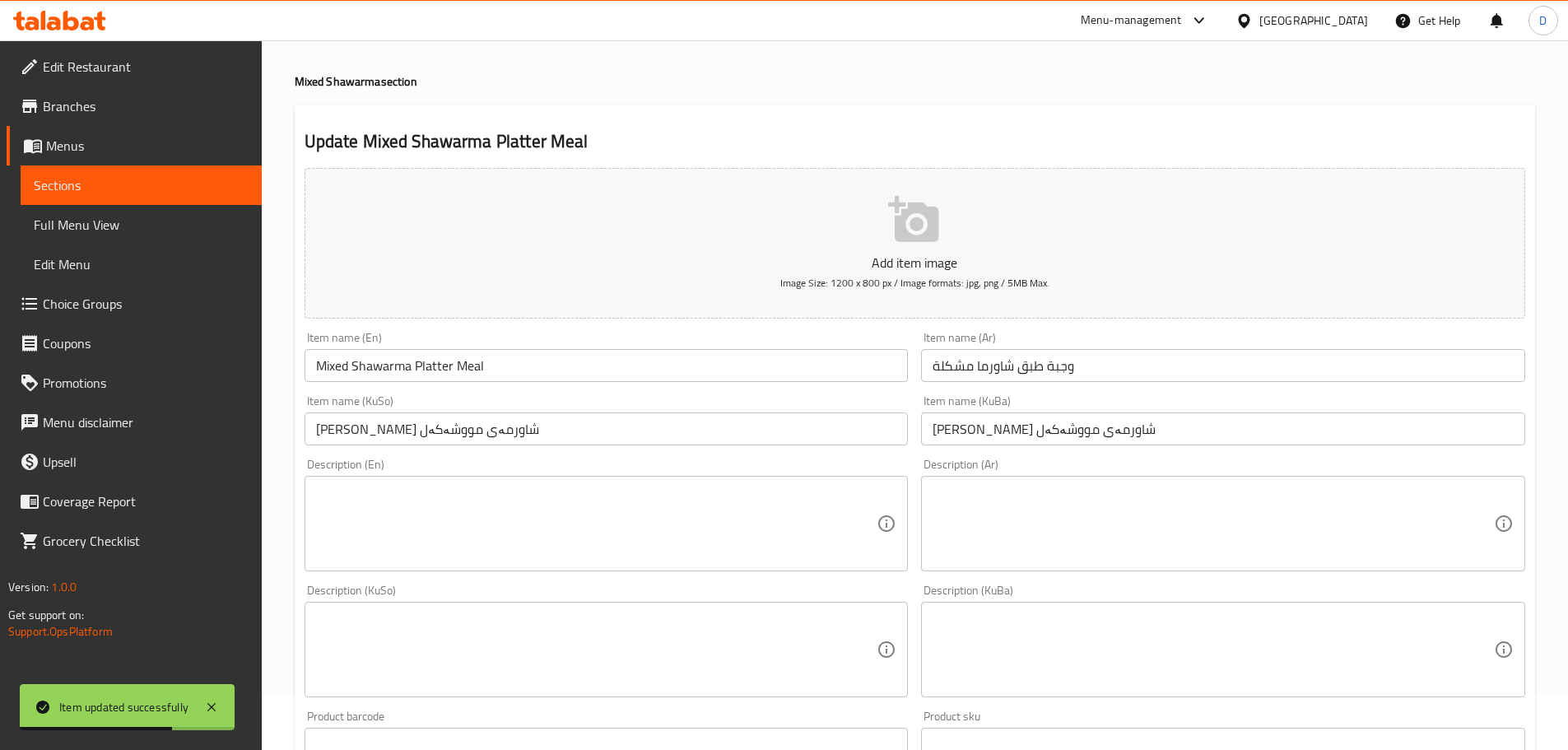
scroll to position [0, 0]
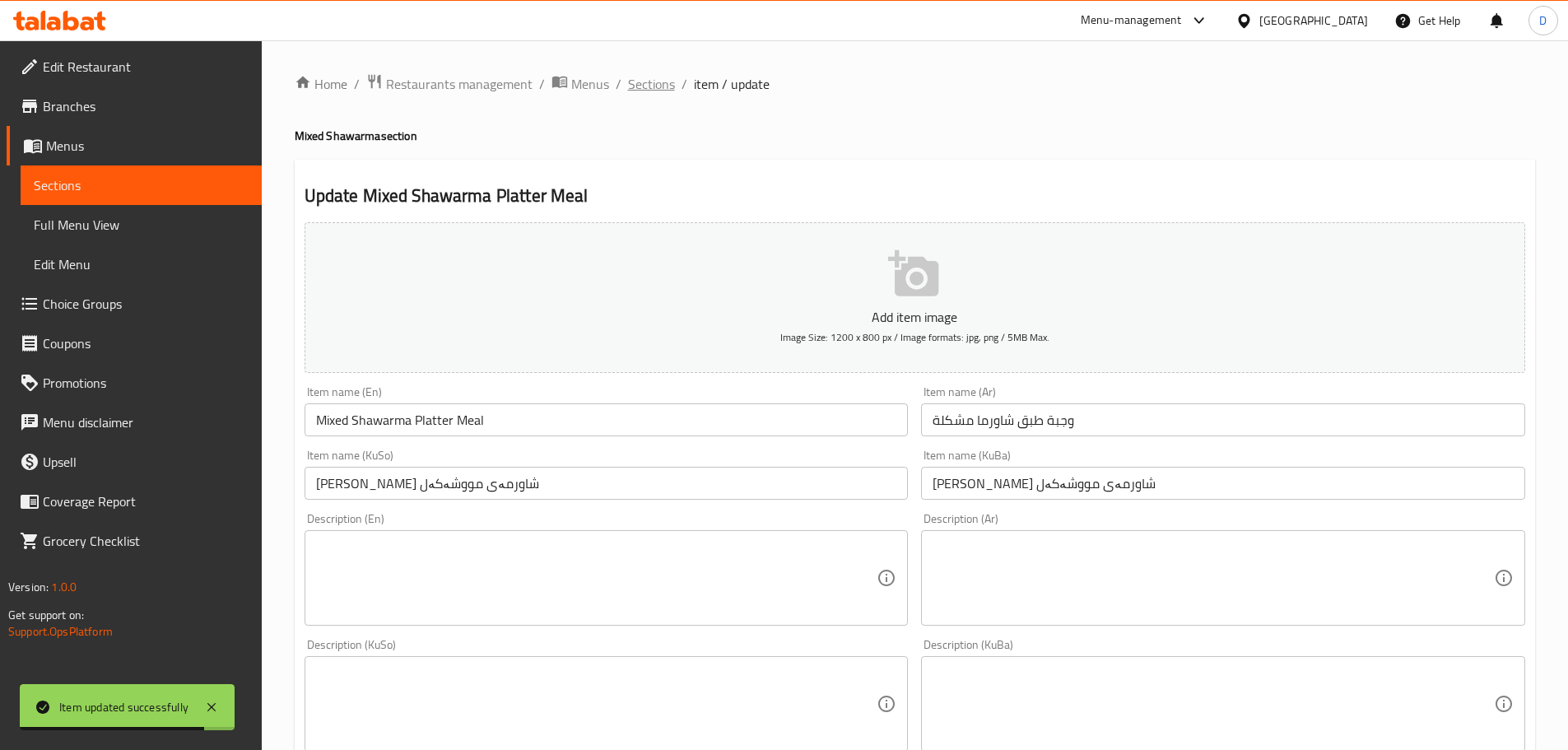
click at [641, 86] on span "Sections" at bounding box center [652, 84] width 47 height 20
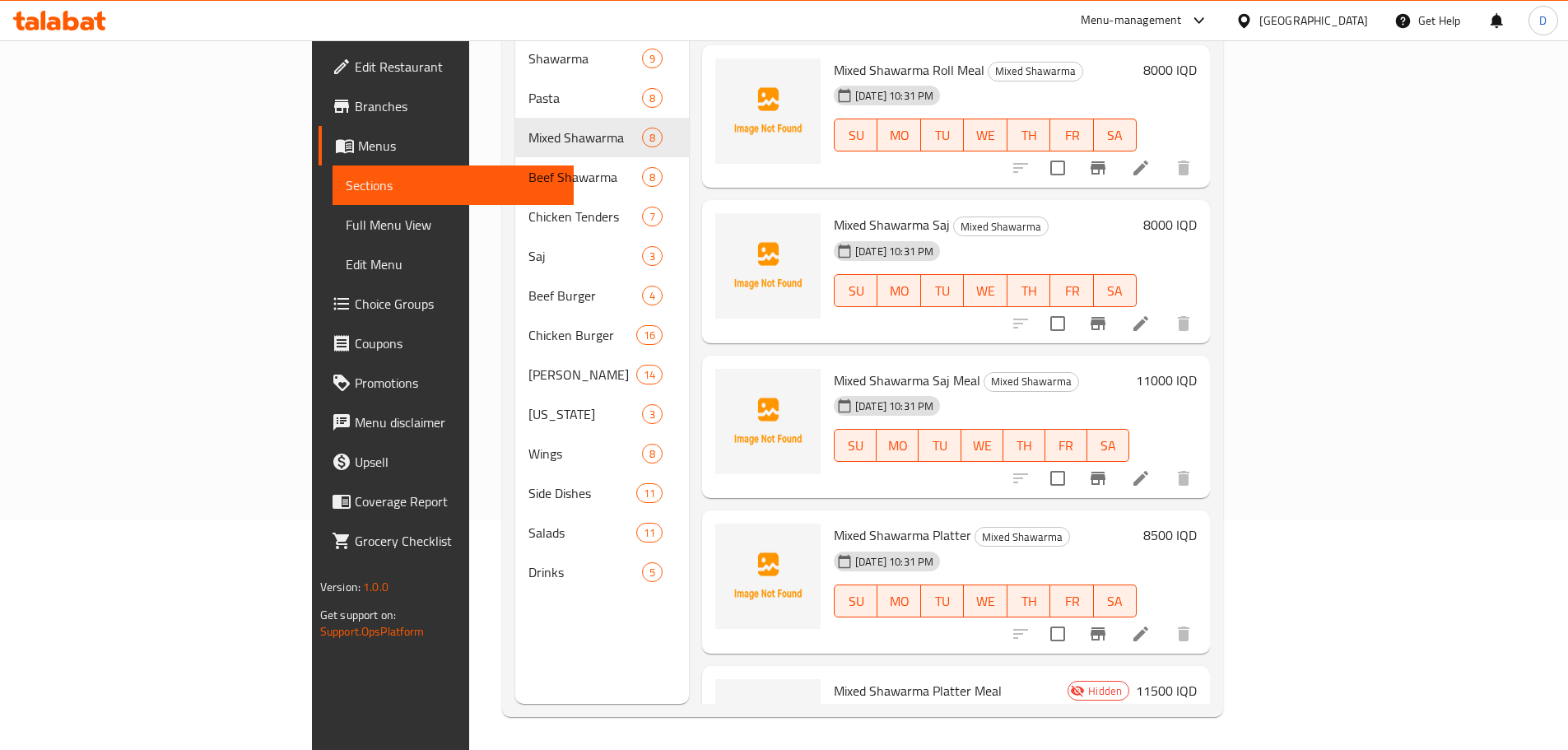
scroll to position [451, 0]
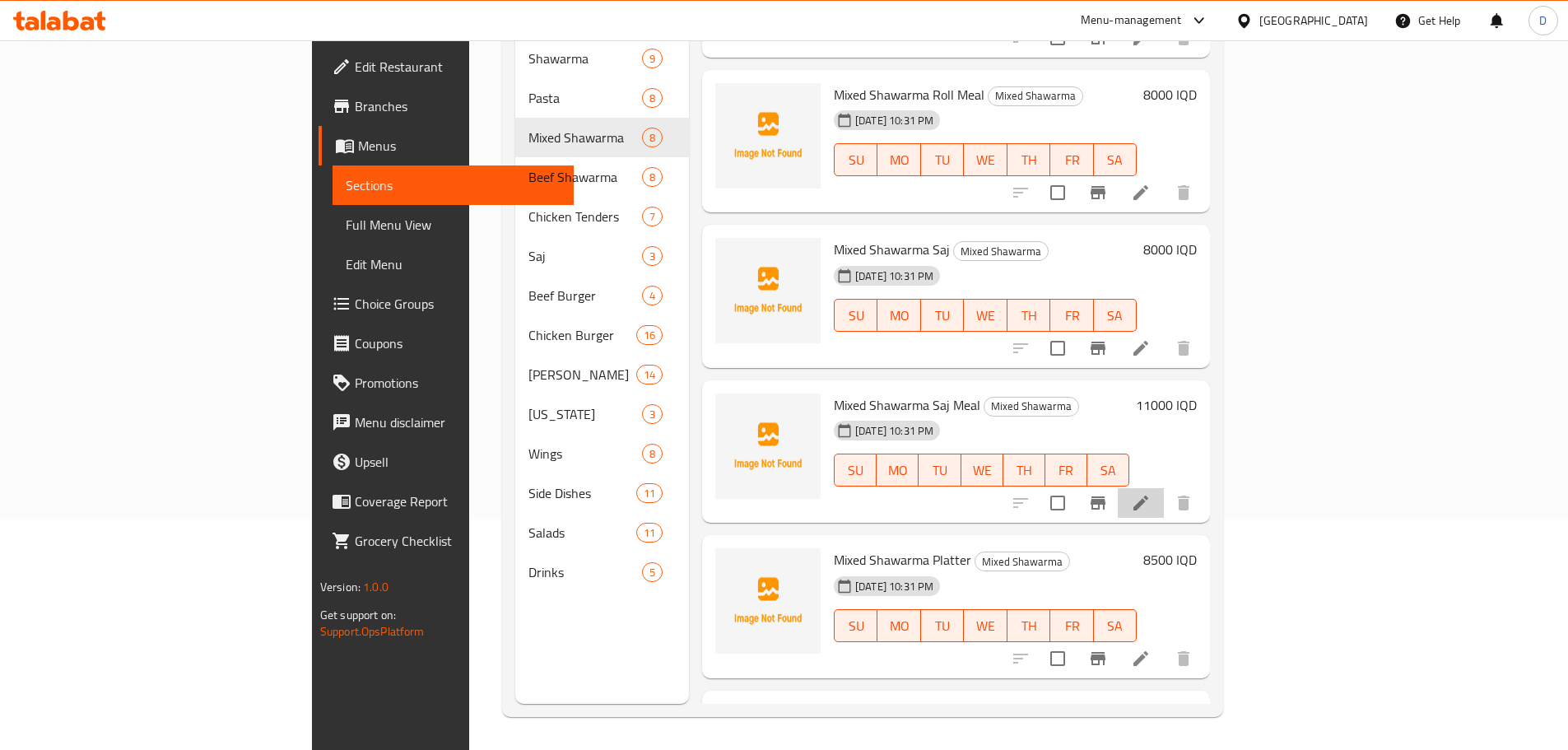
click at [1164, 488] on li at bounding box center [1141, 502] width 46 height 30
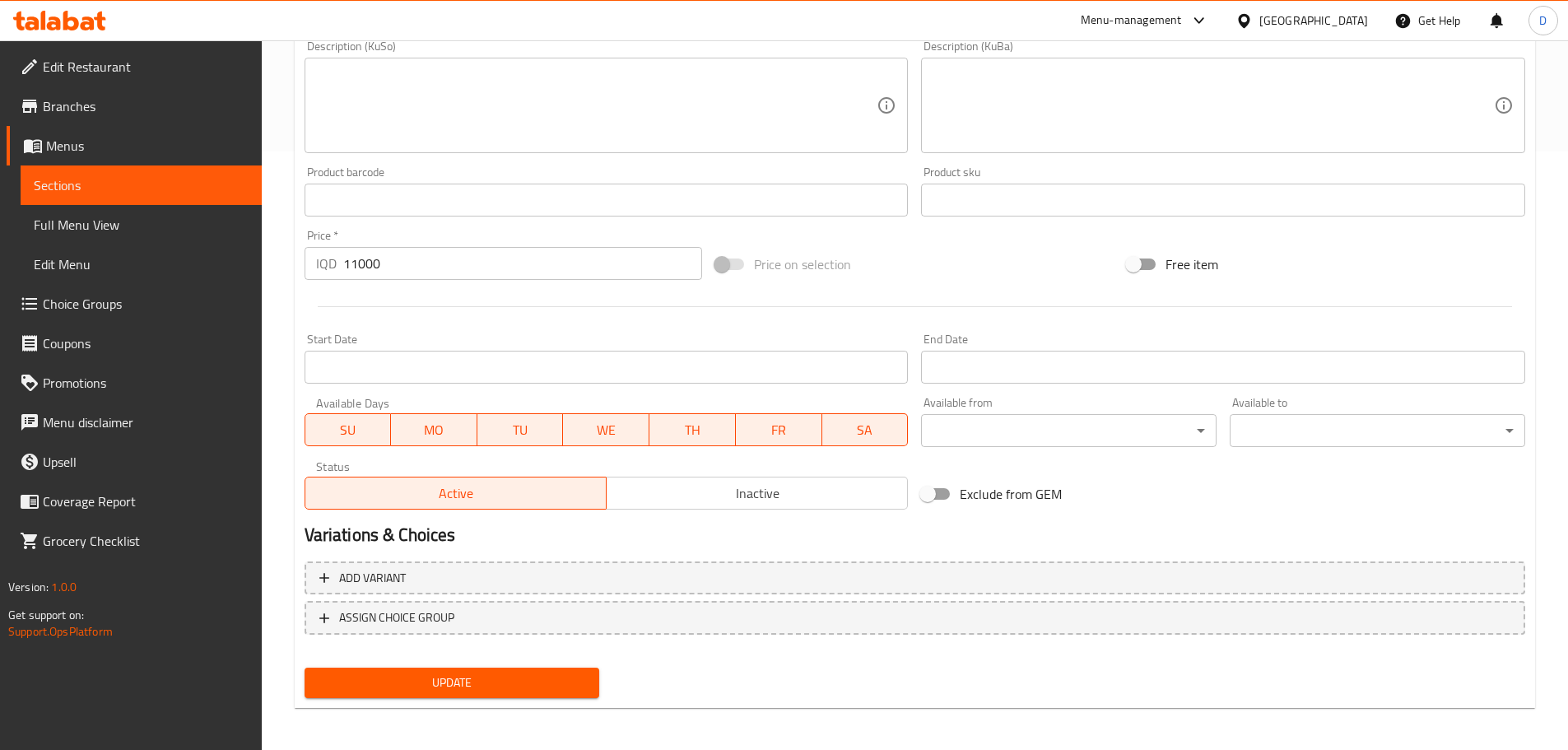
scroll to position [602, 0]
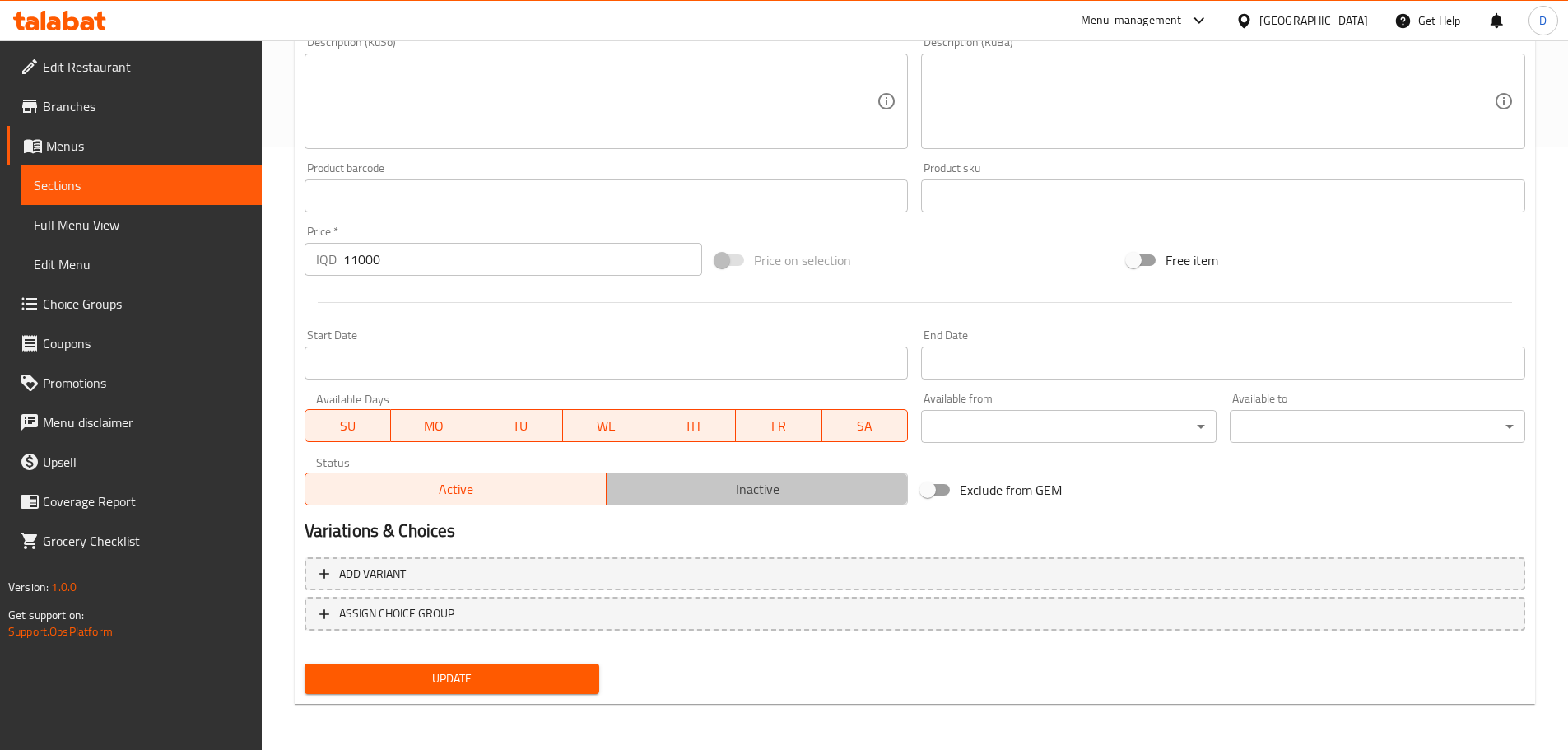
click at [858, 482] on span "Inactive" at bounding box center [757, 489] width 288 height 24
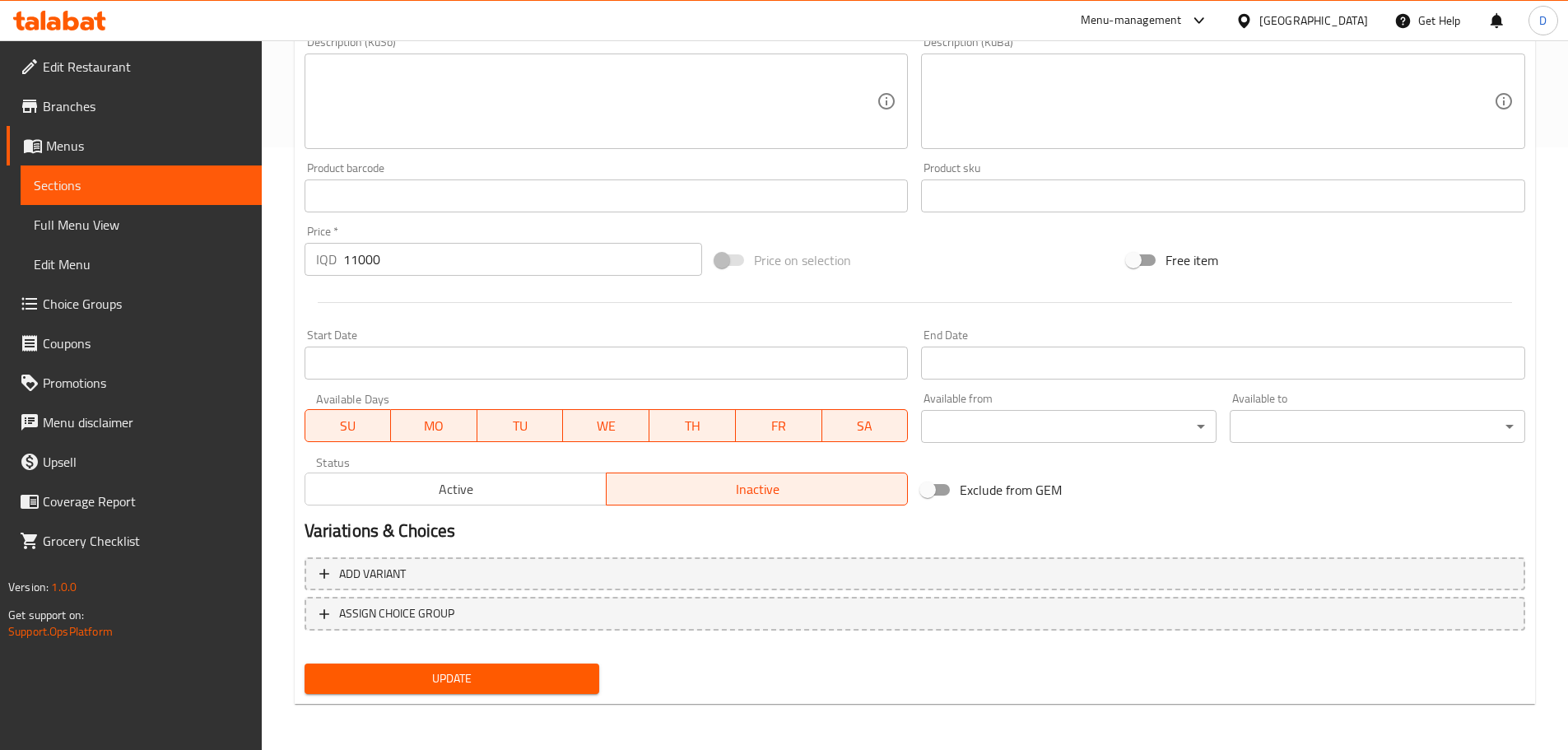
click at [531, 678] on span "Update" at bounding box center [452, 678] width 269 height 21
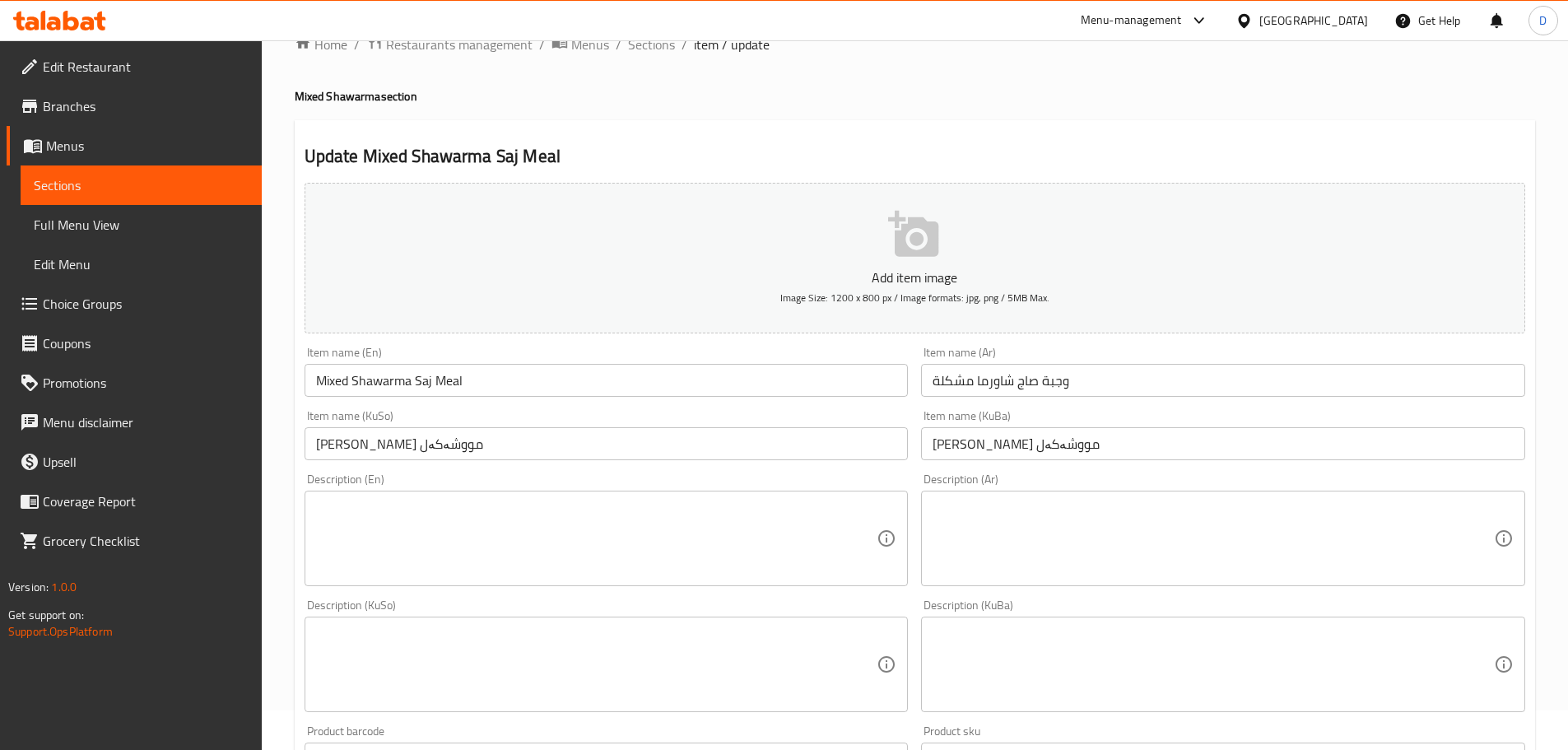
scroll to position [0, 0]
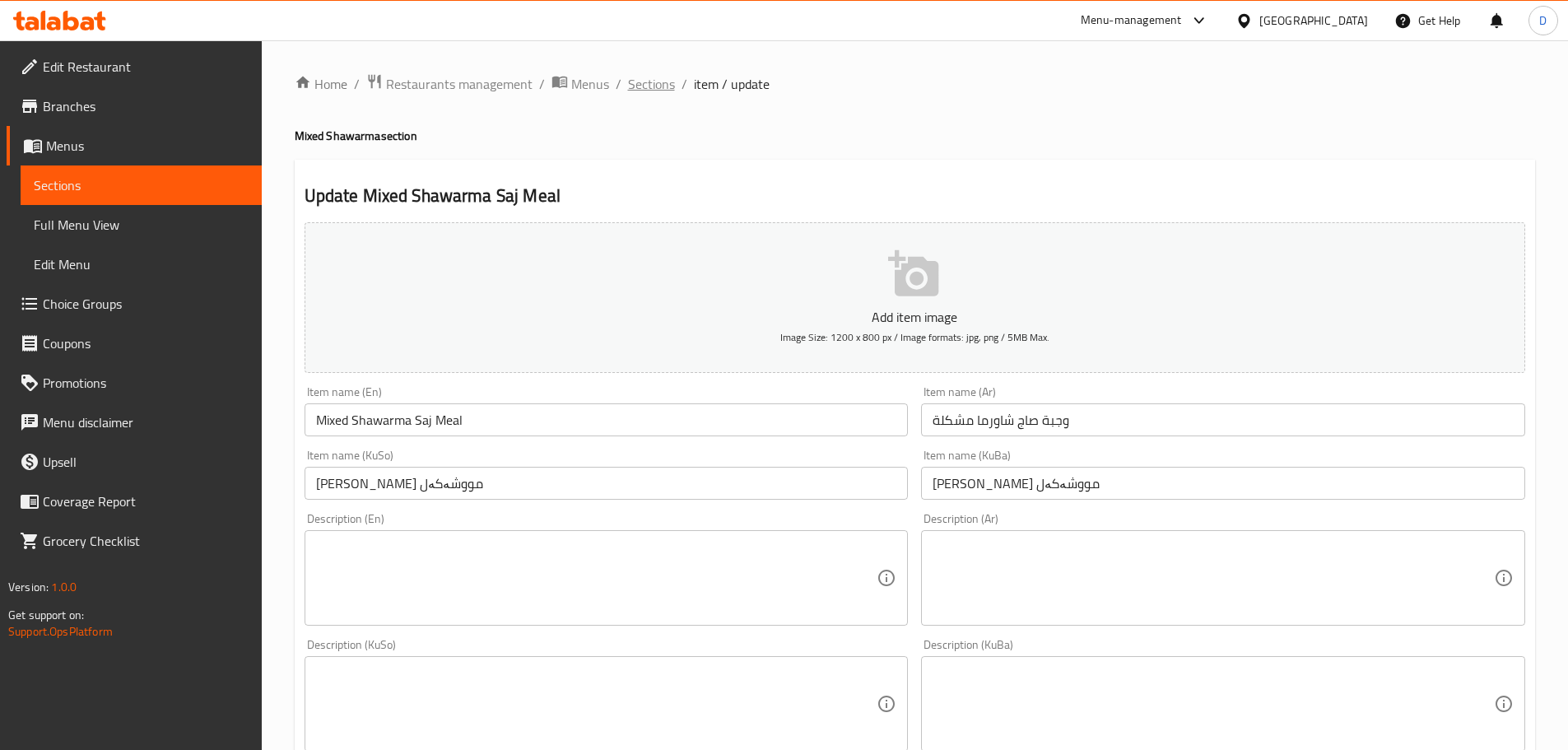
click at [633, 78] on span "Sections" at bounding box center [652, 84] width 47 height 20
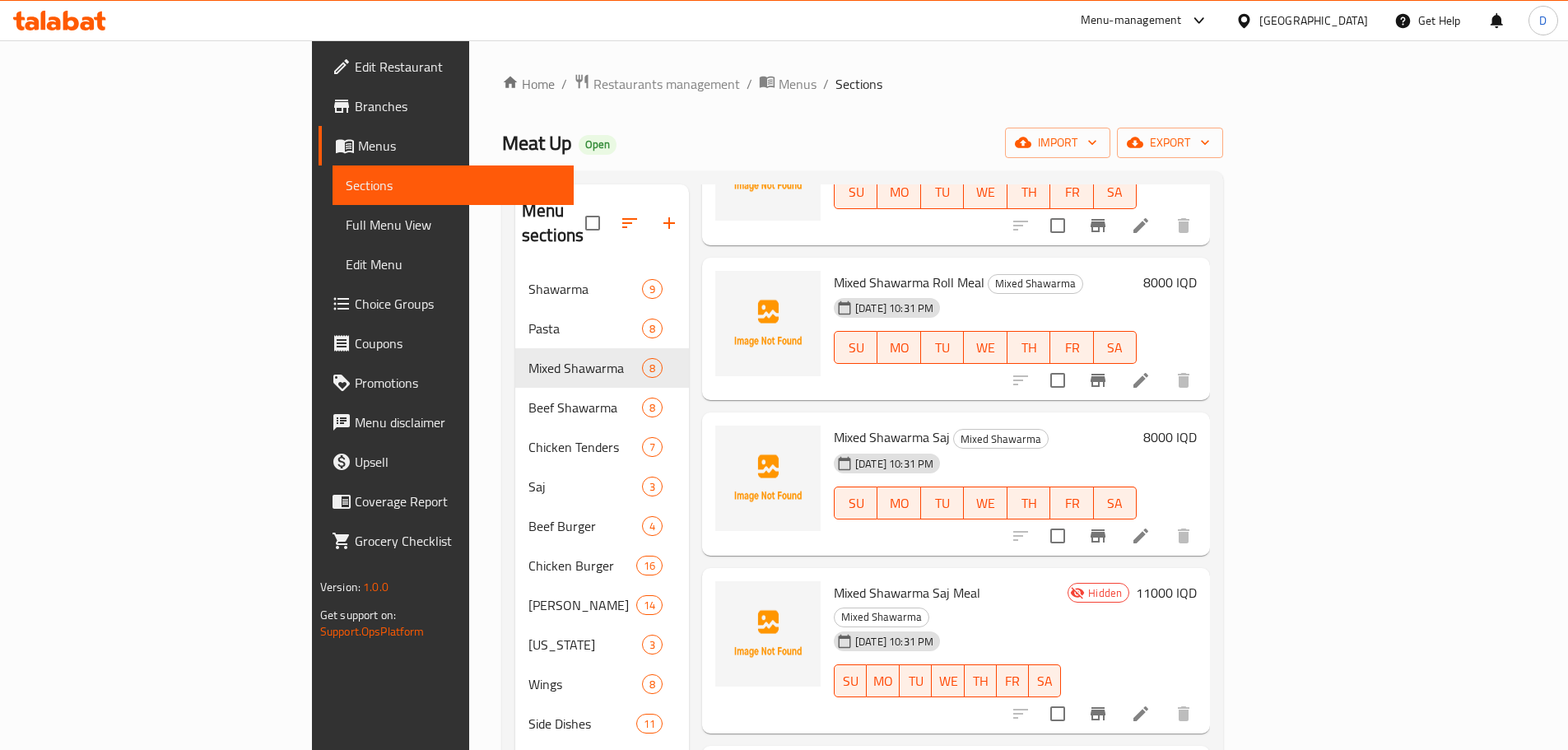
scroll to position [412, 0]
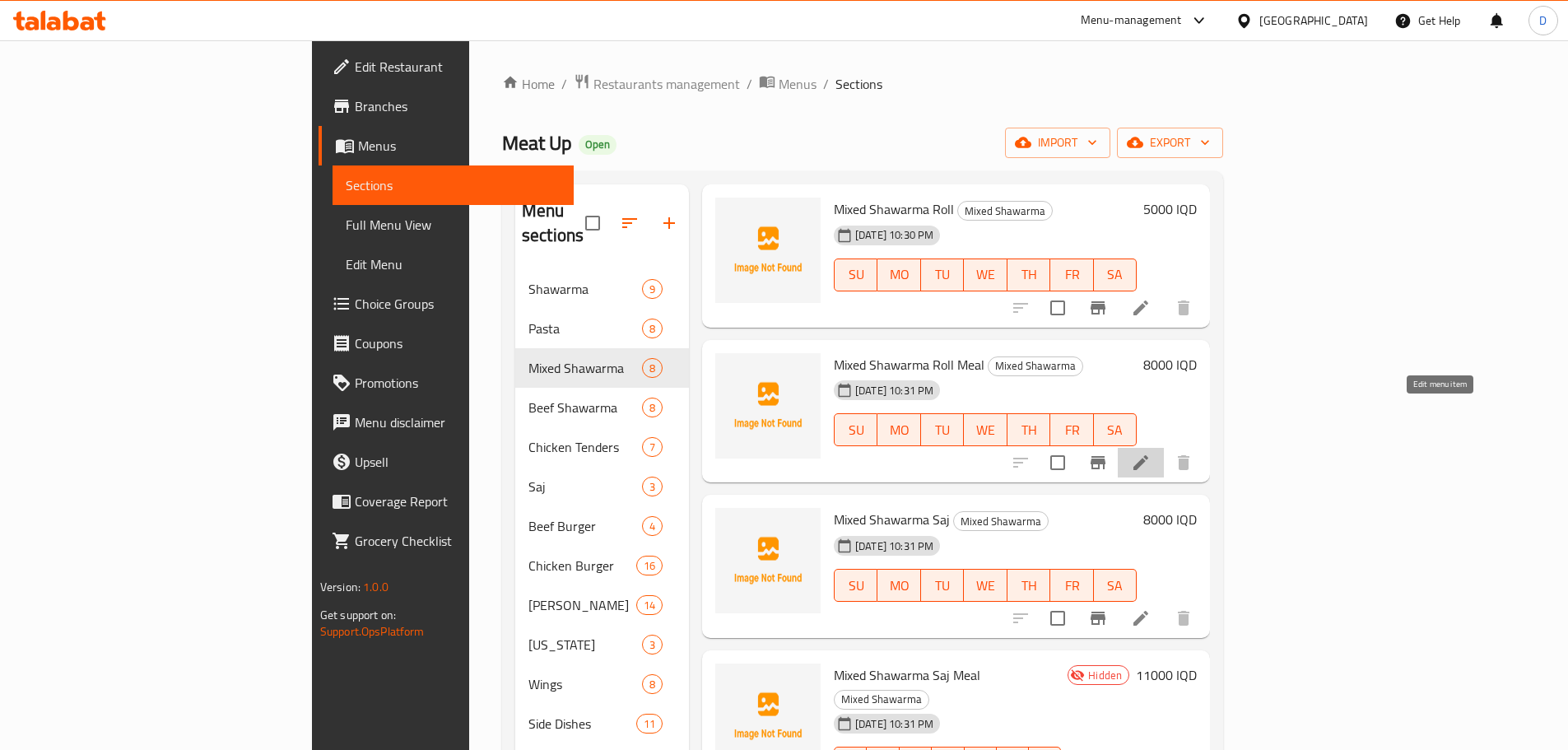
click at [1151, 453] on icon at bounding box center [1141, 463] width 20 height 20
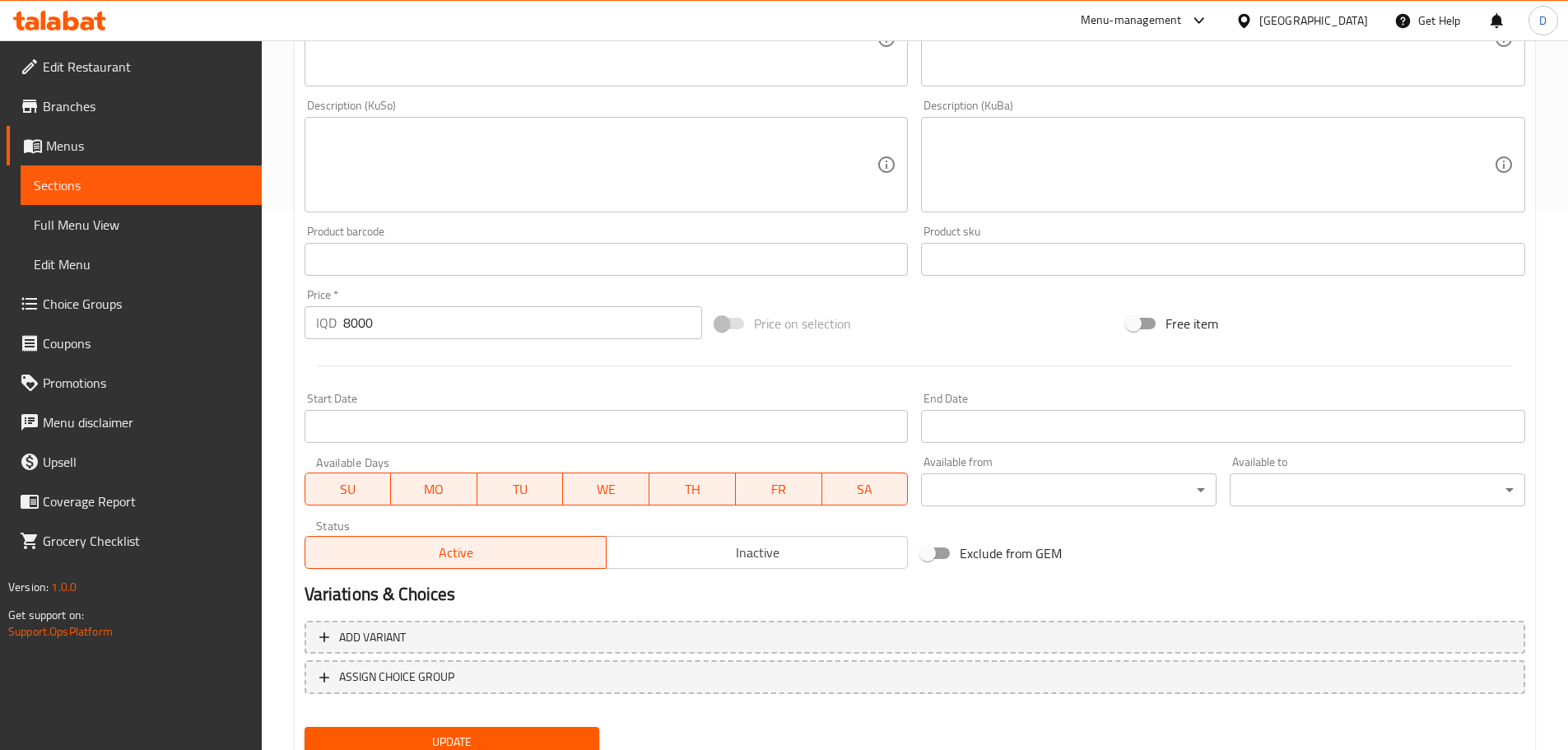
scroll to position [602, 0]
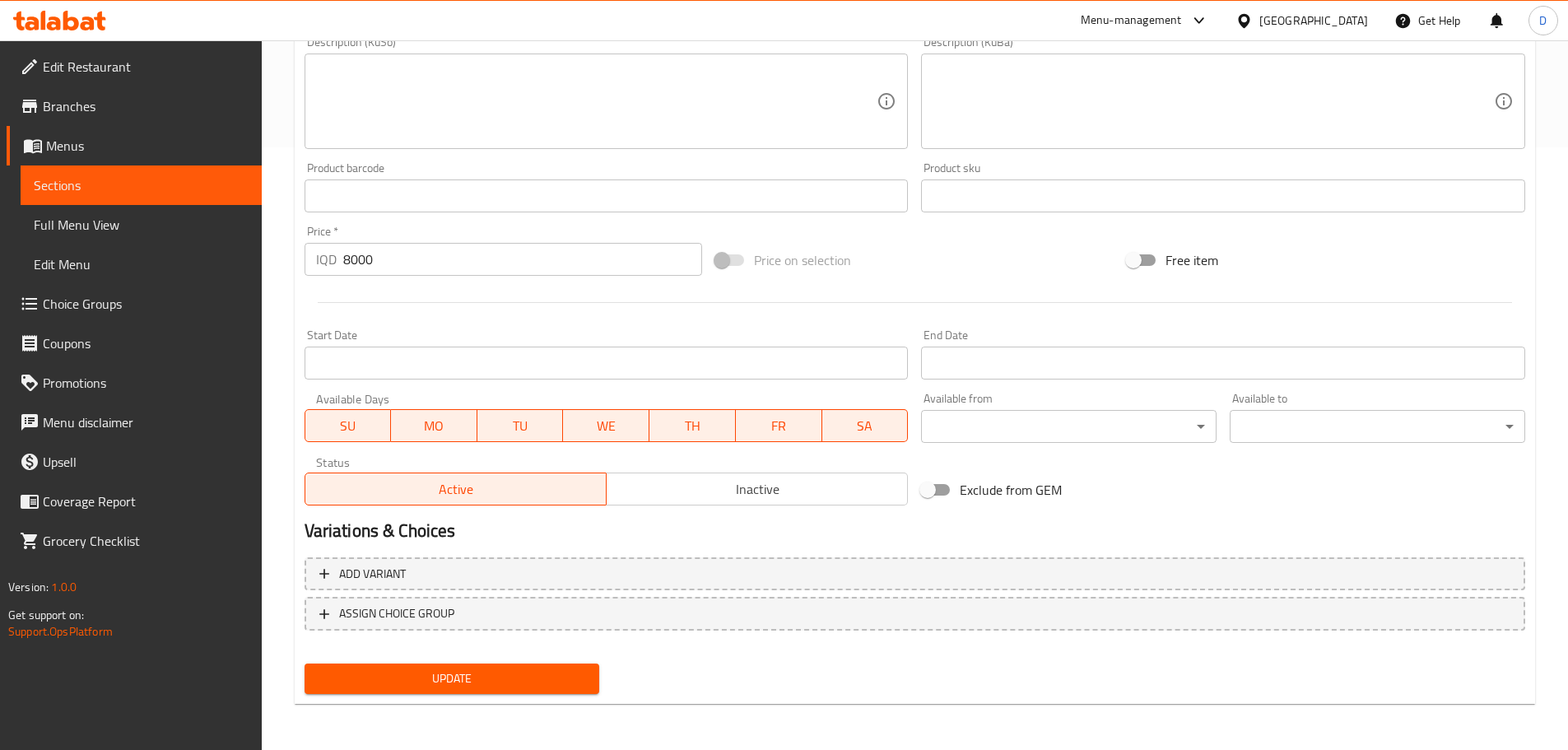
click at [812, 486] on span "Inactive" at bounding box center [757, 489] width 288 height 24
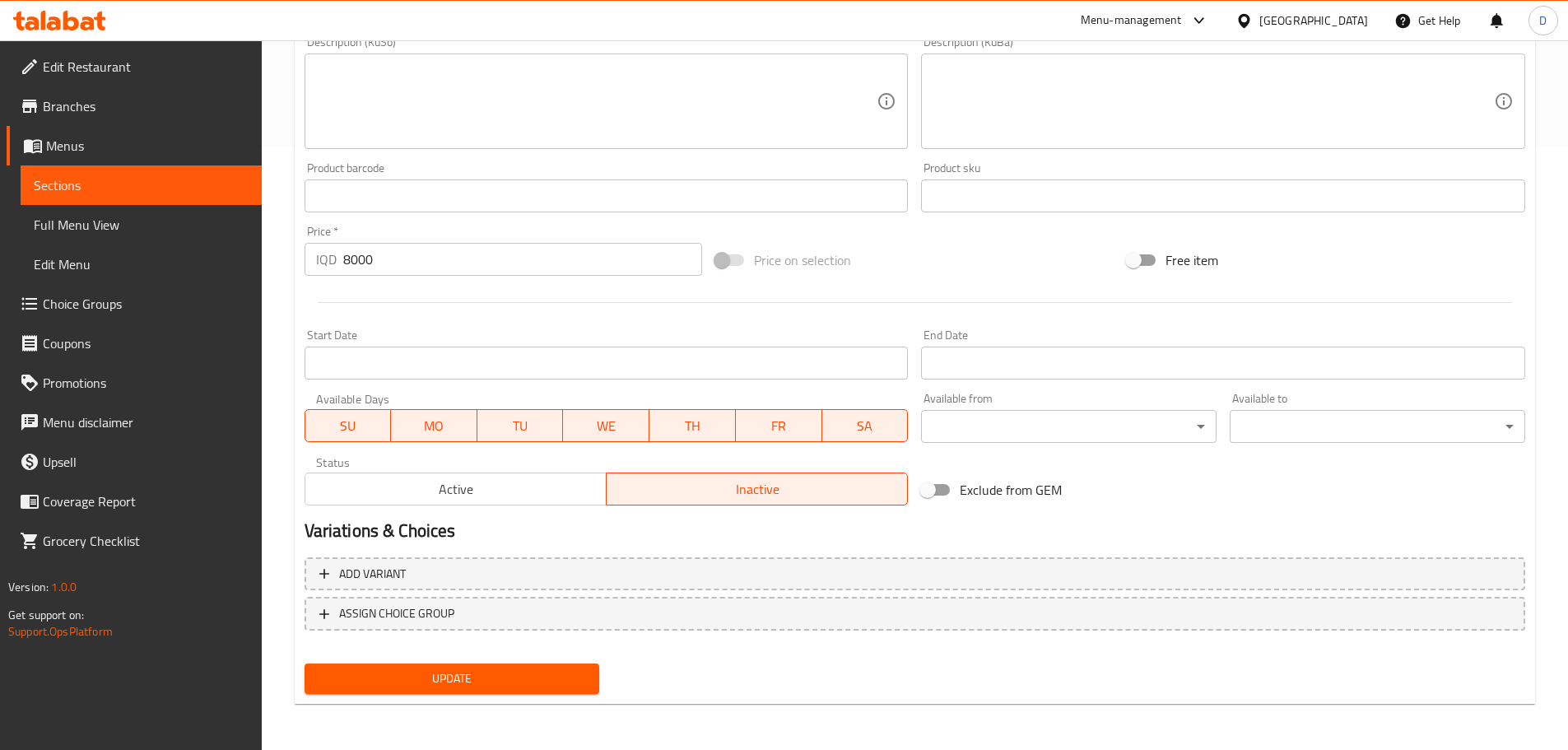
click at [527, 679] on span "Update" at bounding box center [452, 678] width 269 height 21
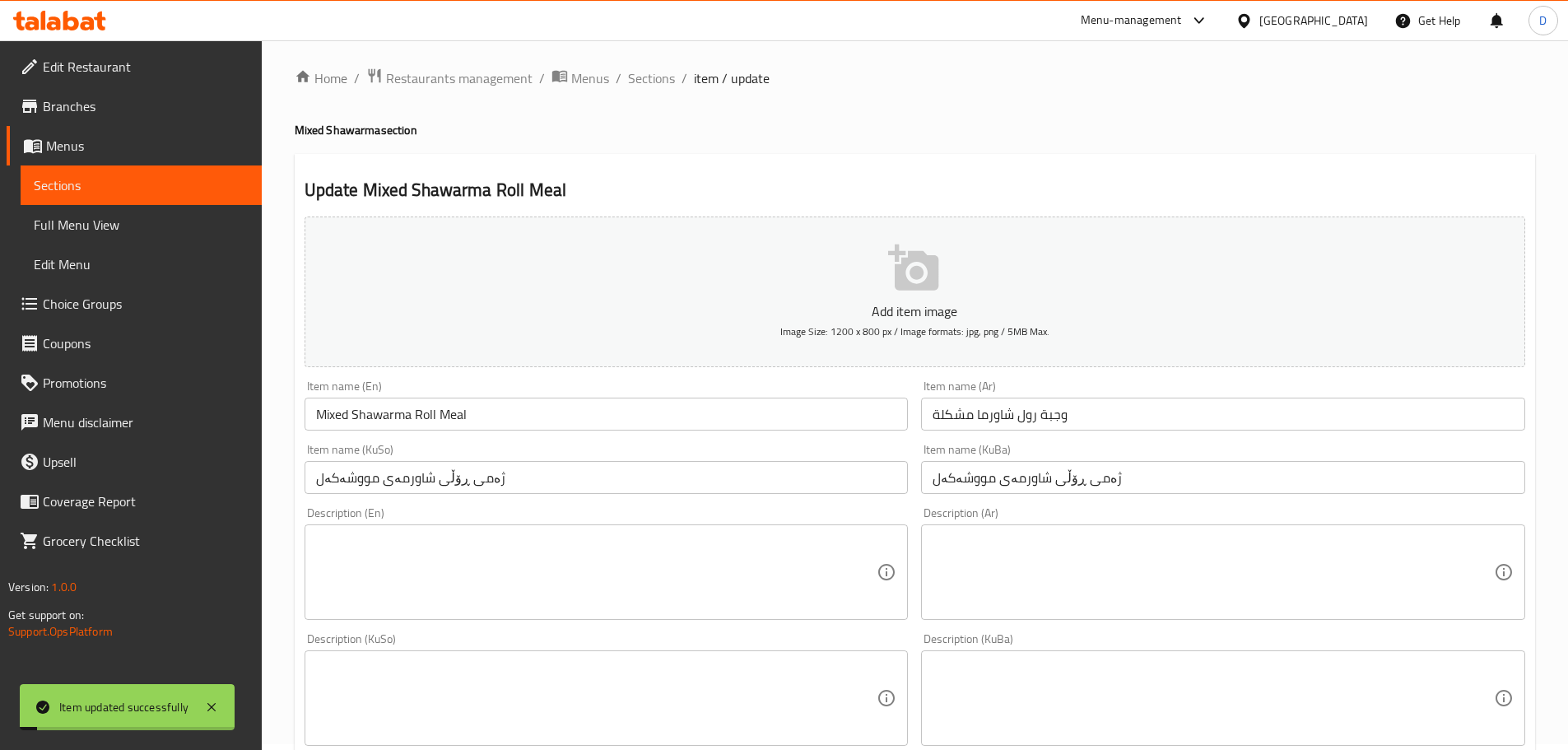
scroll to position [0, 0]
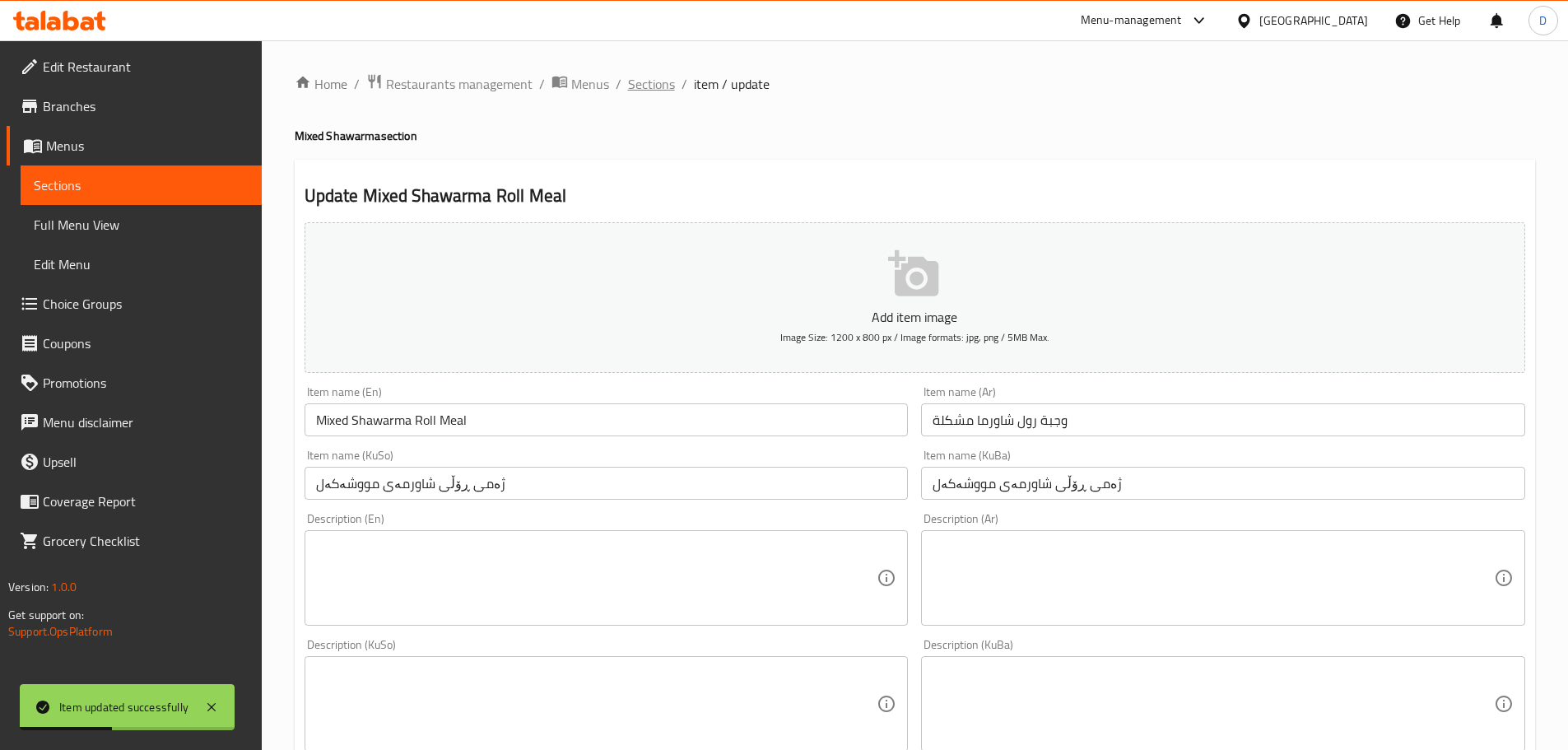
click at [646, 93] on span "Sections" at bounding box center [652, 84] width 47 height 20
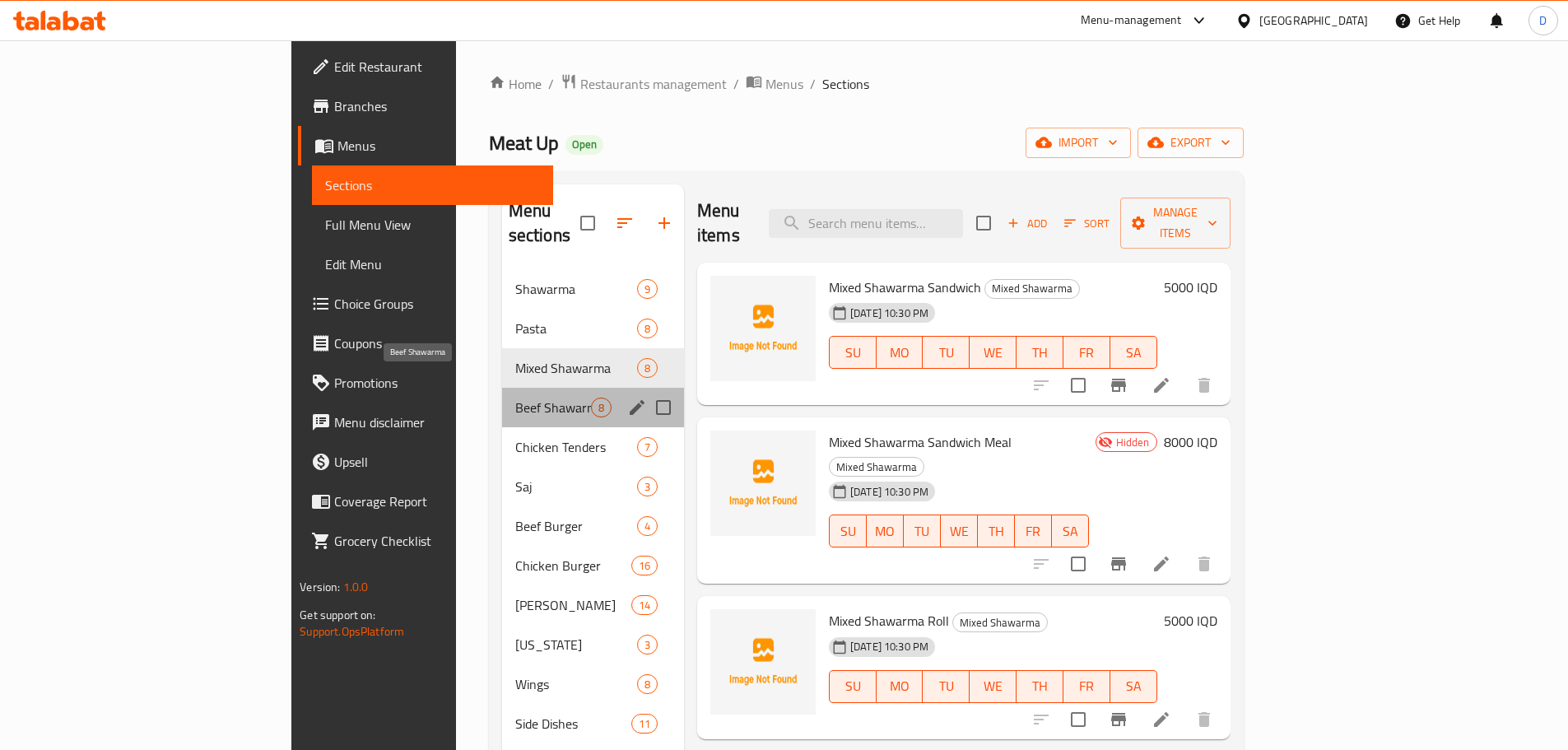
click at [515, 397] on span "Beef Shawarma" at bounding box center [553, 407] width 76 height 20
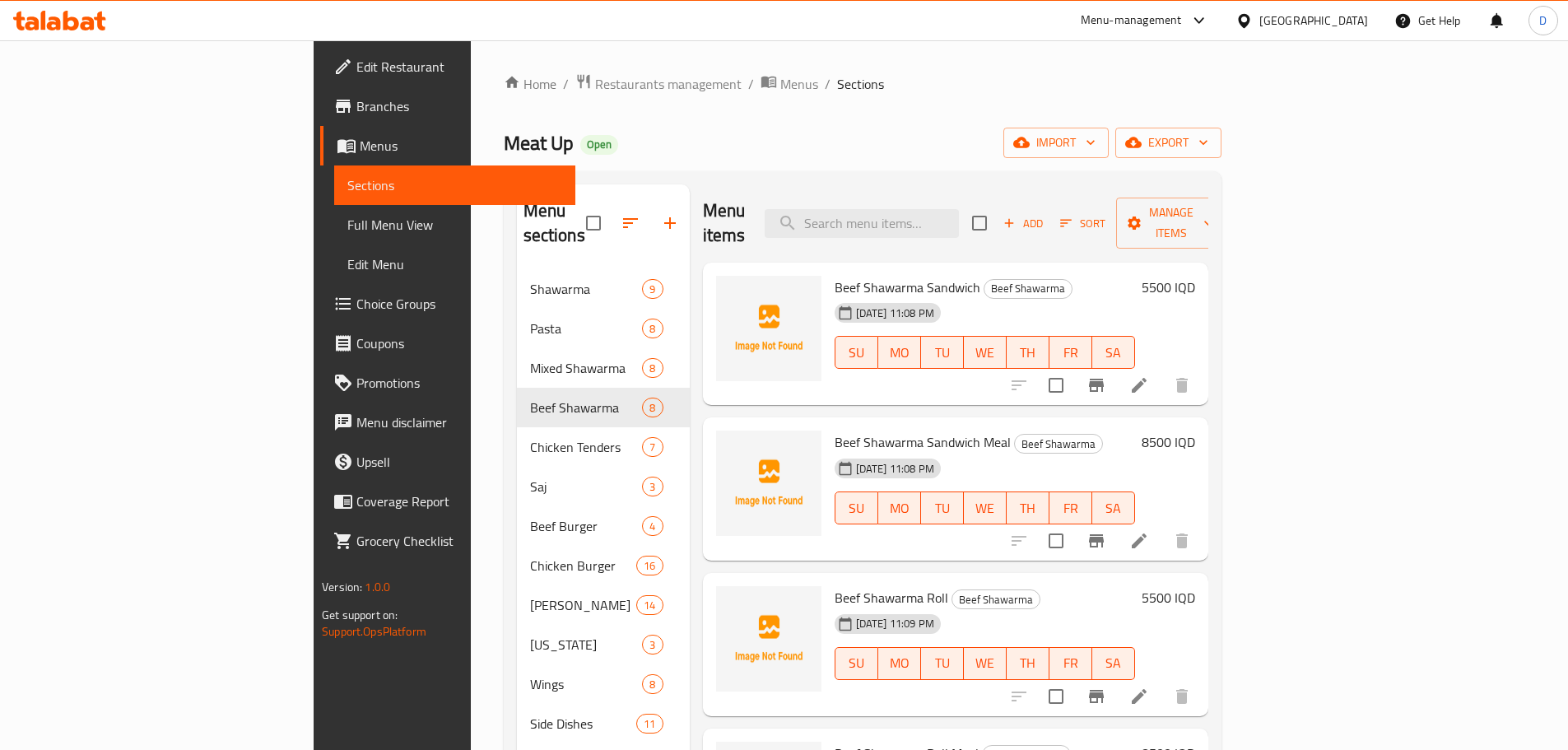
click at [1202, 376] on div at bounding box center [1100, 385] width 202 height 40
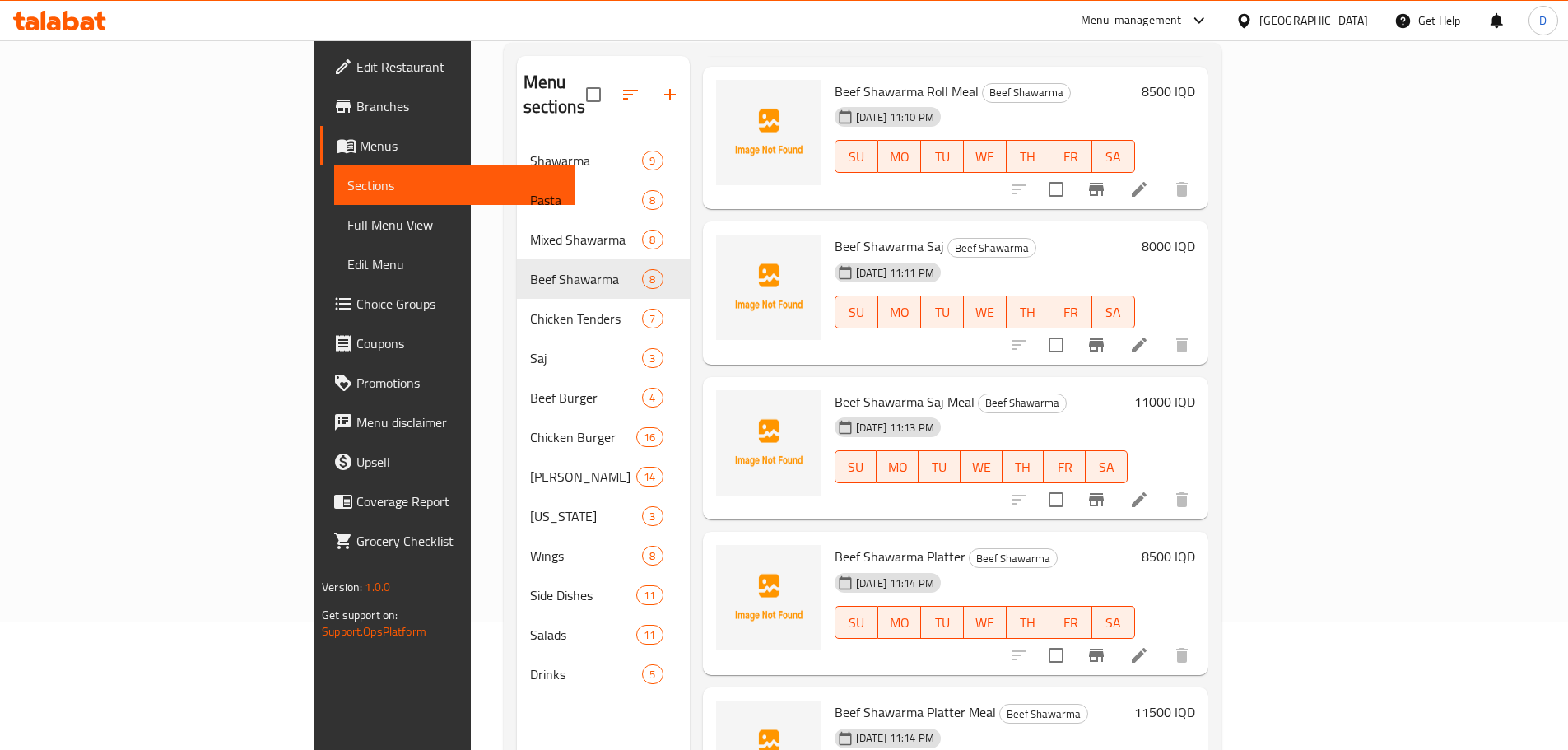
scroll to position [66, 0]
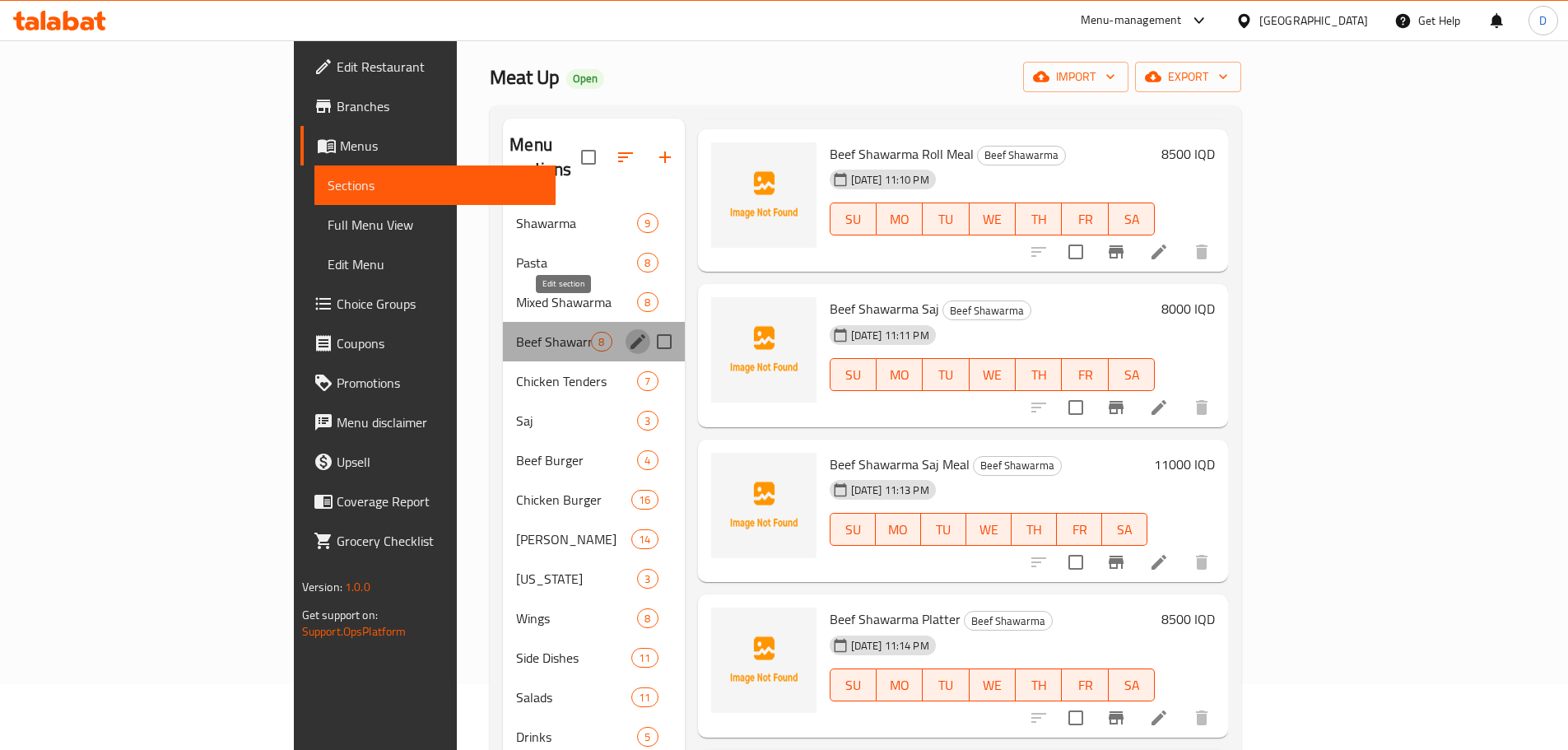
click at [628, 332] on icon "edit" at bounding box center [638, 342] width 20 height 20
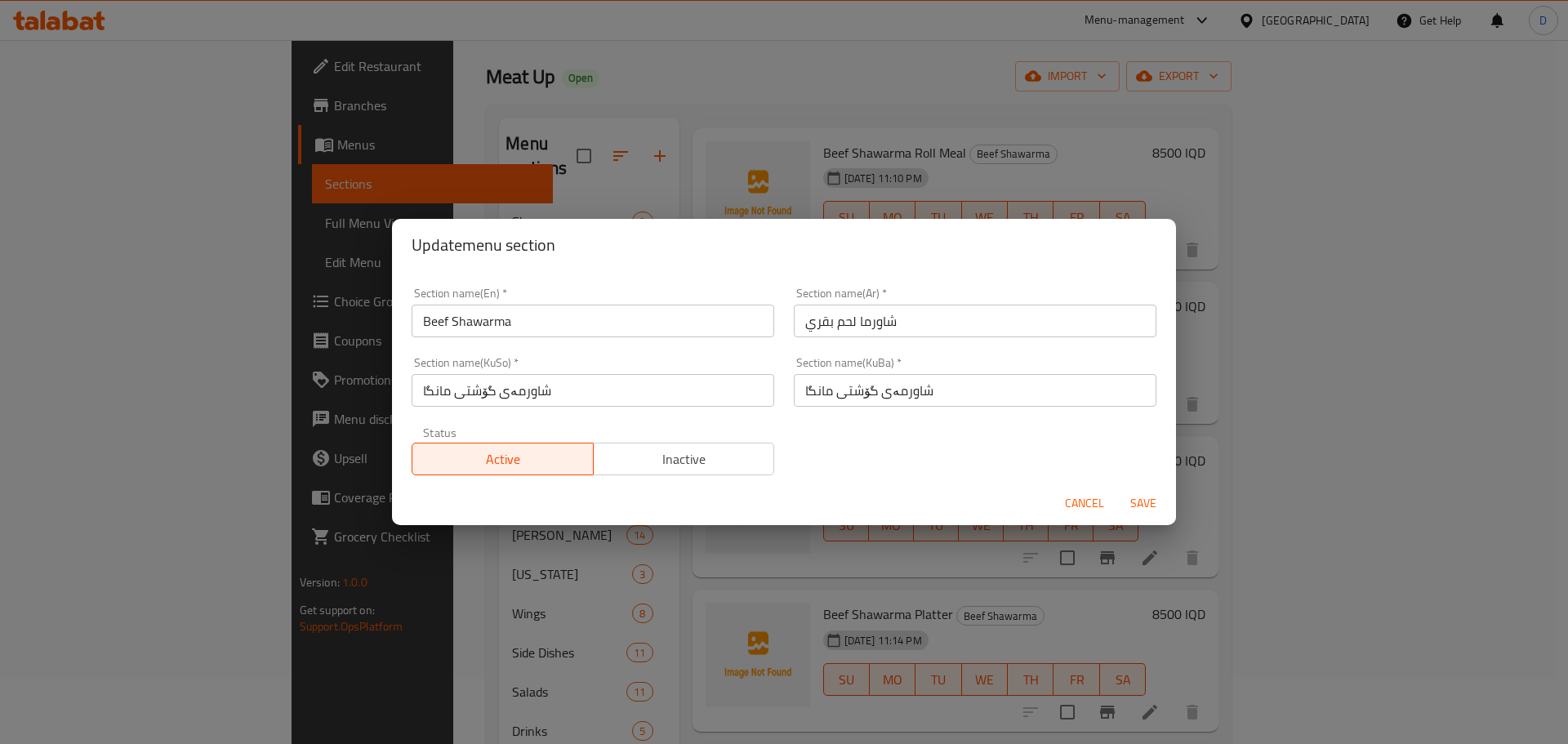
click at [720, 452] on span "Inactive" at bounding box center [684, 459] width 168 height 23
click at [1147, 500] on span "Save" at bounding box center [1143, 503] width 40 height 21
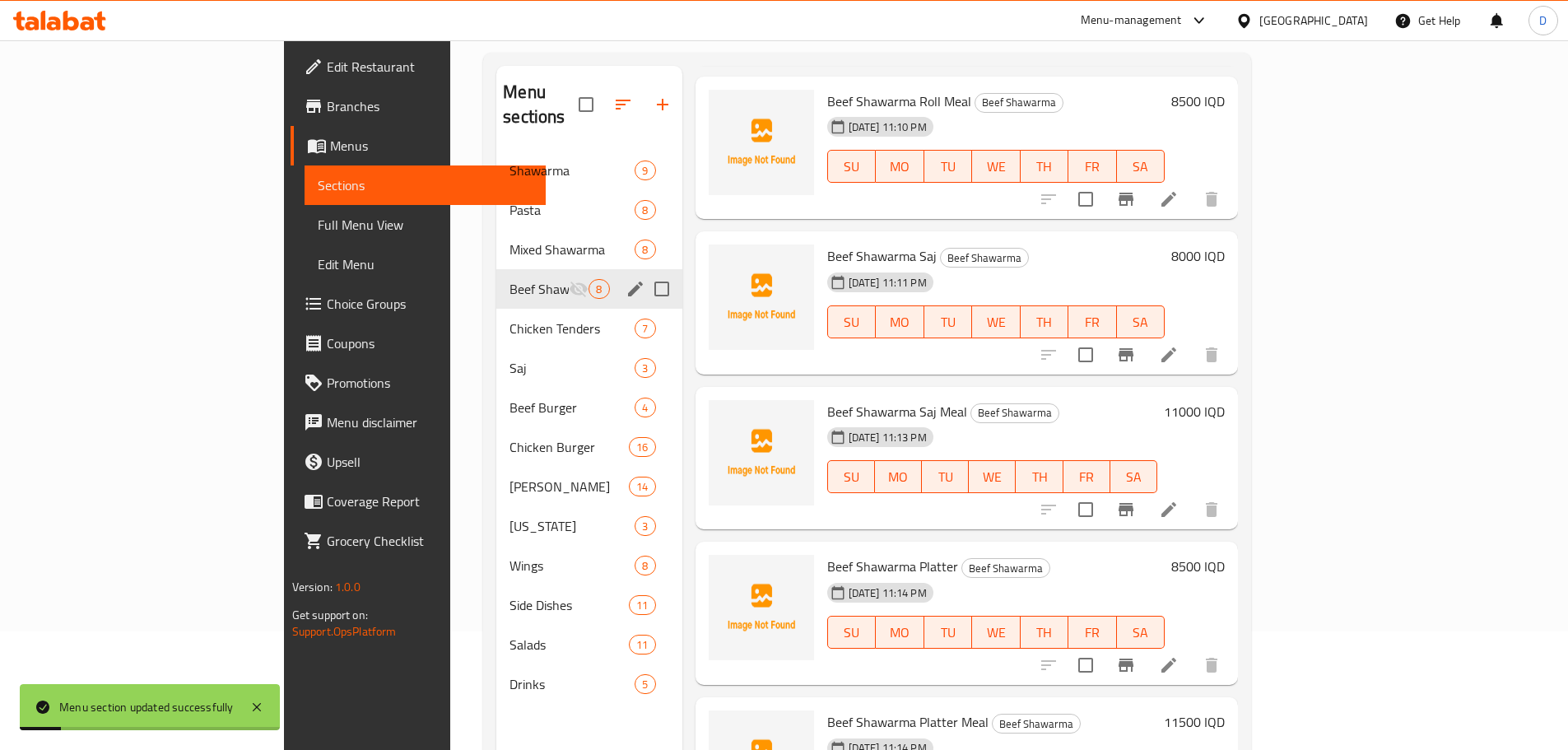
scroll to position [148, 0]
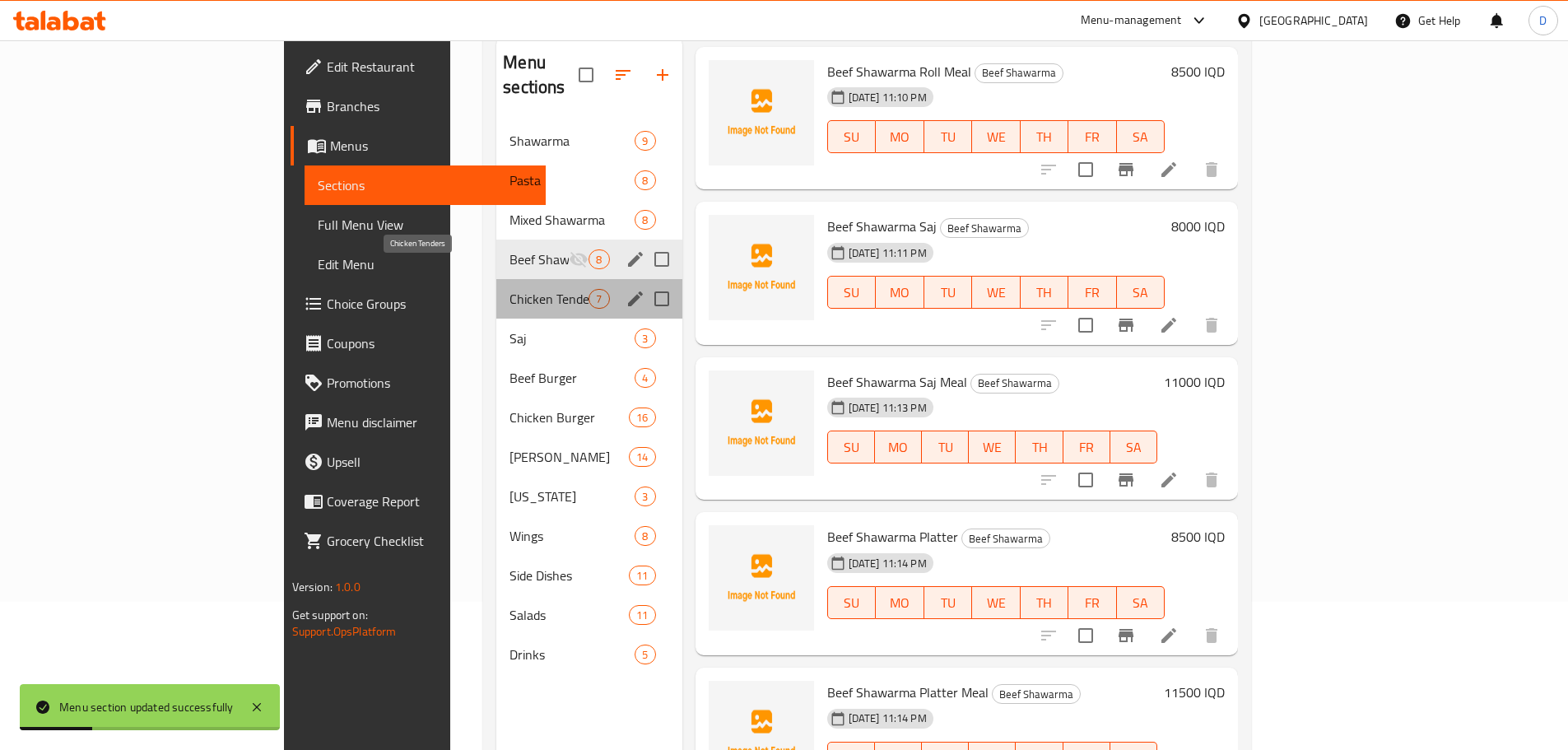
click at [510, 289] on span "Chicken Tenders" at bounding box center [549, 299] width 79 height 20
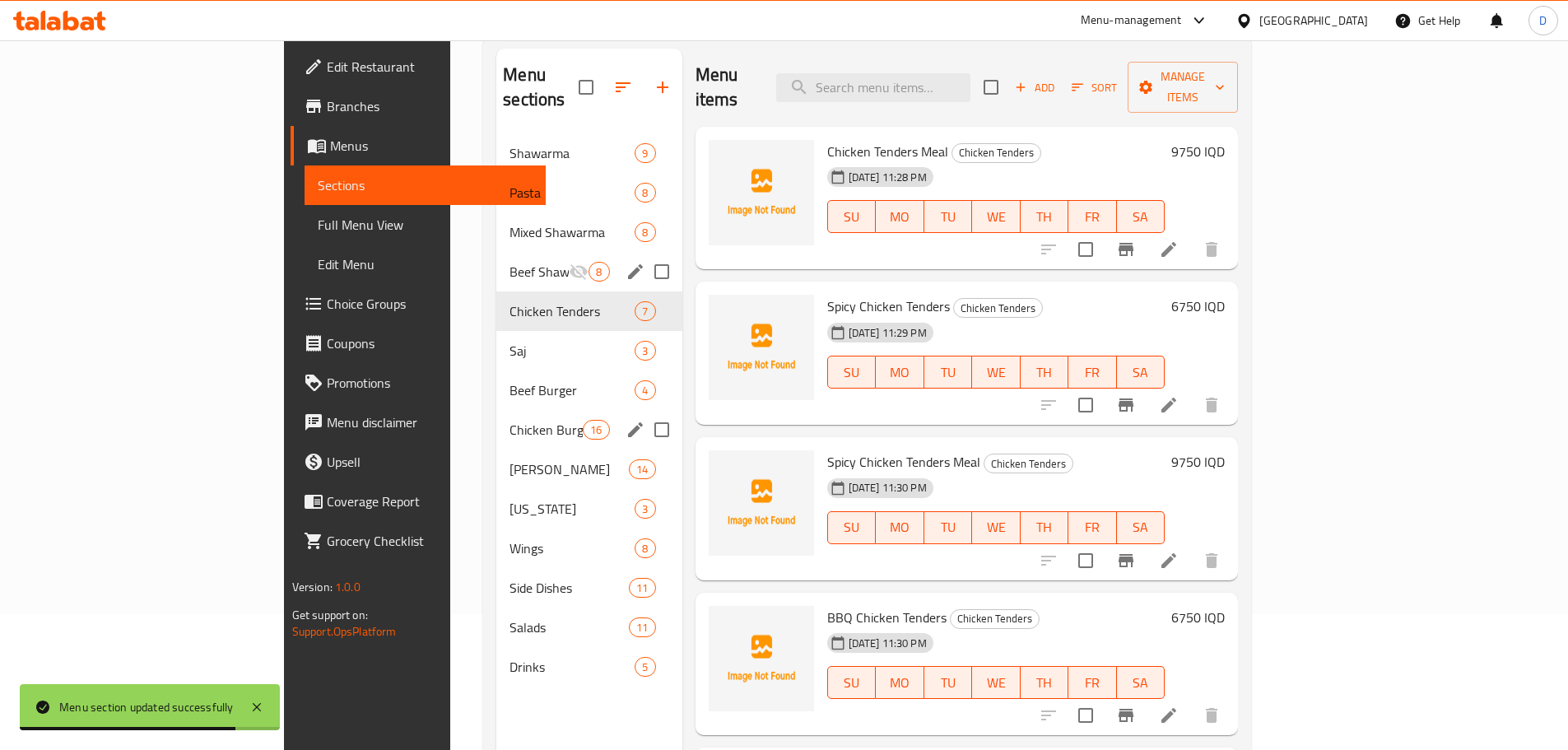
scroll to position [165, 0]
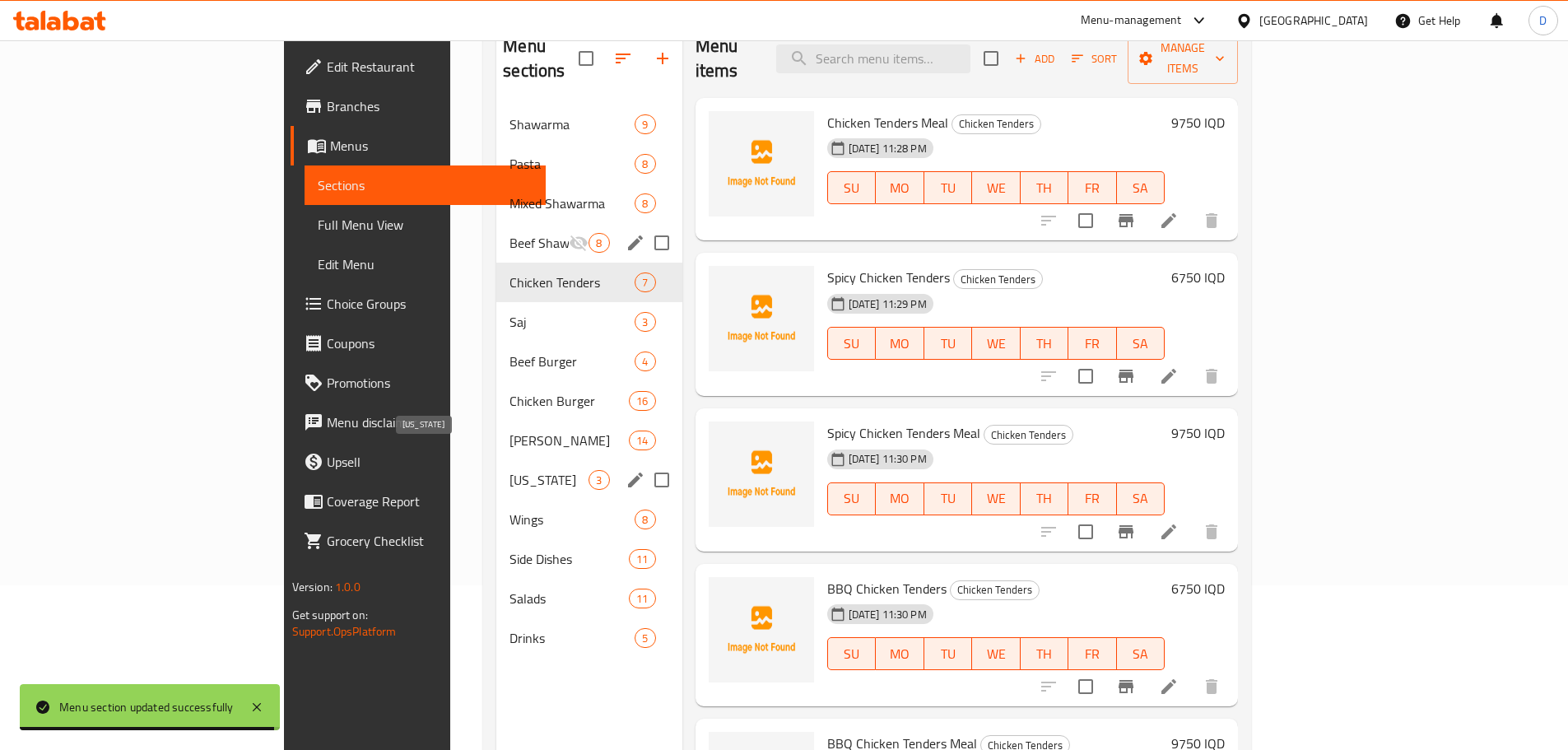
click at [510, 470] on span "[US_STATE]" at bounding box center [549, 480] width 79 height 20
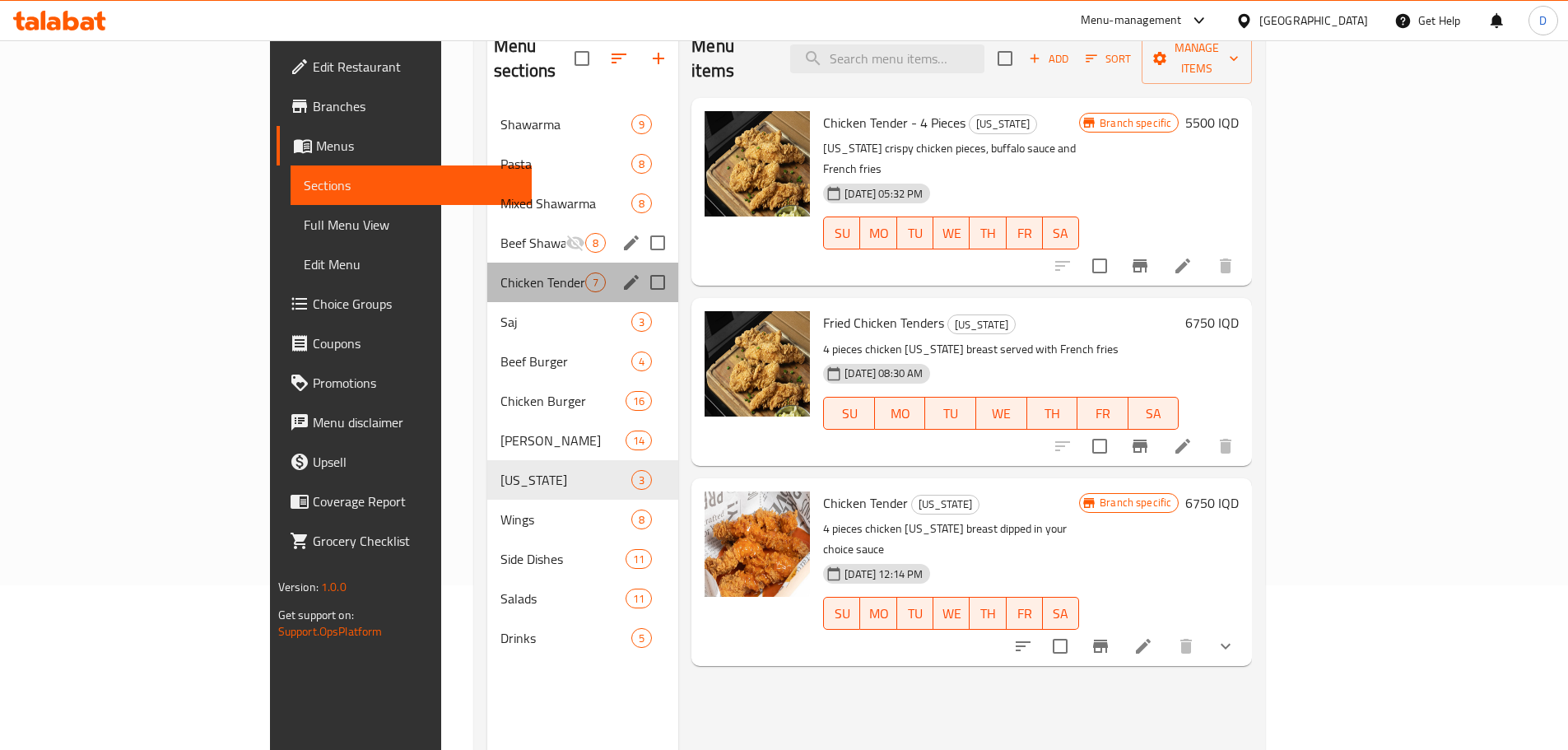
click at [487, 268] on div "Chicken Tenders 7" at bounding box center [582, 283] width 191 height 40
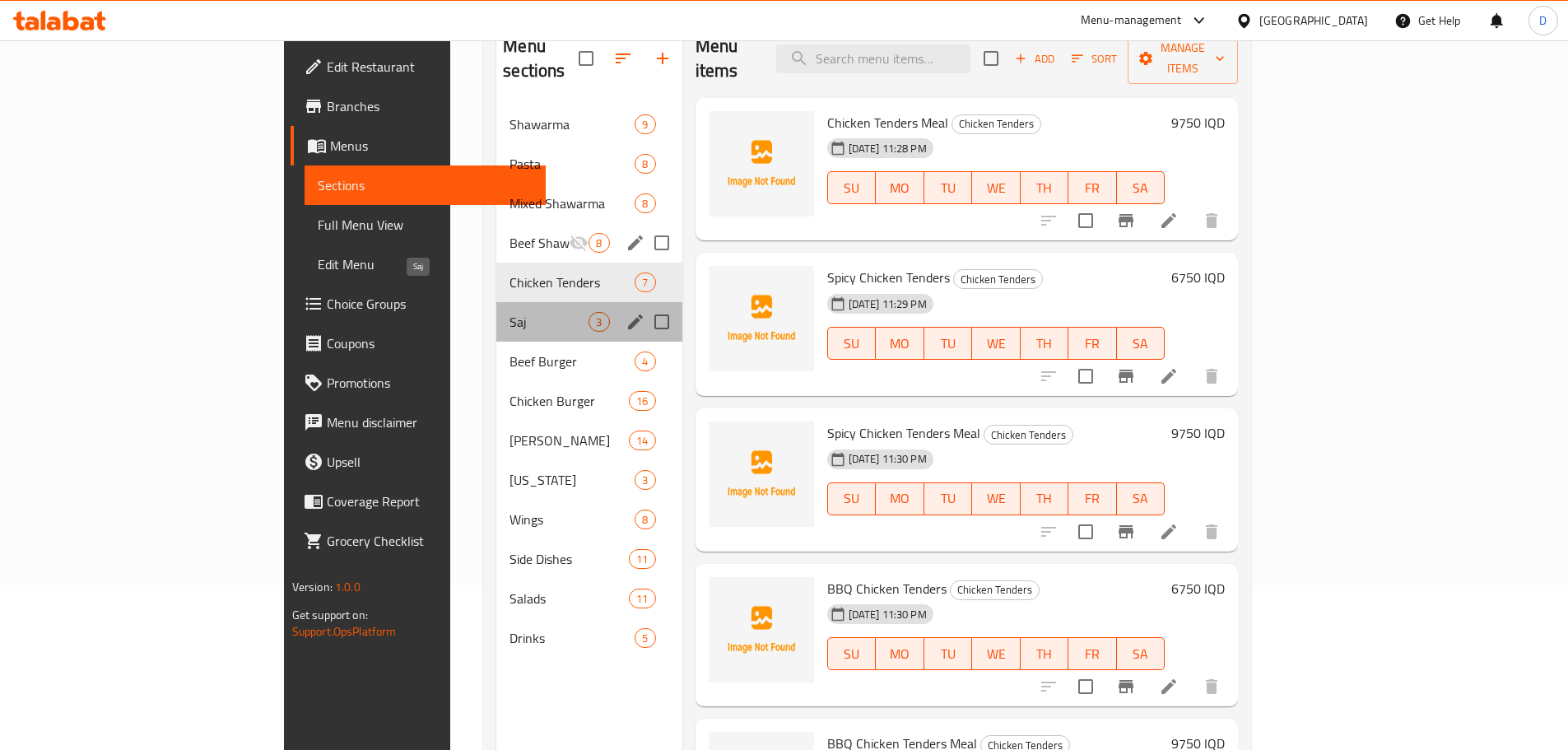
click at [510, 312] on span "Saj" at bounding box center [549, 322] width 79 height 20
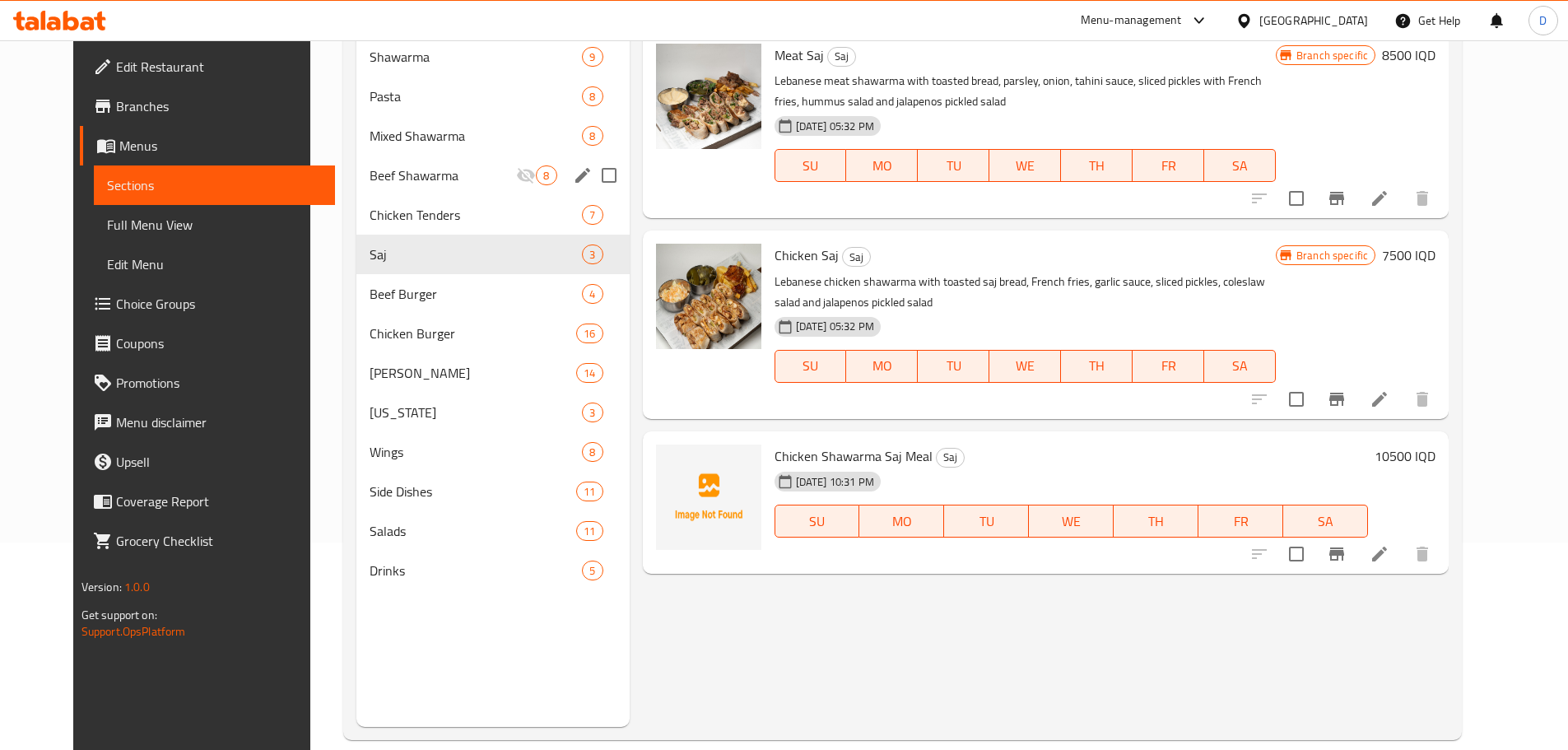
scroll to position [230, 0]
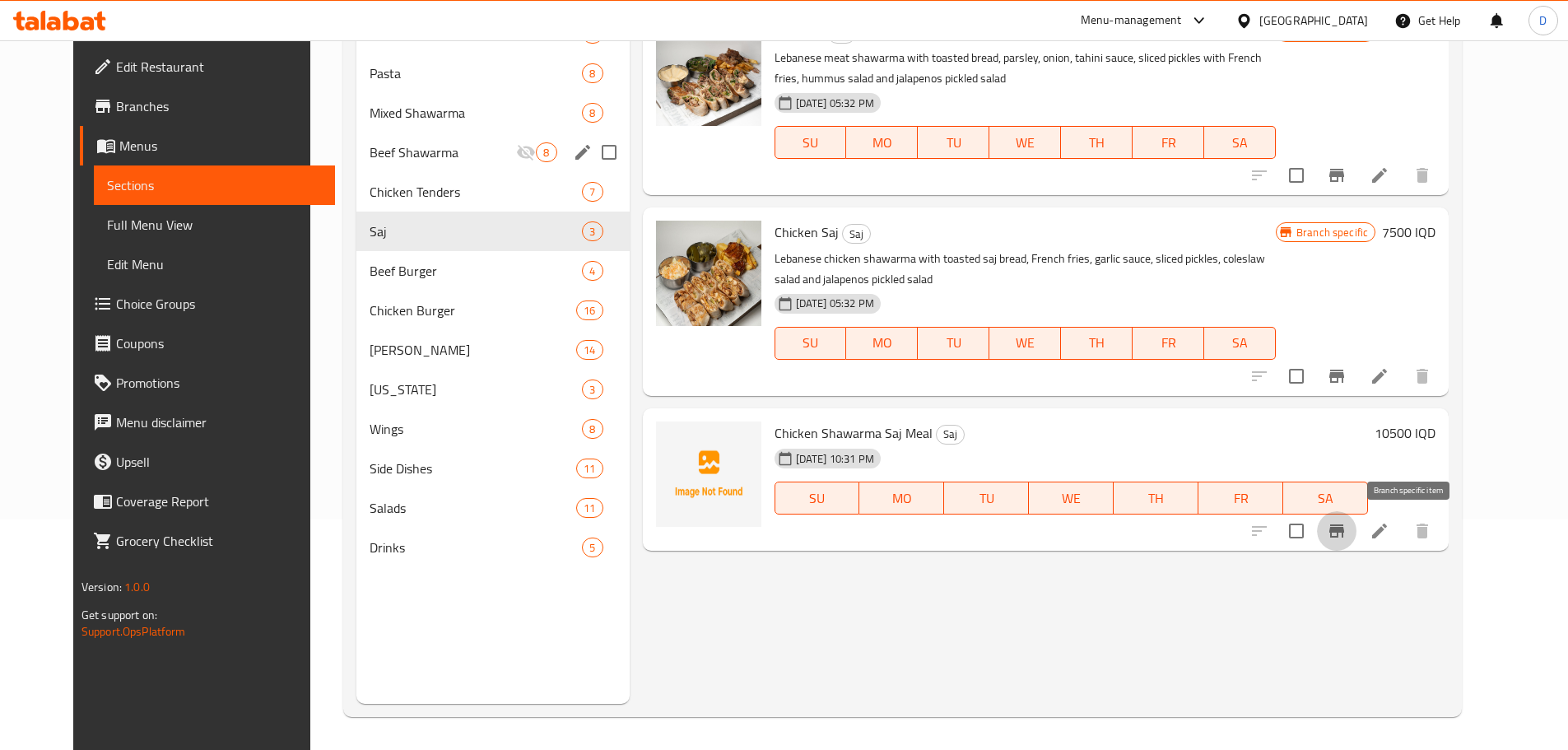
click at [1357, 543] on button "Branch-specific-item" at bounding box center [1337, 531] width 40 height 40
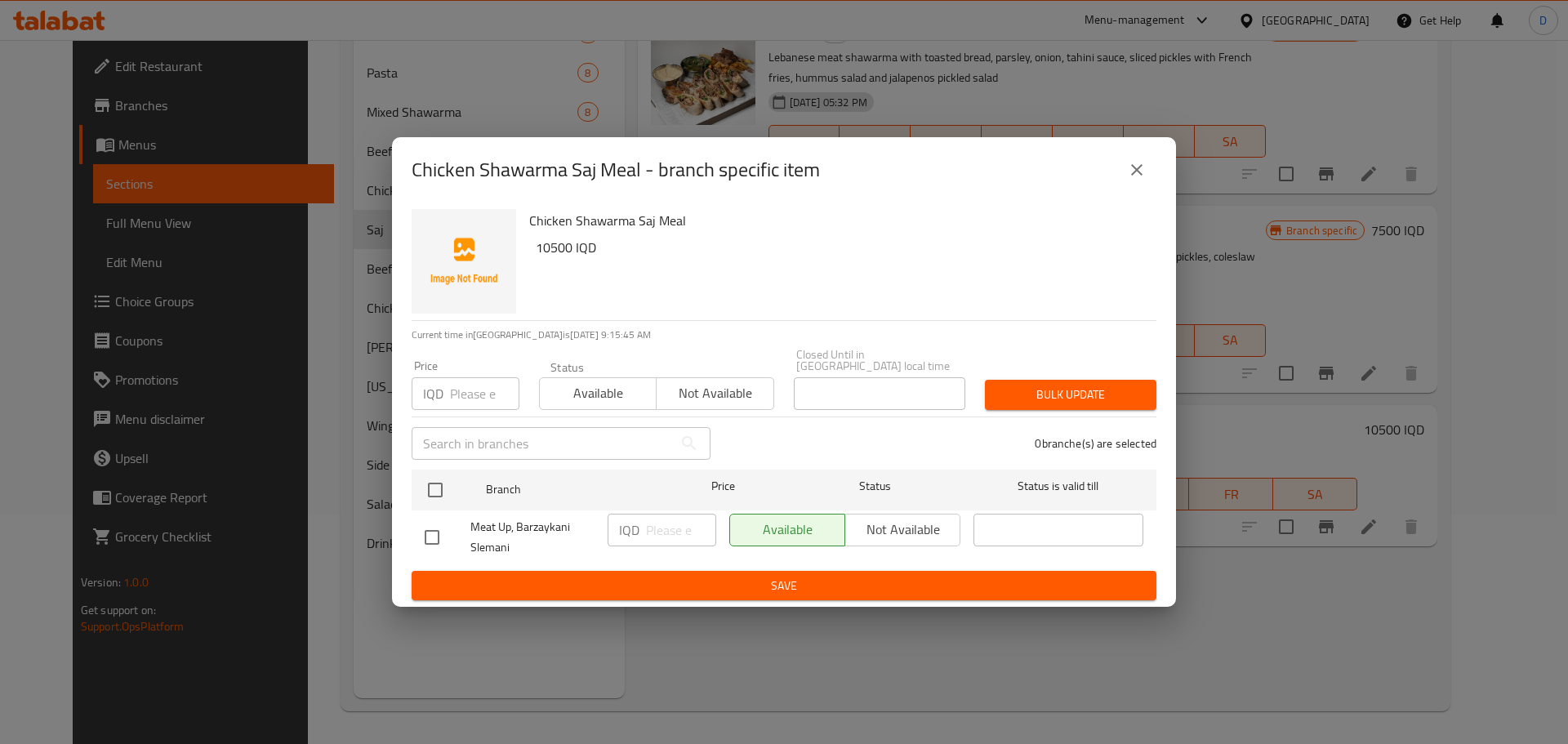
click at [695, 398] on span "Not available" at bounding box center [714, 393] width 103 height 23
click at [810, 580] on span "Save" at bounding box center [784, 586] width 719 height 21
click at [810, 577] on span "Save" at bounding box center [784, 586] width 719 height 21
click at [1128, 177] on icon "close" at bounding box center [1137, 170] width 20 height 20
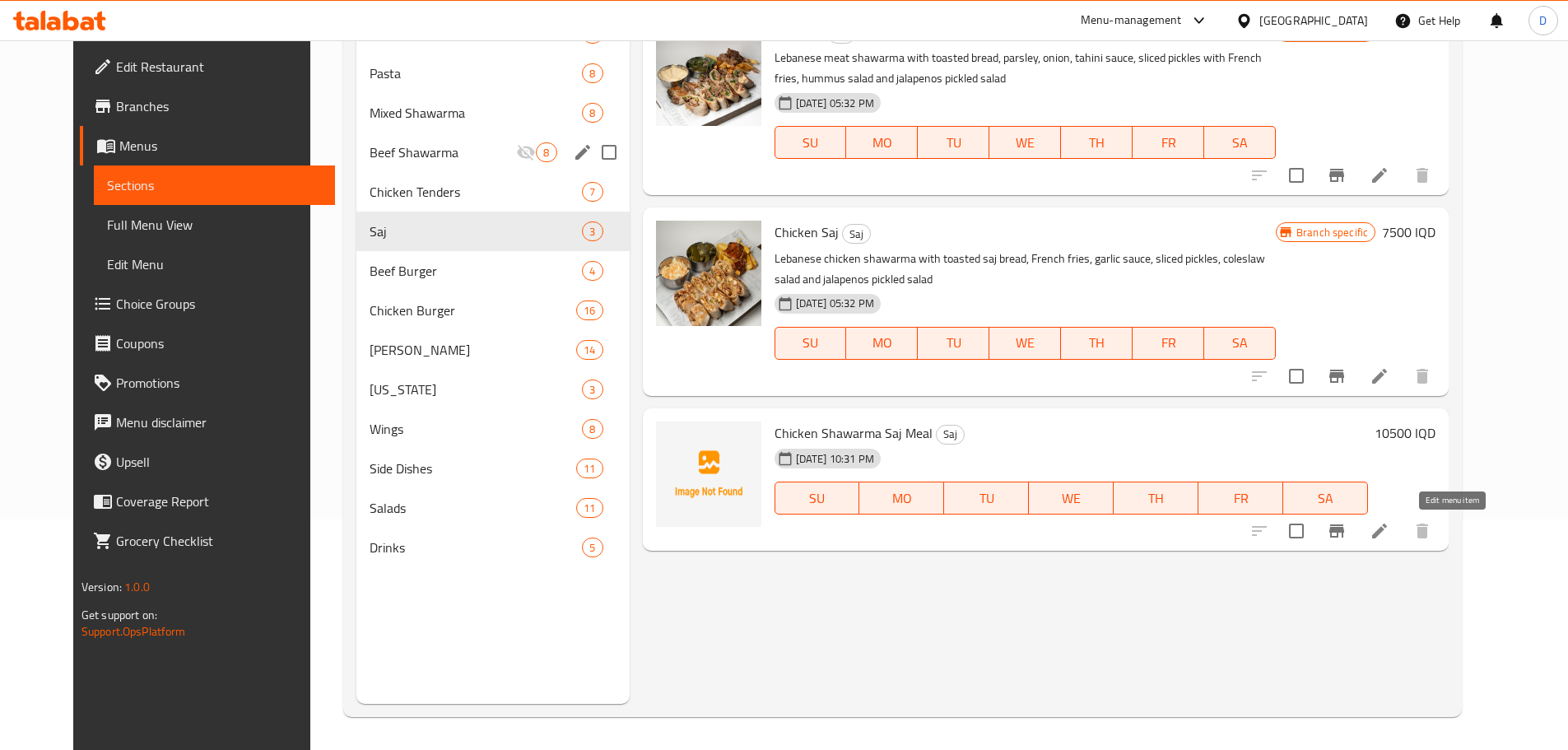
click at [1388, 532] on icon at bounding box center [1379, 531] width 15 height 15
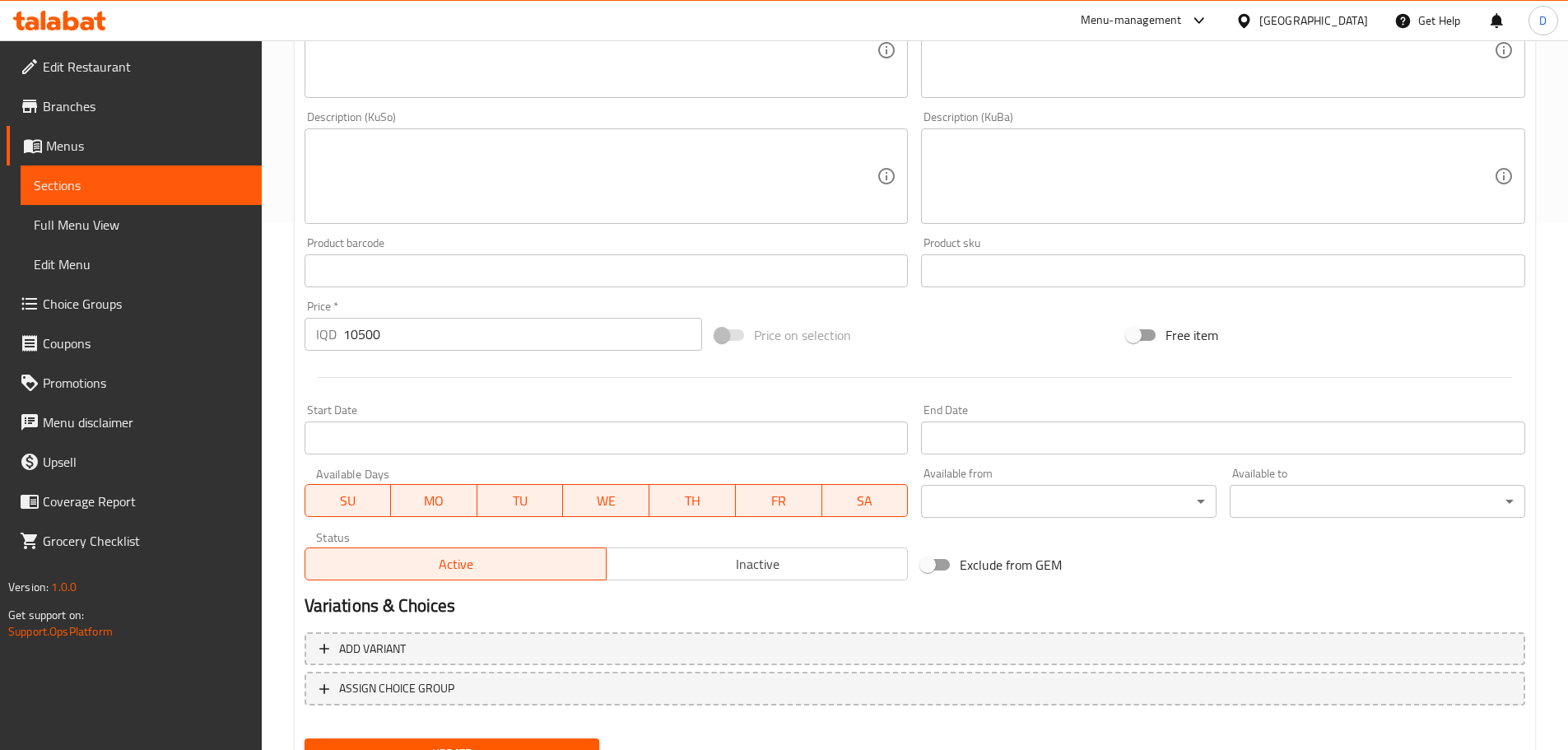
scroll to position [602, 0]
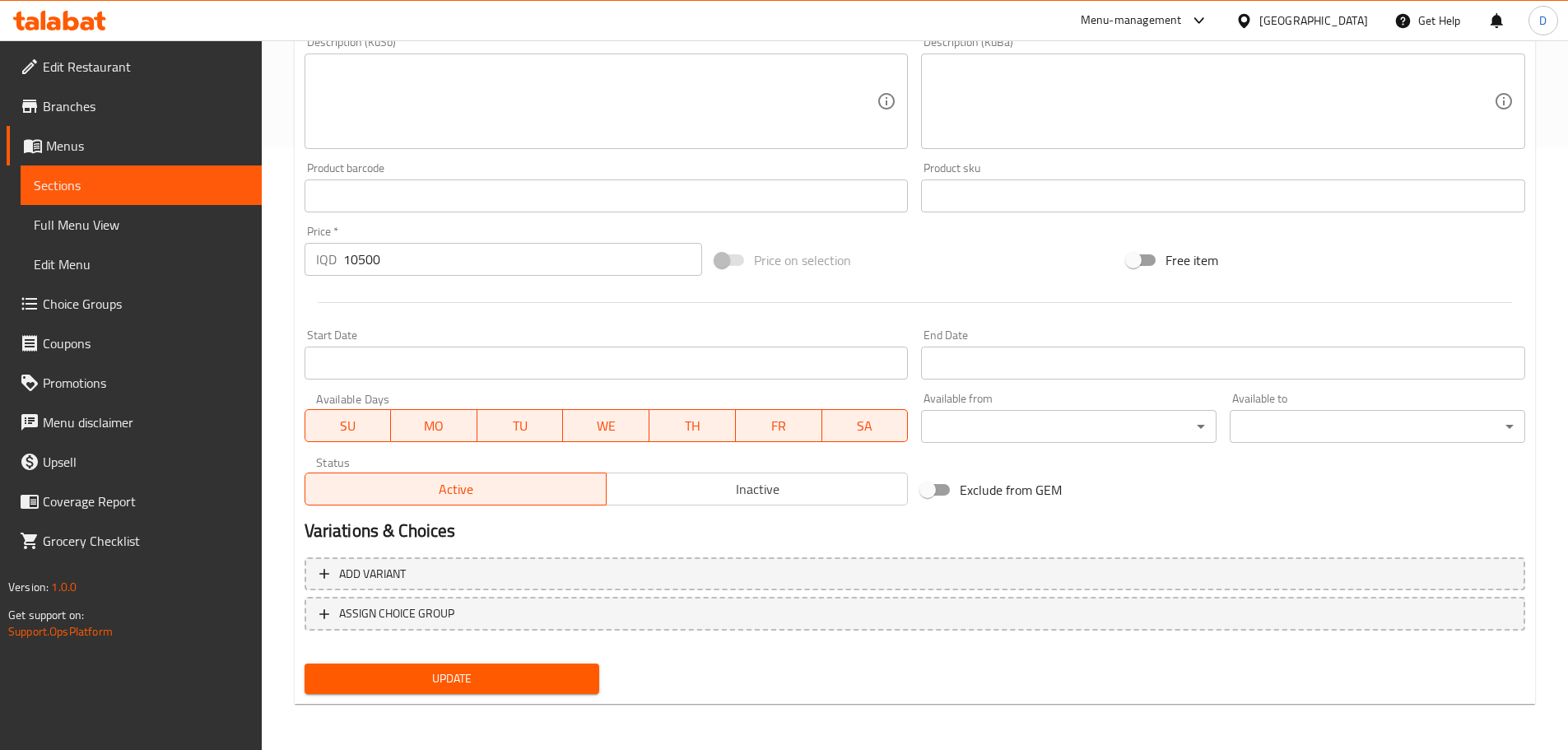
click at [783, 476] on button "Inactive" at bounding box center [756, 489] width 302 height 33
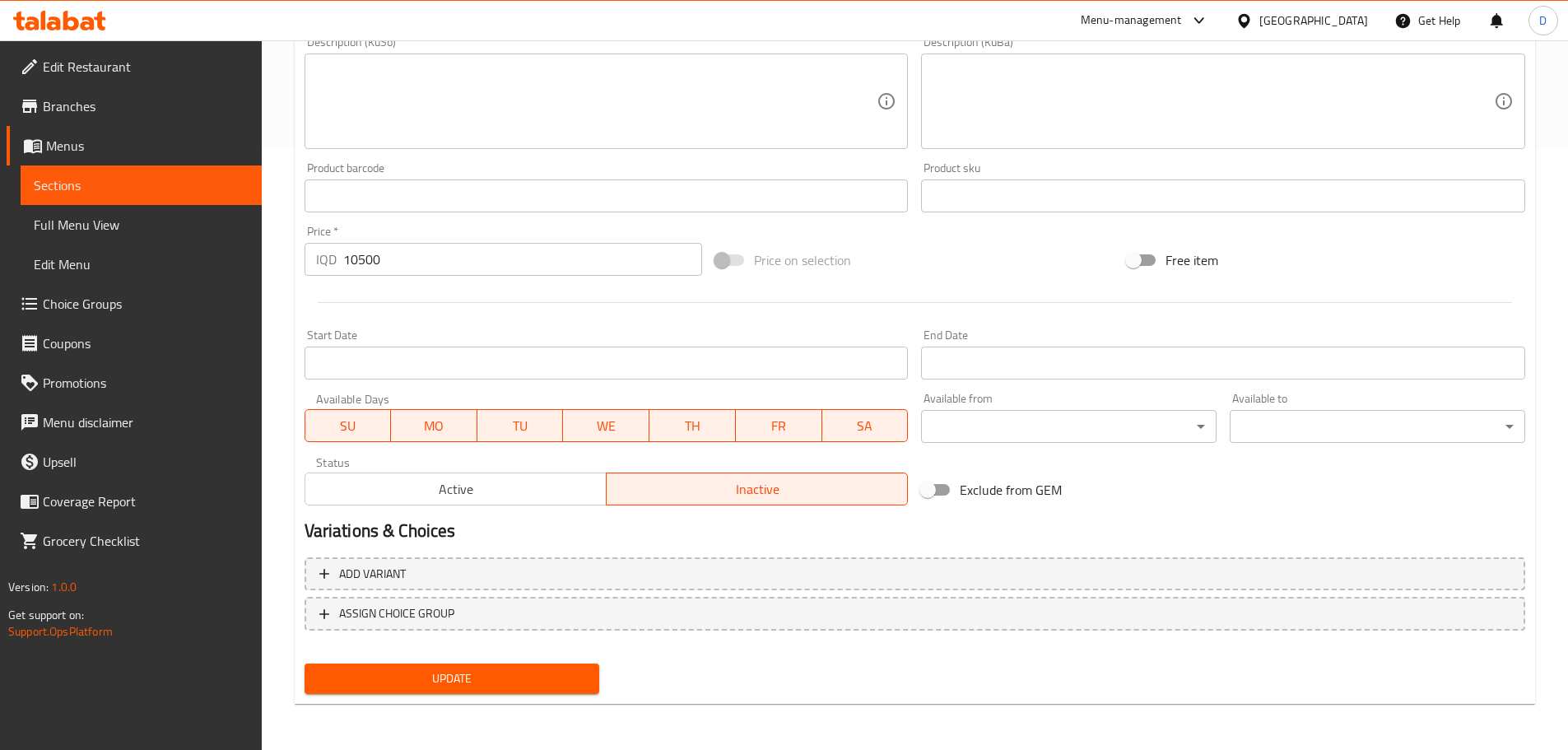
click at [523, 667] on button "Update" at bounding box center [453, 679] width 296 height 31
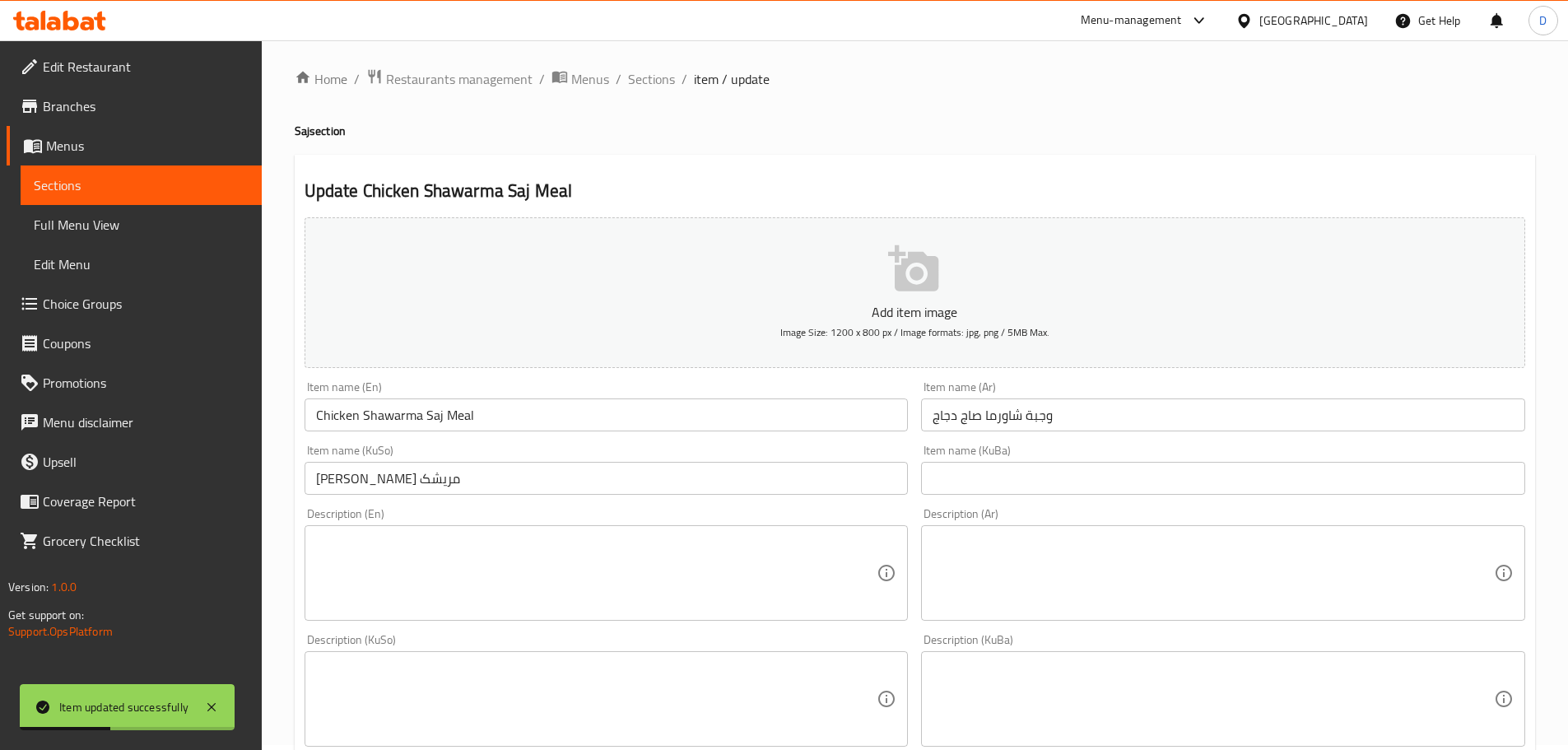
scroll to position [0, 0]
click at [655, 87] on span "Sections" at bounding box center [652, 84] width 47 height 20
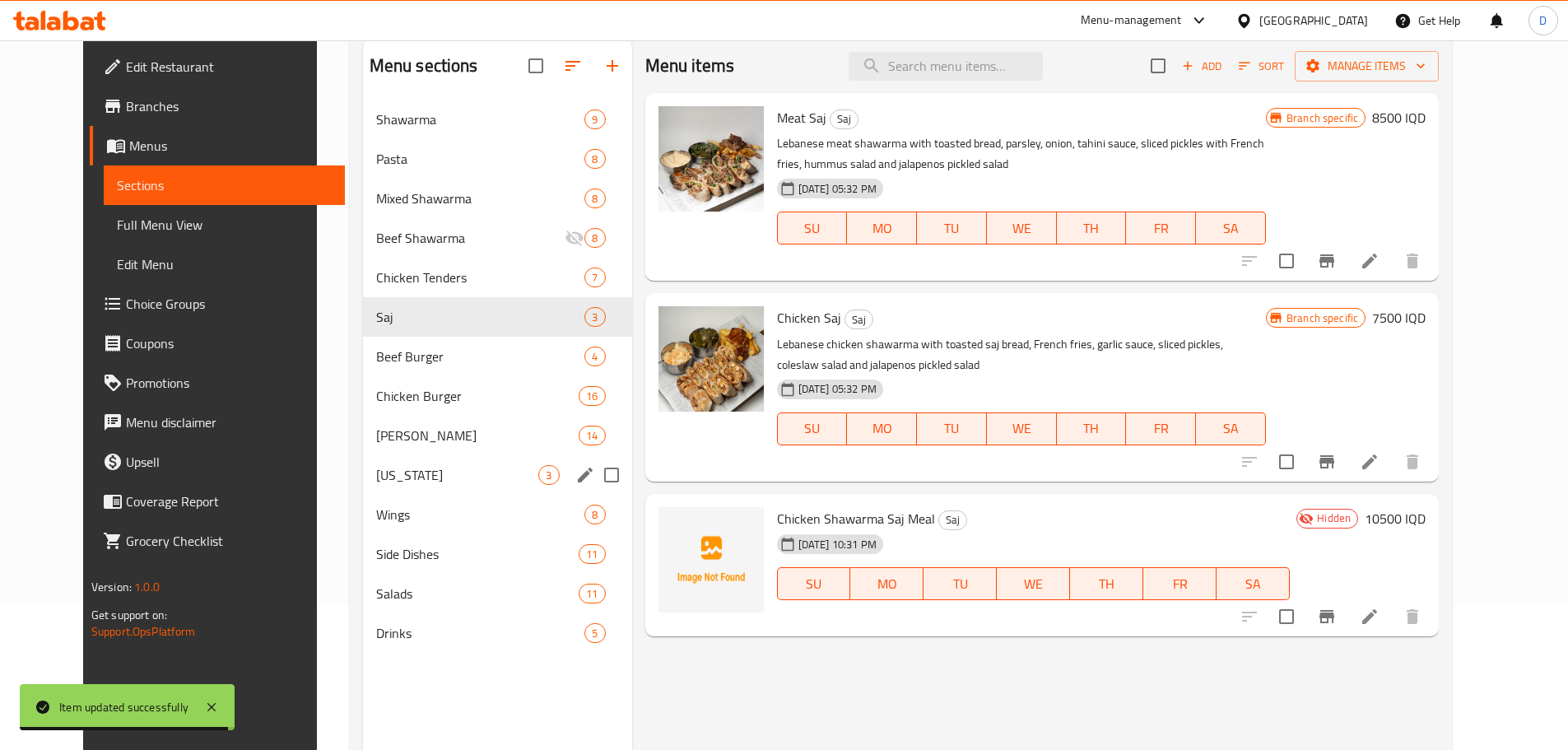
scroll to position [230, 0]
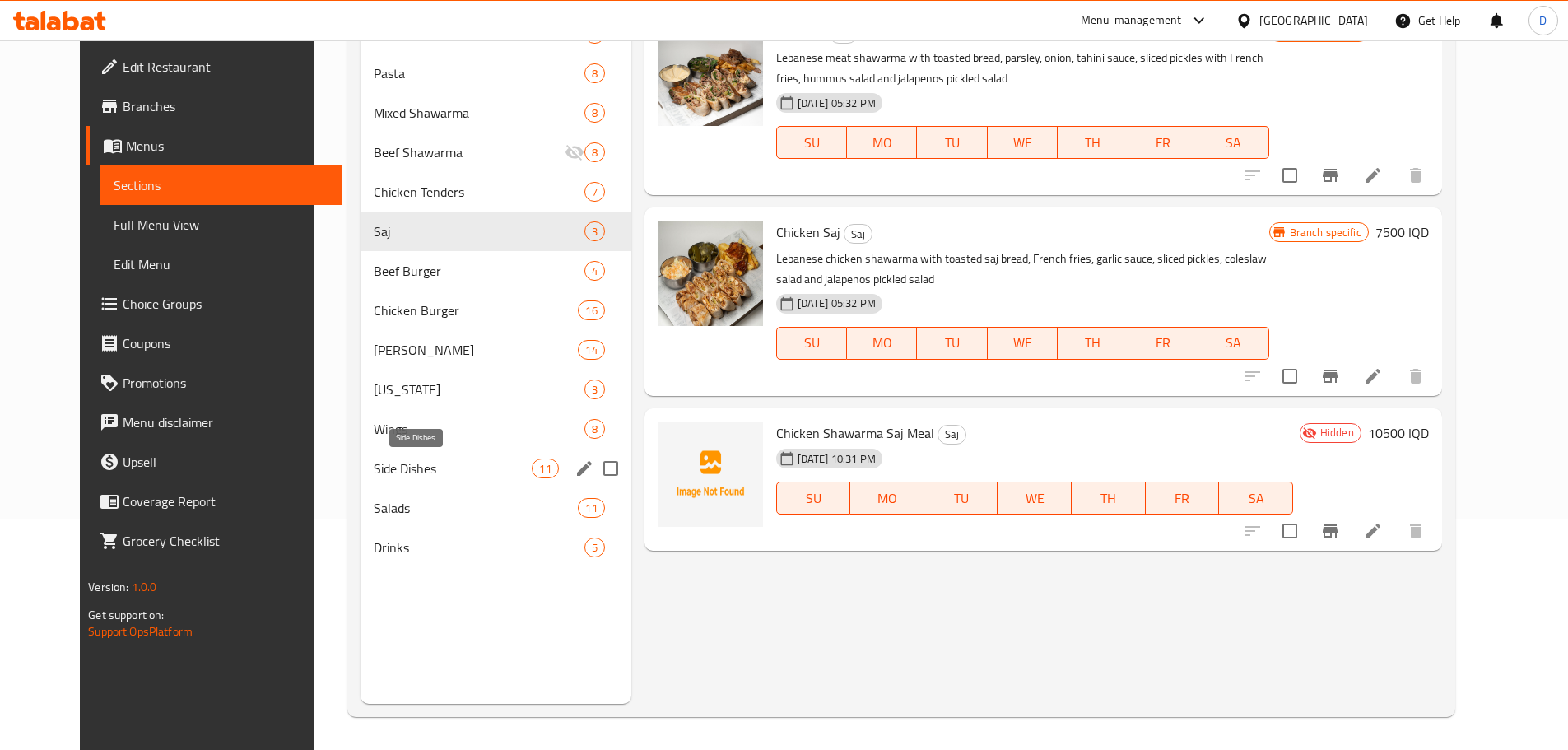
click at [404, 476] on span "Side Dishes" at bounding box center [453, 469] width 158 height 20
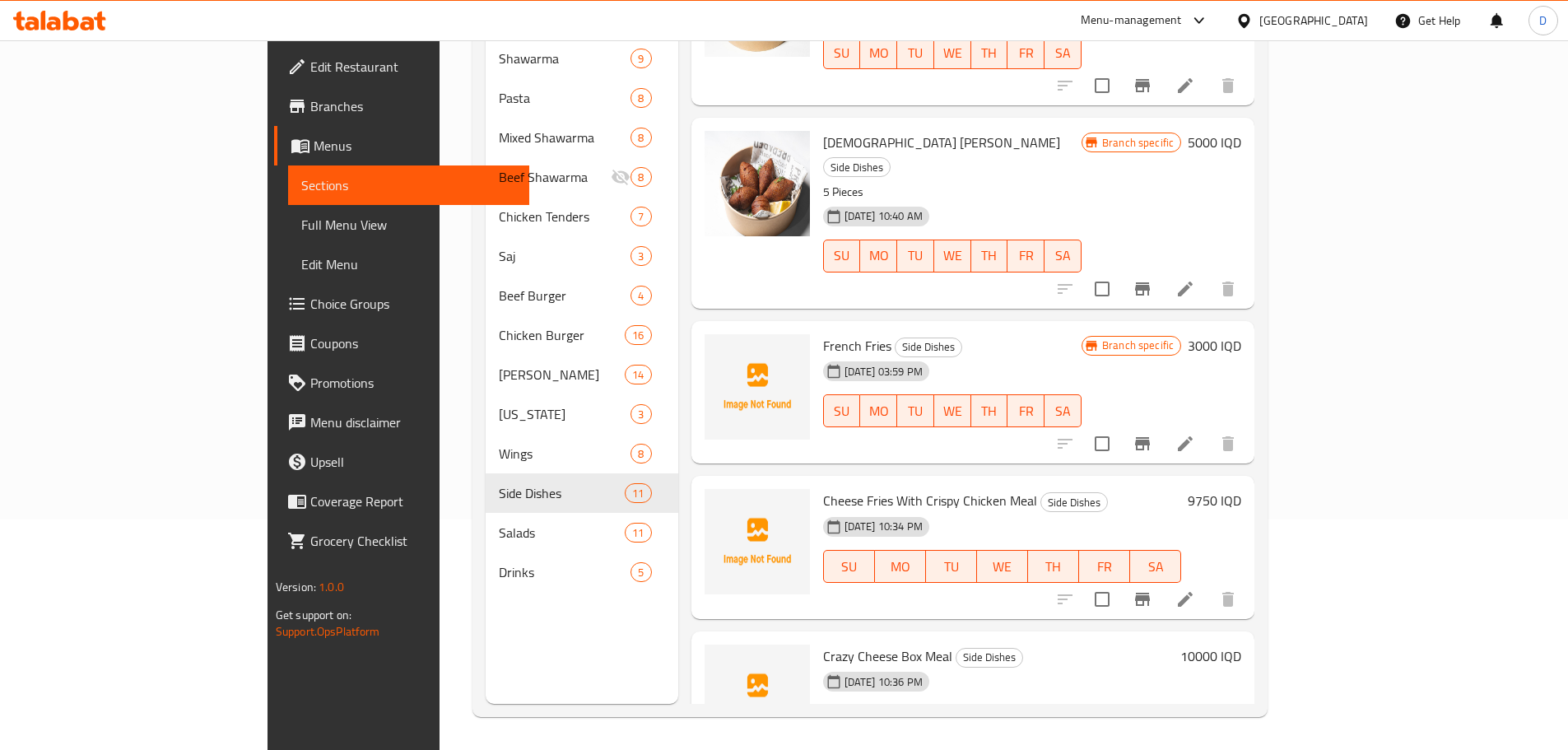
scroll to position [1195, 0]
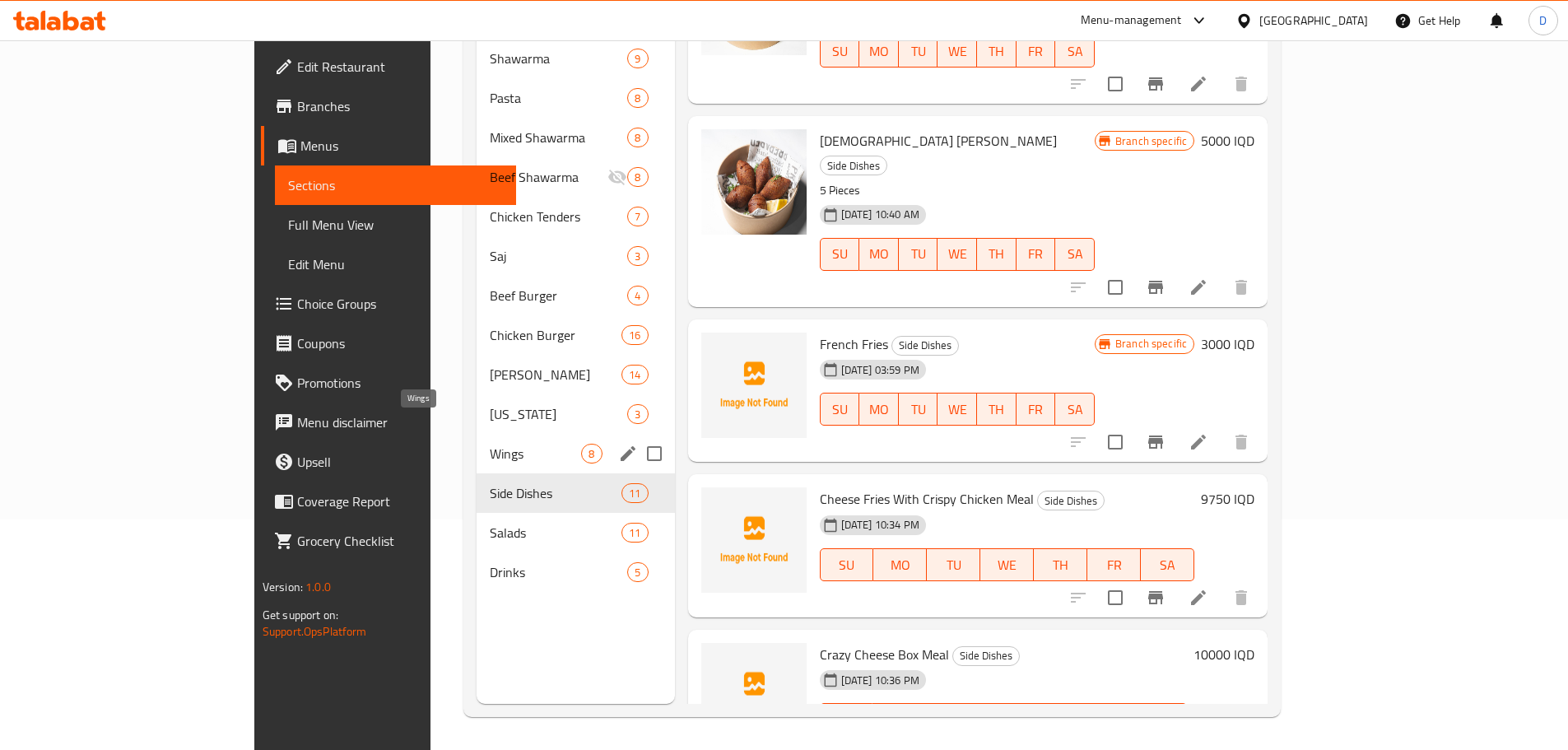
click at [490, 443] on span "Wings" at bounding box center [535, 453] width 92 height 20
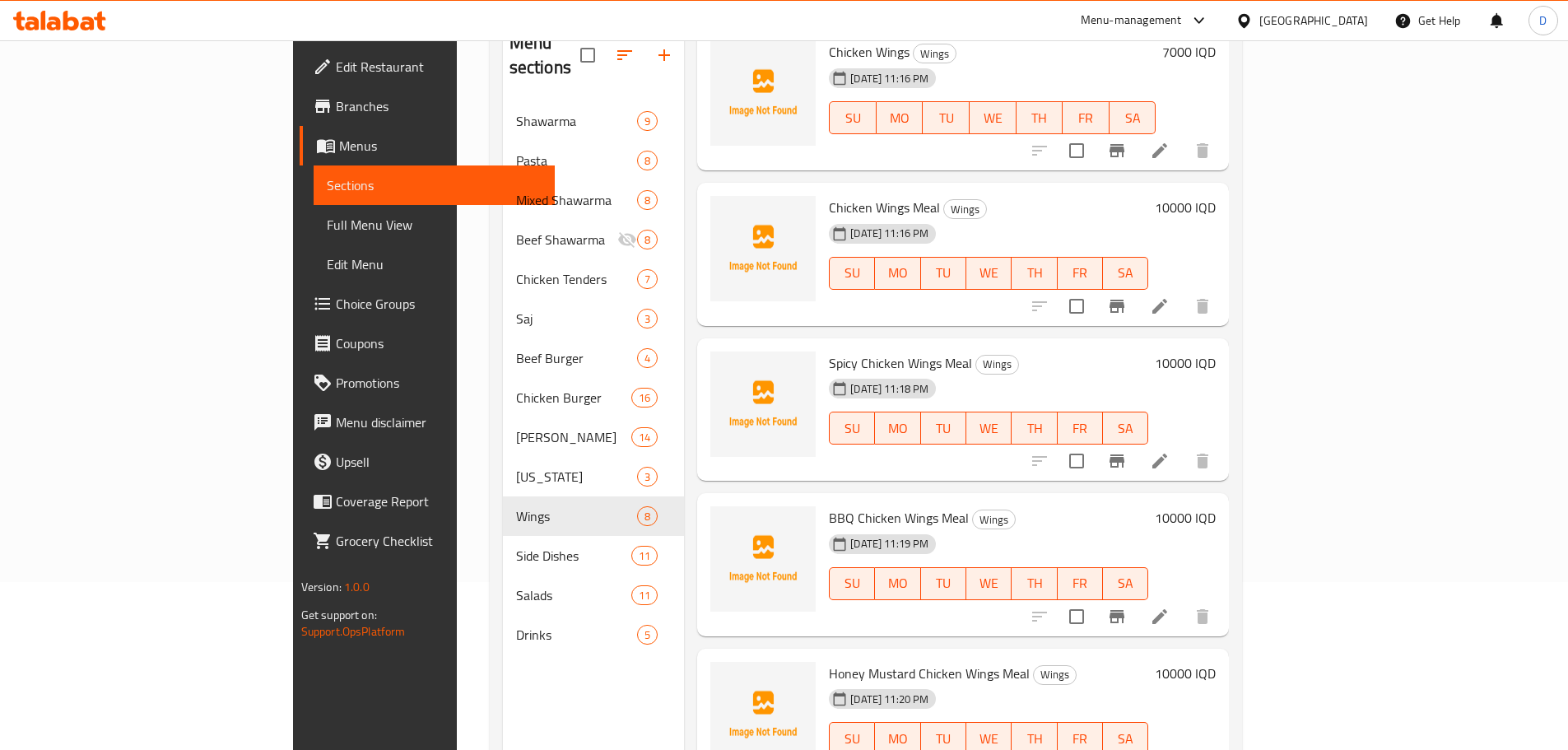
scroll to position [230, 0]
